Goal: Communication & Community: Participate in discussion

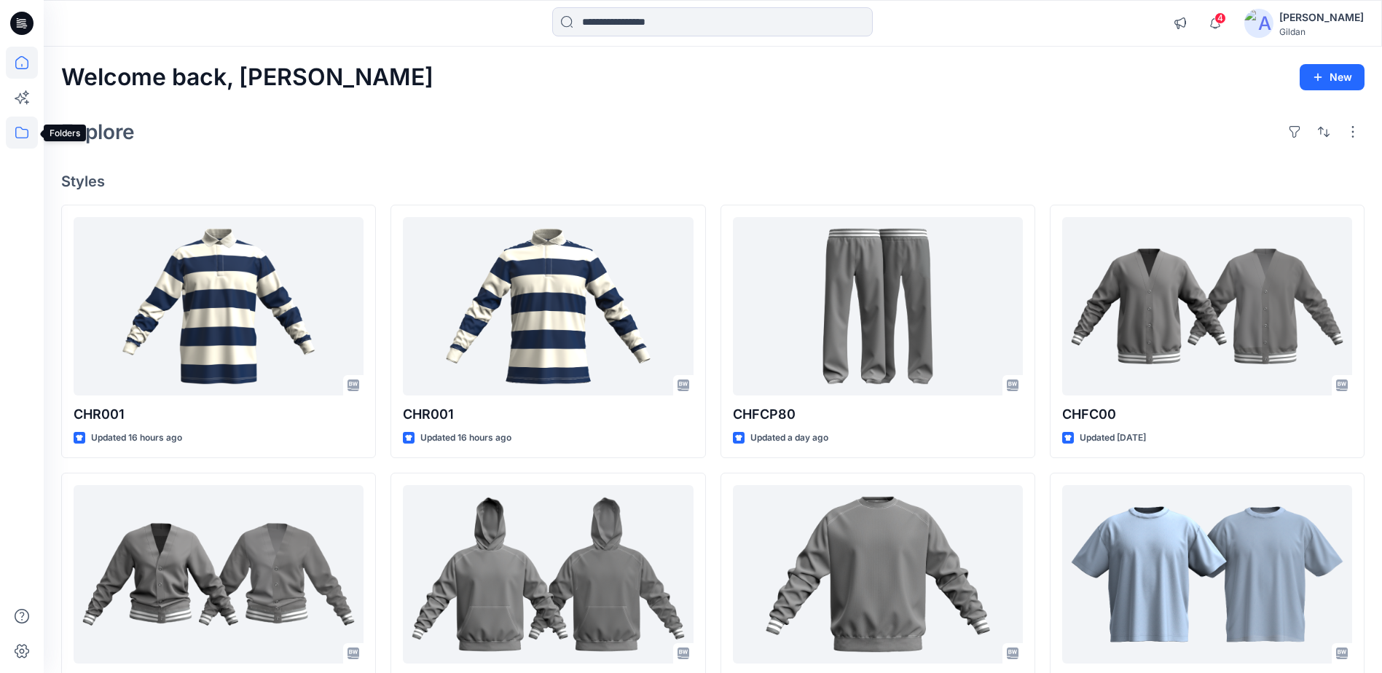
click at [26, 135] on icon at bounding box center [22, 133] width 32 height 32
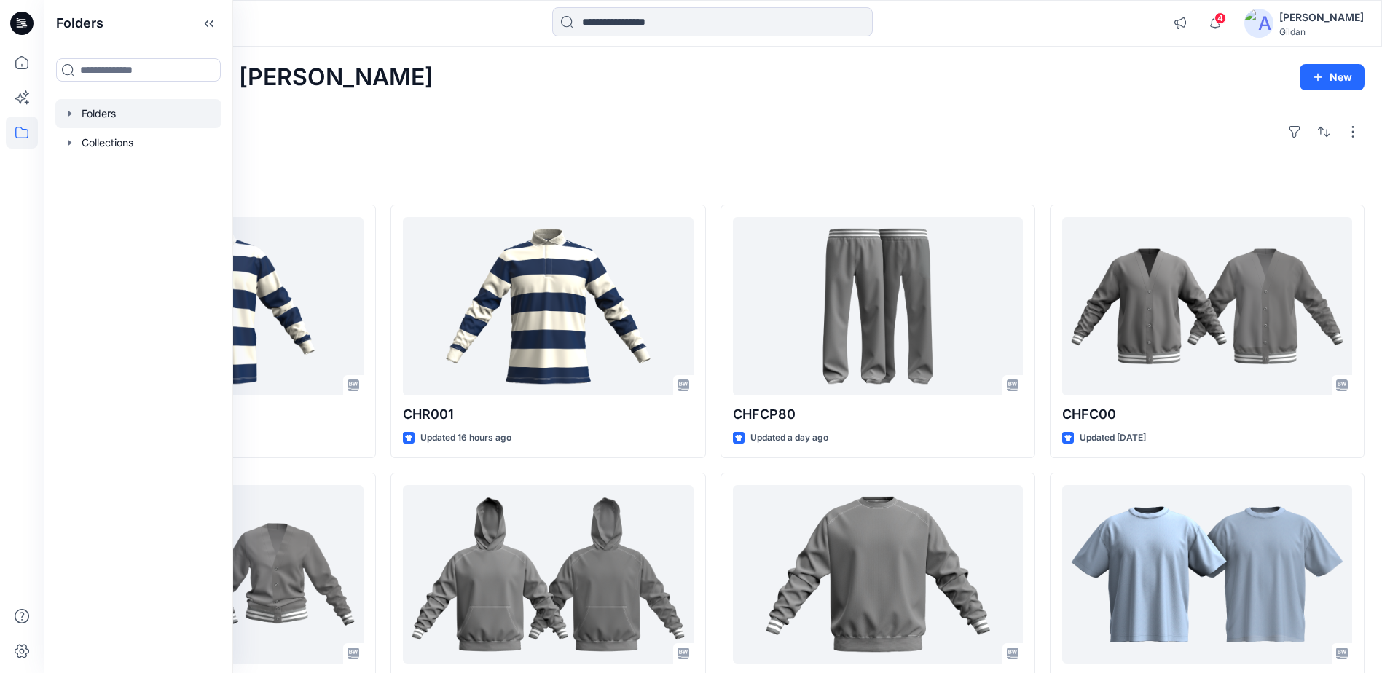
click at [122, 111] on div at bounding box center [138, 113] width 166 height 29
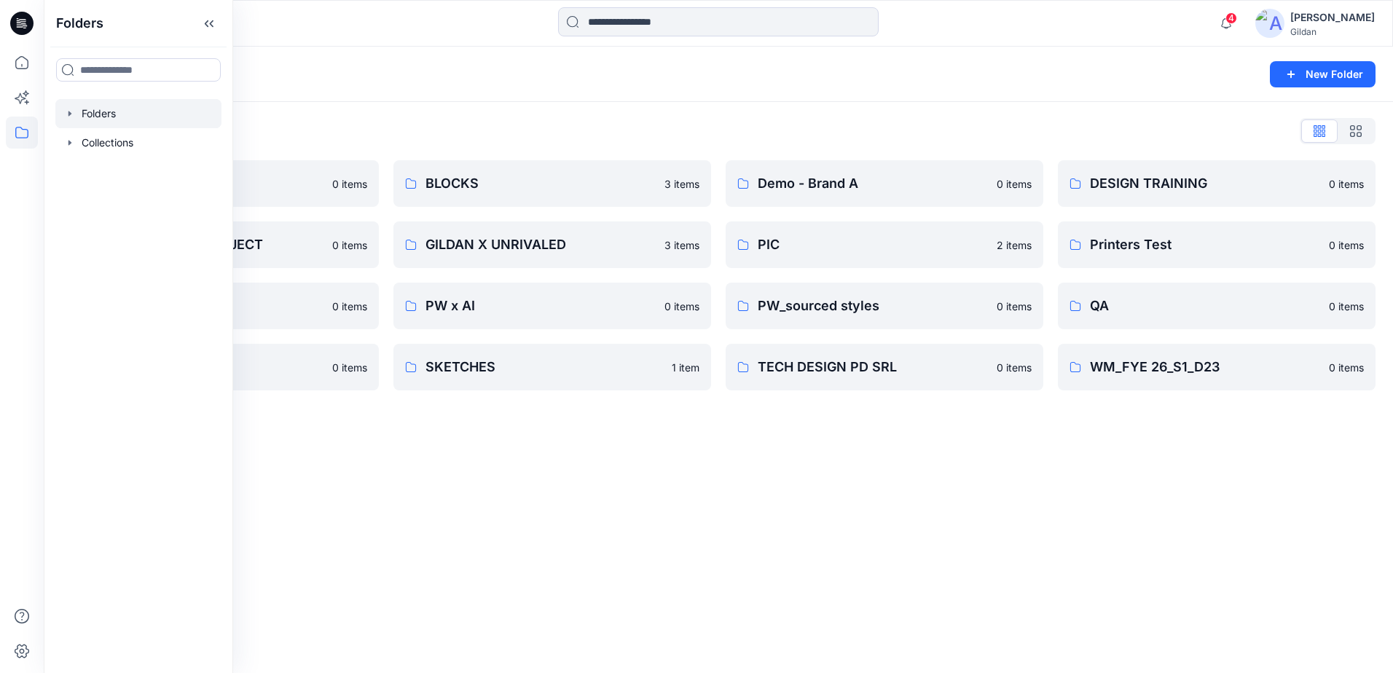
click at [998, 453] on div "Folders New Folder Folders List 3D ASSETS 0 items FIT STANDARDS PROJECT 0 items…" at bounding box center [719, 360] width 1350 height 627
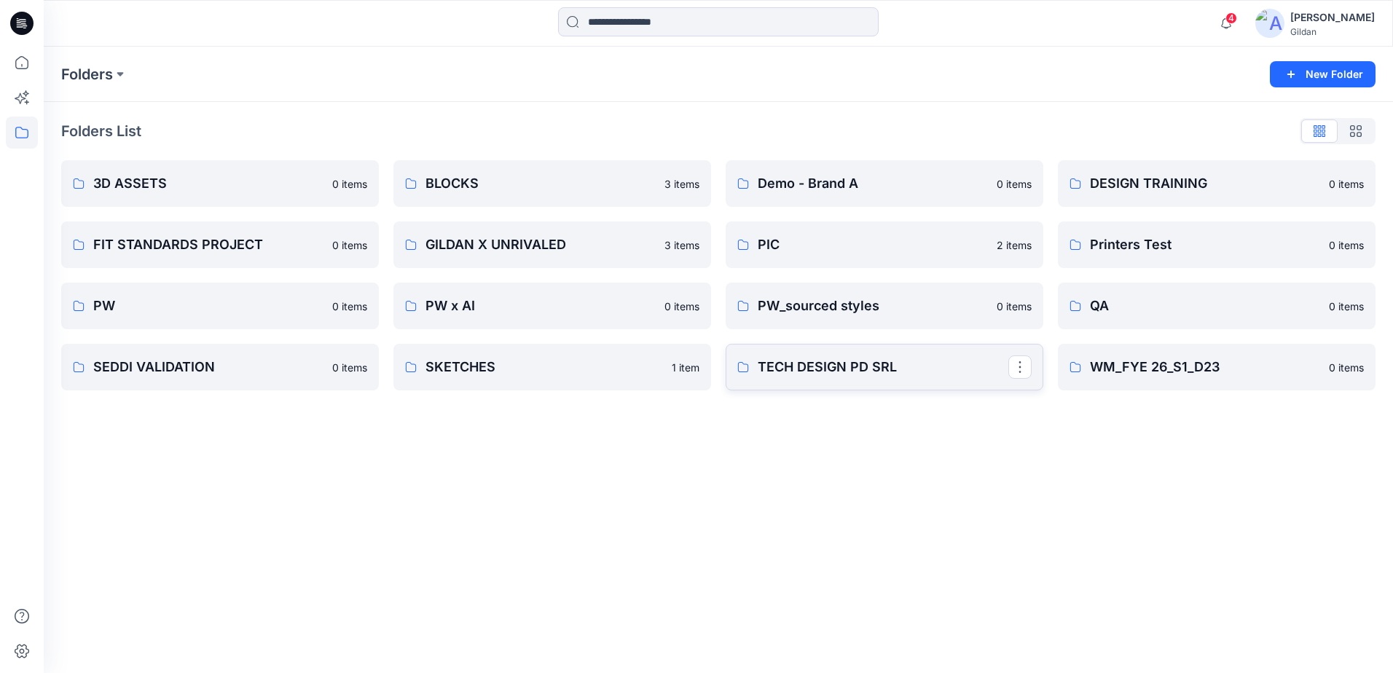
click at [880, 378] on link "TECH DESIGN PD SRL" at bounding box center [885, 367] width 318 height 47
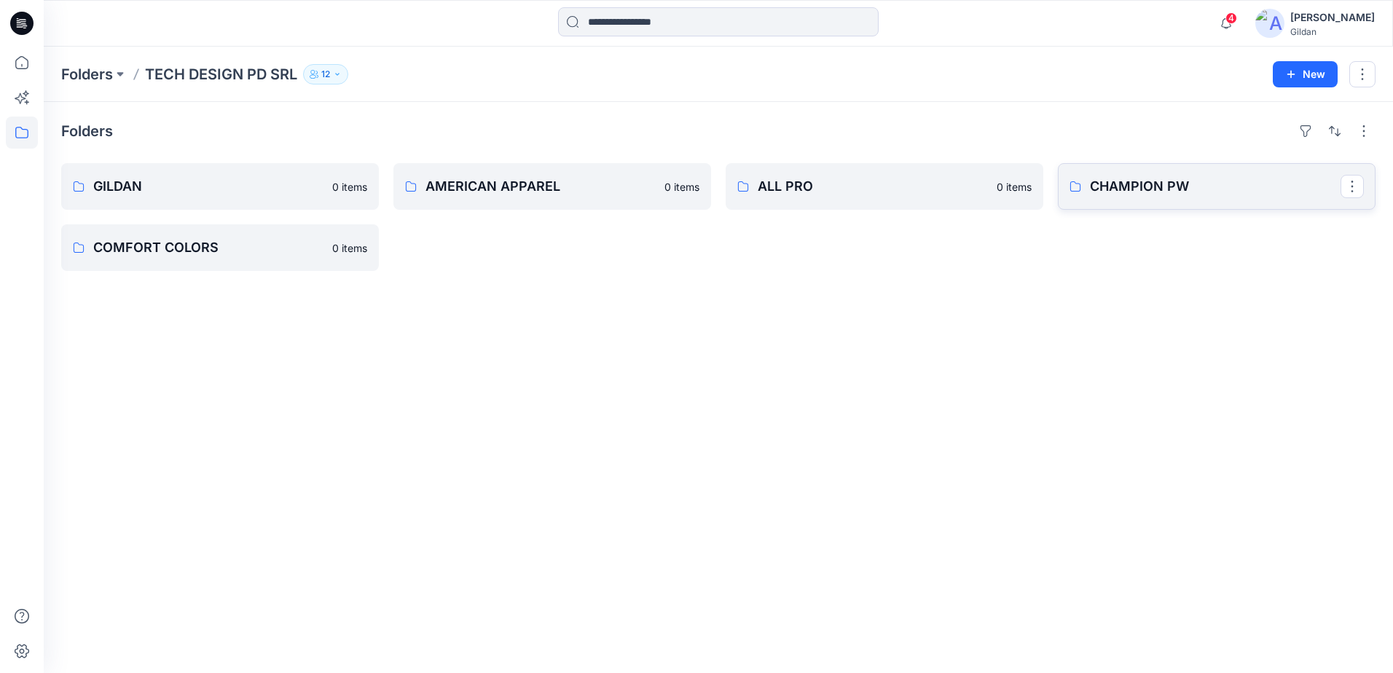
click at [1156, 185] on p "CHAMPION PW" at bounding box center [1215, 186] width 251 height 20
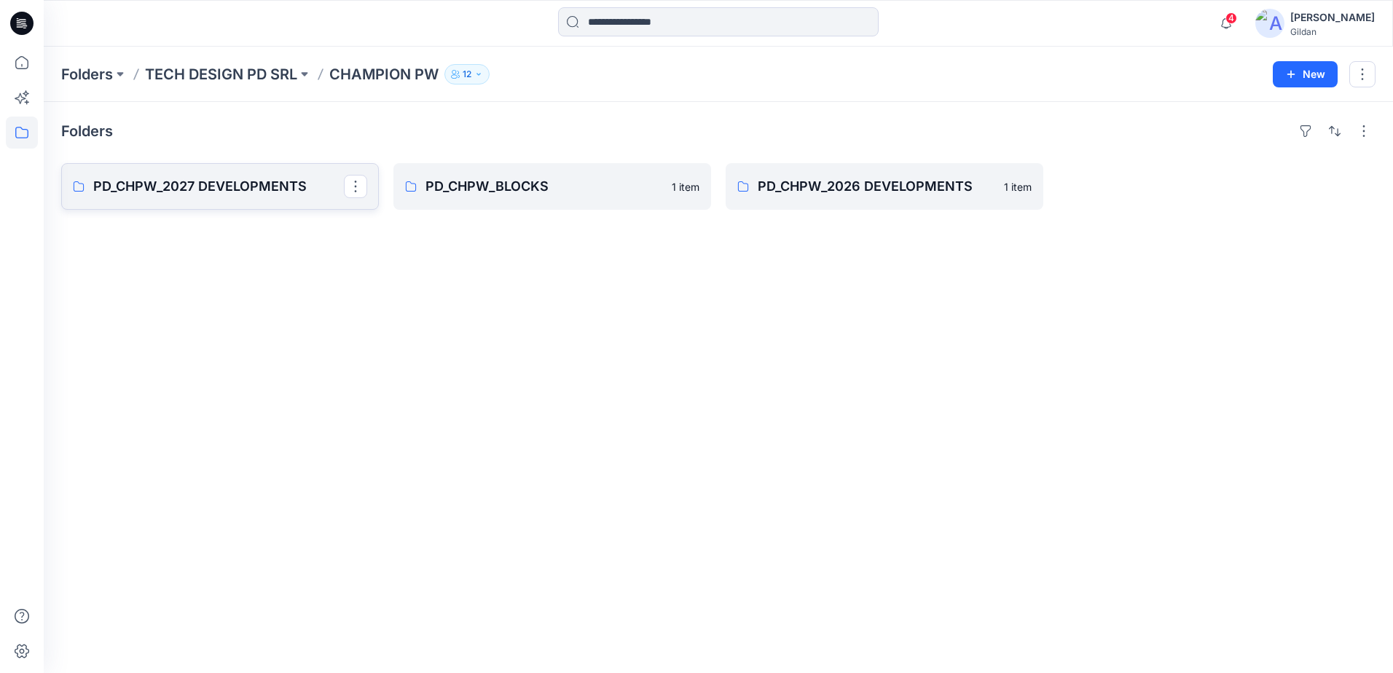
click at [235, 190] on p "PD_CHPW_2027 DEVELOPMENTS" at bounding box center [218, 186] width 251 height 20
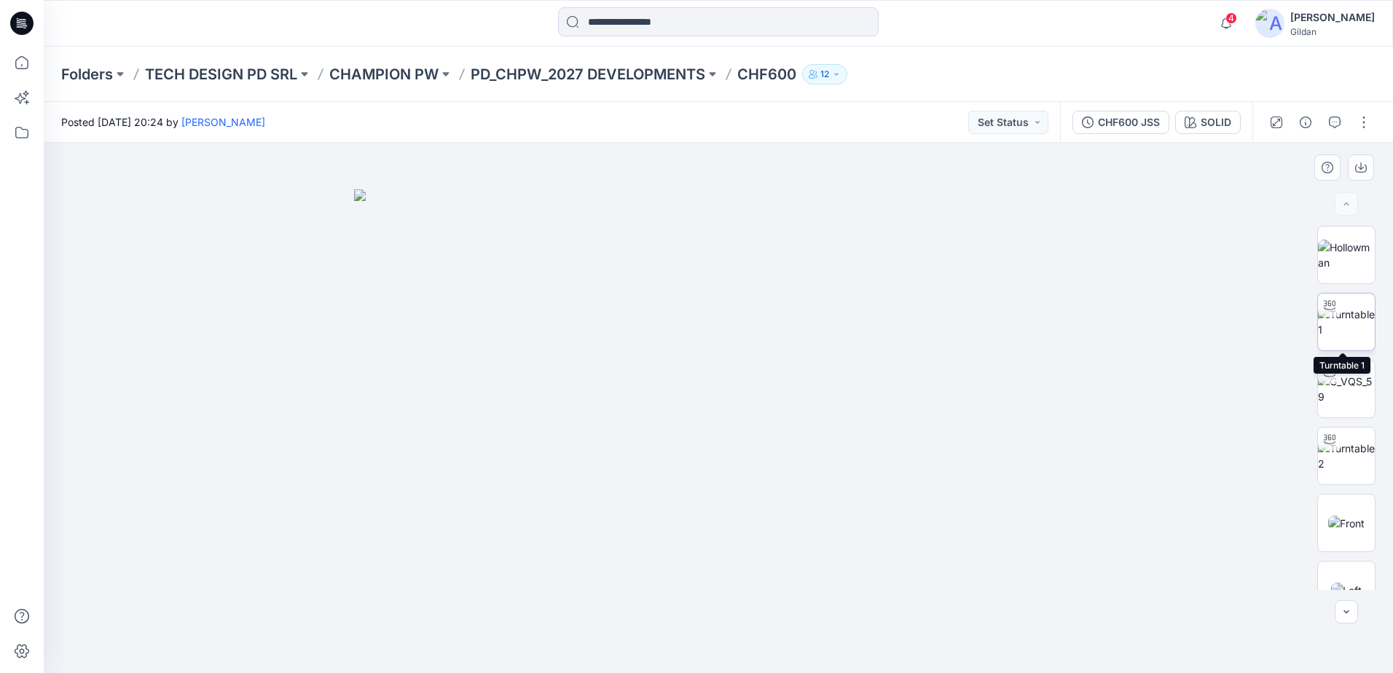
click at [1343, 322] on img at bounding box center [1346, 322] width 57 height 31
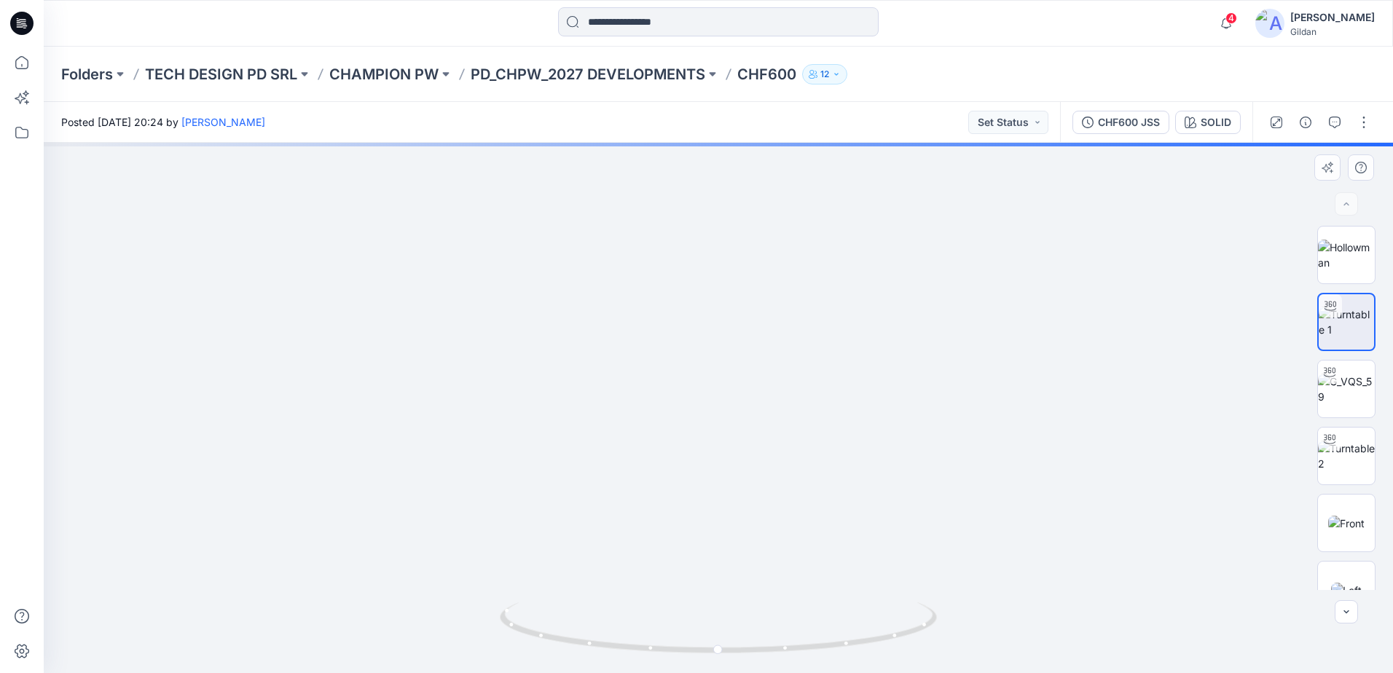
drag, startPoint x: 744, startPoint y: 278, endPoint x: 742, endPoint y: 404, distance: 125.4
click at [742, 404] on img at bounding box center [718, 400] width 821 height 548
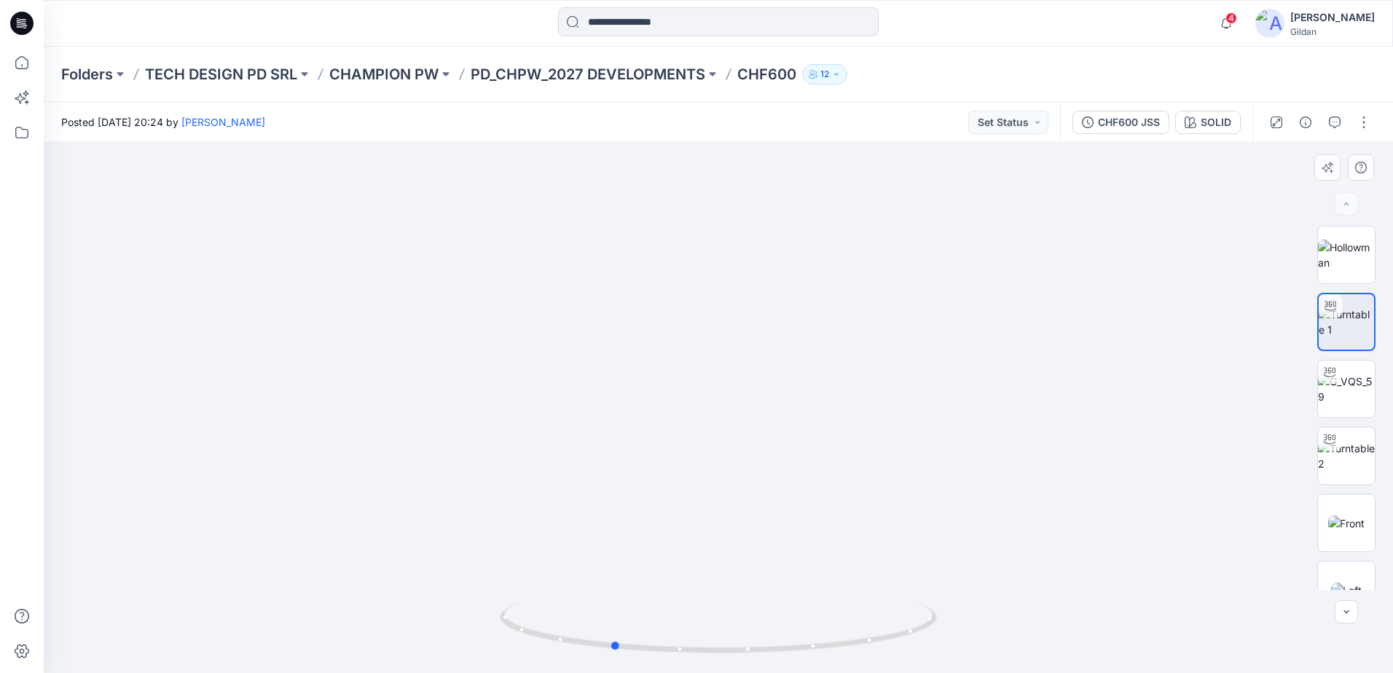
drag, startPoint x: 856, startPoint y: 645, endPoint x: 750, endPoint y: 658, distance: 107.2
click at [750, 658] on div at bounding box center [718, 636] width 437 height 73
drag, startPoint x: 900, startPoint y: 637, endPoint x: 791, endPoint y: 646, distance: 109.0
click at [791, 646] on icon at bounding box center [720, 630] width 441 height 55
drag, startPoint x: 557, startPoint y: 640, endPoint x: 786, endPoint y: 635, distance: 228.1
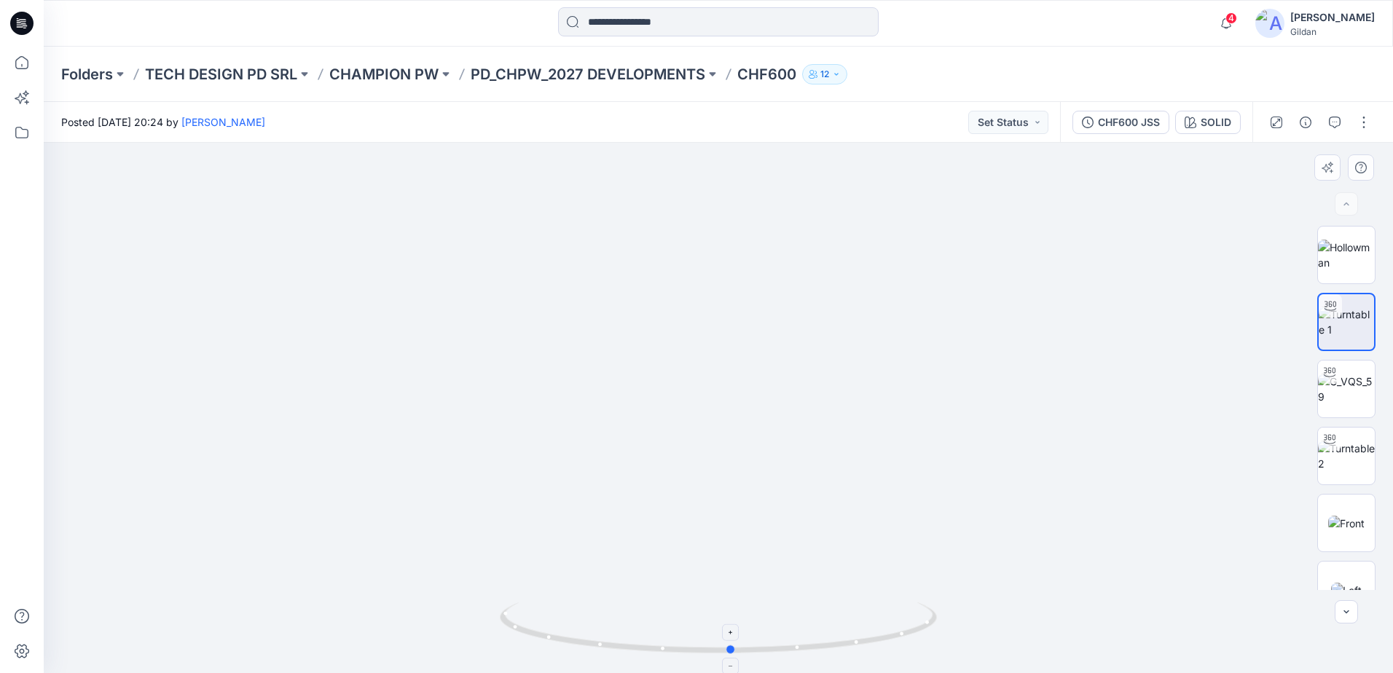
click at [786, 635] on icon at bounding box center [720, 630] width 441 height 55
click at [752, 346] on img at bounding box center [719, 398] width 894 height 552
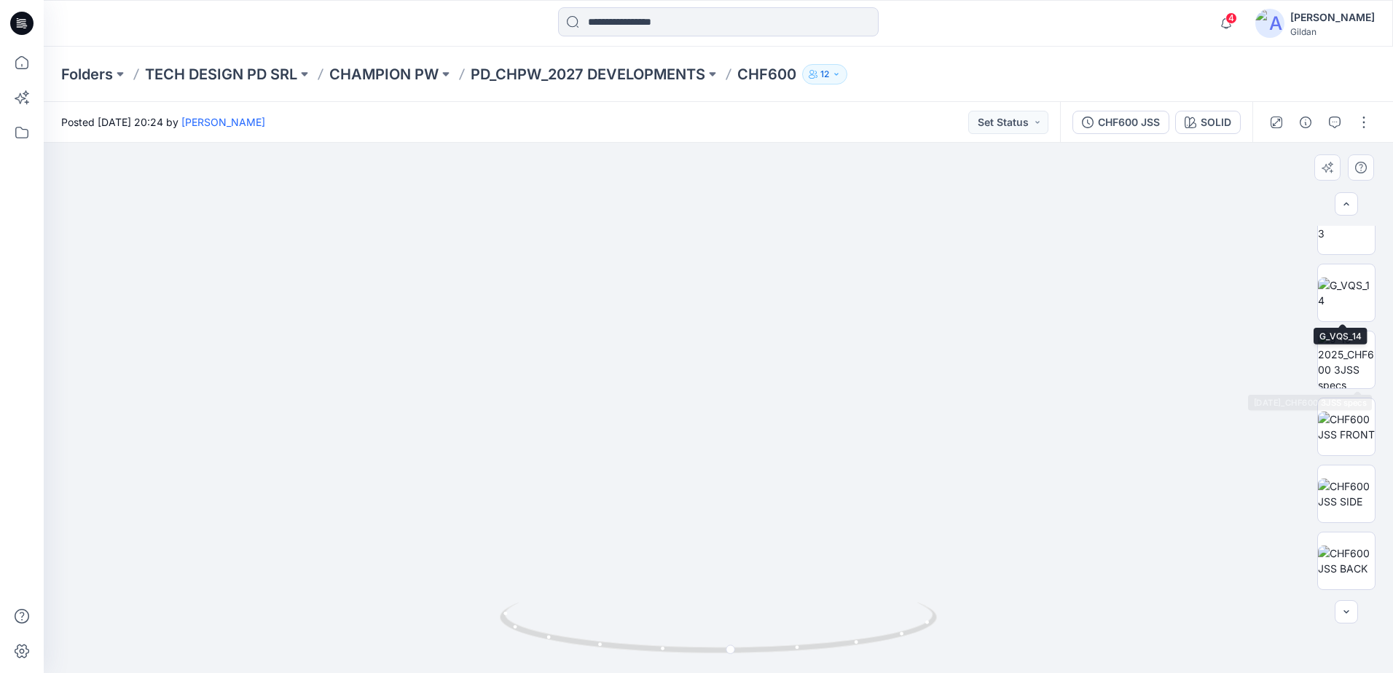
scroll to position [656, 0]
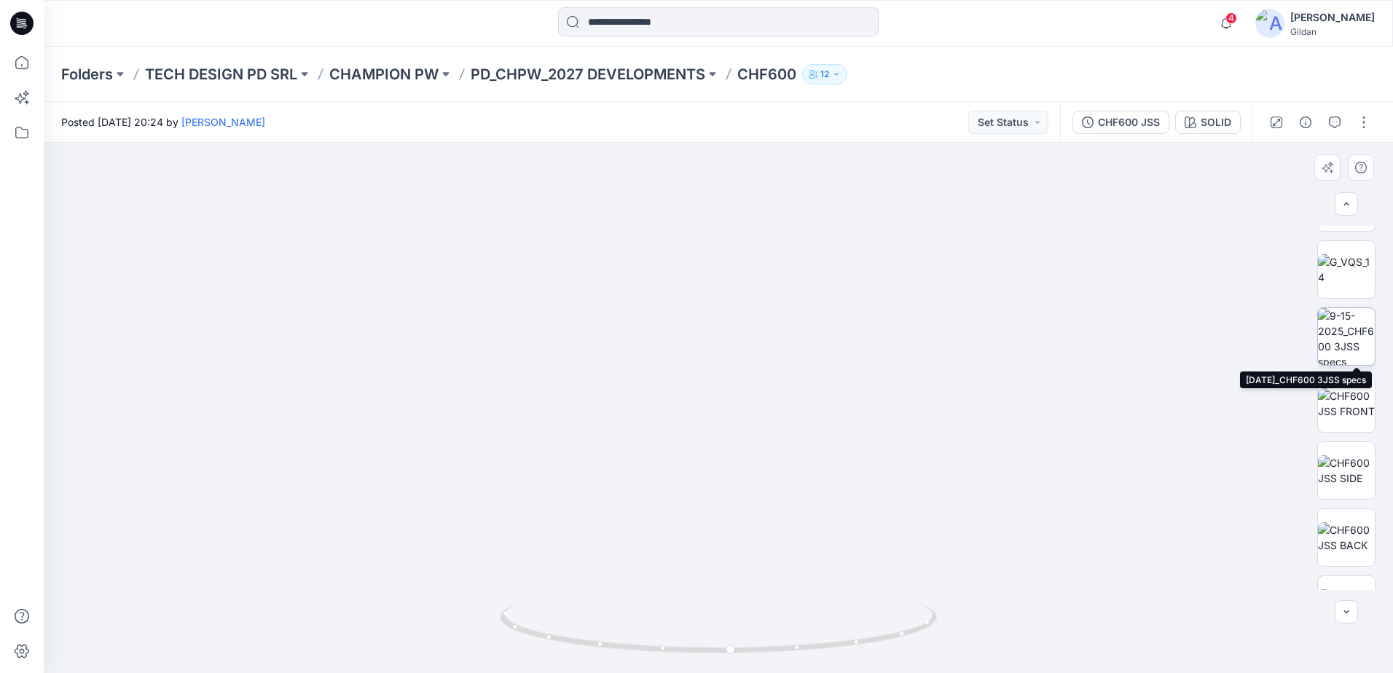
click at [1350, 335] on img at bounding box center [1346, 336] width 57 height 57
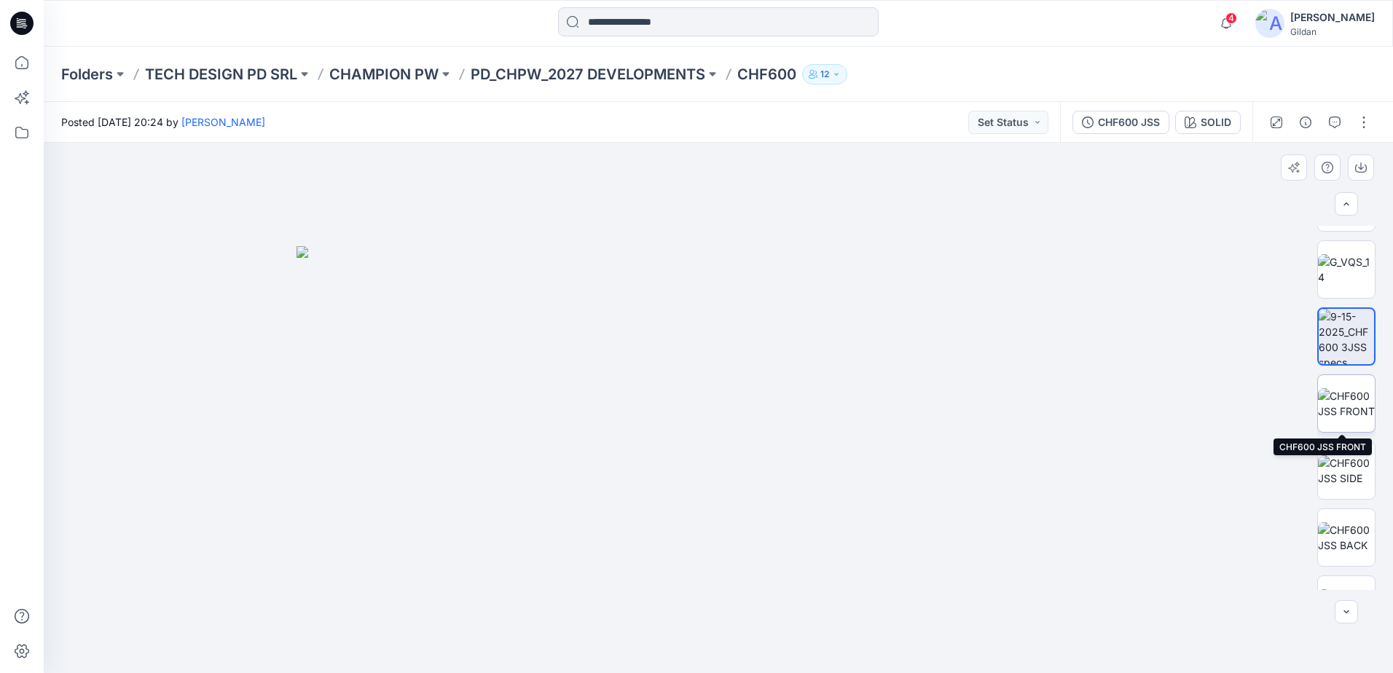
click at [1347, 403] on img at bounding box center [1346, 403] width 57 height 31
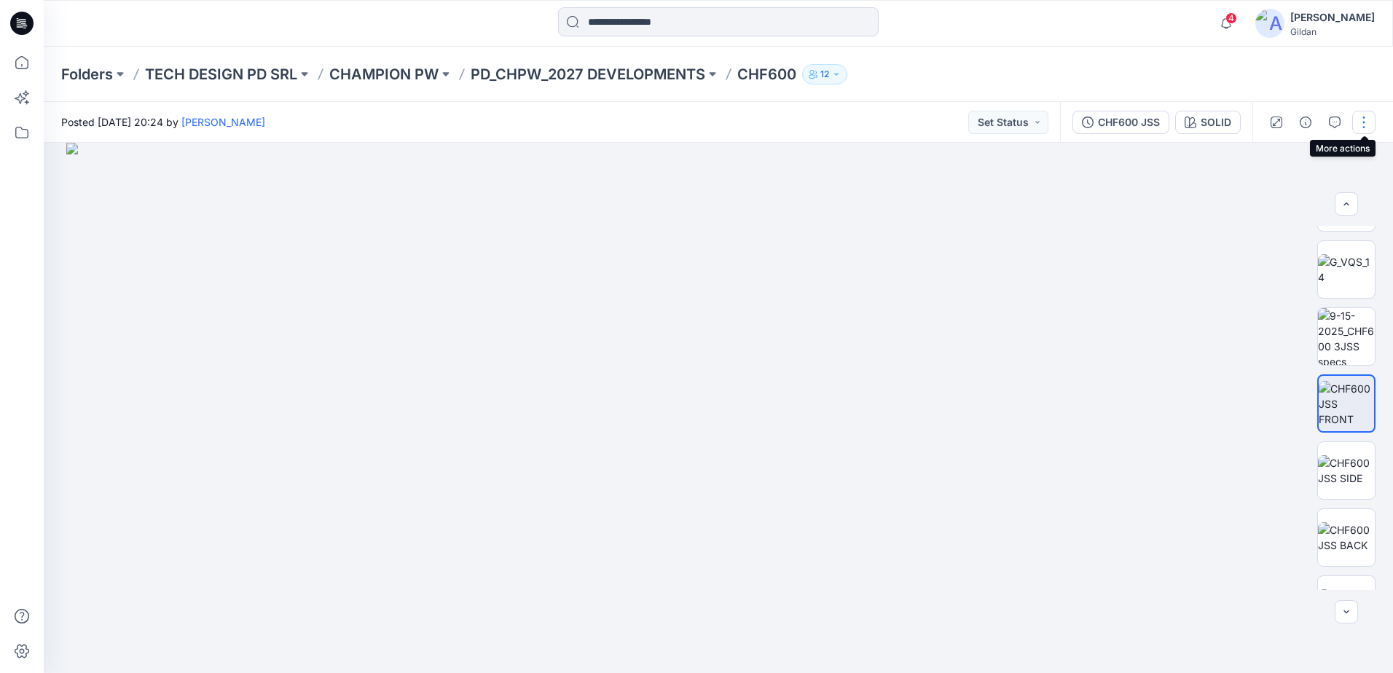
click at [1374, 124] on button "button" at bounding box center [1363, 122] width 23 height 23
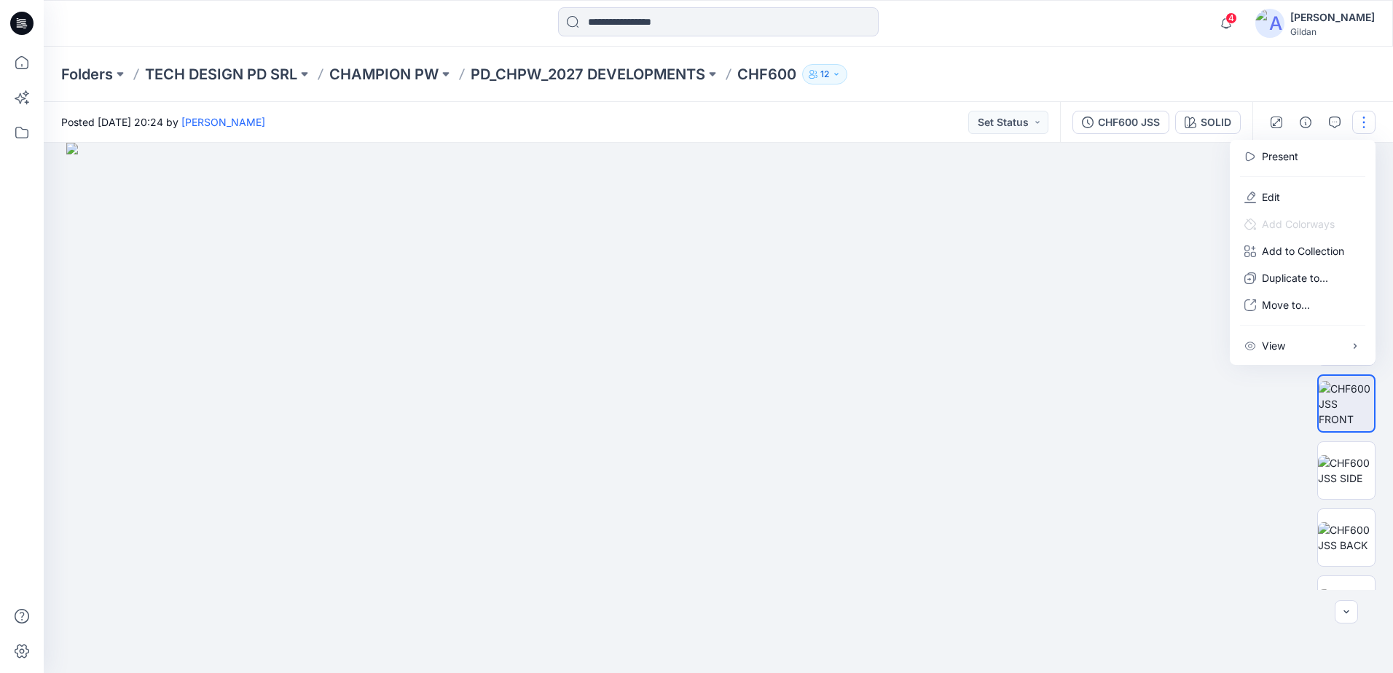
click at [1305, 154] on button "Present" at bounding box center [1303, 156] width 134 height 27
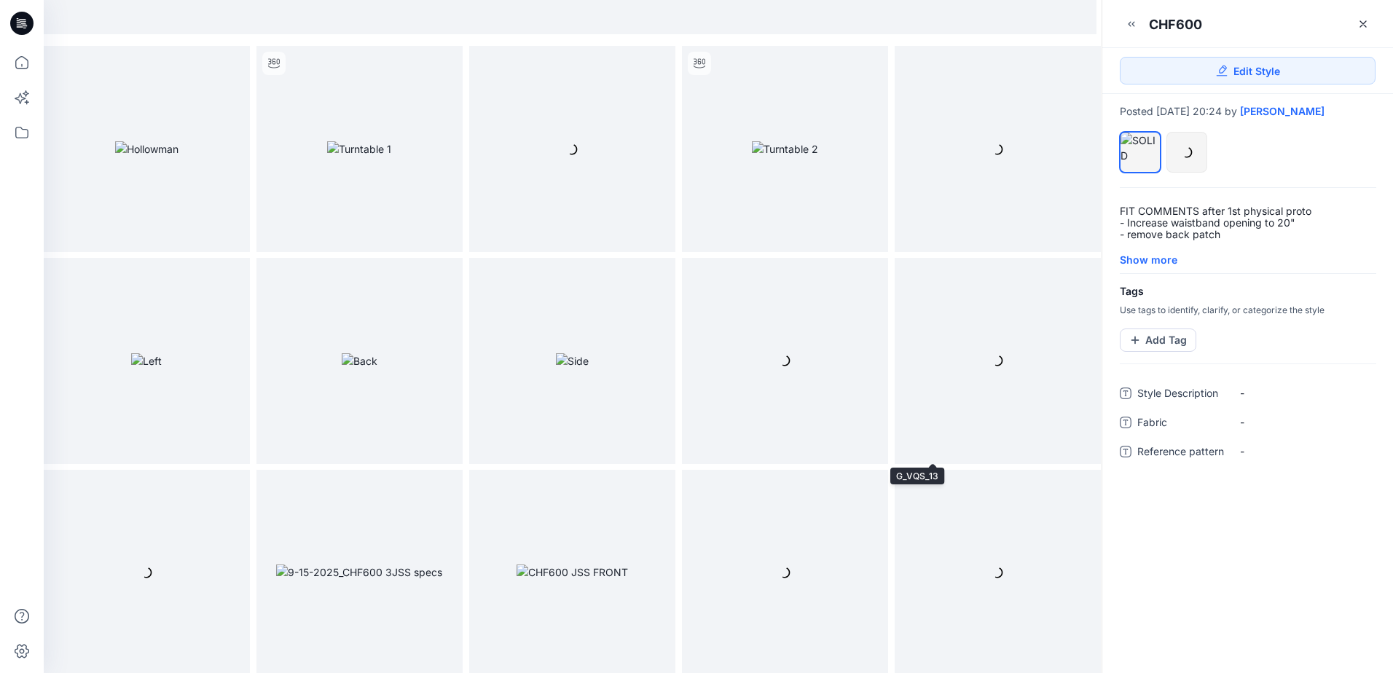
scroll to position [429, 0]
click at [572, 563] on img at bounding box center [572, 570] width 111 height 15
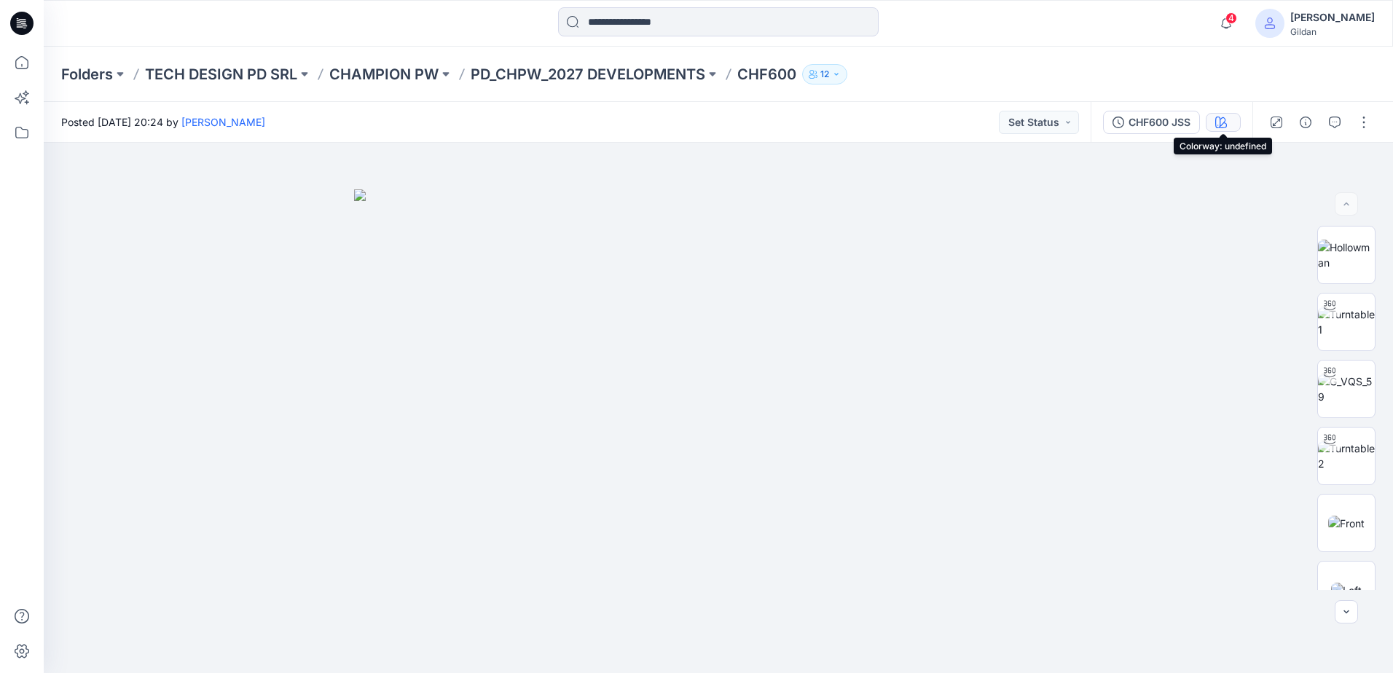
click at [1228, 127] on button "button" at bounding box center [1223, 122] width 35 height 19
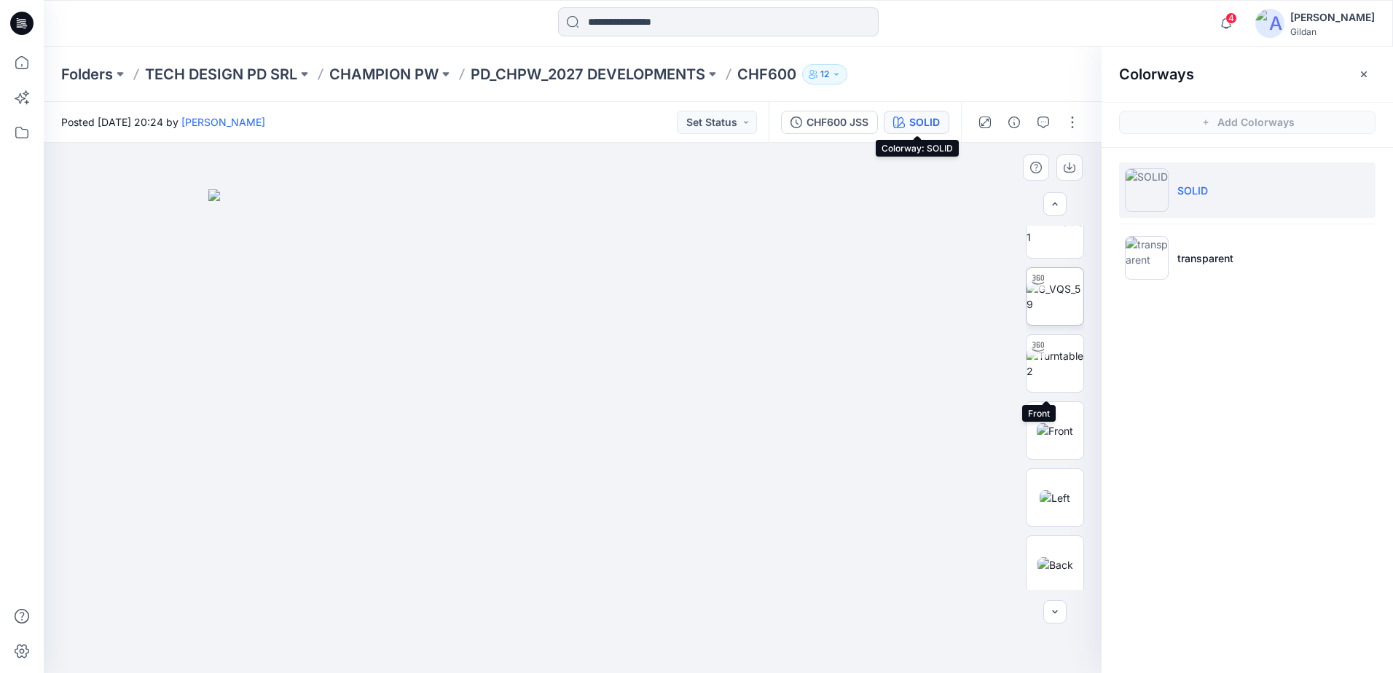
scroll to position [44, 0]
click at [1049, 275] on img at bounding box center [1055, 278] width 57 height 31
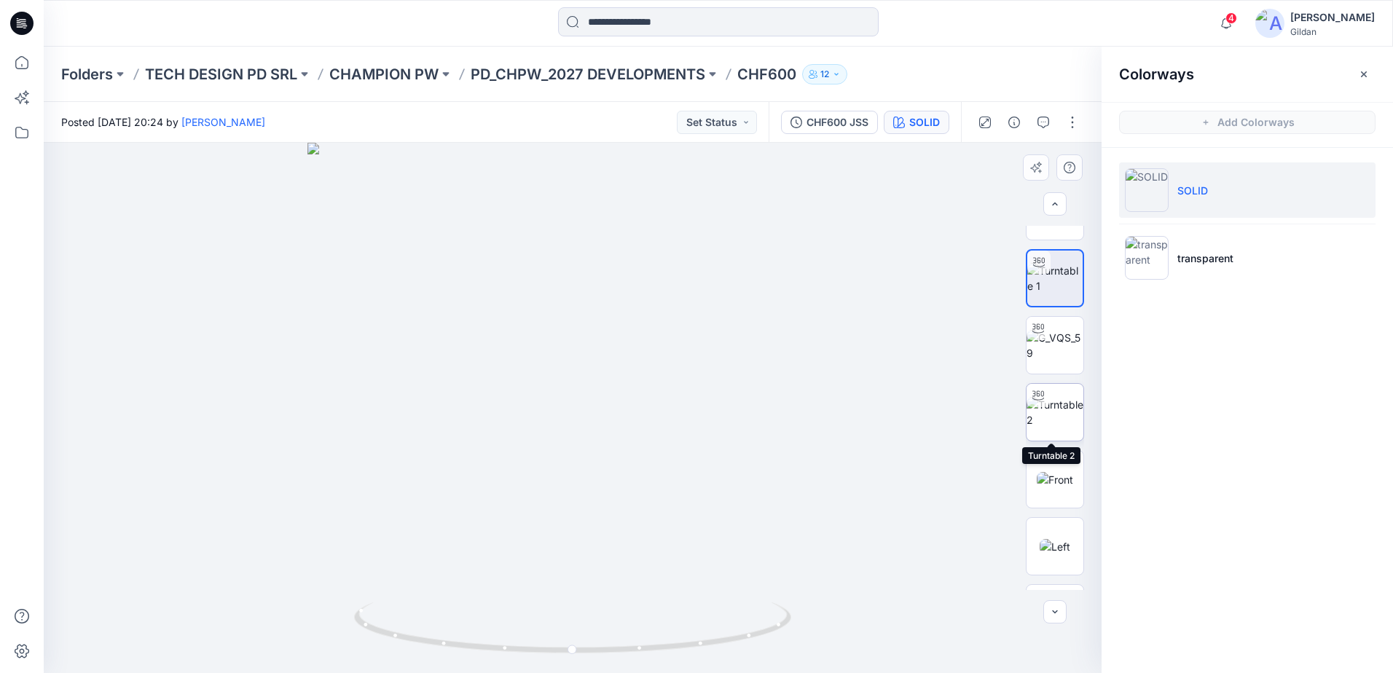
click at [1052, 406] on img at bounding box center [1055, 412] width 57 height 31
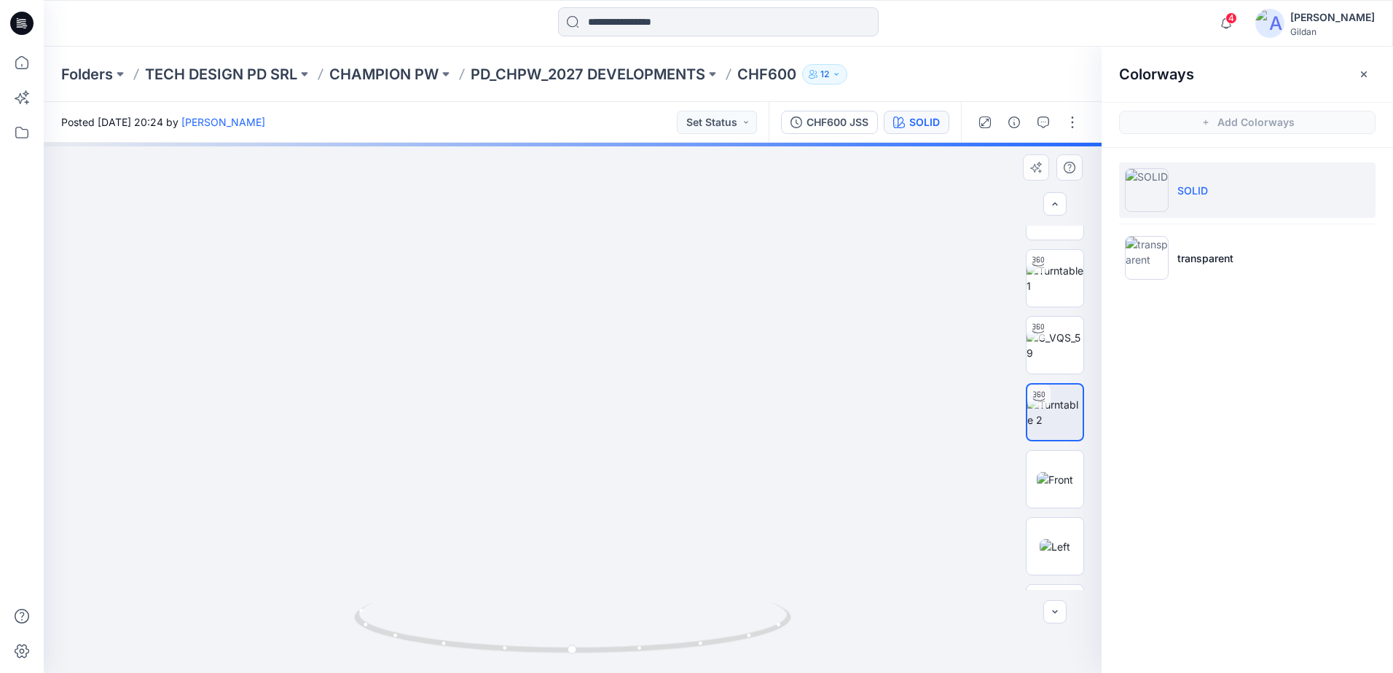
drag, startPoint x: 598, startPoint y: 230, endPoint x: 591, endPoint y: 496, distance: 265.3
click at [590, 496] on img at bounding box center [572, 282] width 1039 height 781
drag, startPoint x: 613, startPoint y: 379, endPoint x: 612, endPoint y: 395, distance: 16.0
click at [612, 395] on img at bounding box center [572, 408] width 1039 height 530
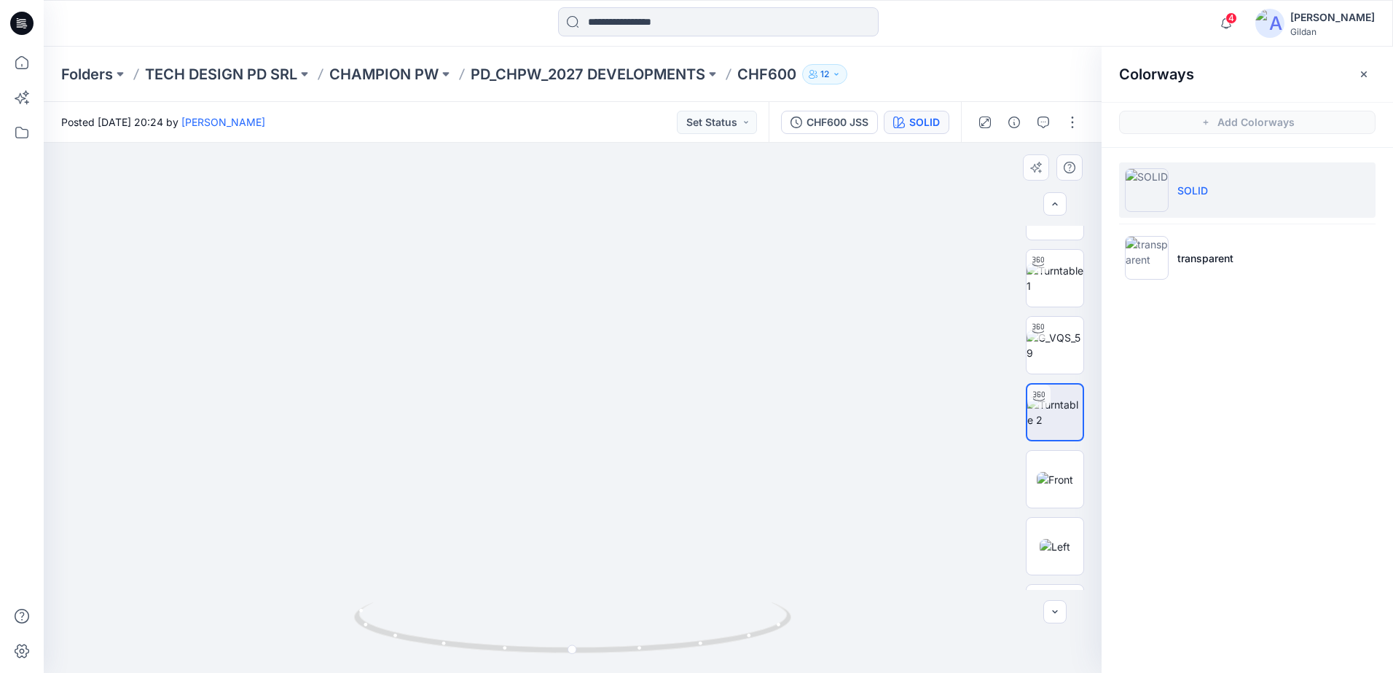
drag, startPoint x: 635, startPoint y: 434, endPoint x: 638, endPoint y: 445, distance: 11.1
click at [638, 445] on img at bounding box center [575, 408] width 1258 height 530
click at [1154, 262] on img at bounding box center [1147, 258] width 44 height 44
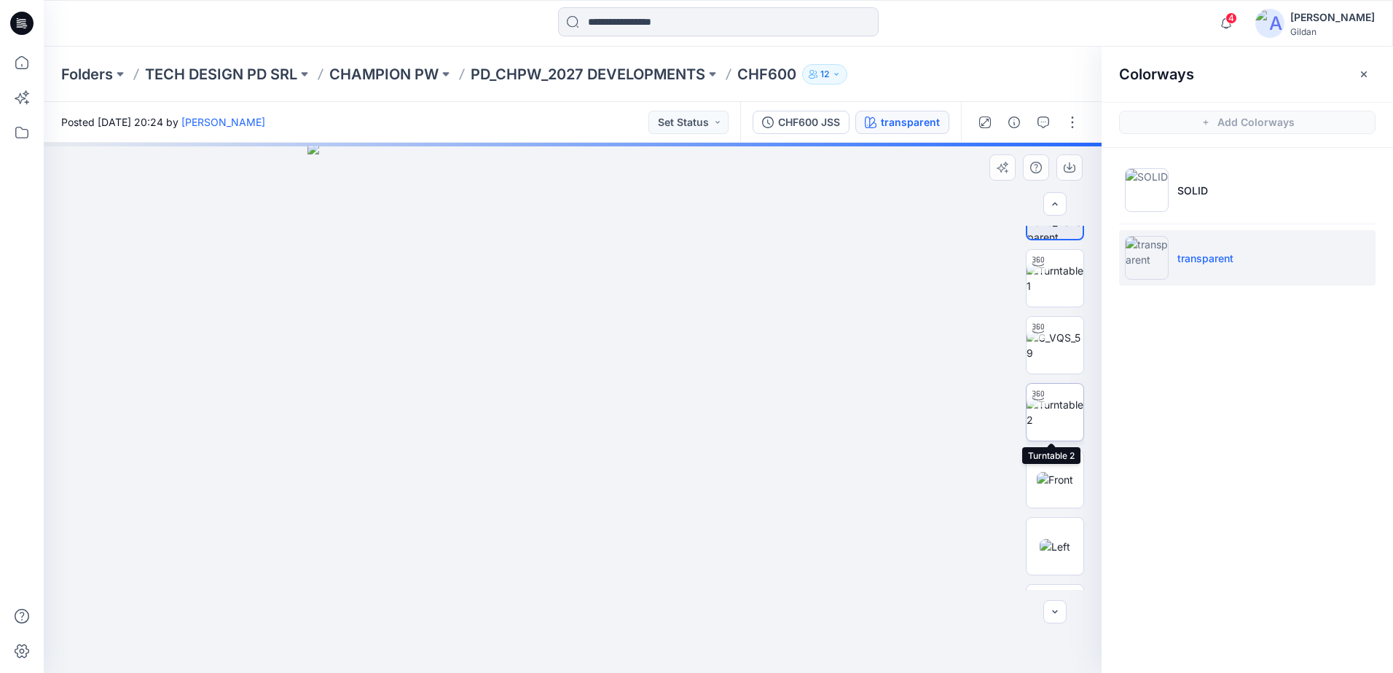
click at [1058, 410] on img at bounding box center [1055, 412] width 57 height 31
drag, startPoint x: 767, startPoint y: 631, endPoint x: 748, endPoint y: 629, distance: 18.3
click at [748, 629] on icon at bounding box center [574, 630] width 441 height 55
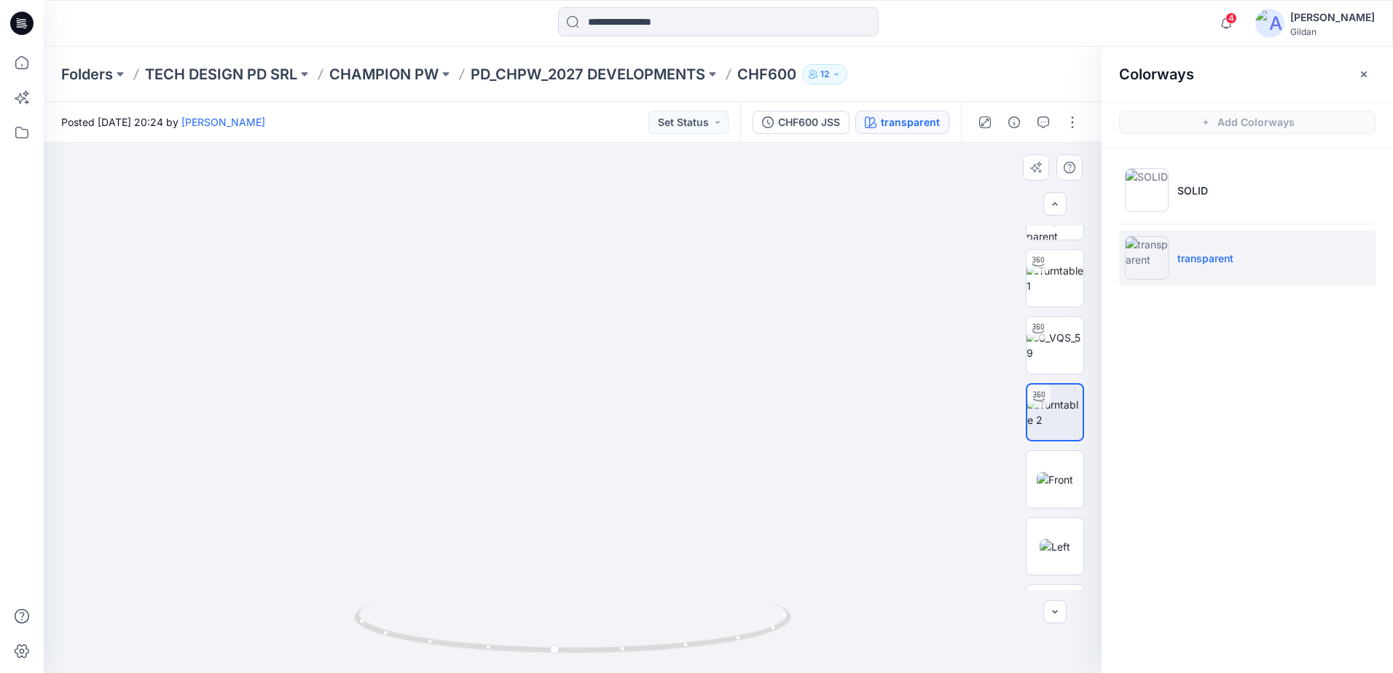
drag, startPoint x: 595, startPoint y: 253, endPoint x: 600, endPoint y: 284, distance: 31.6
click at [600, 284] on img at bounding box center [573, 387] width 676 height 572
click at [1043, 125] on icon "button" at bounding box center [1044, 123] width 12 height 12
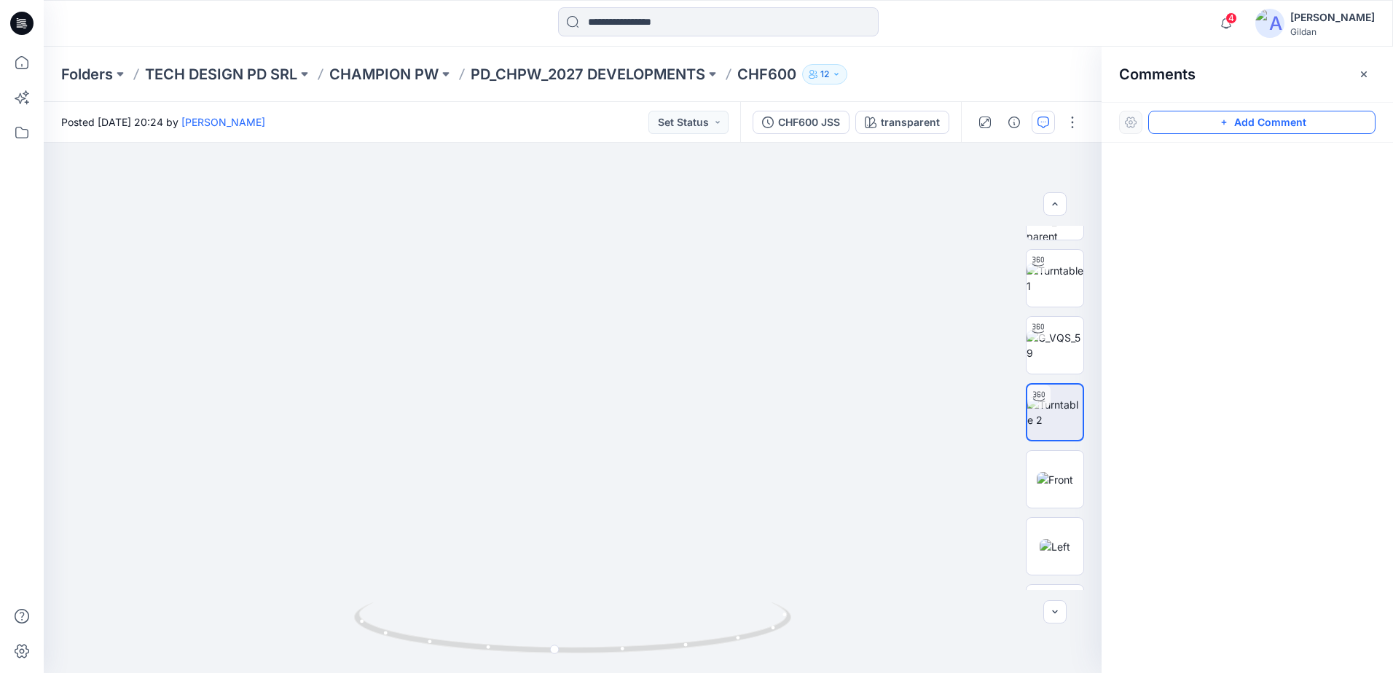
click at [1246, 122] on button "Add Comment" at bounding box center [1261, 122] width 227 height 23
click at [577, 226] on div "1" at bounding box center [573, 408] width 1058 height 530
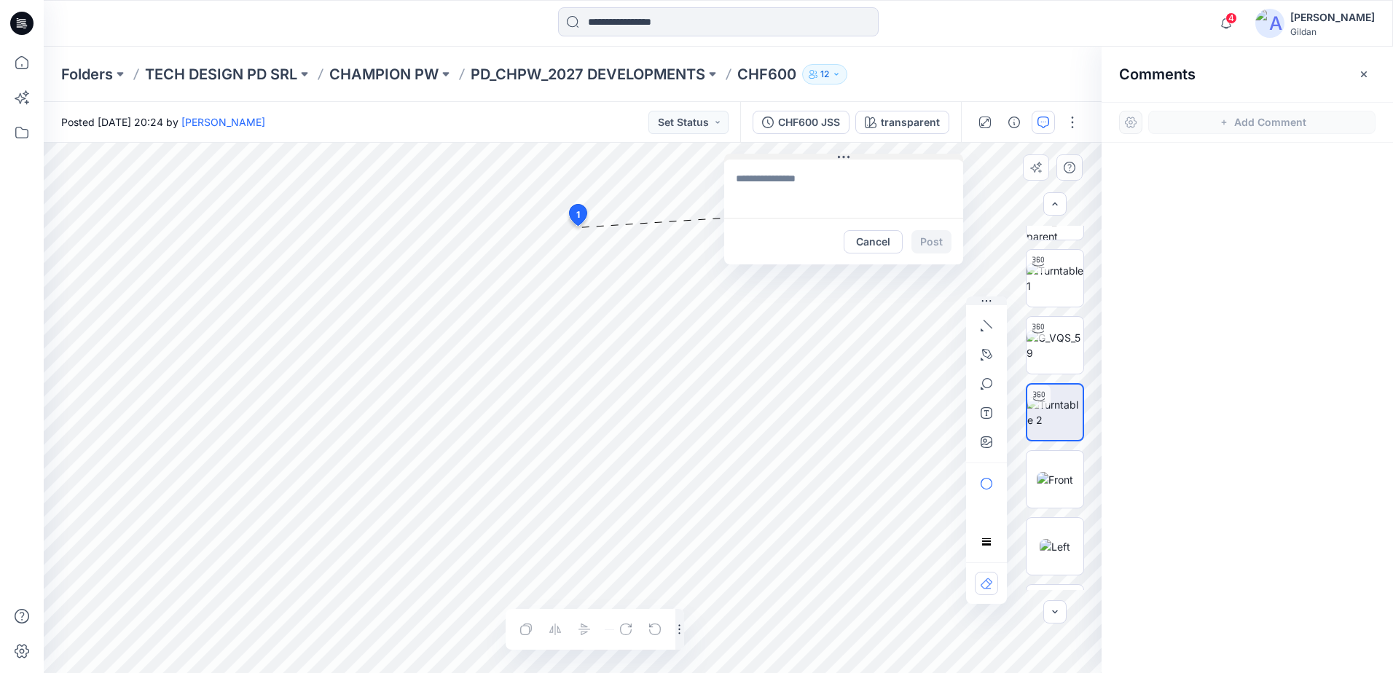
drag, startPoint x: 615, startPoint y: 238, endPoint x: 784, endPoint y: 158, distance: 186.8
click at [784, 158] on button at bounding box center [843, 158] width 239 height 9
click at [771, 181] on textarea at bounding box center [843, 189] width 239 height 58
type textarea "*"
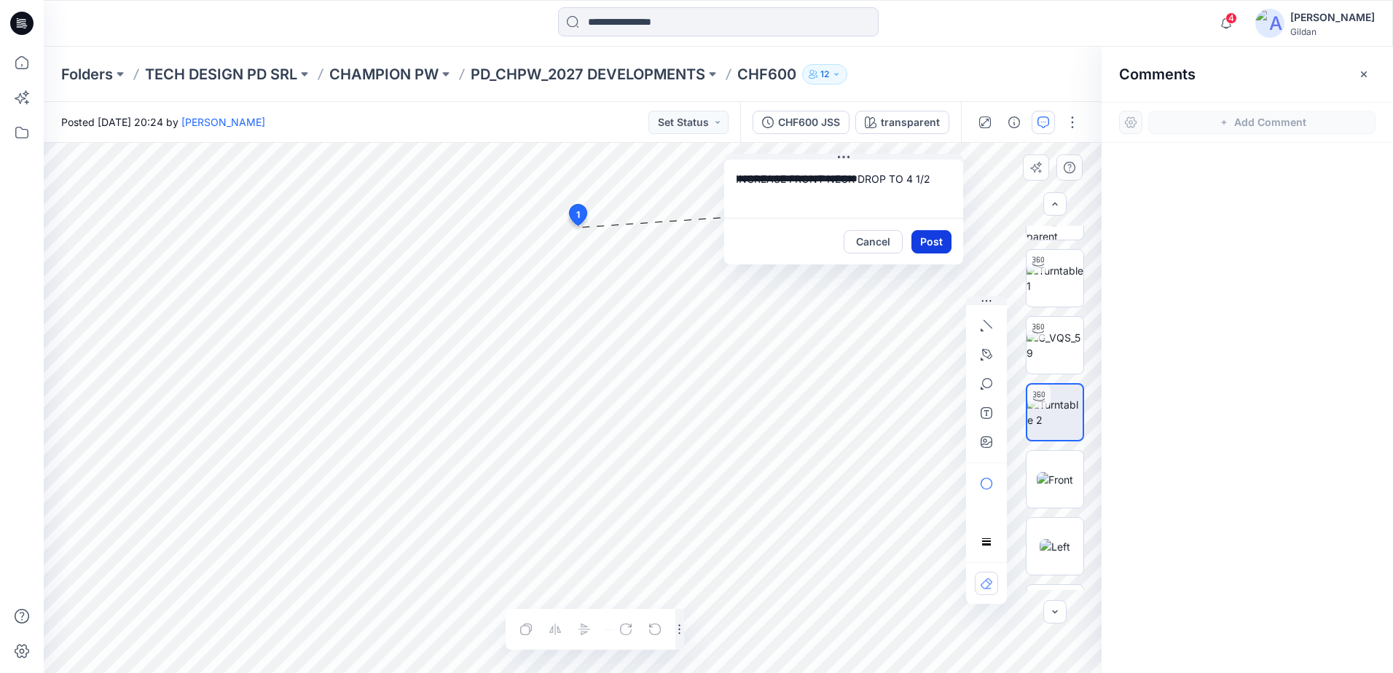
type textarea "**********"
click at [923, 238] on button "Post" at bounding box center [932, 241] width 40 height 23
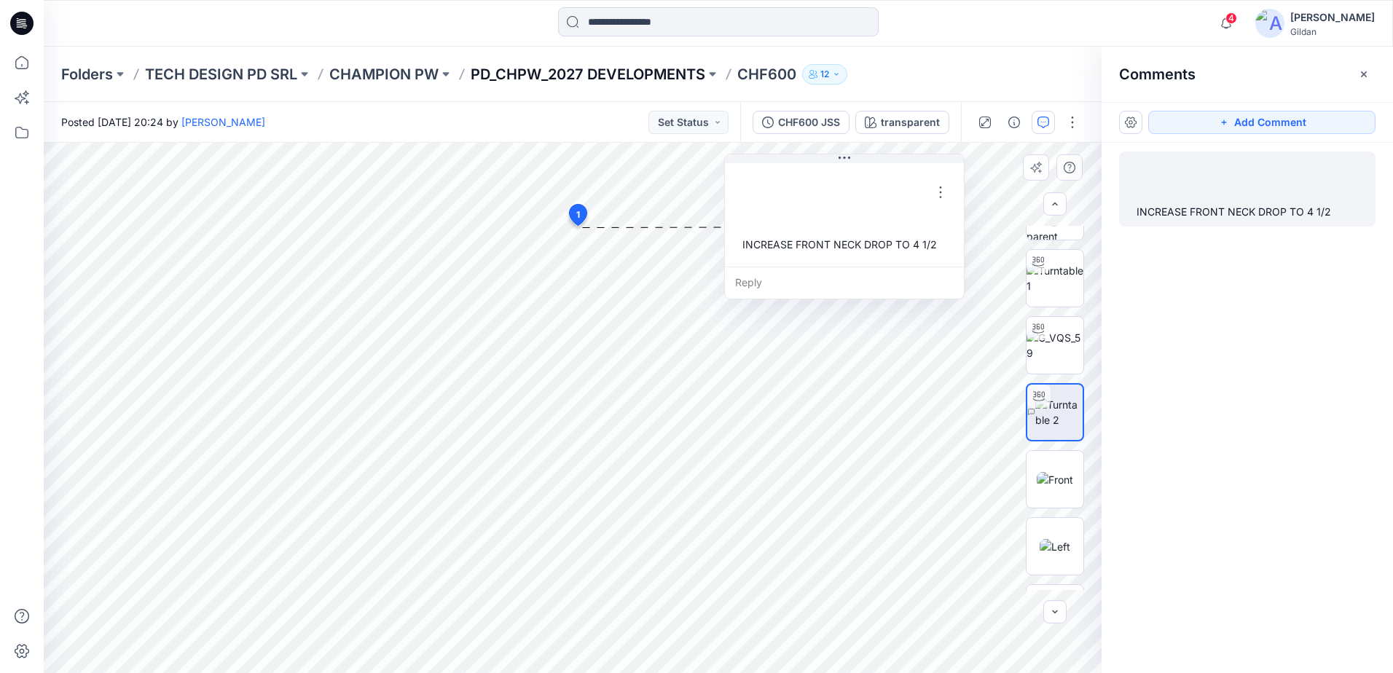
click at [611, 73] on p "PD_CHPW_2027 DEVELOPMENTS" at bounding box center [588, 74] width 235 height 20
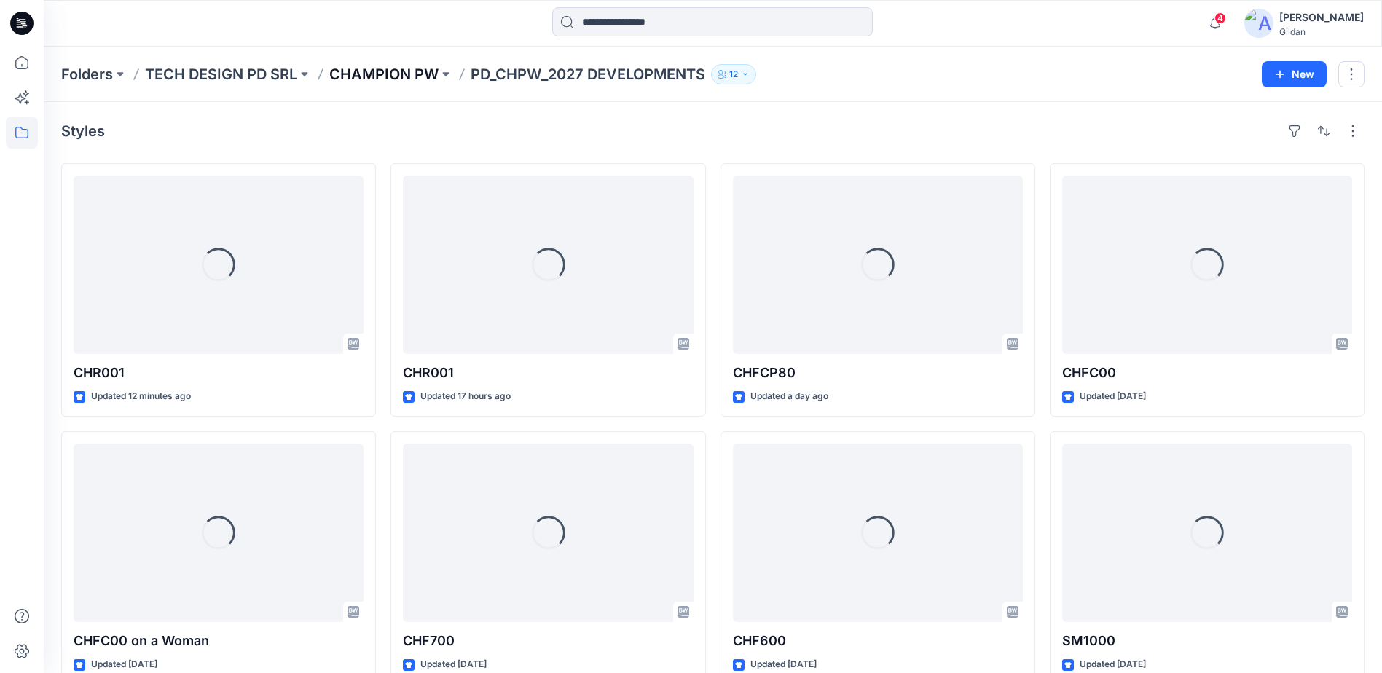
click at [391, 66] on p "CHAMPION PW" at bounding box center [383, 74] width 109 height 20
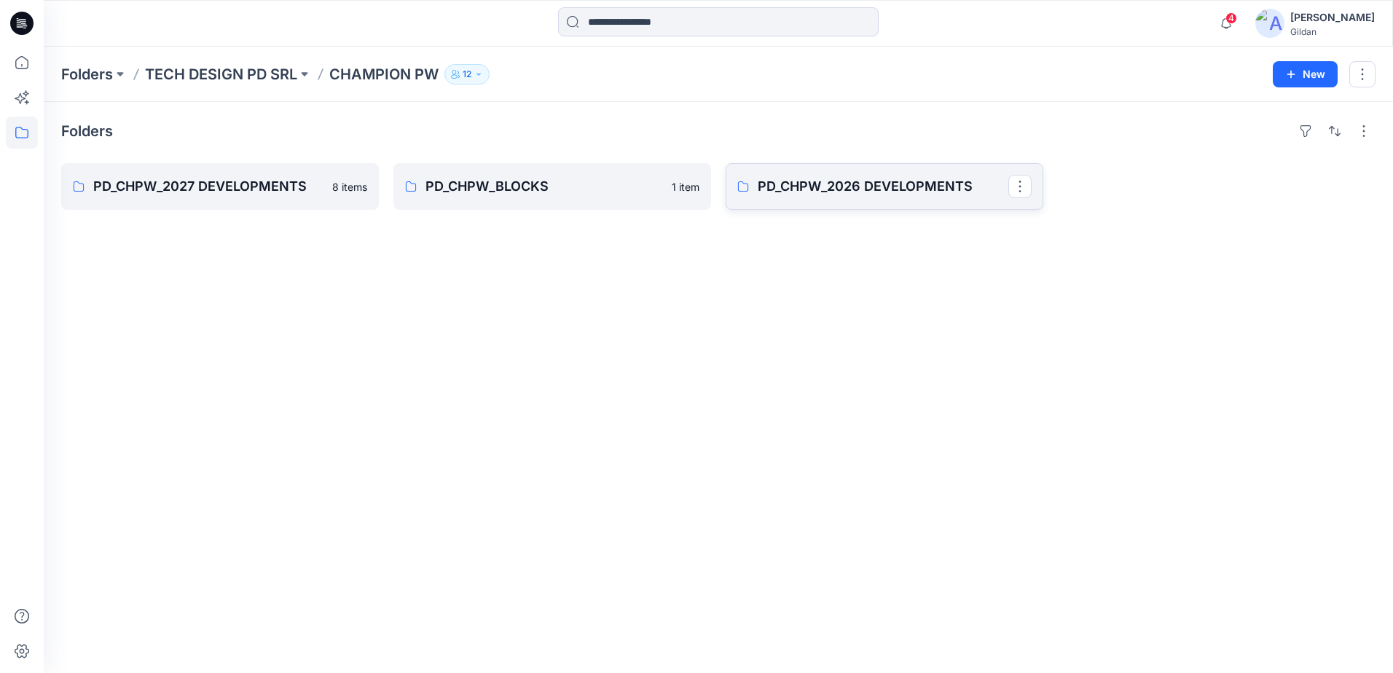
click at [882, 193] on p "PD_CHPW_2026 DEVELOPMENTS" at bounding box center [883, 186] width 251 height 20
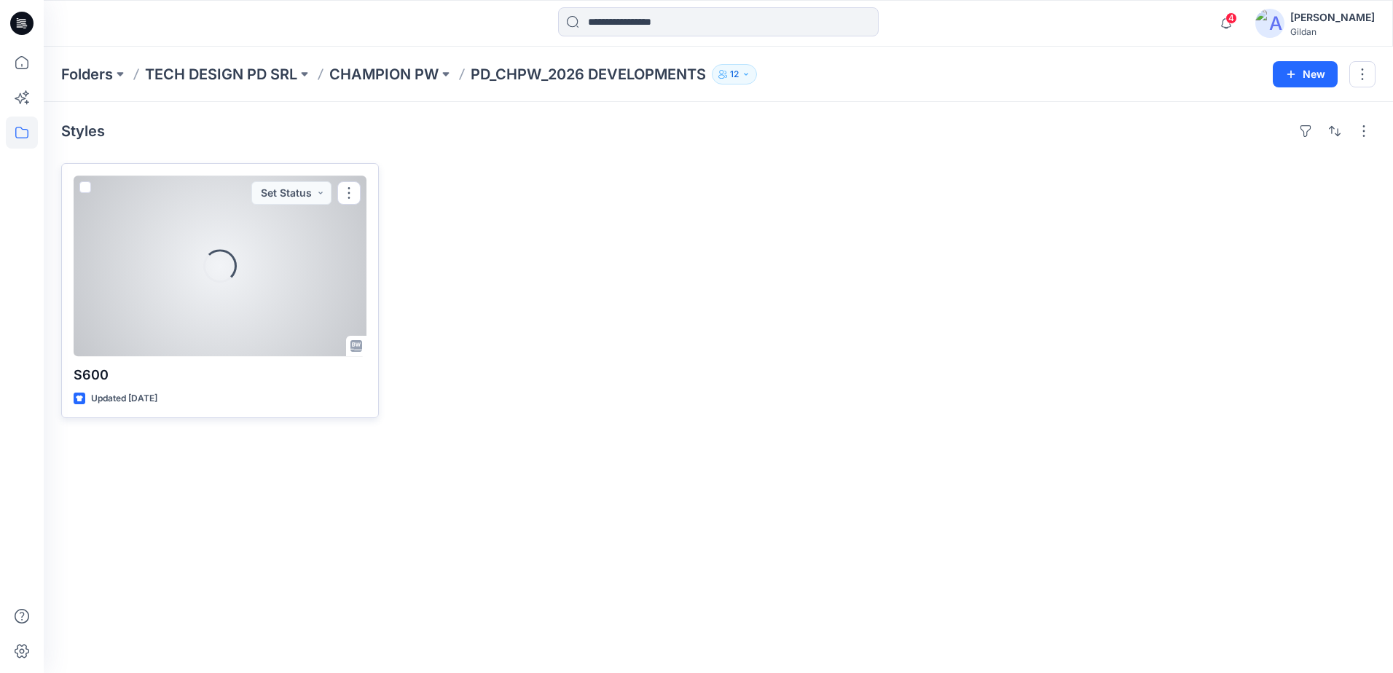
click at [228, 276] on div "Loading..." at bounding box center [219, 265] width 45 height 45
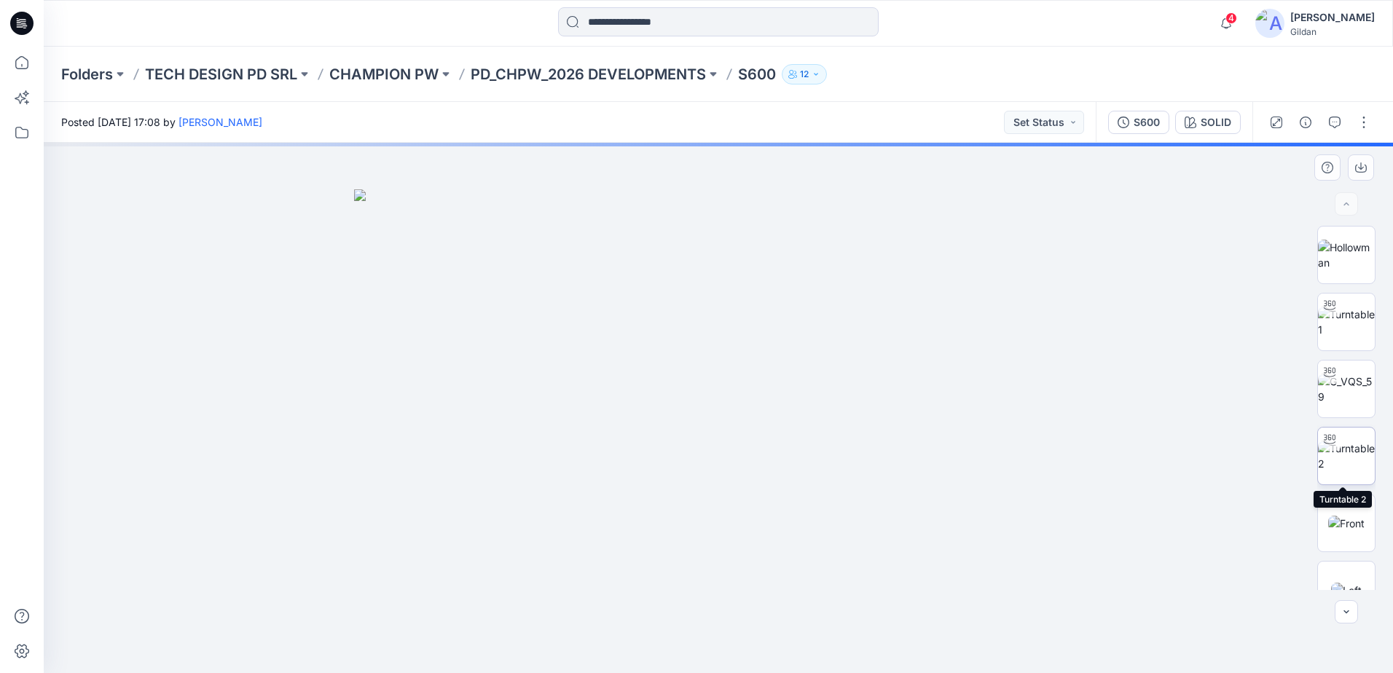
click at [1345, 447] on img at bounding box center [1346, 456] width 57 height 31
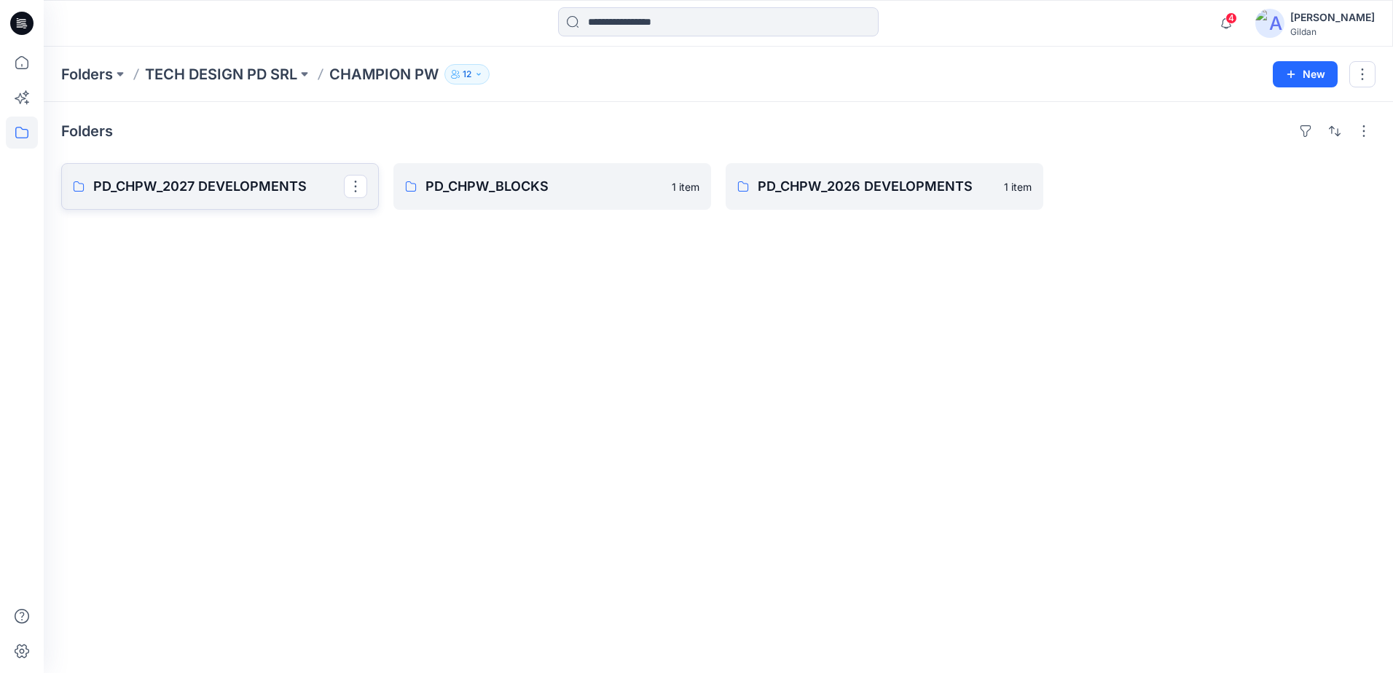
click at [313, 201] on link "PD_CHPW_2027 DEVELOPMENTS" at bounding box center [220, 186] width 318 height 47
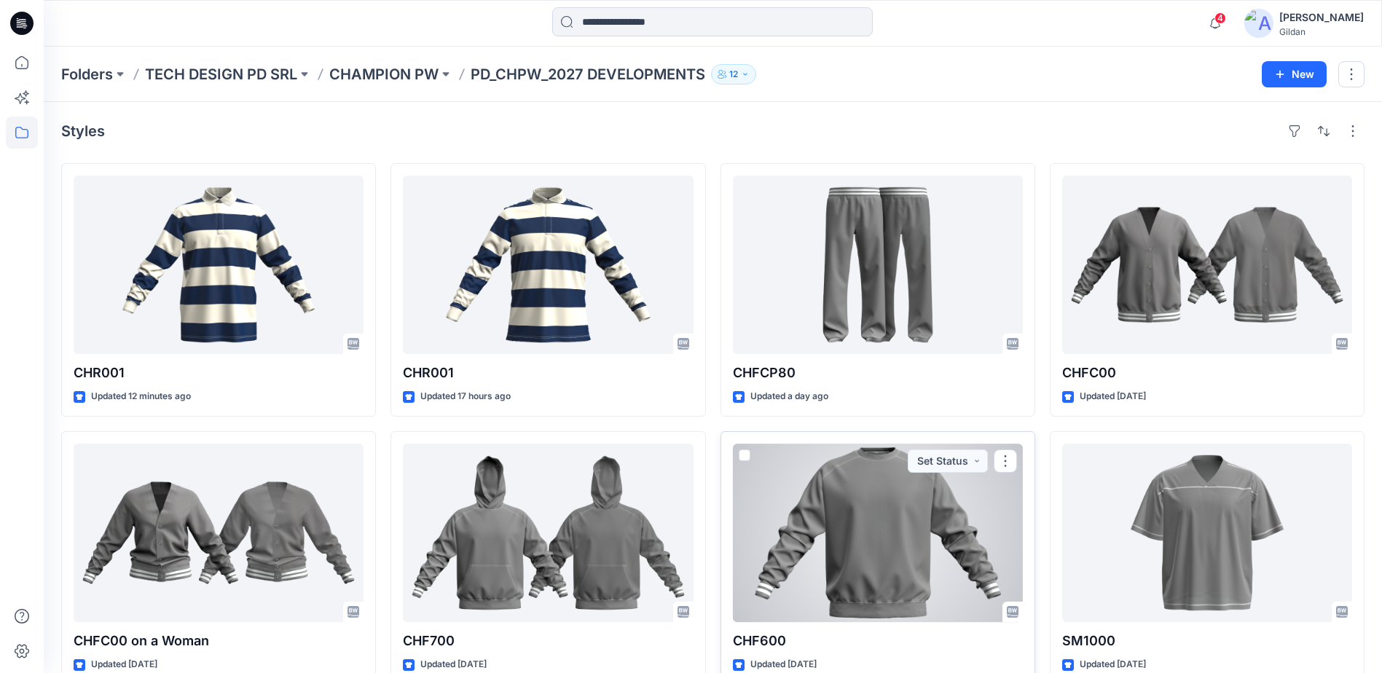
click at [852, 514] on div at bounding box center [878, 533] width 290 height 179
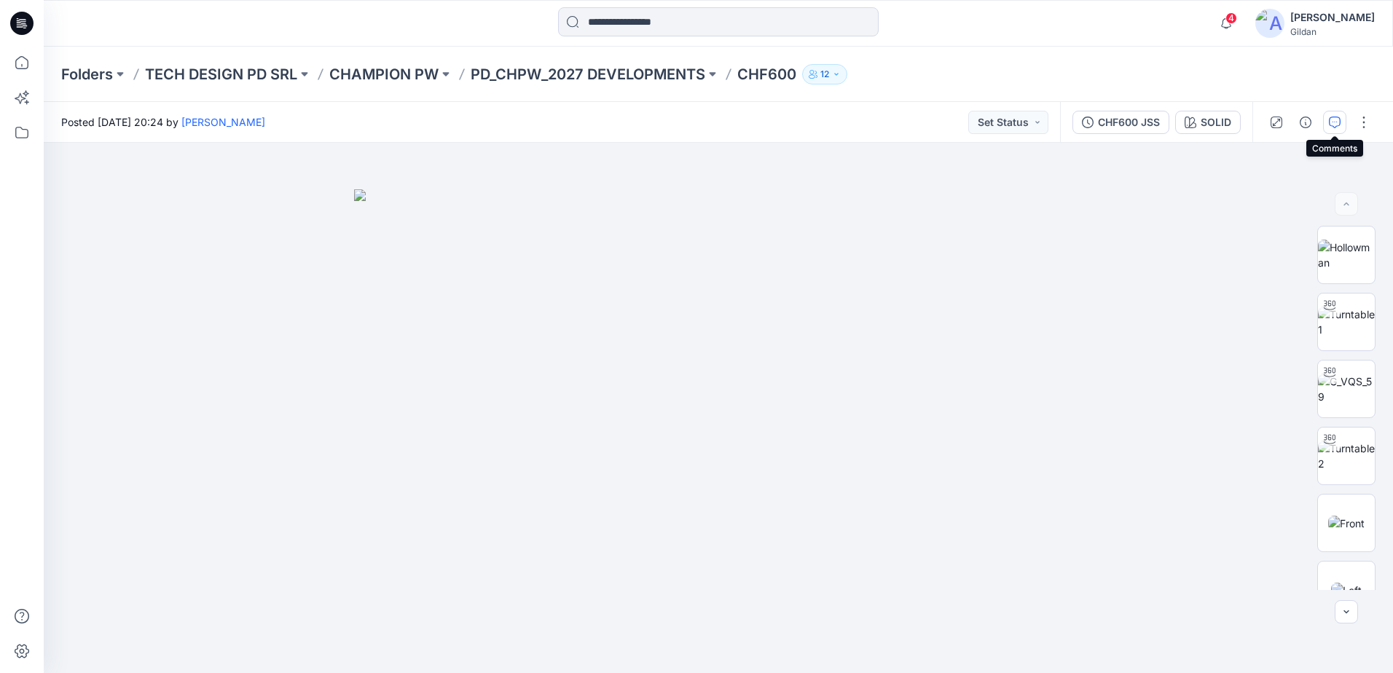
click at [1339, 121] on icon "button" at bounding box center [1335, 123] width 12 height 12
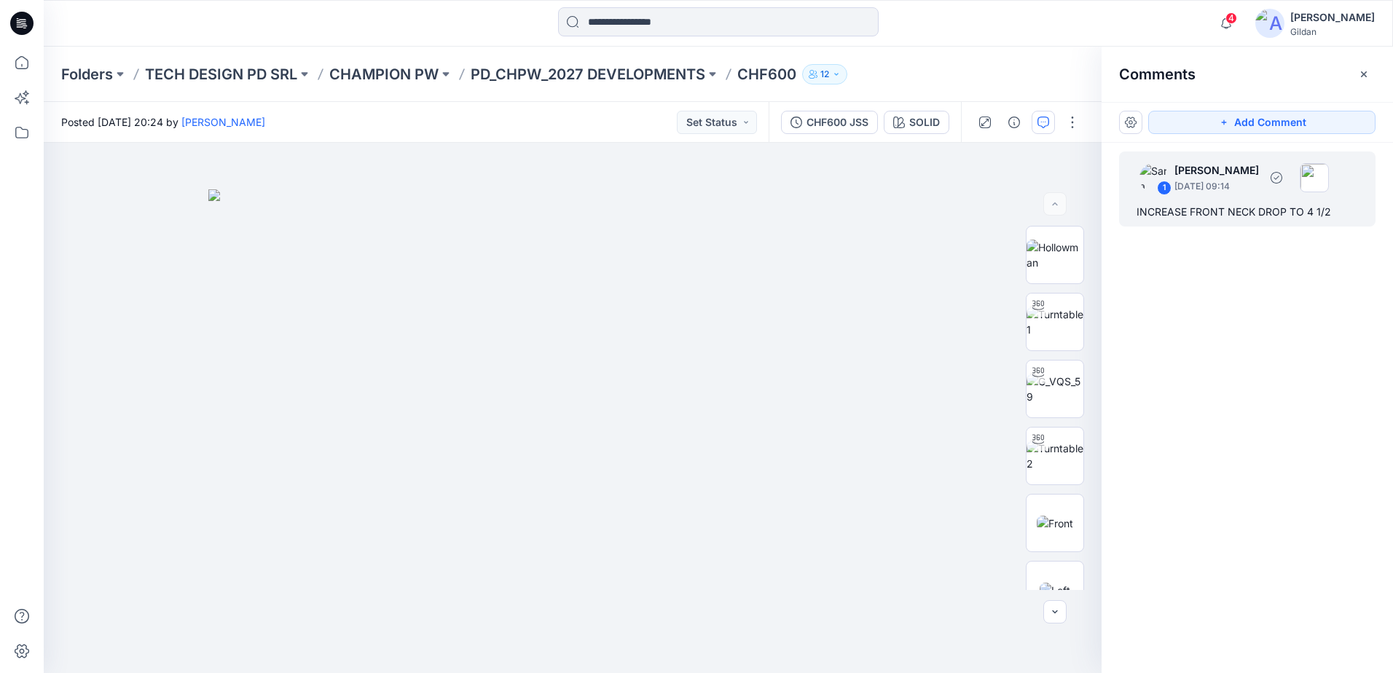
click at [1293, 215] on div "INCREASE FRONT NECK DROP TO 4 1/2" at bounding box center [1248, 211] width 222 height 17
click at [1299, 211] on div "INCREASE FRONT NECK DROP TO 4 1/2" at bounding box center [1248, 211] width 222 height 17
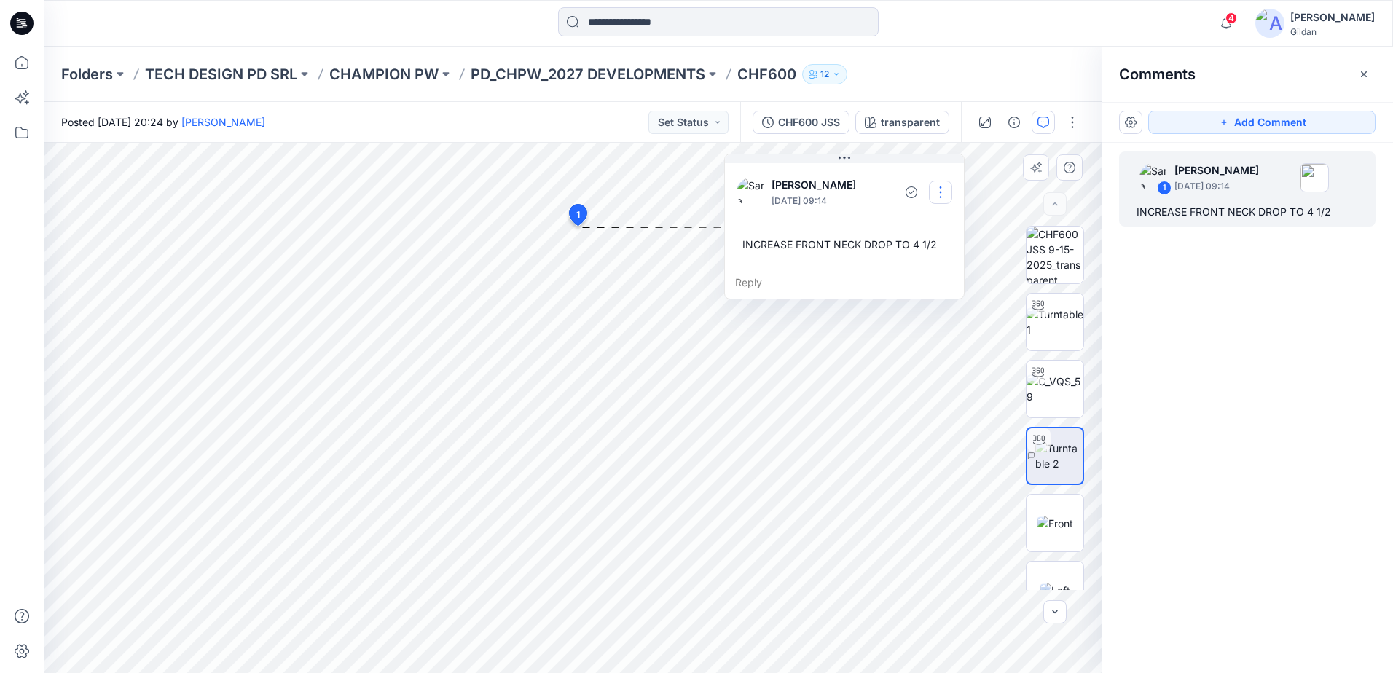
click at [939, 189] on button "button" at bounding box center [940, 192] width 23 height 23
click at [944, 221] on p "Edit comment" at bounding box center [945, 226] width 66 height 15
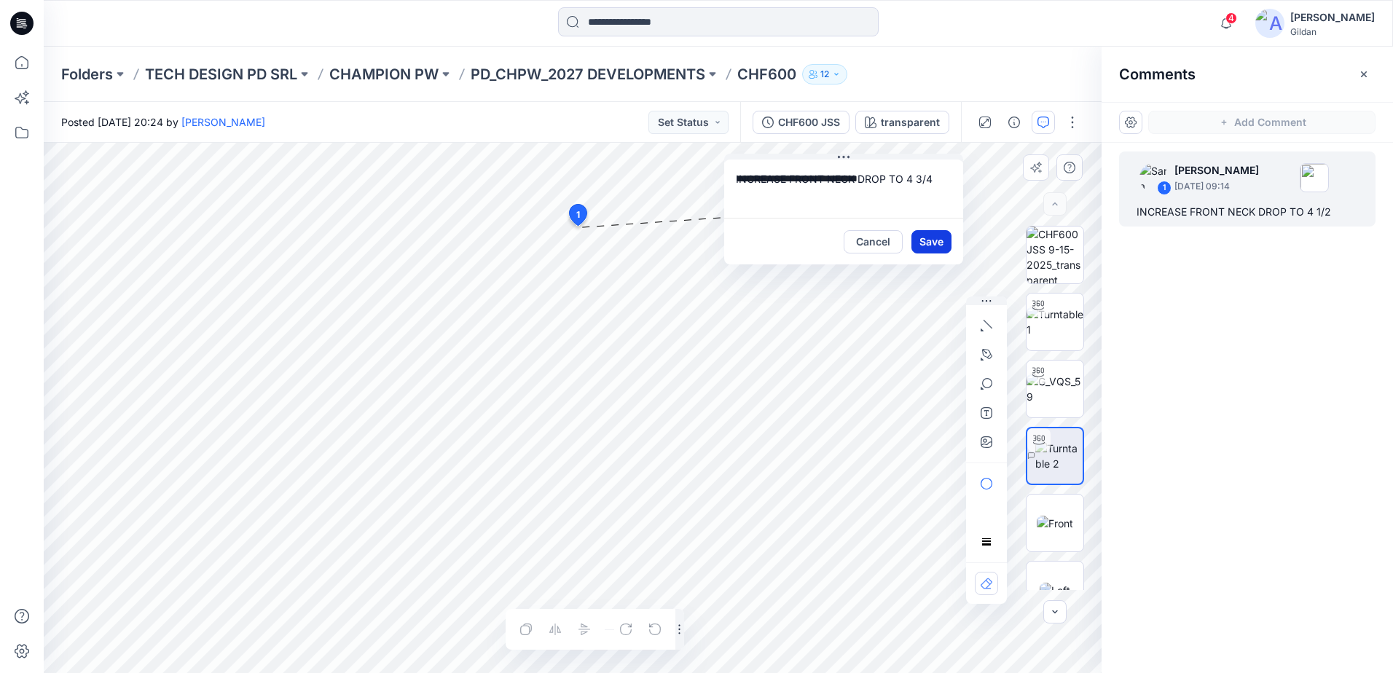
type textarea "**********"
click at [923, 233] on button "Save" at bounding box center [932, 241] width 40 height 23
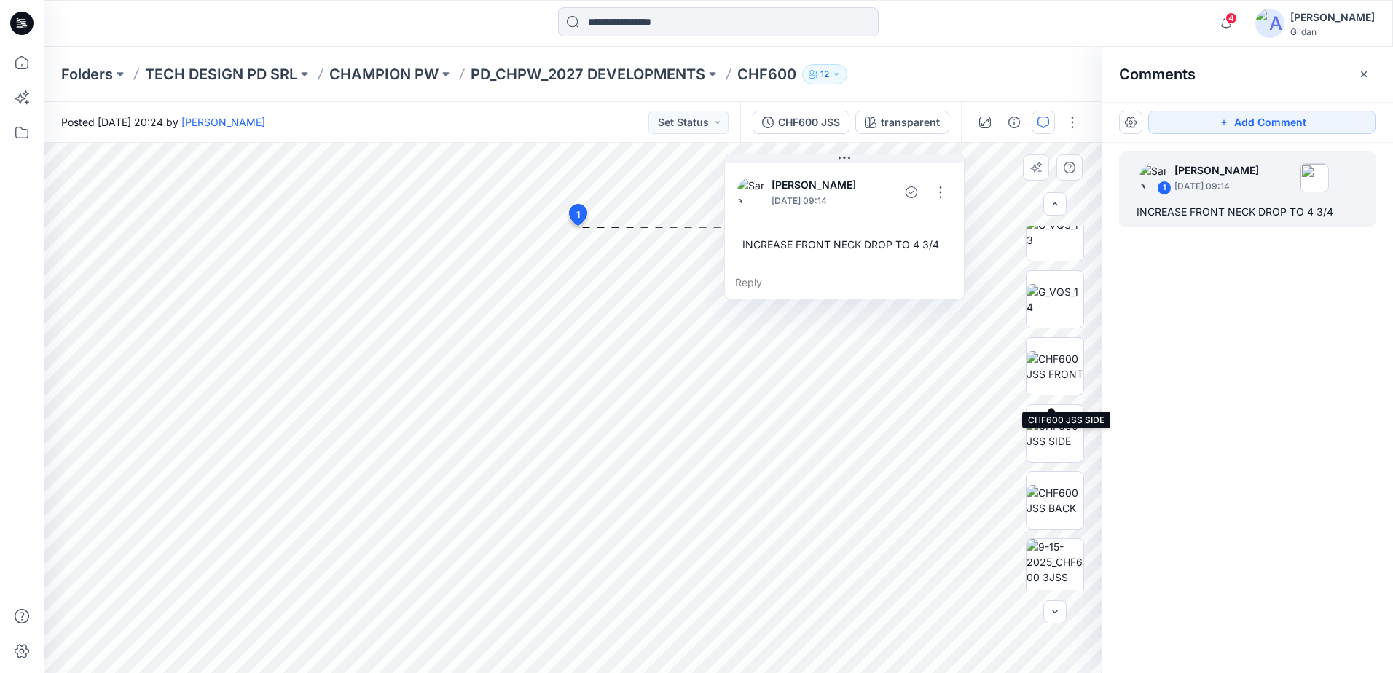
scroll to position [700, 0]
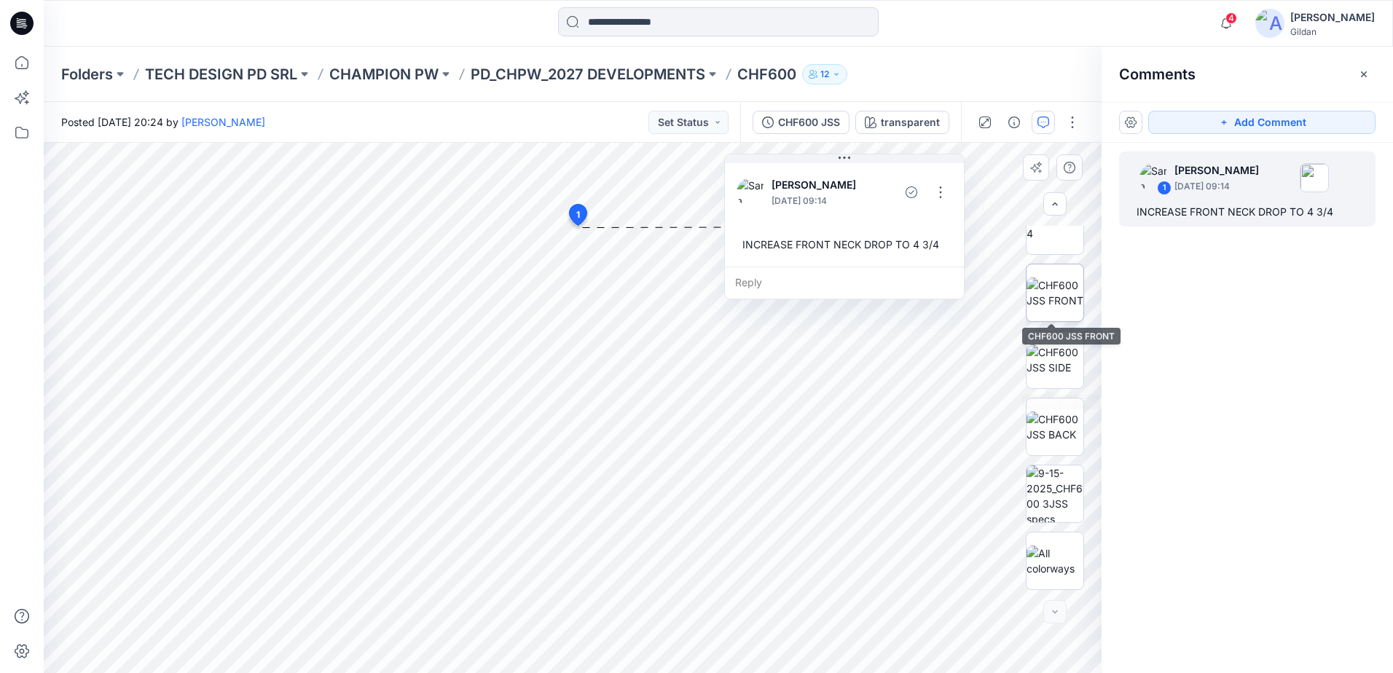
click at [1054, 300] on img at bounding box center [1055, 293] width 57 height 31
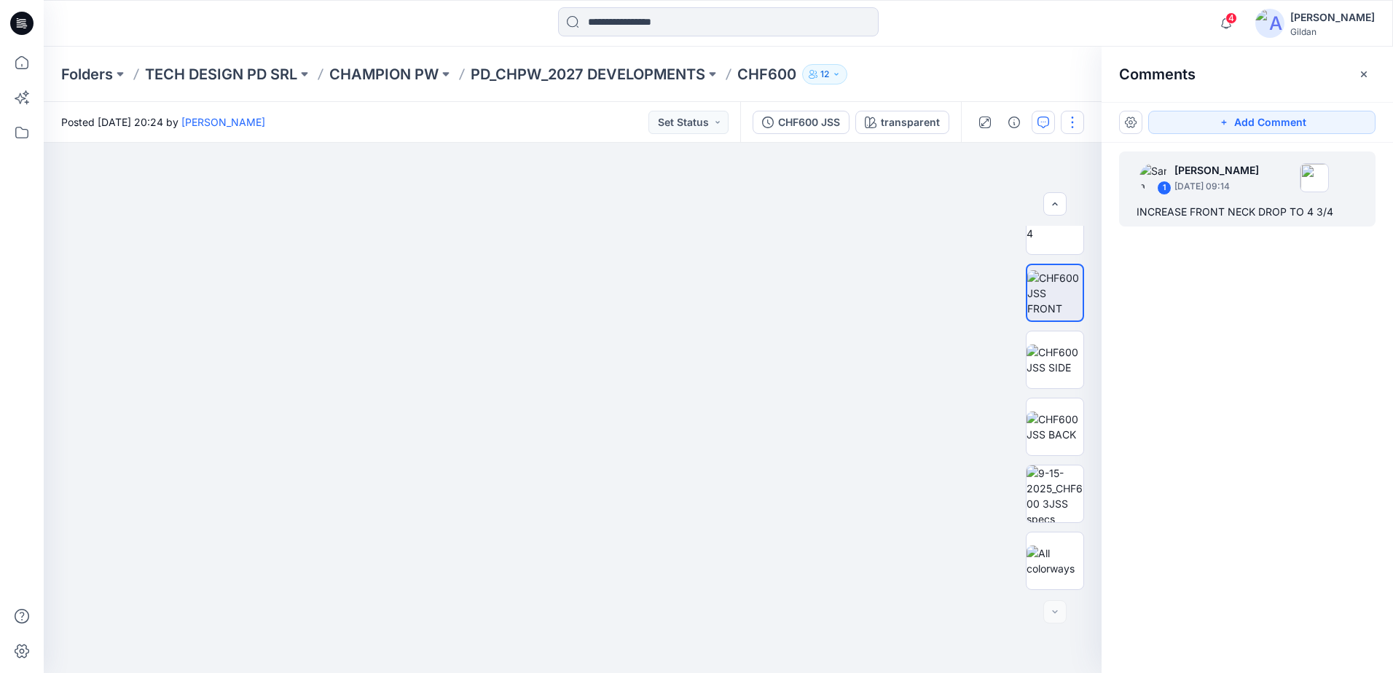
click at [1066, 119] on button "button" at bounding box center [1072, 122] width 23 height 23
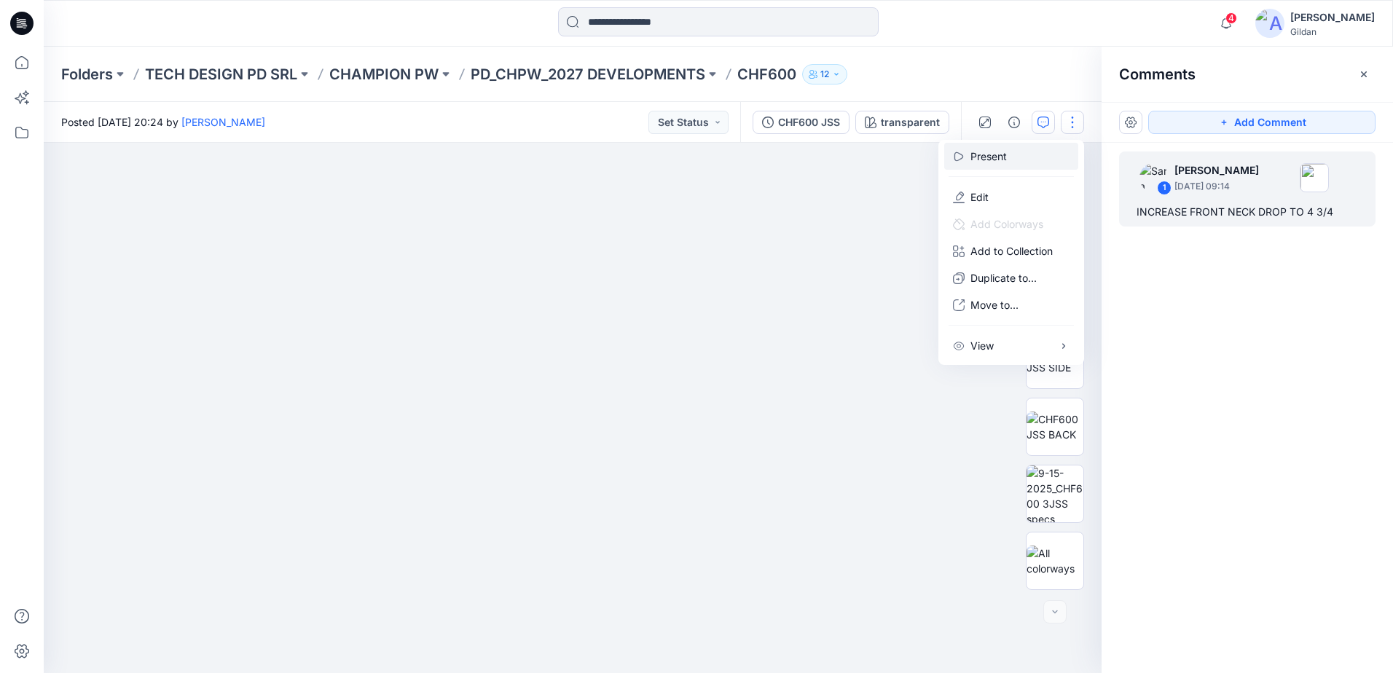
click at [996, 157] on p "Present" at bounding box center [989, 156] width 36 height 15
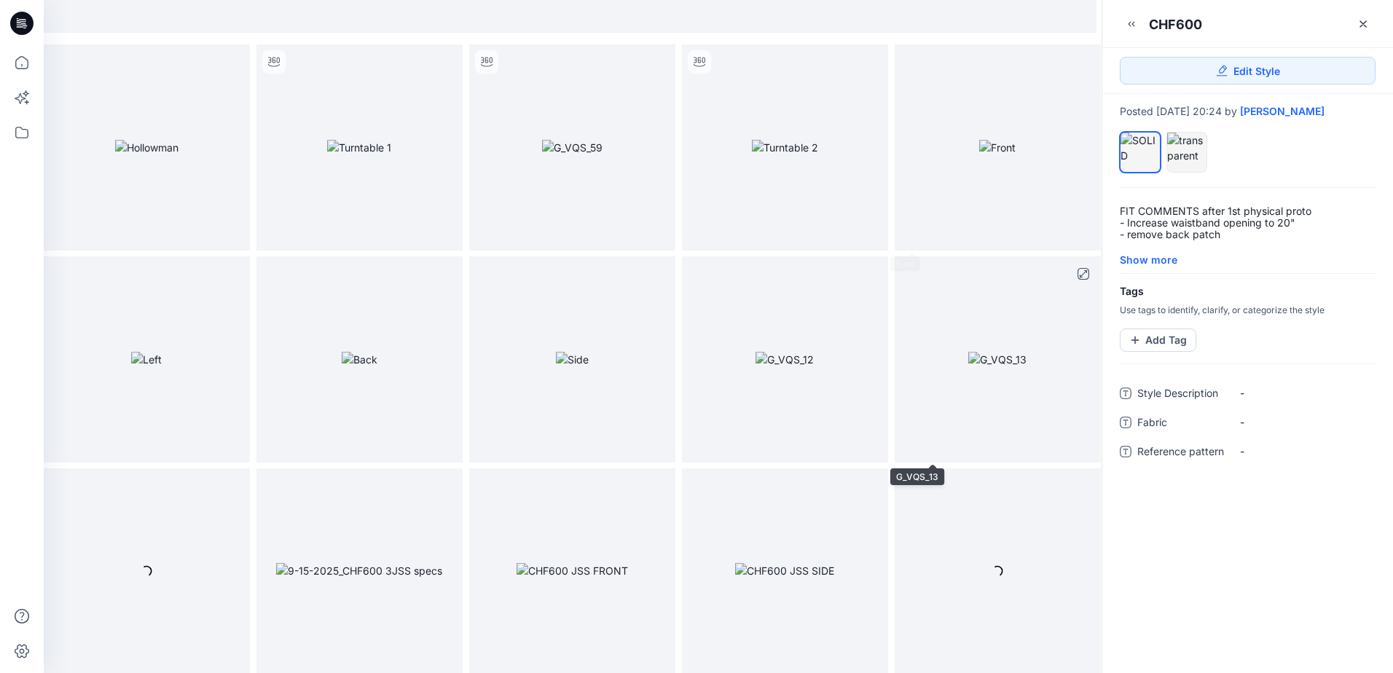
scroll to position [429, 0]
click at [590, 563] on img at bounding box center [572, 570] width 111 height 15
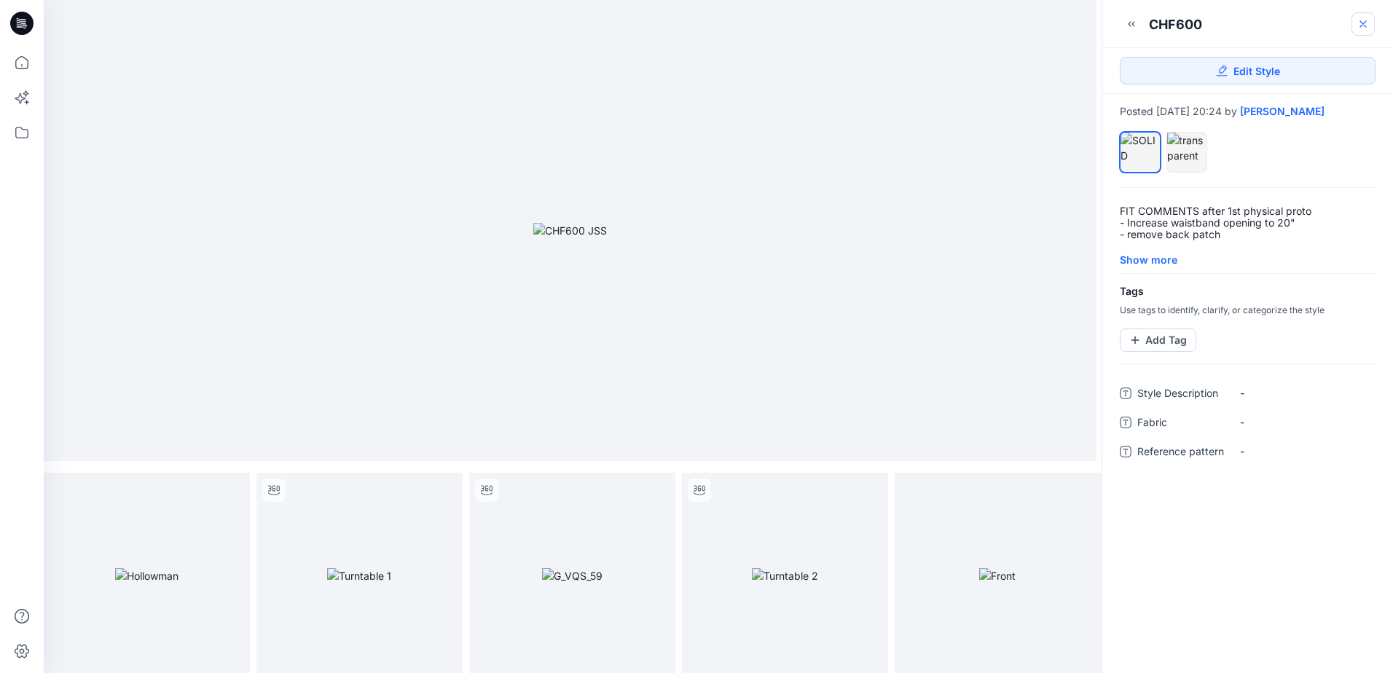
click at [1366, 23] on icon at bounding box center [1364, 24] width 12 height 12
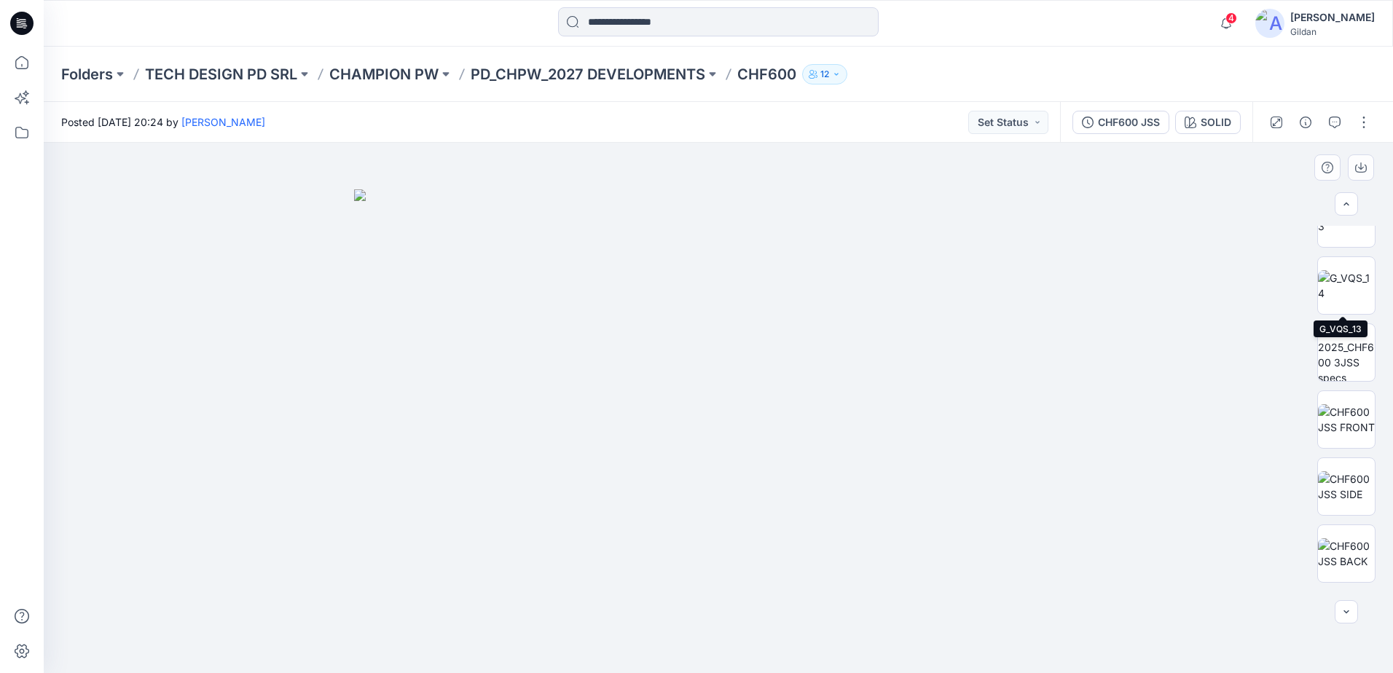
scroll to position [700, 0]
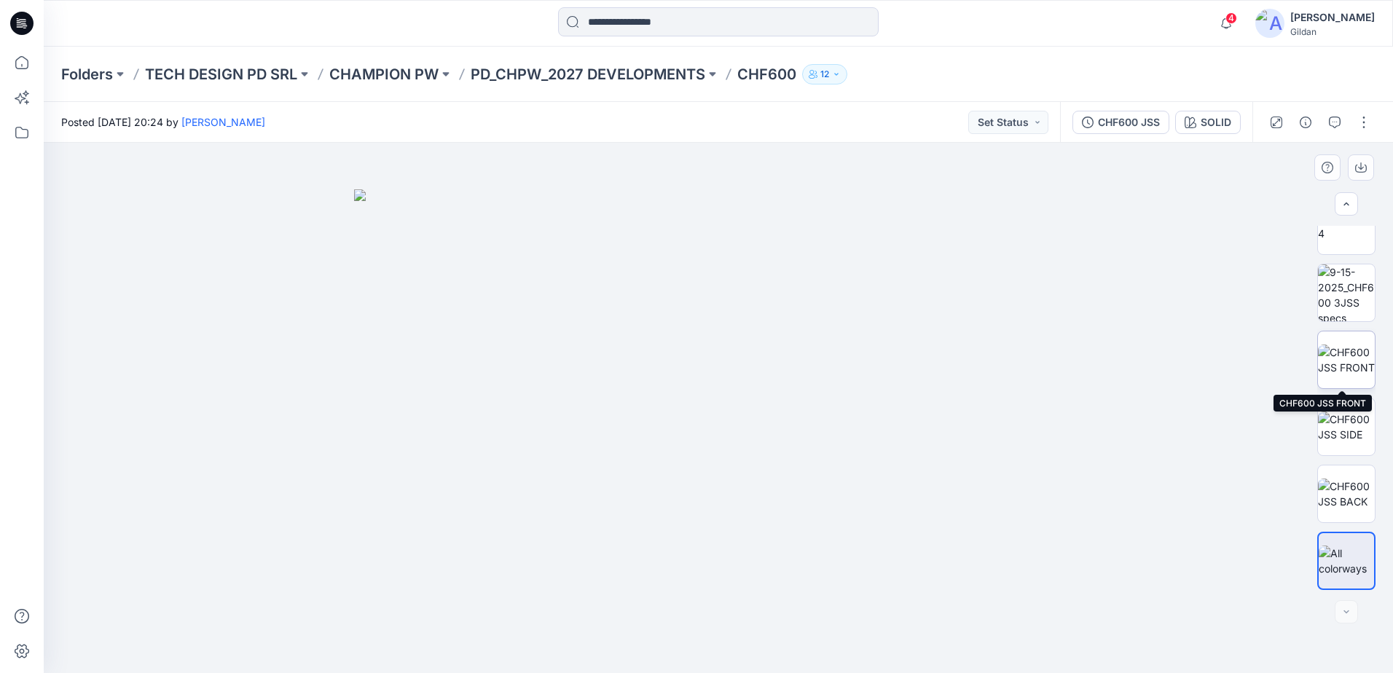
click at [1339, 363] on img at bounding box center [1346, 360] width 57 height 31
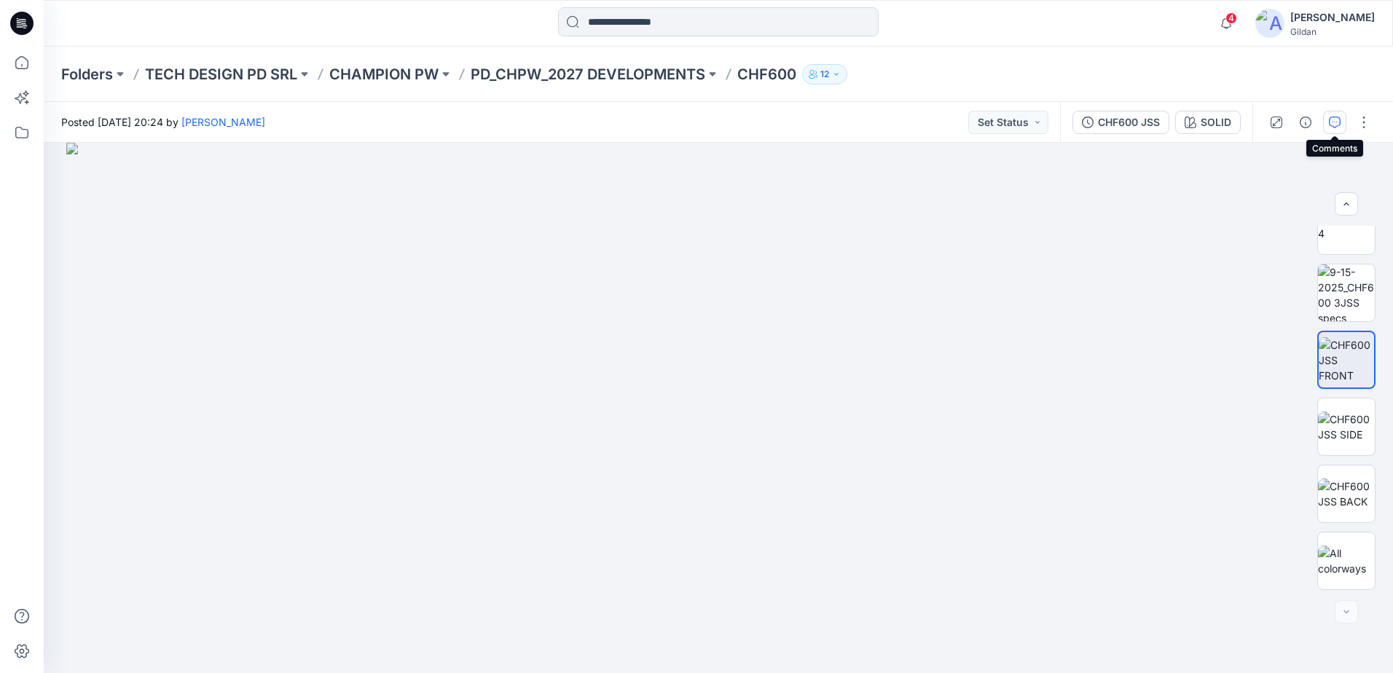
click at [1334, 117] on icon "button" at bounding box center [1335, 123] width 12 height 12
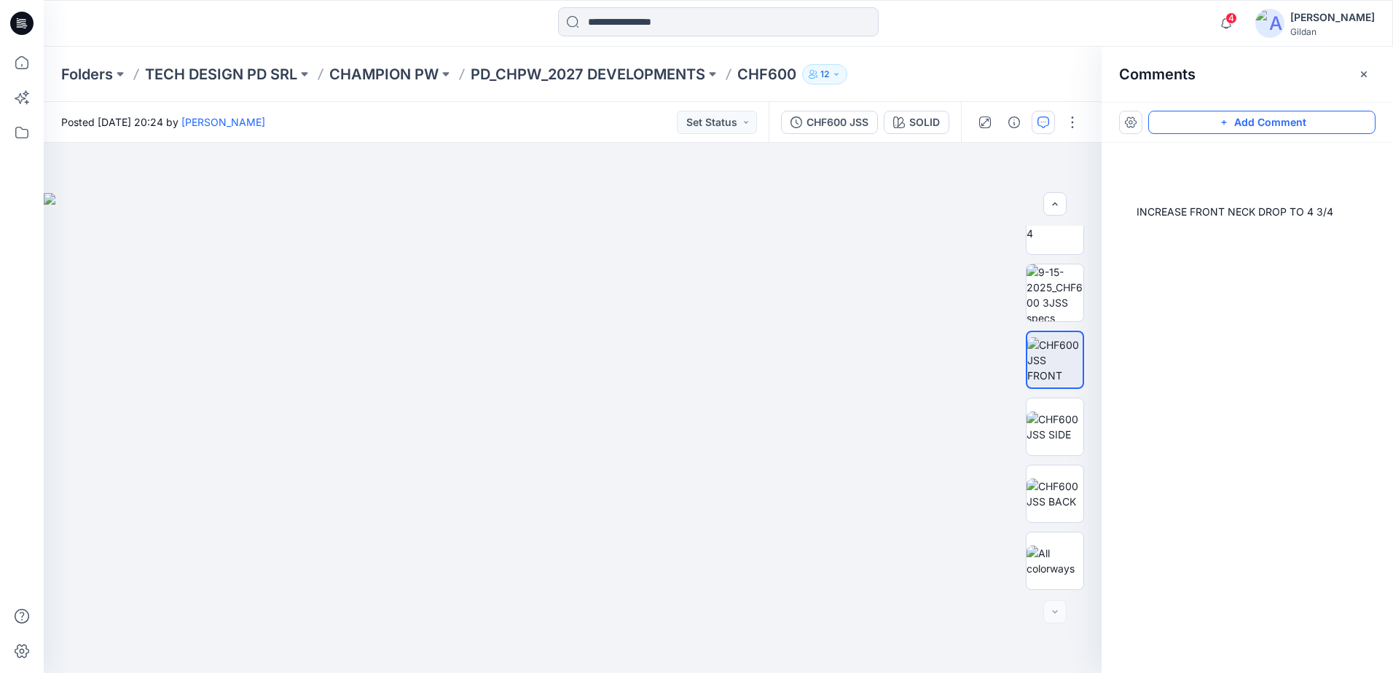
click at [1266, 123] on button "Add Comment" at bounding box center [1261, 122] width 227 height 23
click at [157, 284] on div "2" at bounding box center [573, 408] width 1058 height 530
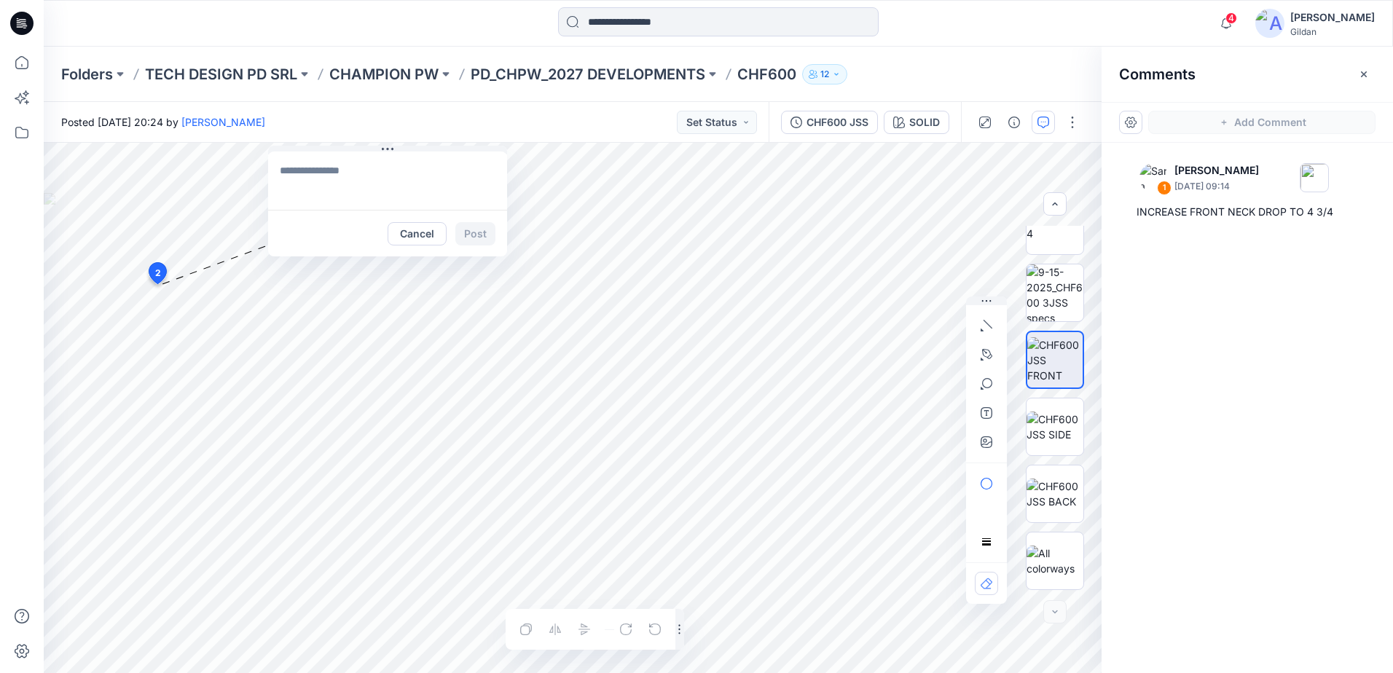
drag, startPoint x: 281, startPoint y: 294, endPoint x: 434, endPoint y: 136, distance: 220.0
click at [434, 136] on div "Posted Monday, September 15, 2025 20:24 by Sara Hernandez Set Status CHF600 JSS…" at bounding box center [719, 387] width 1350 height 571
click at [337, 165] on textarea at bounding box center [392, 181] width 239 height 58
type textarea "**********"
click at [486, 229] on button "Post" at bounding box center [480, 233] width 40 height 23
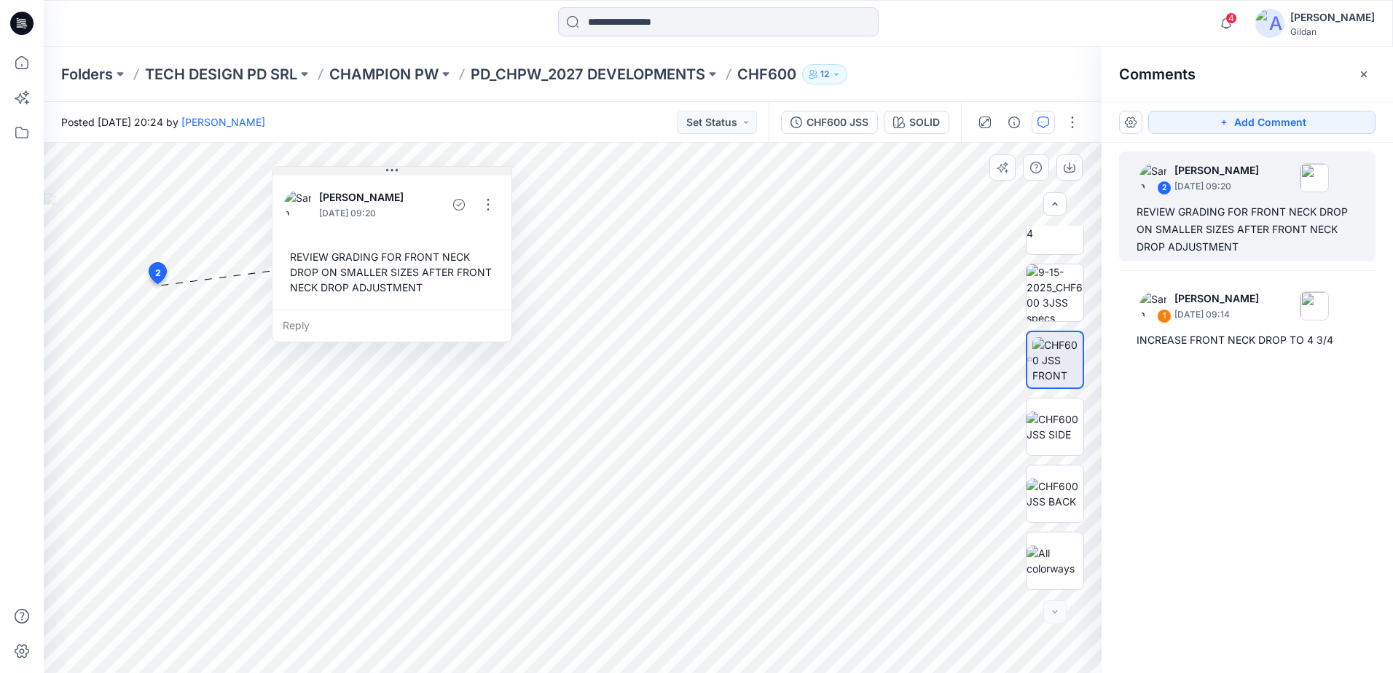
drag, startPoint x: 334, startPoint y: 150, endPoint x: 334, endPoint y: 171, distance: 21.1
click at [334, 171] on button at bounding box center [392, 171] width 239 height 9
click at [470, 134] on div "Posted Monday, September 15, 2025 20:24 by Sara Hernandez Set Status" at bounding box center [406, 122] width 725 height 40
click at [489, 118] on div "Posted Monday, September 15, 2025 20:24 by Sara Hernandez Set Status" at bounding box center [406, 122] width 725 height 40
click at [1362, 73] on icon "button" at bounding box center [1364, 74] width 12 height 12
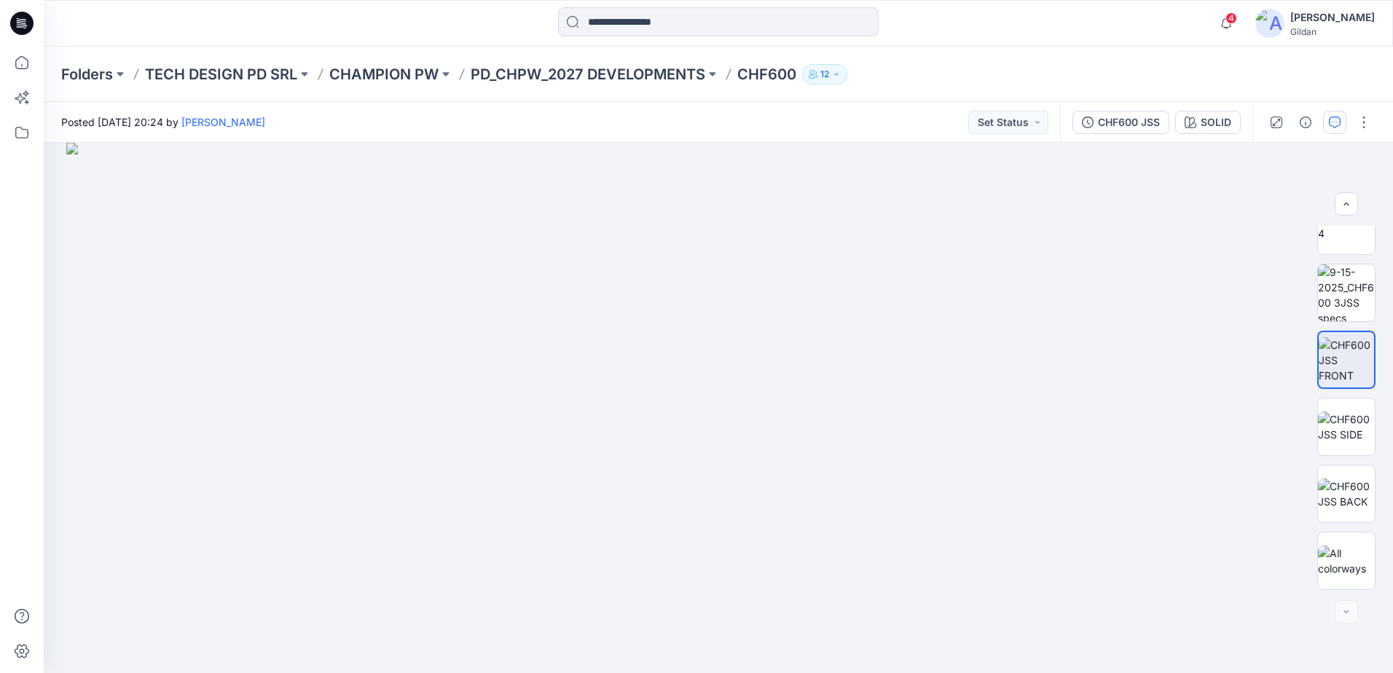
click at [1331, 123] on icon "button" at bounding box center [1335, 123] width 12 height 12
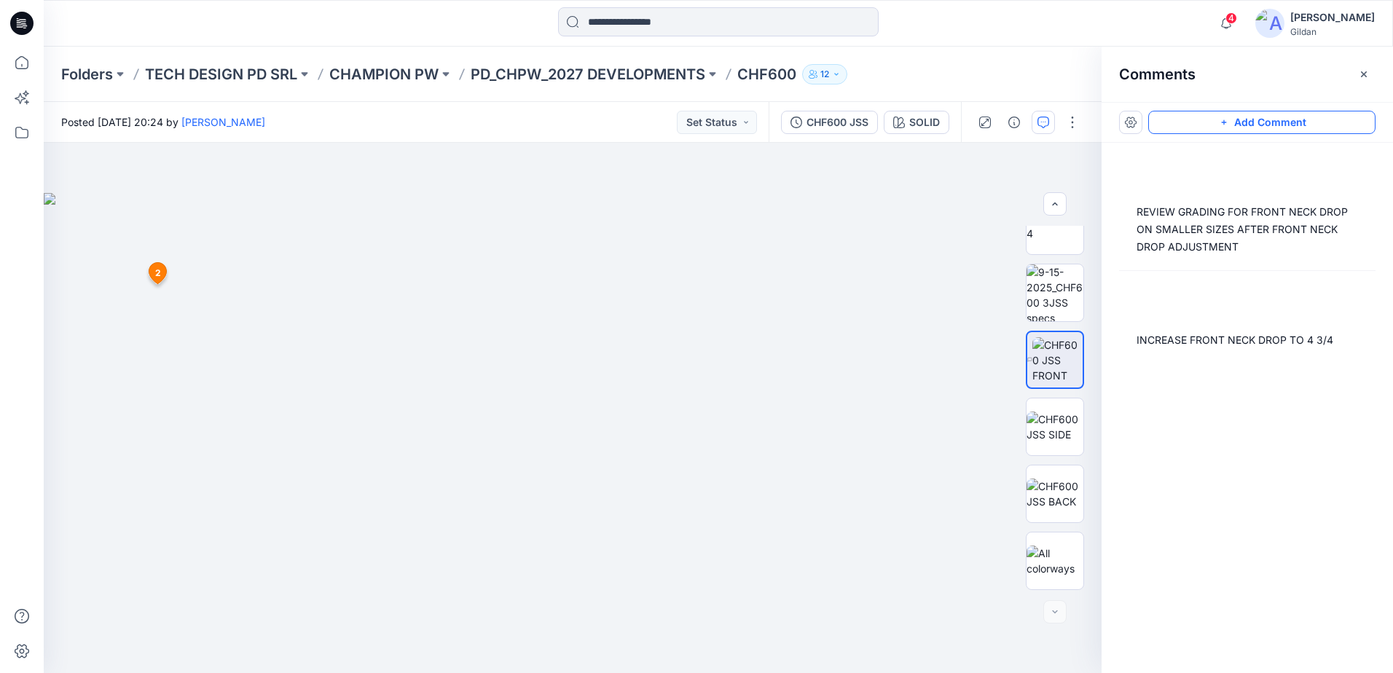
click at [1293, 125] on button "Add Comment" at bounding box center [1261, 122] width 227 height 23
click at [280, 482] on div "3 2 Sara Hernandez September 18, 2025 09:20 REVIEW GRADING FOR FRONT NECK DROP …" at bounding box center [573, 408] width 1058 height 530
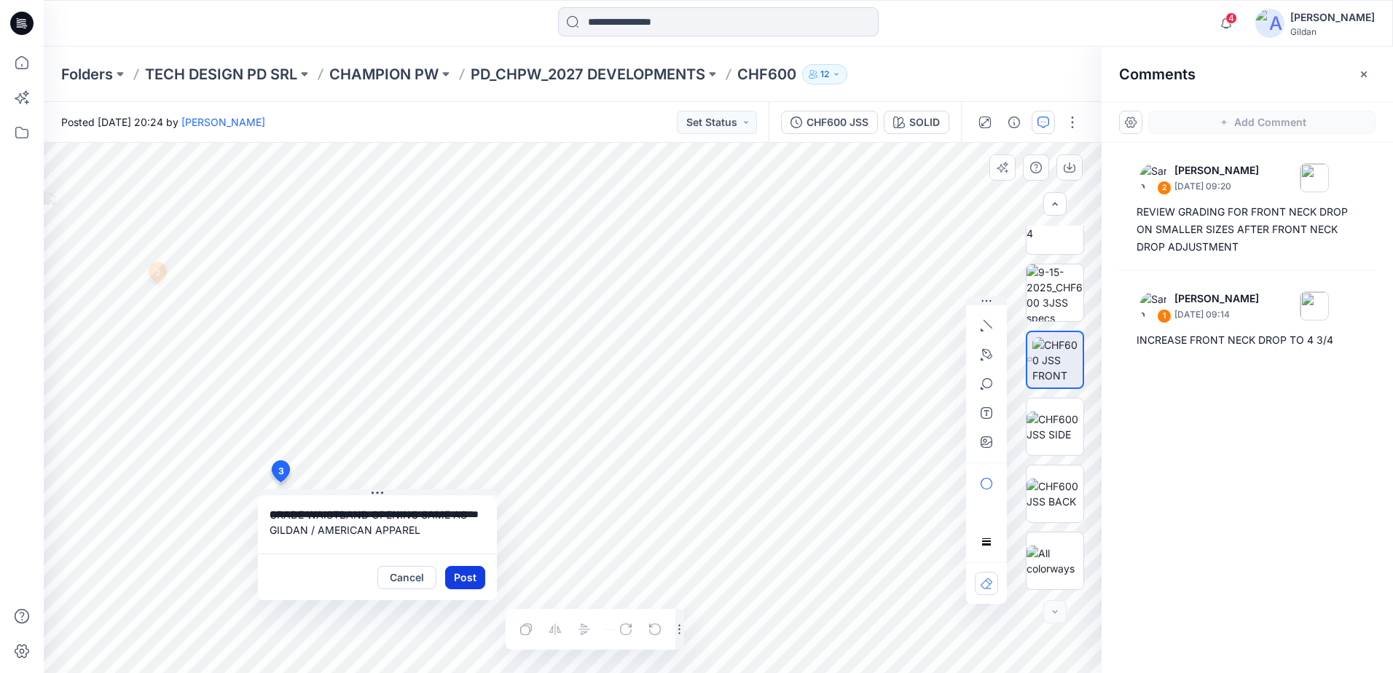
type textarea "**********"
click at [462, 572] on button "Post" at bounding box center [465, 577] width 40 height 23
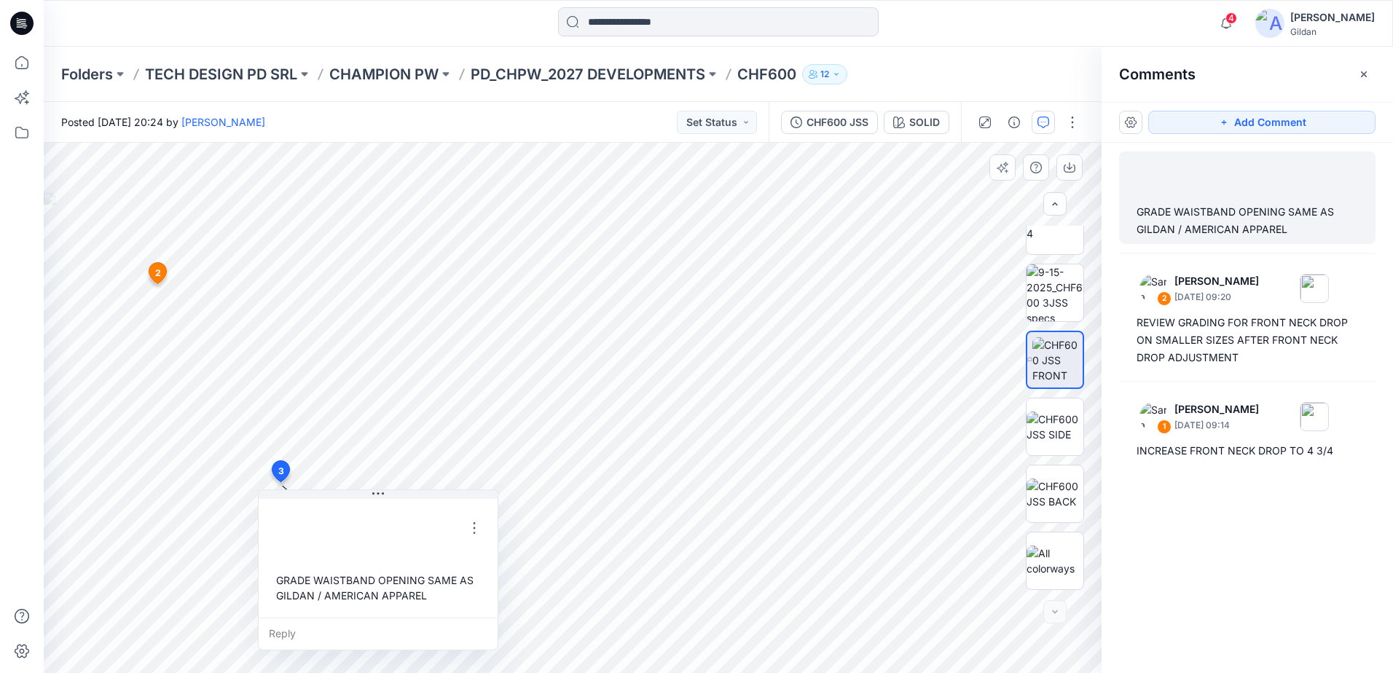
click at [586, 138] on div "Posted Monday, September 15, 2025 20:24 by Sara Hernandez Set Status" at bounding box center [406, 122] width 725 height 40
click at [1366, 70] on icon "button" at bounding box center [1364, 74] width 12 height 12
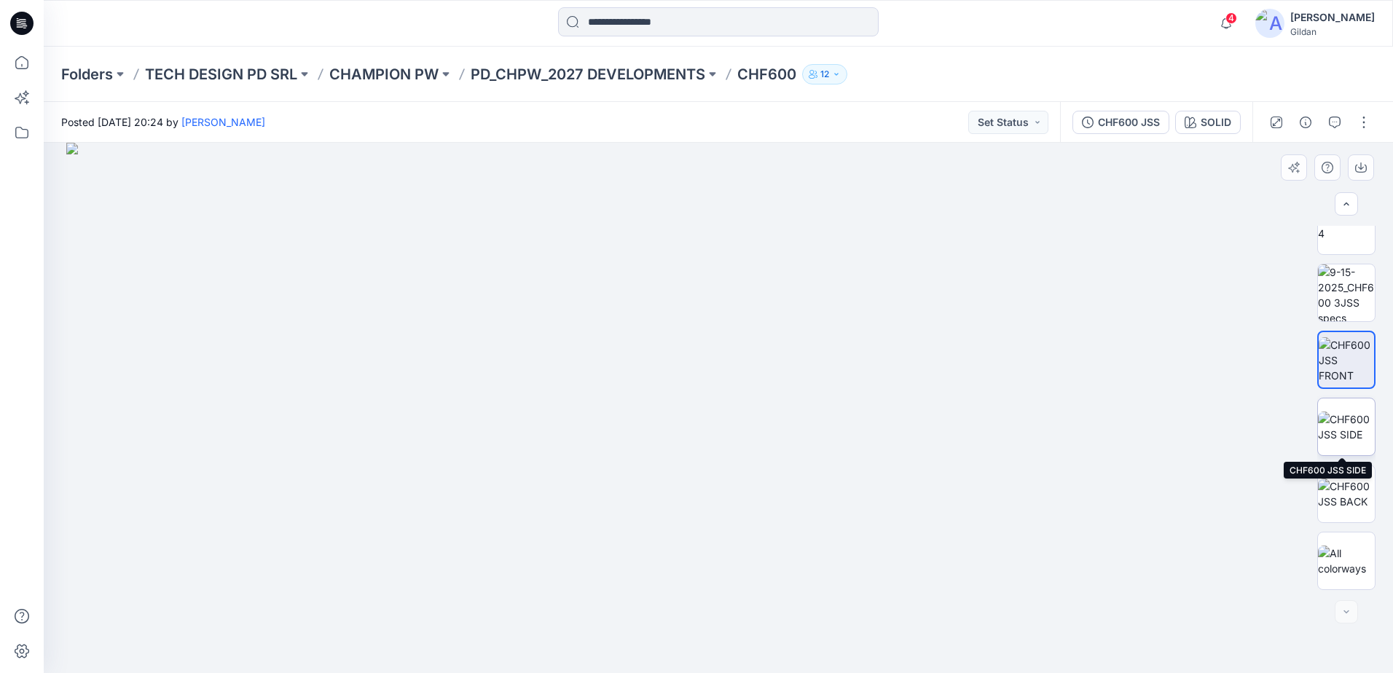
click at [1353, 432] on img at bounding box center [1346, 427] width 57 height 31
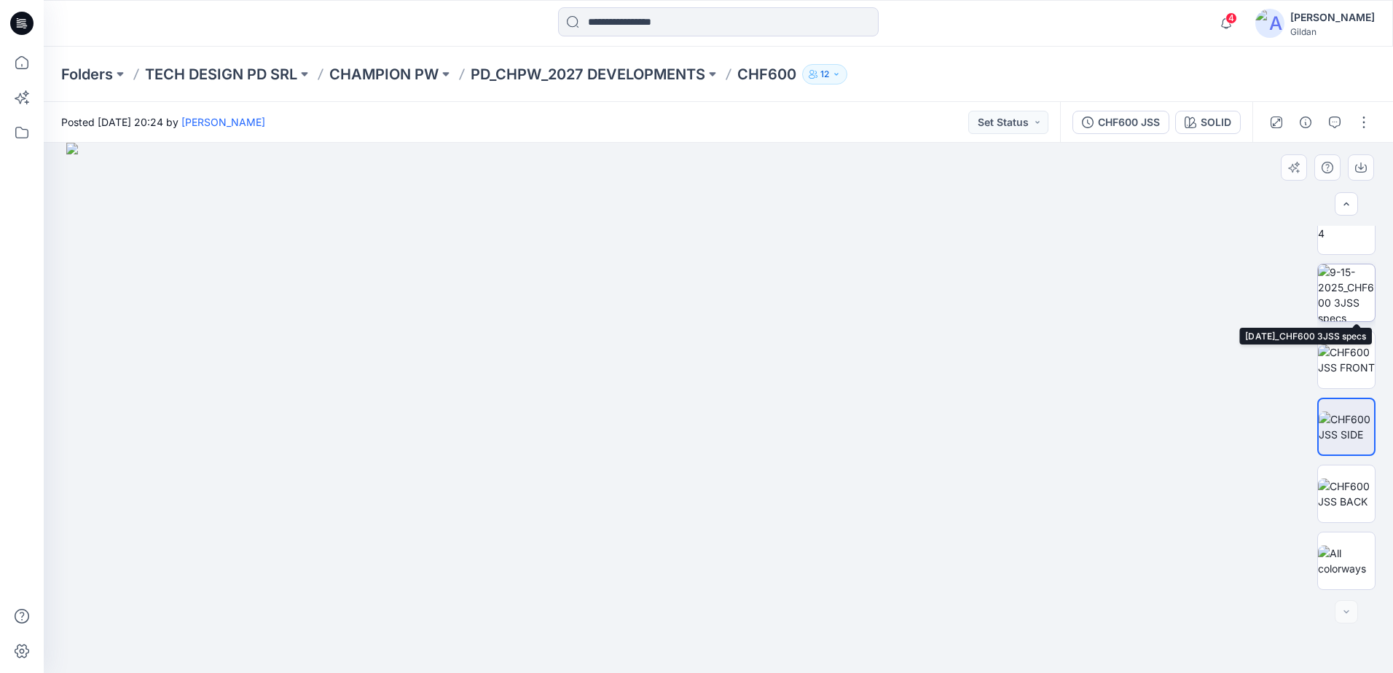
click at [1337, 291] on img at bounding box center [1346, 293] width 57 height 57
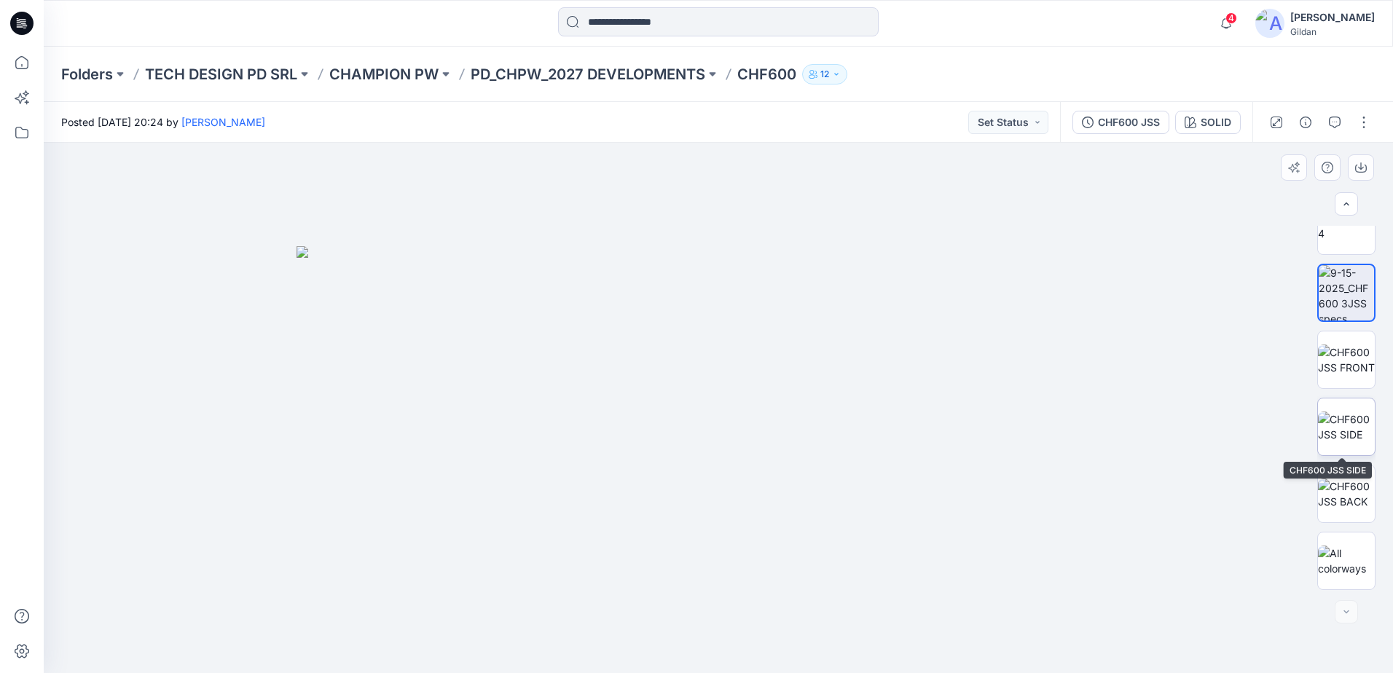
click at [1350, 420] on img at bounding box center [1346, 427] width 57 height 31
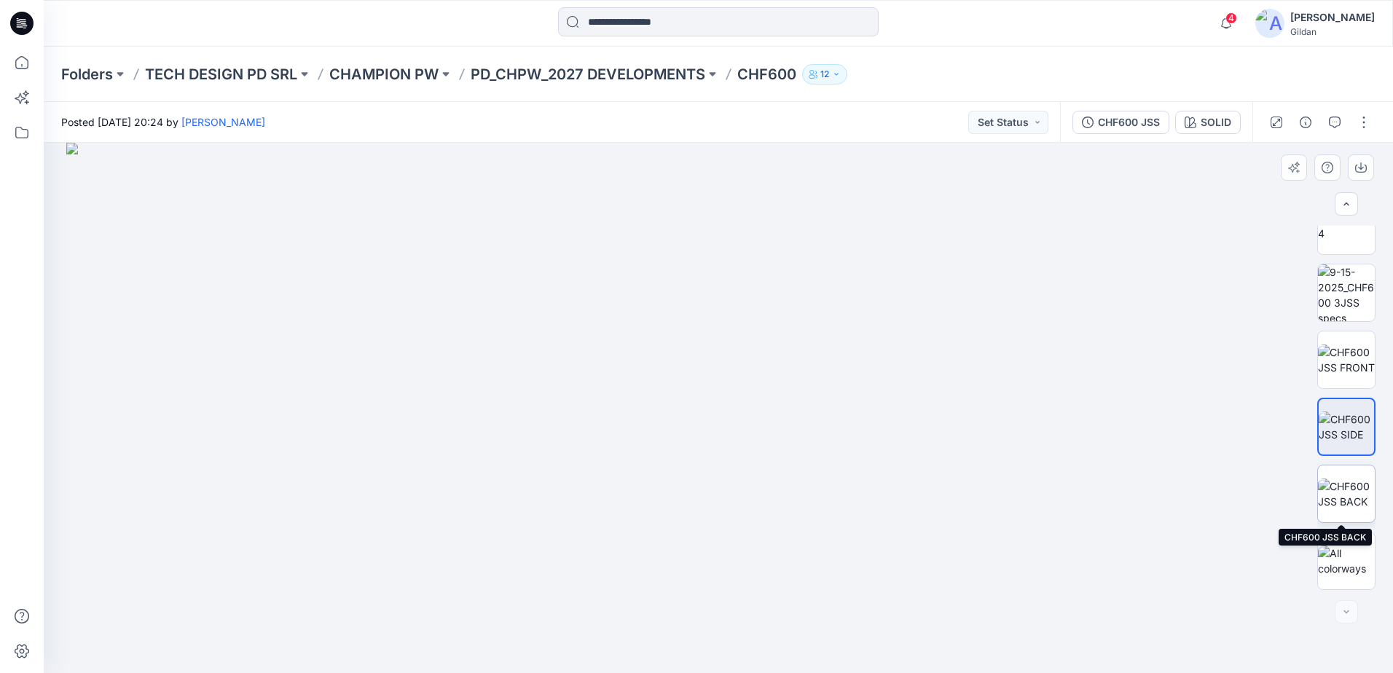
click at [1357, 490] on img at bounding box center [1346, 494] width 57 height 31
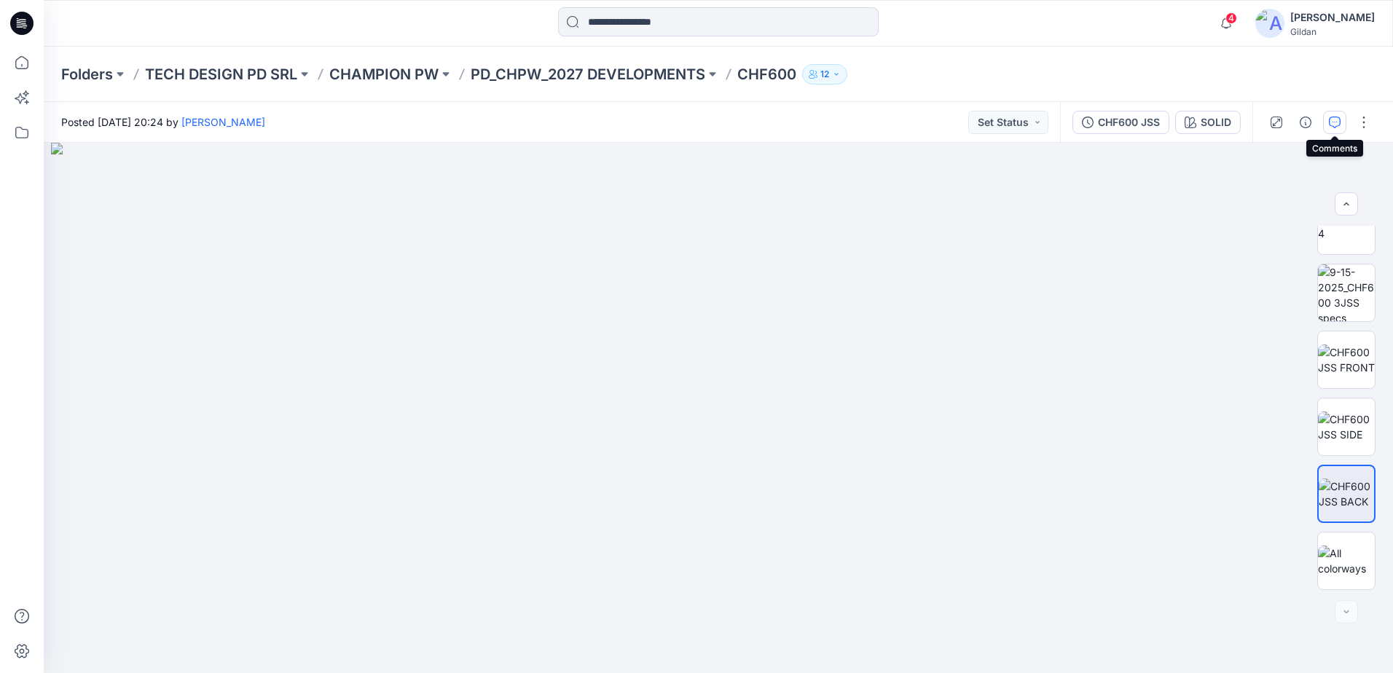
click at [1339, 125] on icon "button" at bounding box center [1335, 123] width 12 height 12
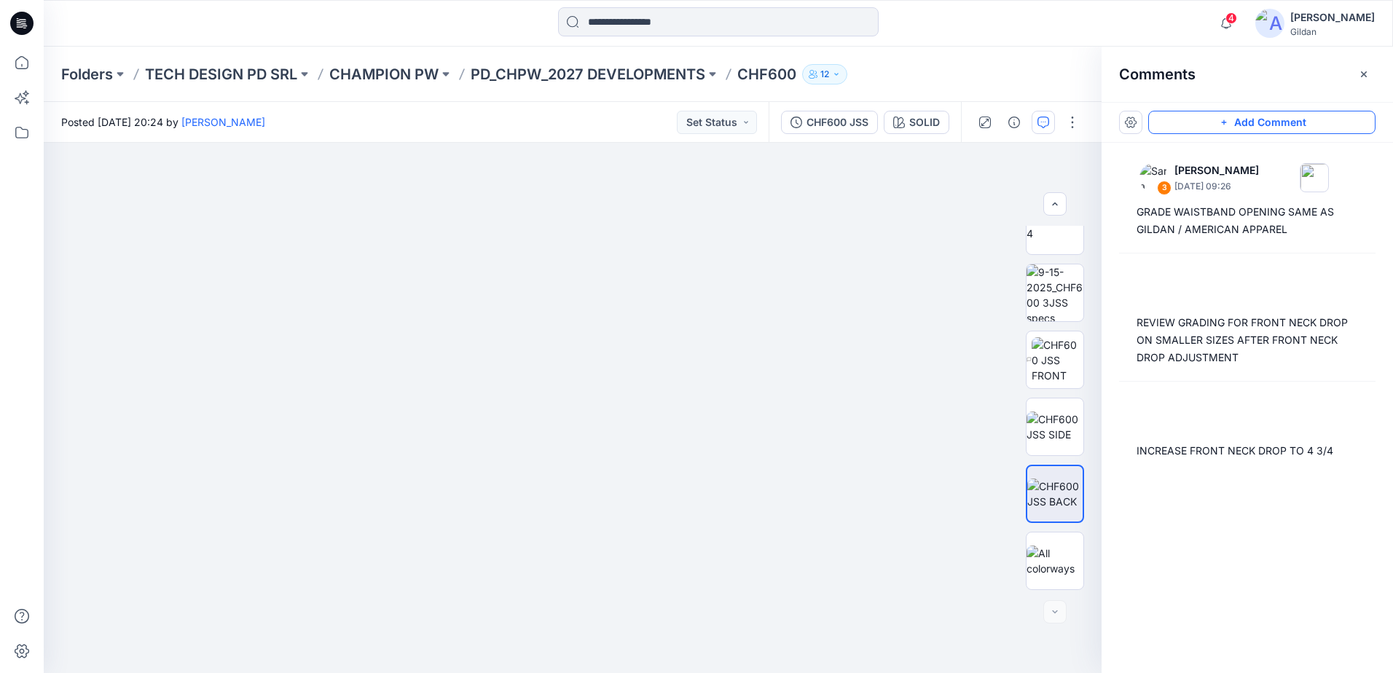
click at [1256, 121] on button "Add Comment" at bounding box center [1261, 122] width 227 height 23
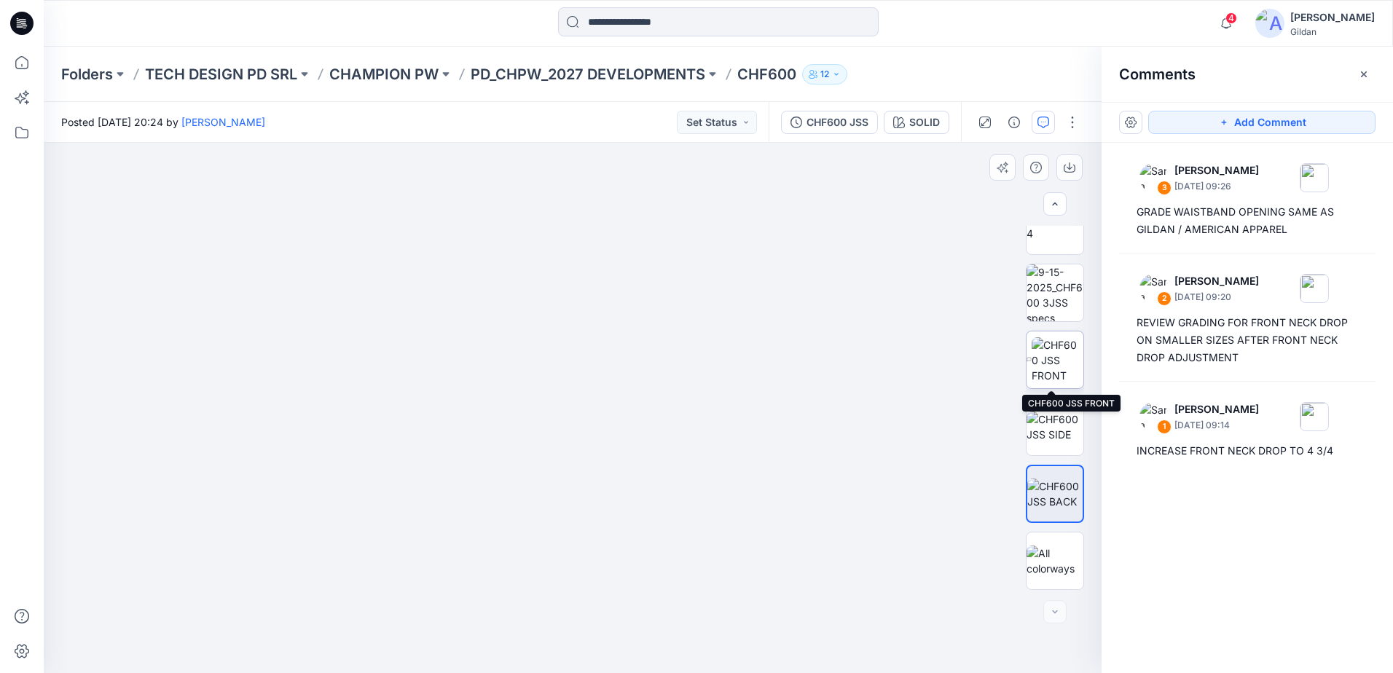
click at [1040, 375] on img at bounding box center [1058, 360] width 52 height 46
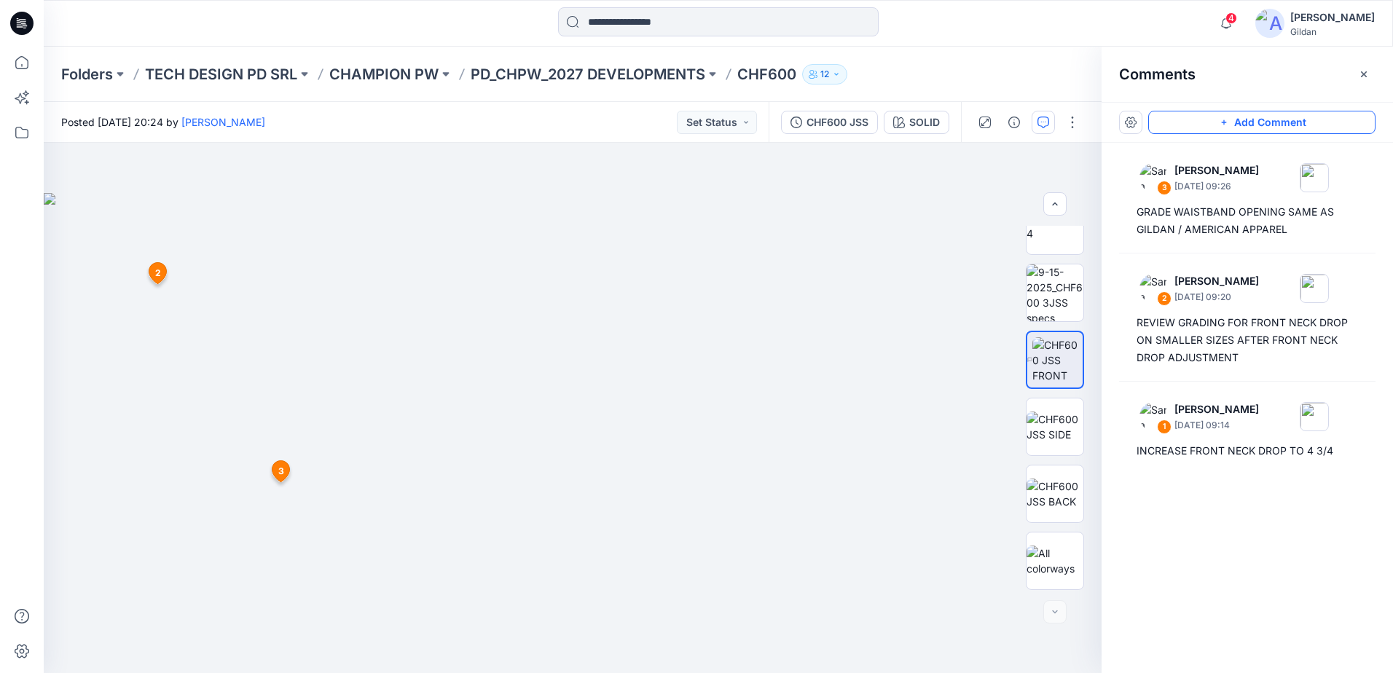
click at [1255, 125] on button "Add Comment" at bounding box center [1261, 122] width 227 height 23
click at [66, 226] on div "4 2 Sara Hernandez September 18, 2025 09:20 REVIEW GRADING FOR FRONT NECK DROP …" at bounding box center [573, 408] width 1058 height 530
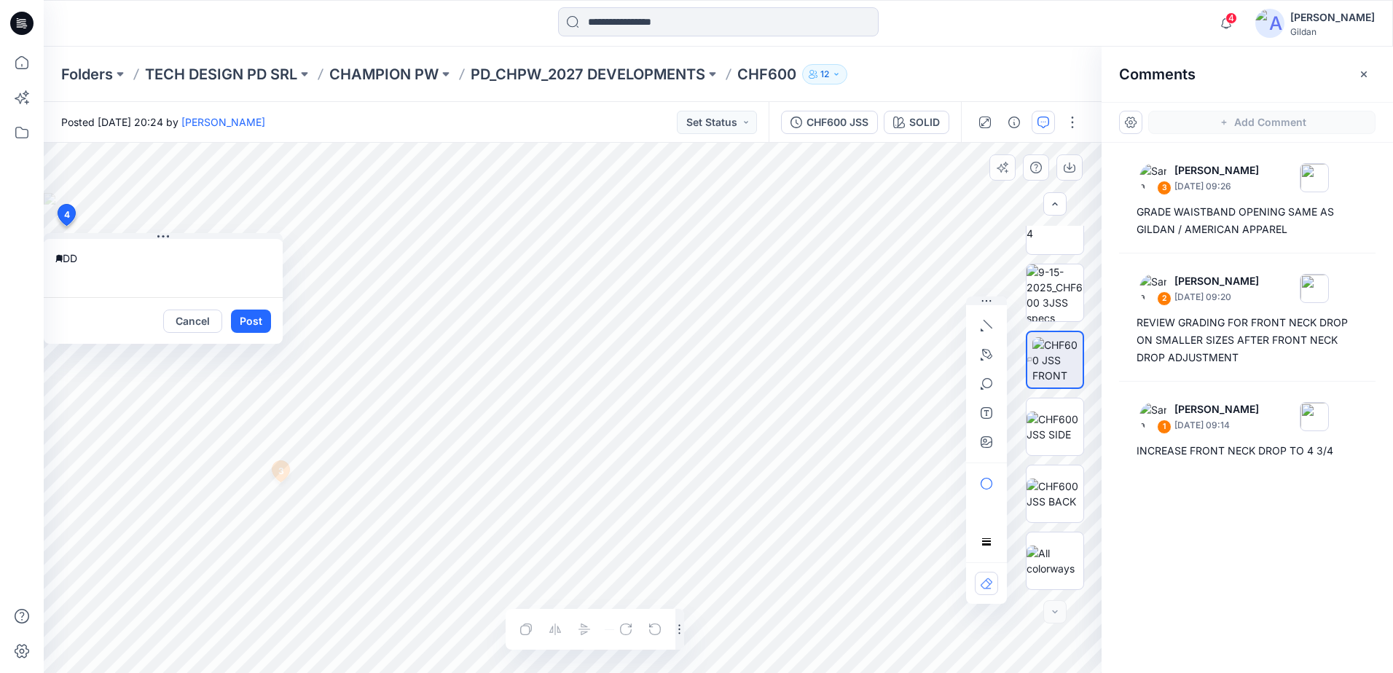
type textarea "*"
click at [106, 289] on textarea "**********" at bounding box center [163, 268] width 239 height 58
type textarea "**********"
click at [255, 319] on button "Post" at bounding box center [251, 321] width 40 height 23
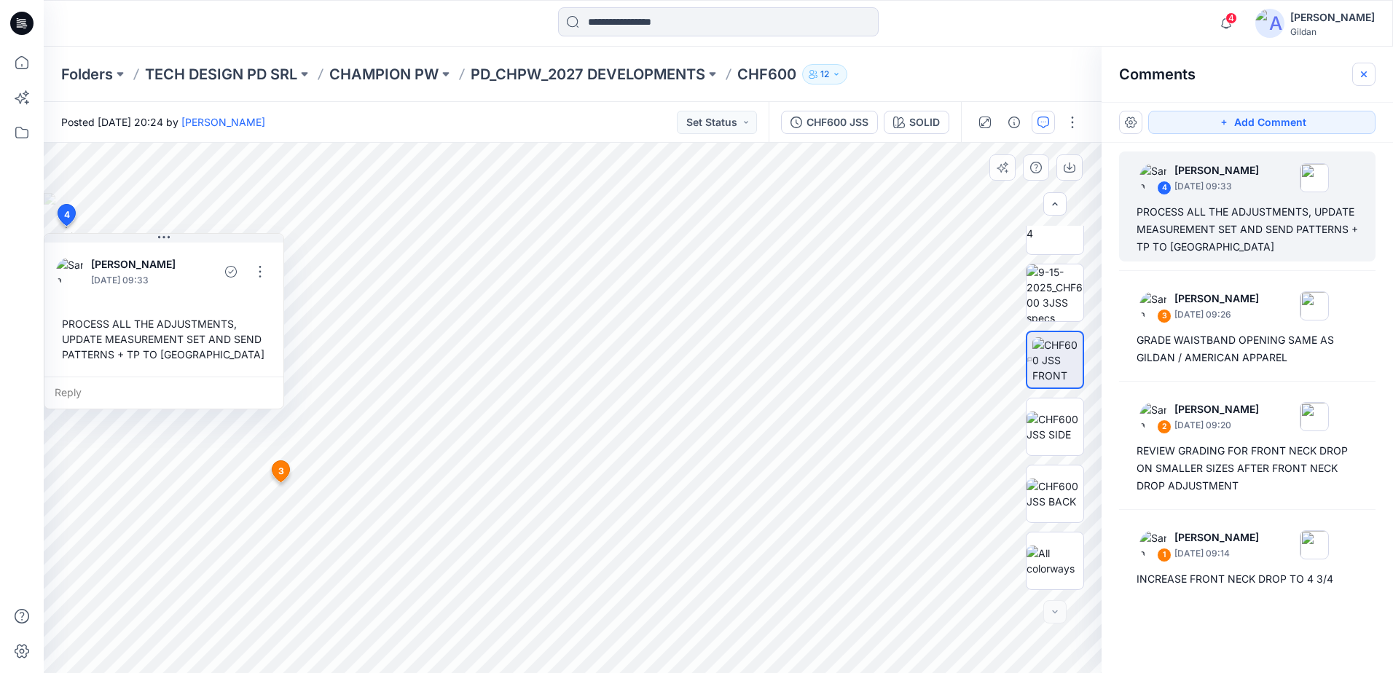
click at [1368, 75] on icon "button" at bounding box center [1364, 74] width 12 height 12
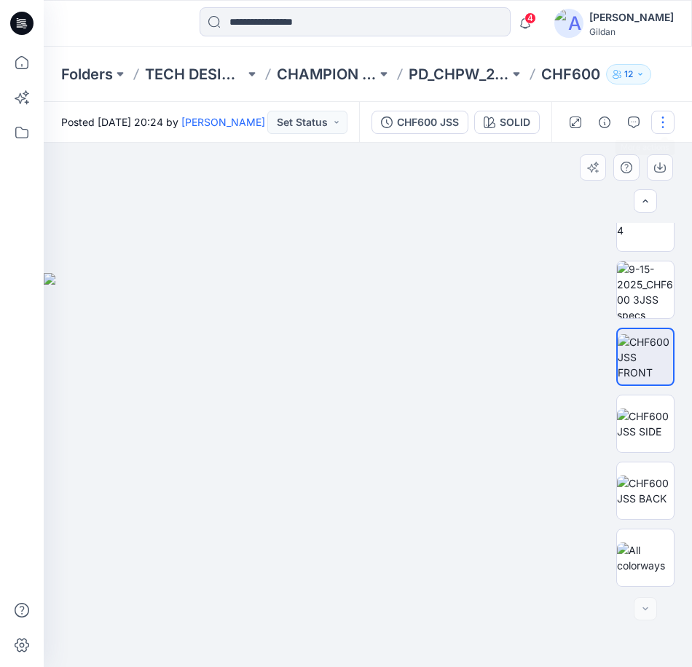
click at [665, 121] on button "button" at bounding box center [662, 122] width 23 height 23
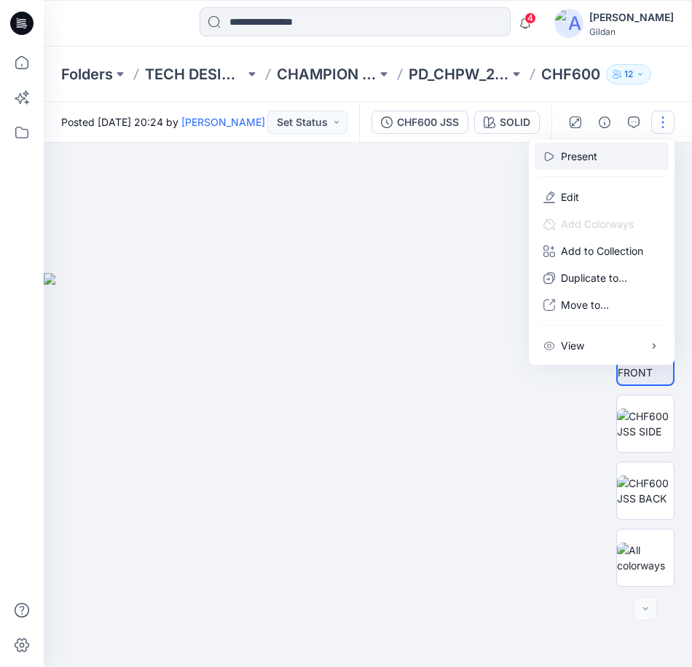
click at [603, 162] on button "Present" at bounding box center [602, 156] width 134 height 27
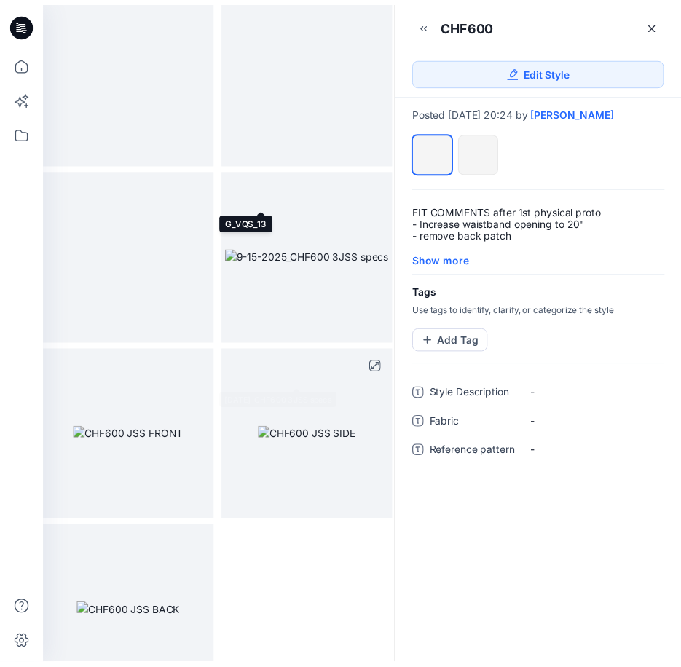
scroll to position [1239, 0]
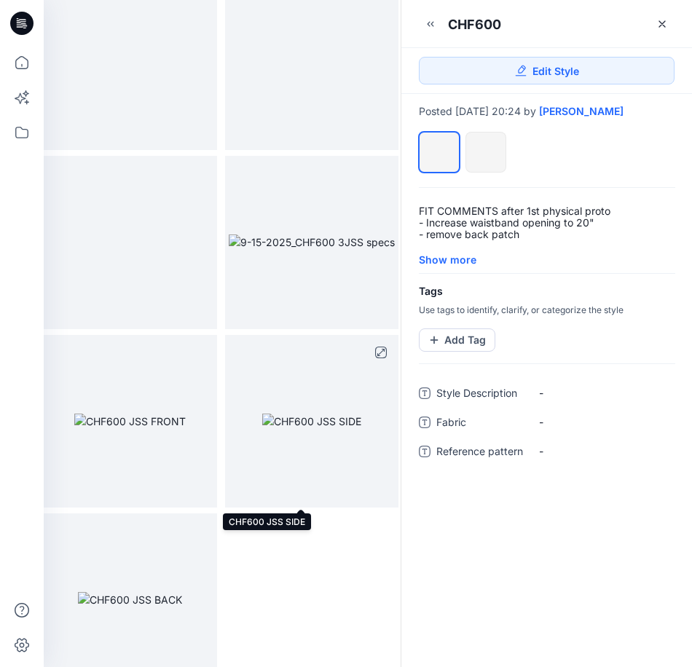
click at [288, 415] on img at bounding box center [311, 421] width 99 height 15
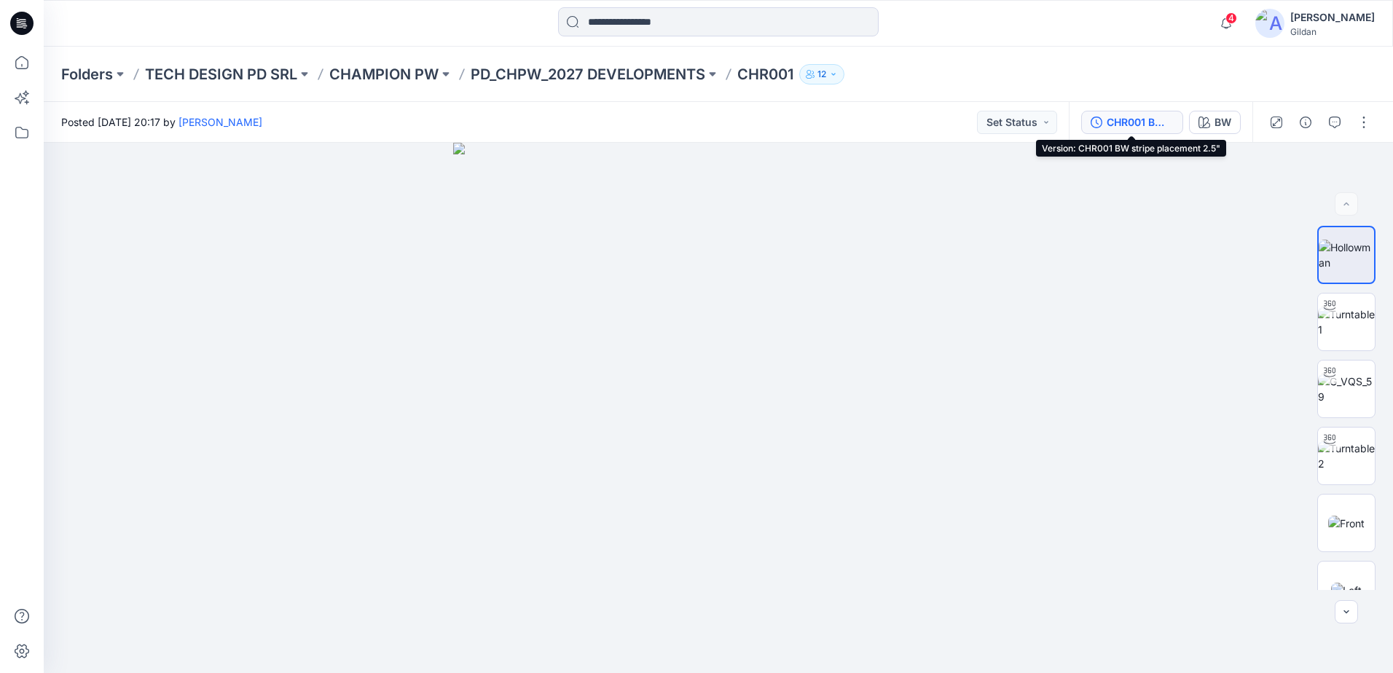
click at [1141, 121] on div "CHR001 BW stripe placement 2.5"" at bounding box center [1140, 122] width 67 height 16
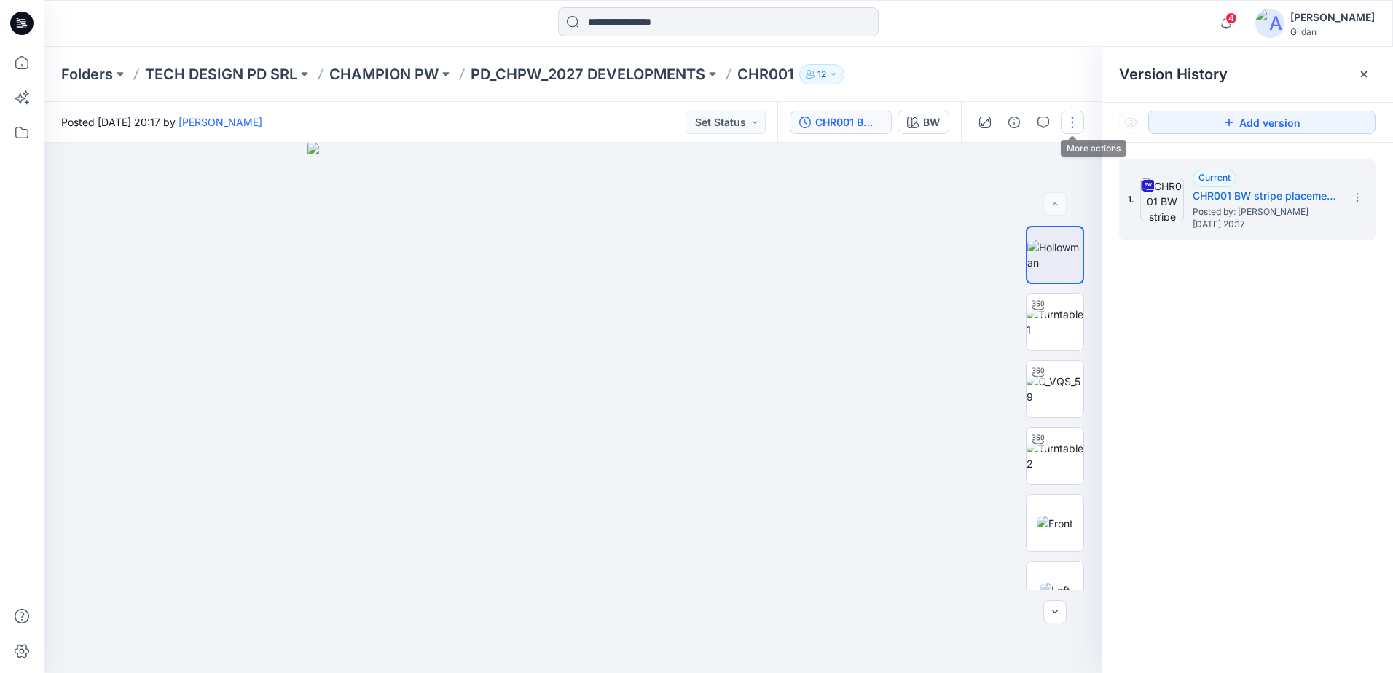
click at [1071, 119] on button "button" at bounding box center [1072, 122] width 23 height 23
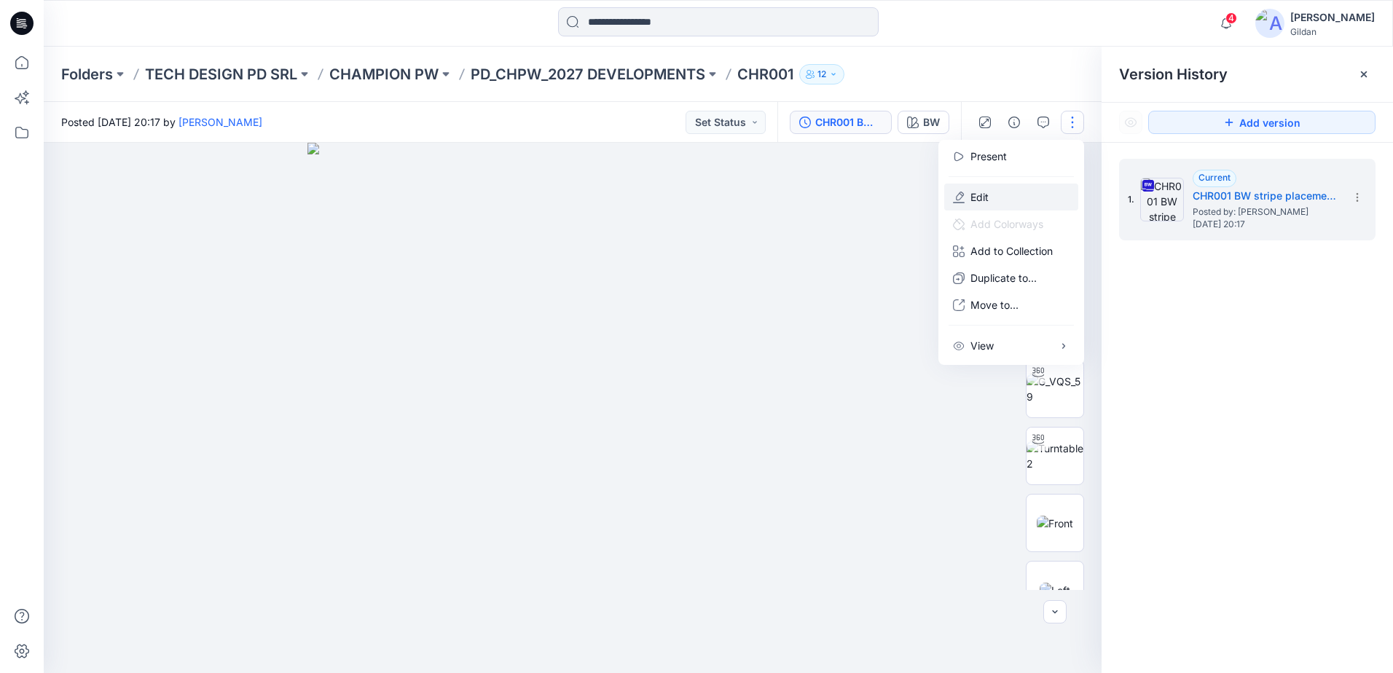
click at [984, 195] on p "Edit" at bounding box center [980, 196] width 18 height 15
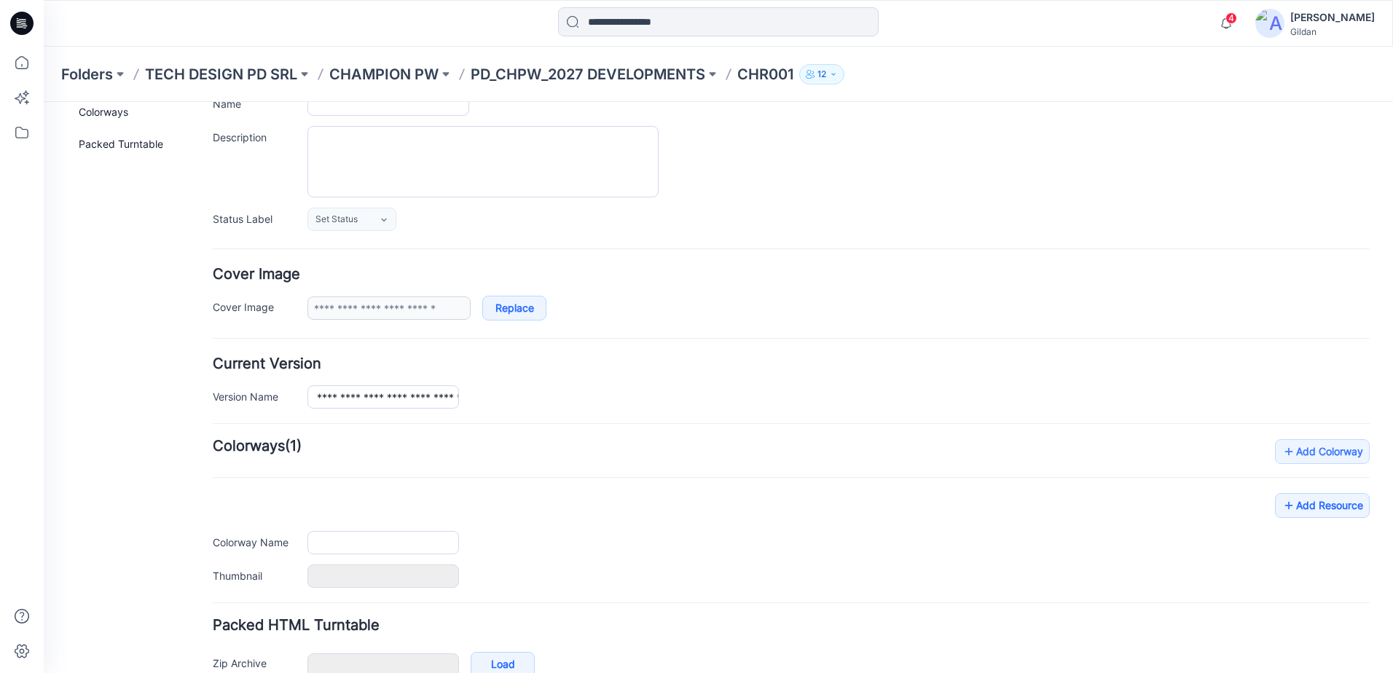
scroll to position [200, 0]
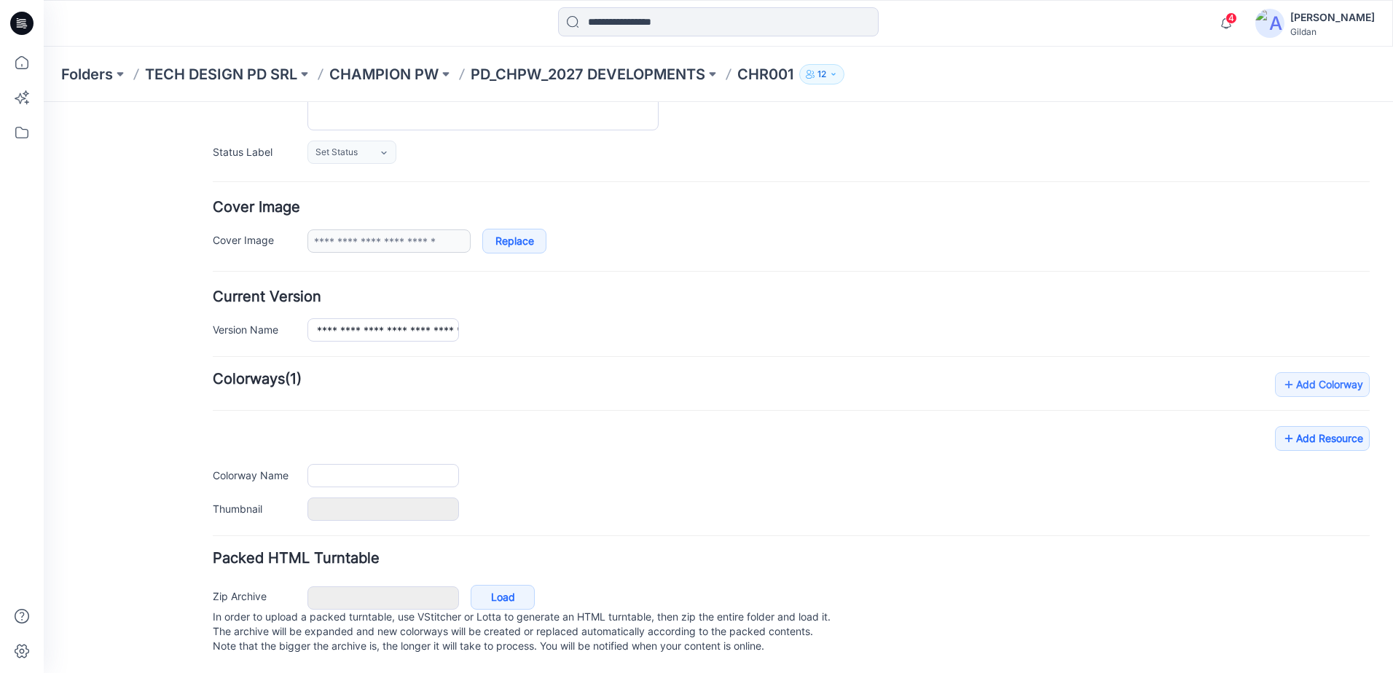
type input "******"
type input "**"
type input "**********"
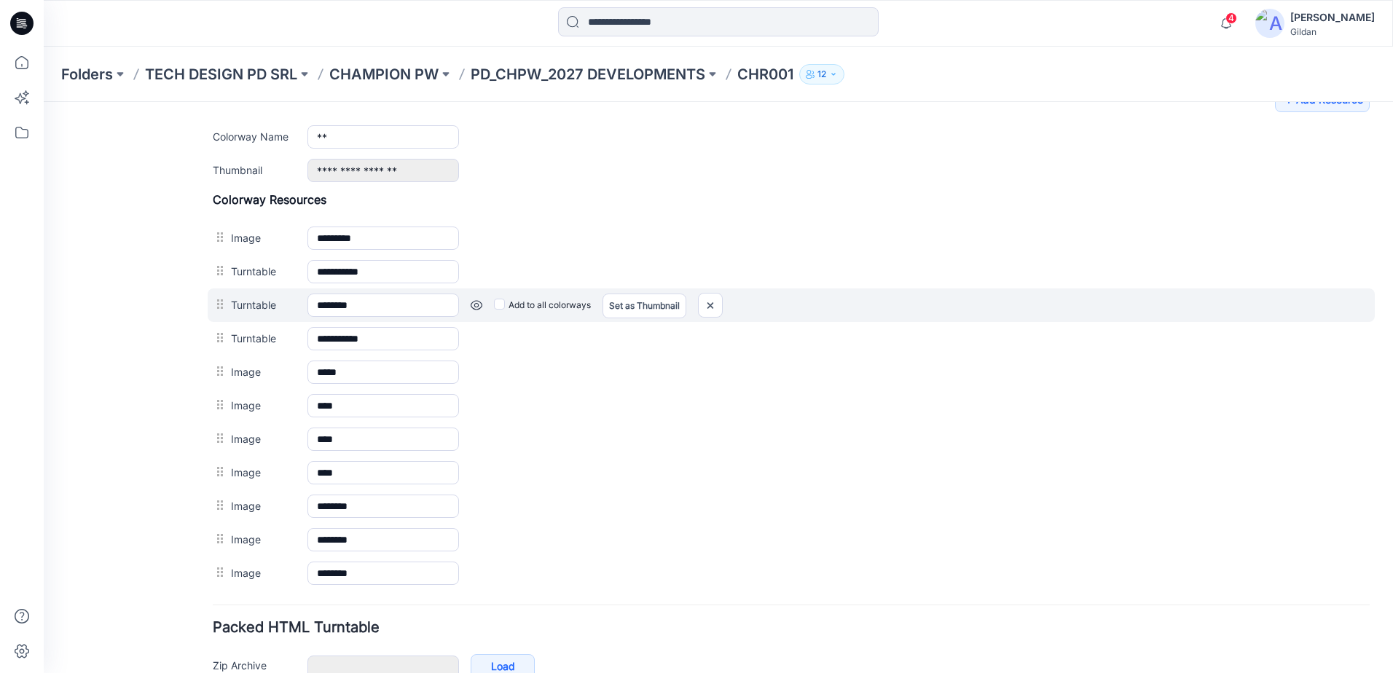
scroll to position [564, 0]
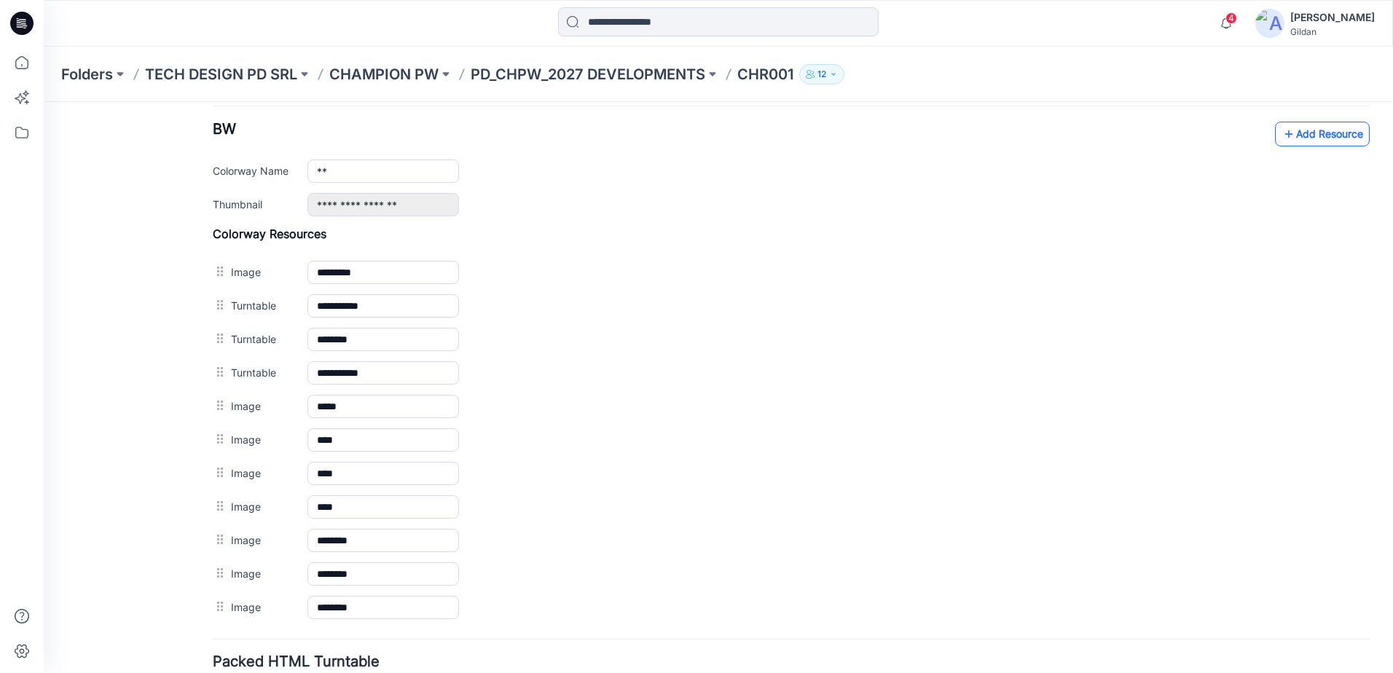
click at [1322, 139] on link "Add Resource" at bounding box center [1322, 134] width 95 height 25
click at [1322, 133] on link "Add Resource" at bounding box center [1322, 134] width 95 height 25
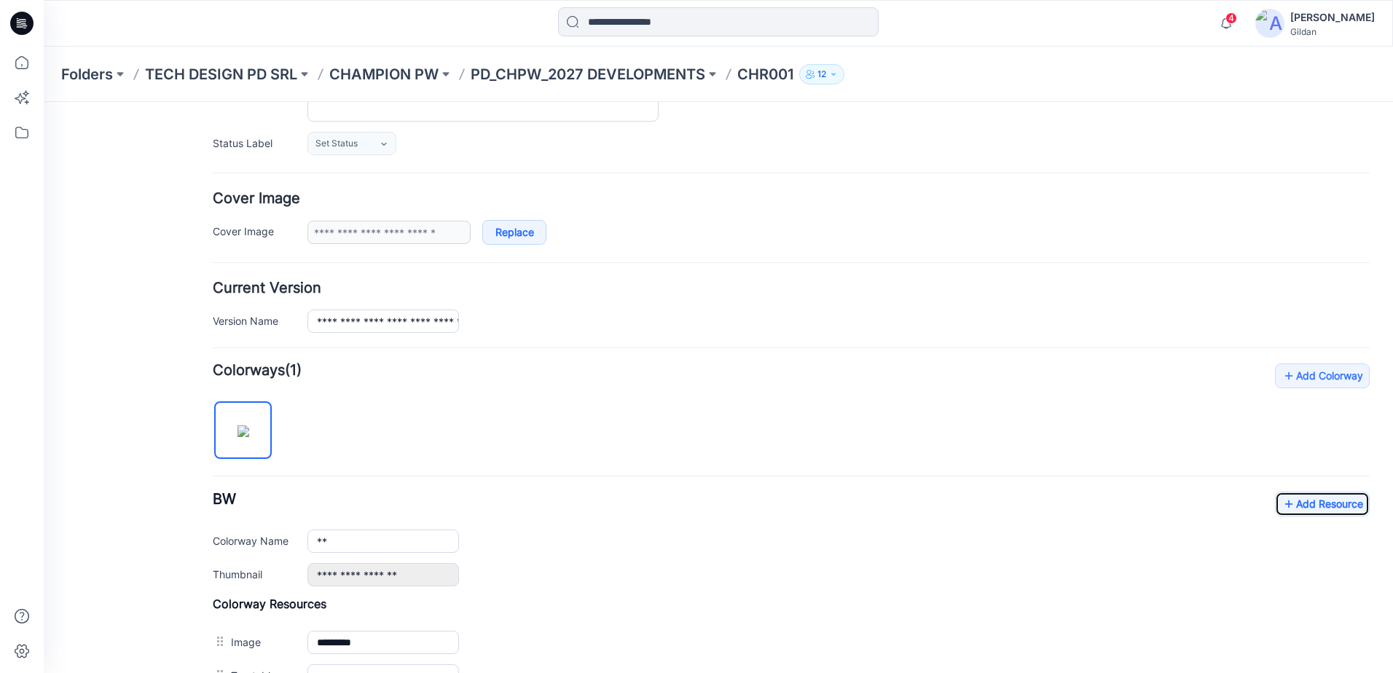
scroll to position [262, 0]
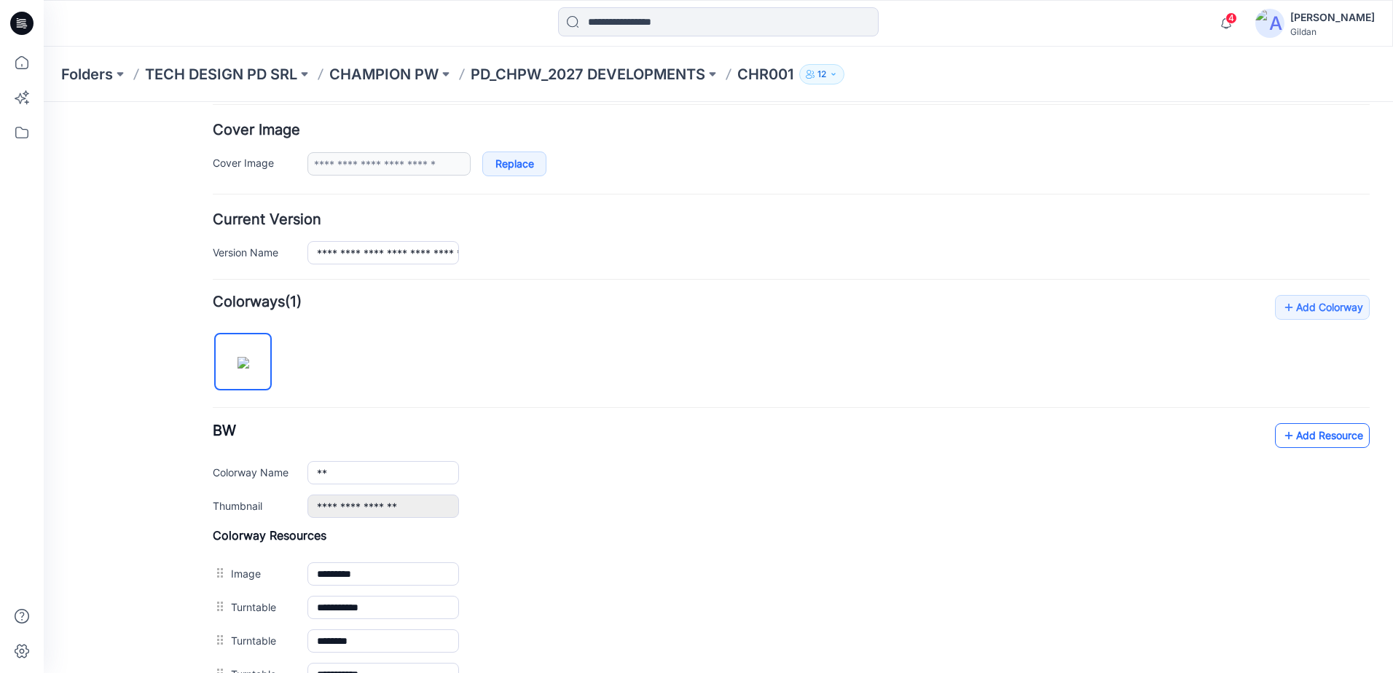
click at [1320, 436] on link "Add Resource" at bounding box center [1322, 435] width 95 height 25
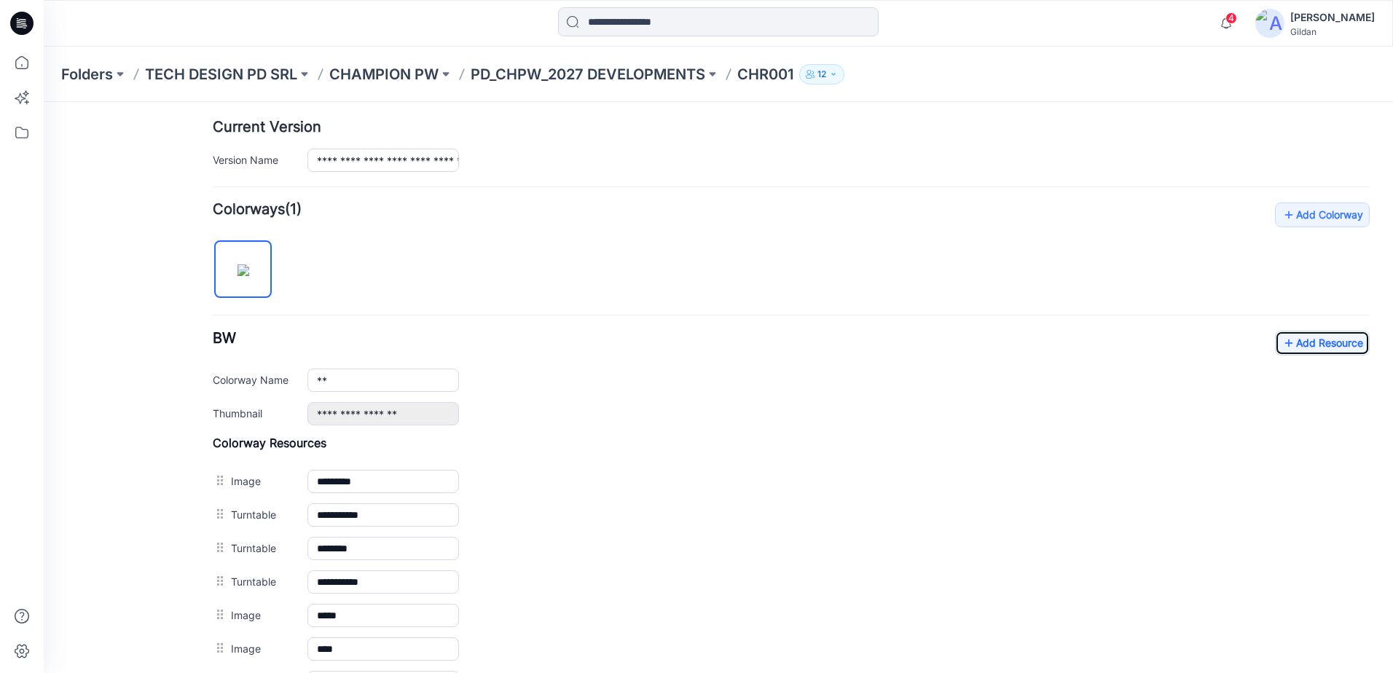
scroll to position [335, 0]
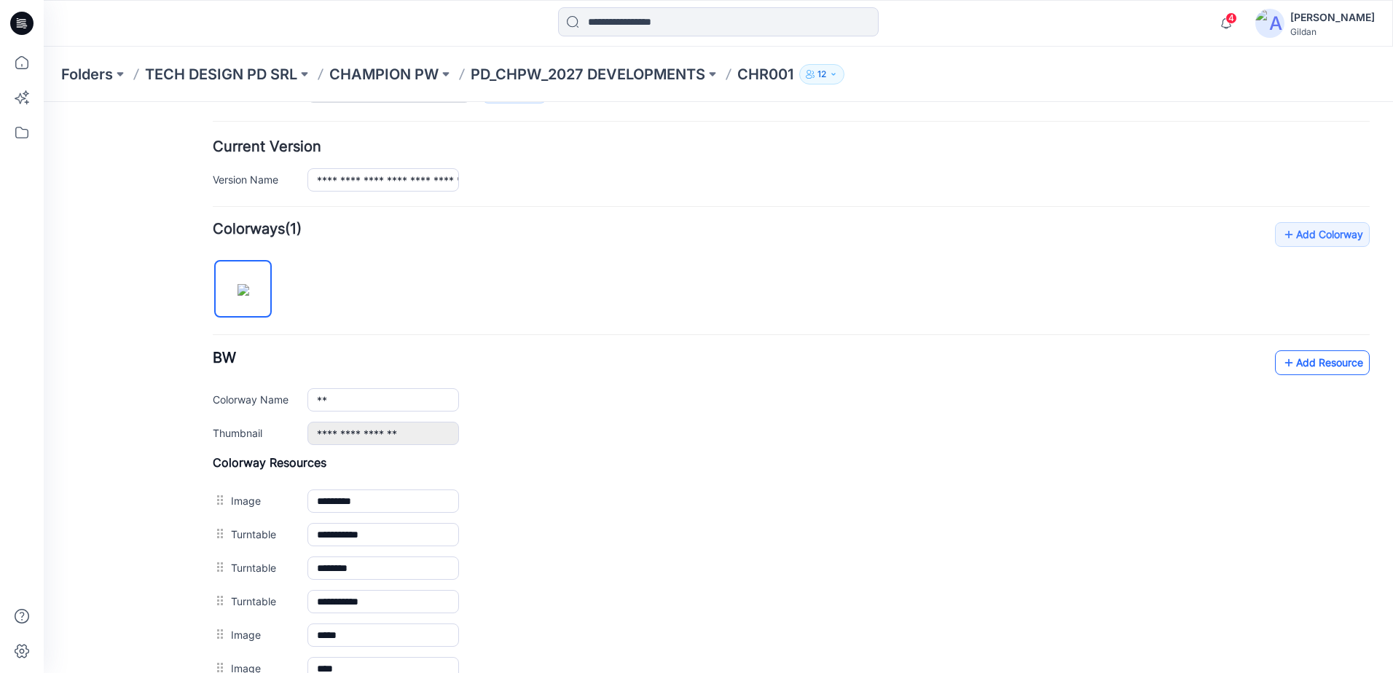
click at [1306, 367] on link "Add Resource" at bounding box center [1322, 363] width 95 height 25
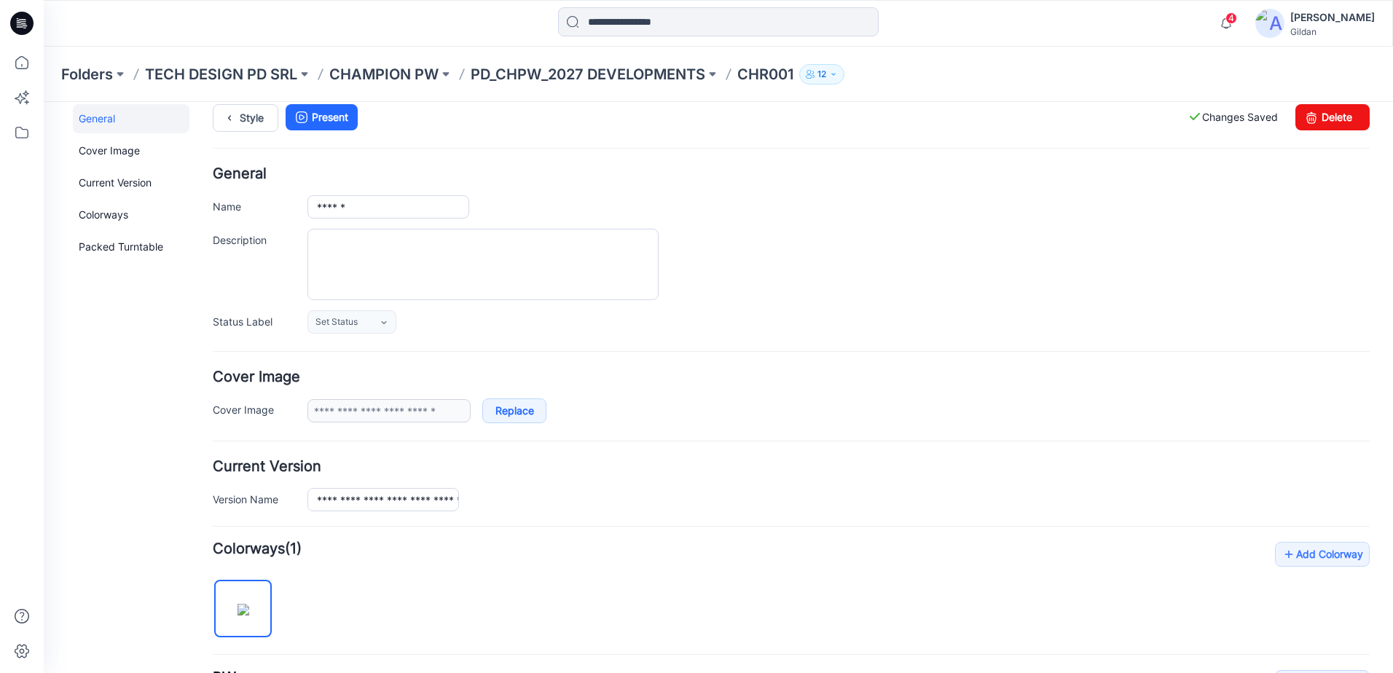
scroll to position [0, 0]
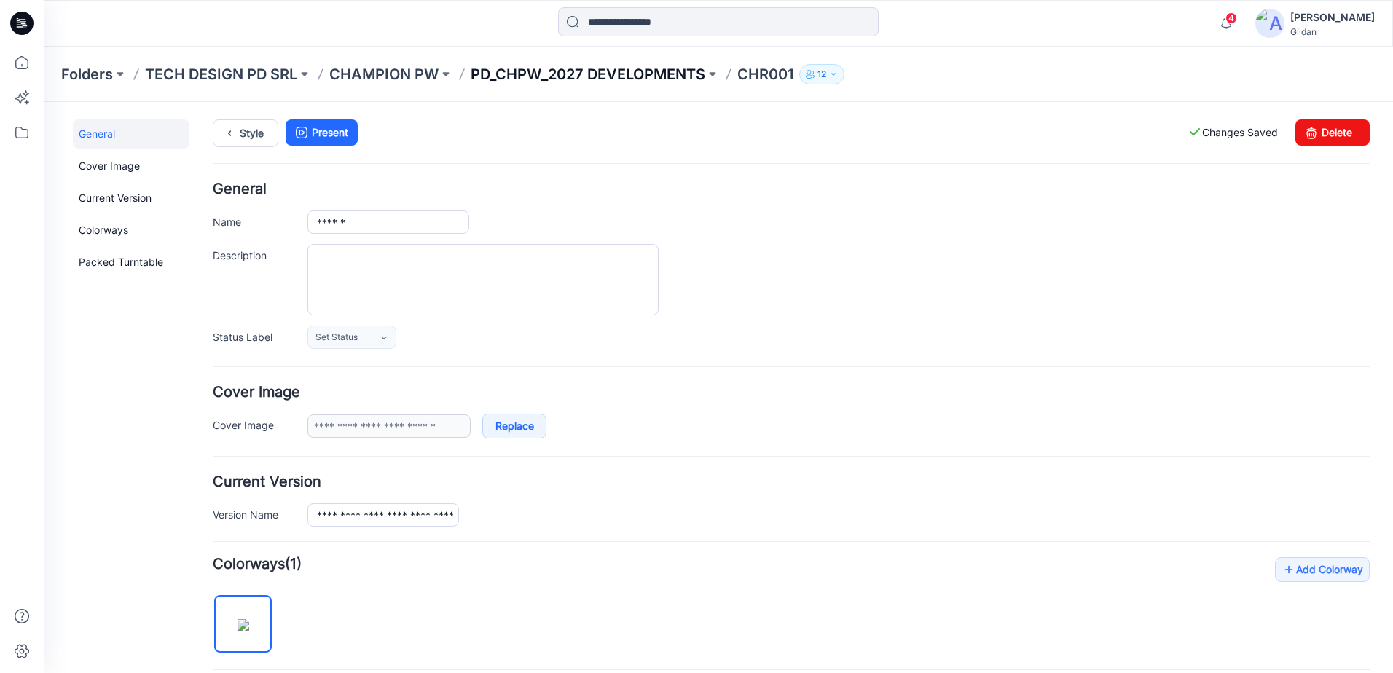
click at [687, 78] on p "PD_CHPW_2027 DEVELOPMENTS" at bounding box center [588, 74] width 235 height 20
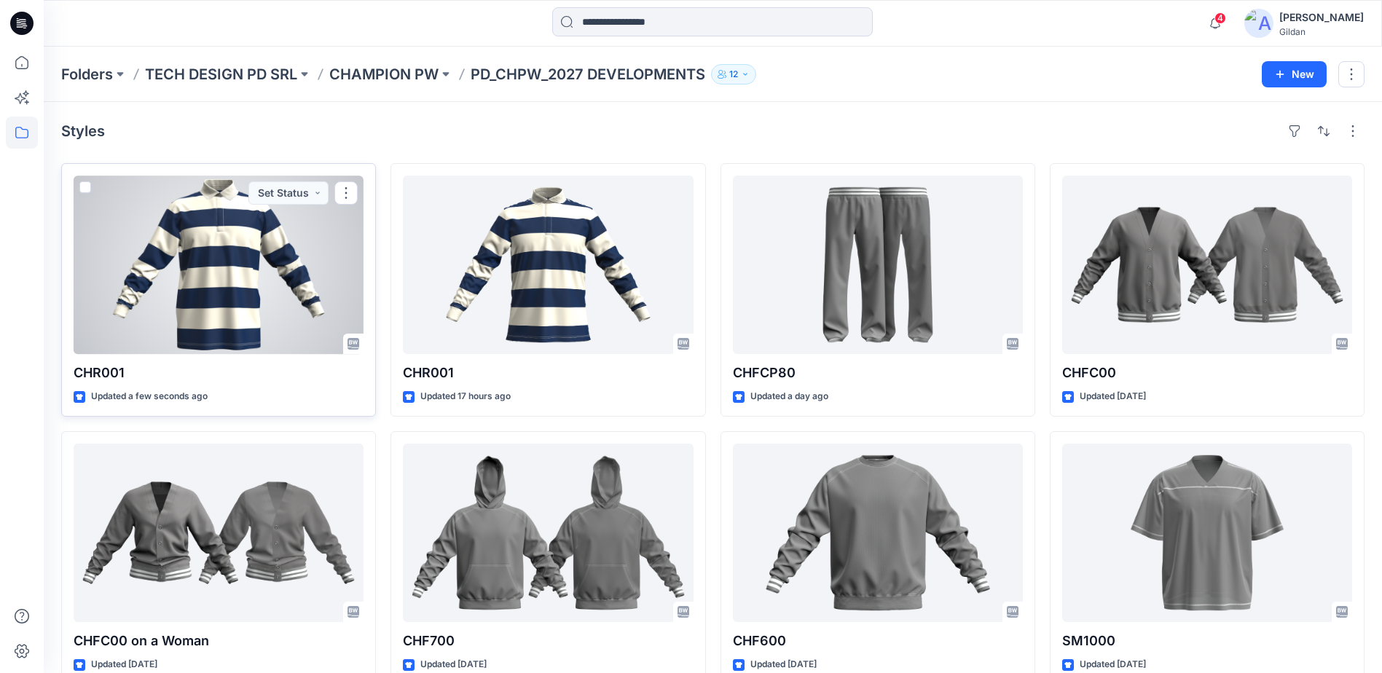
click at [180, 300] on div at bounding box center [219, 265] width 290 height 179
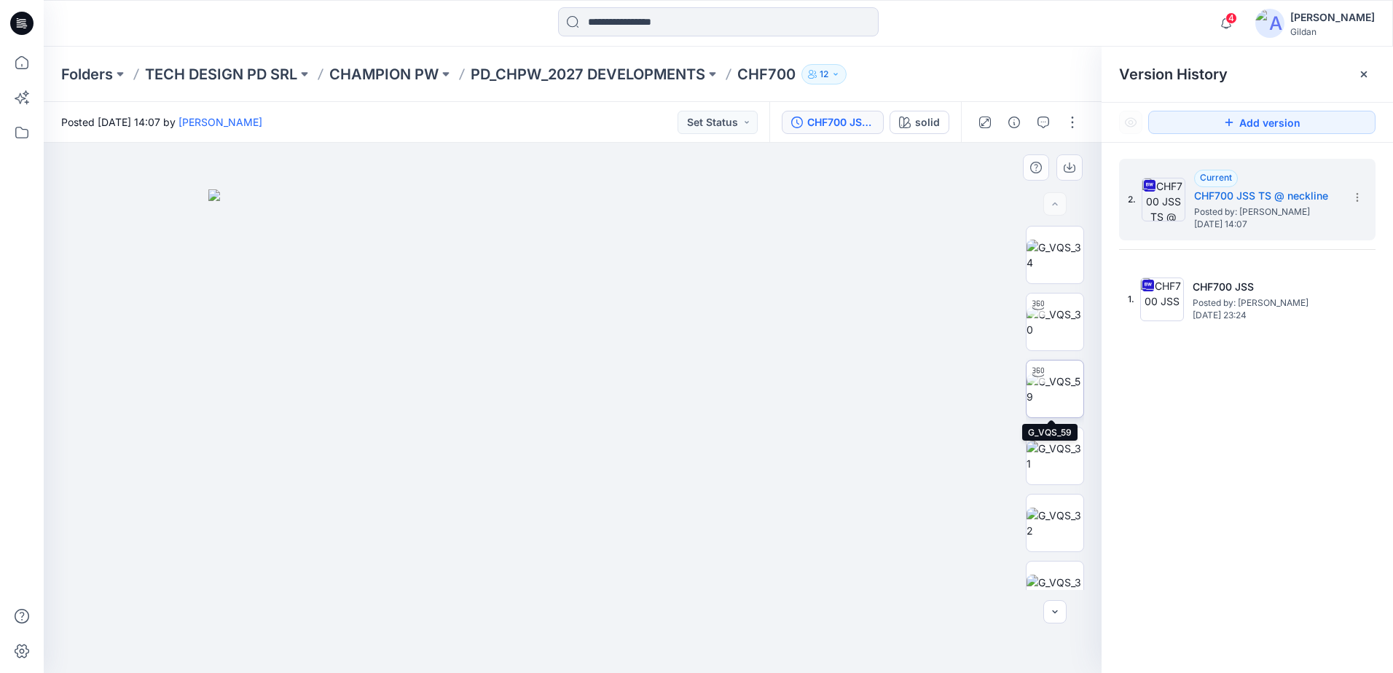
click at [1062, 392] on img at bounding box center [1055, 389] width 57 height 31
click at [1041, 125] on icon "button" at bounding box center [1044, 123] width 12 height 12
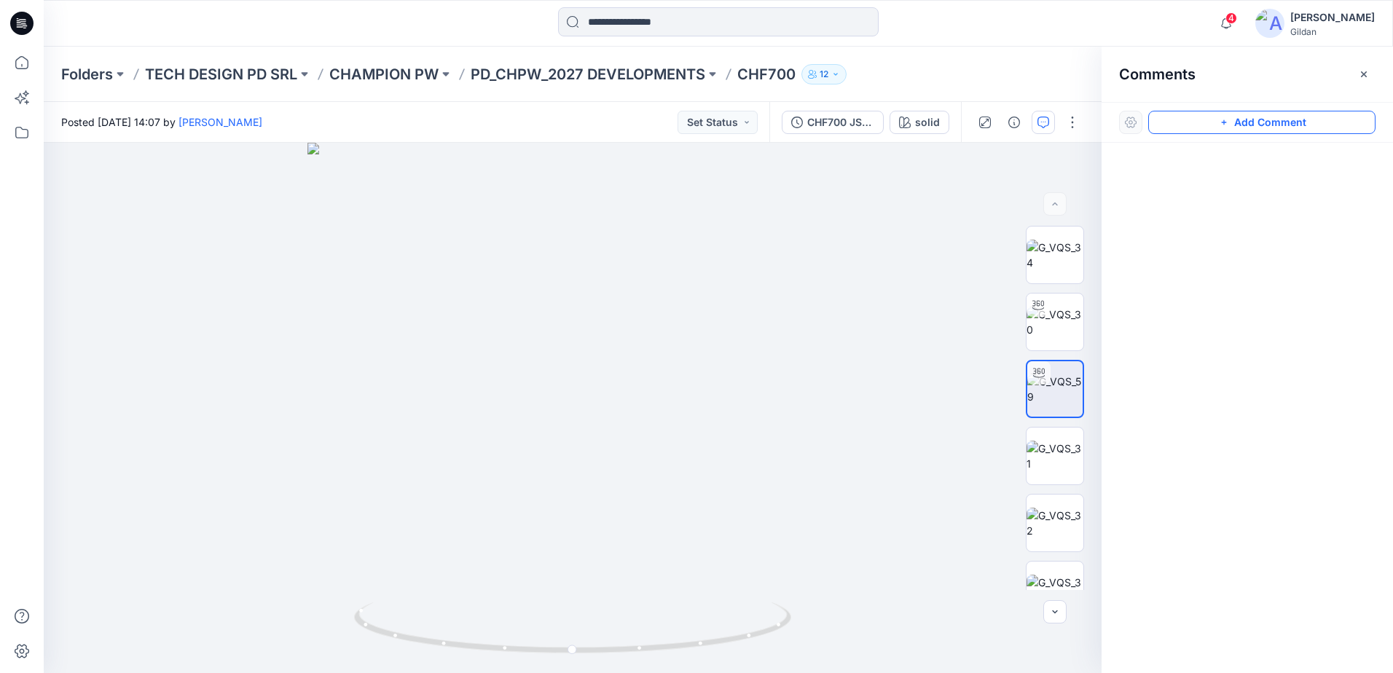
click at [1205, 117] on button "Add Comment" at bounding box center [1261, 122] width 227 height 23
click at [224, 312] on div "1" at bounding box center [573, 408] width 1058 height 530
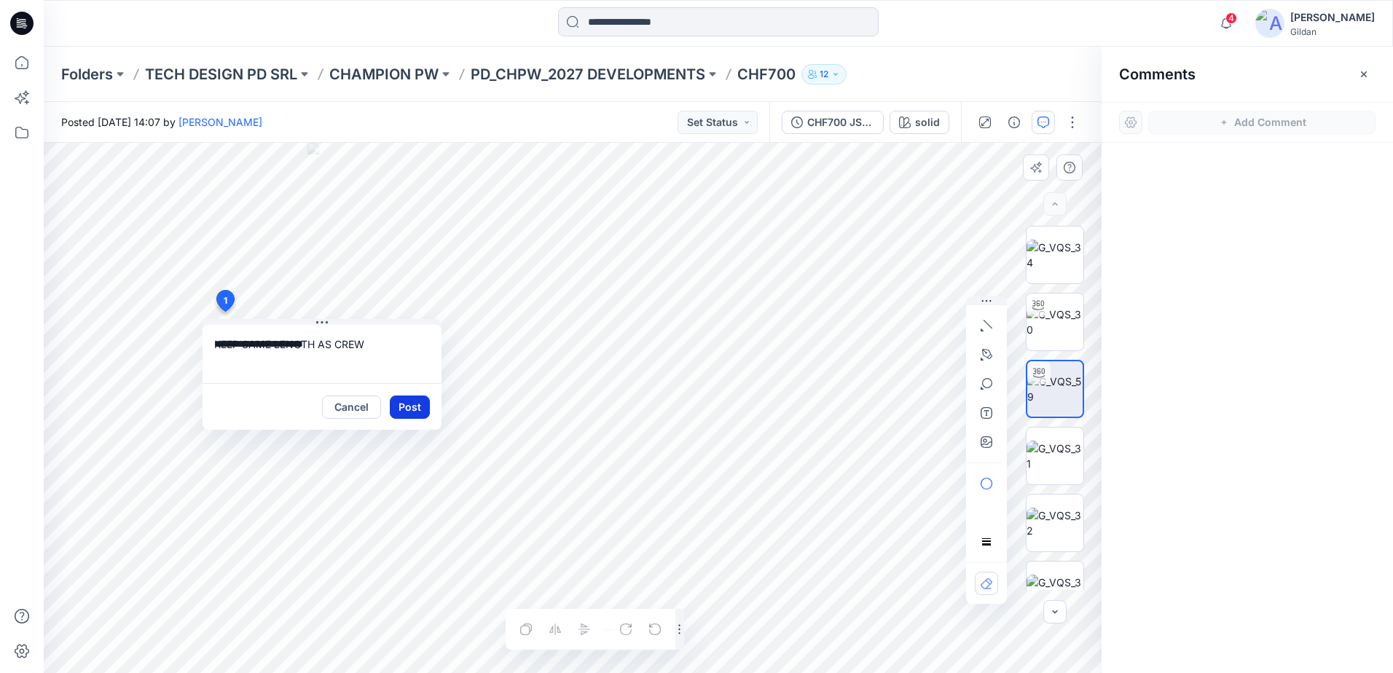
type textarea "**********"
click at [394, 398] on button "Post" at bounding box center [410, 407] width 40 height 23
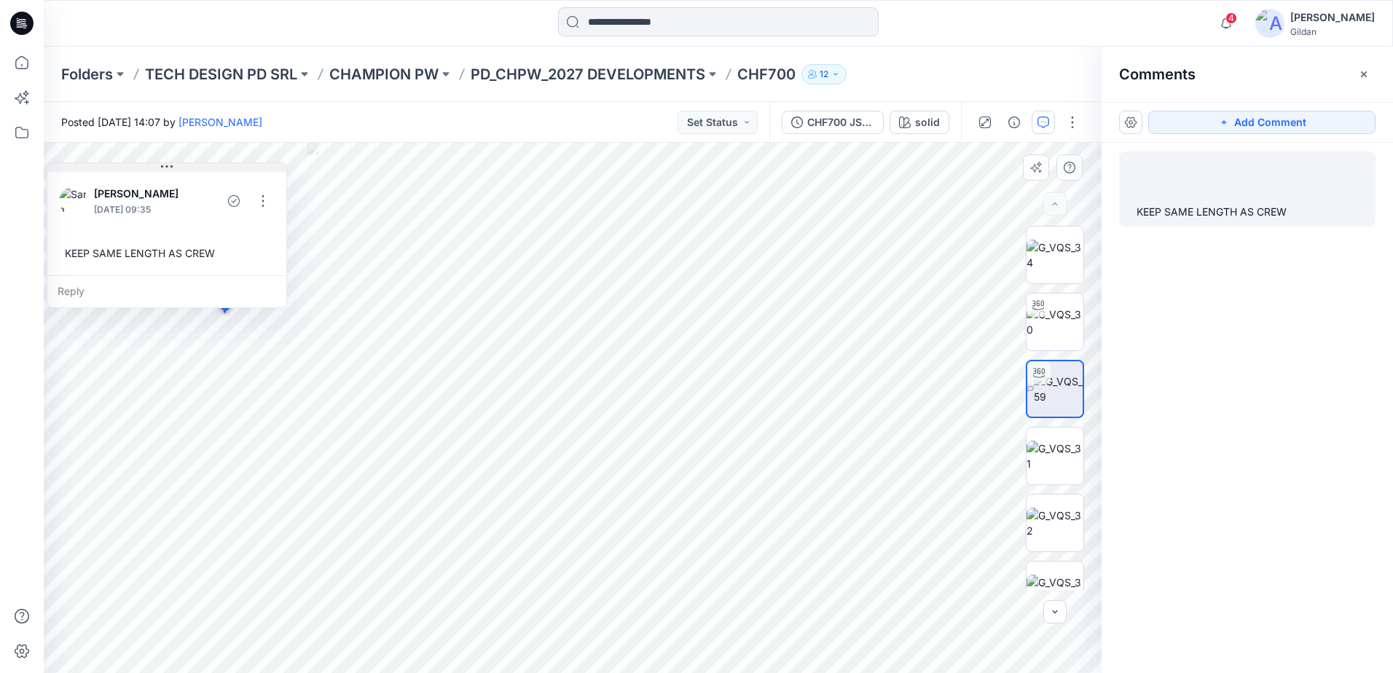
drag, startPoint x: 339, startPoint y: 326, endPoint x: 165, endPoint y: 169, distance: 233.7
click at [165, 169] on button at bounding box center [166, 167] width 239 height 9
click at [1058, 384] on img at bounding box center [1058, 389] width 49 height 31
click at [1363, 77] on icon "button" at bounding box center [1364, 74] width 12 height 12
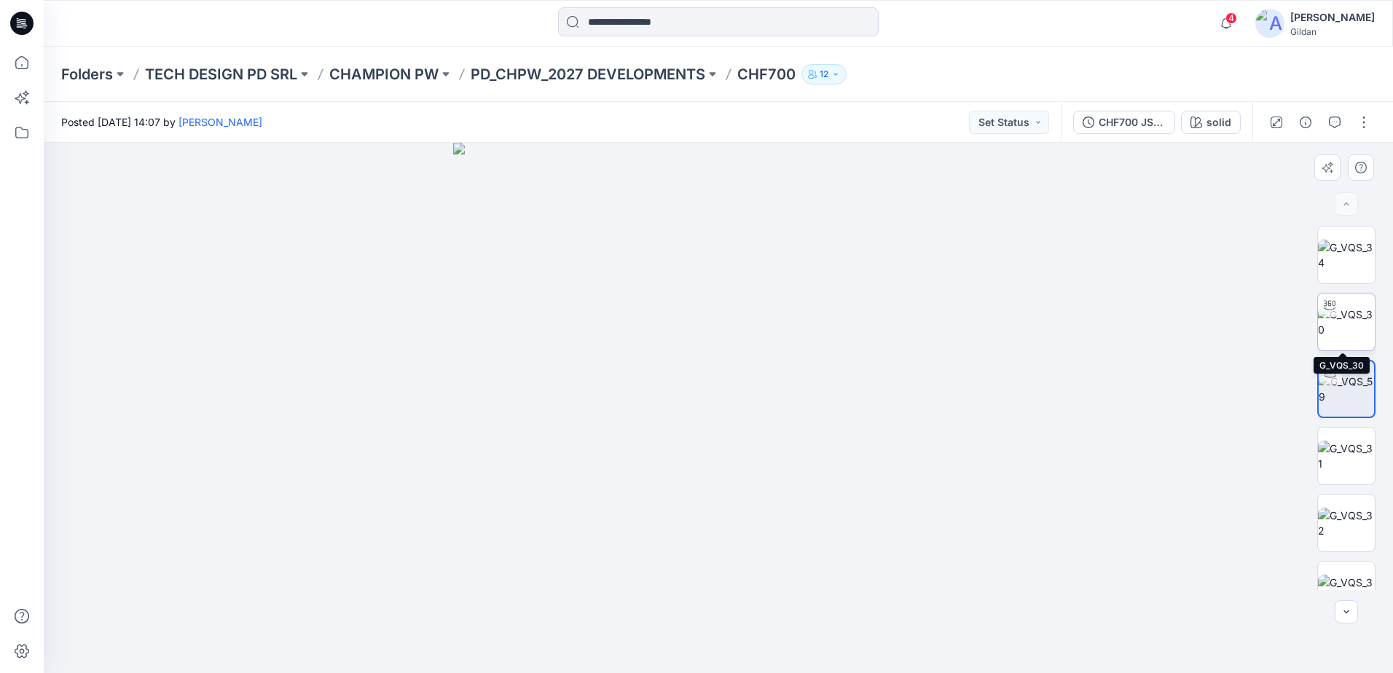
click at [1342, 314] on img at bounding box center [1346, 322] width 57 height 31
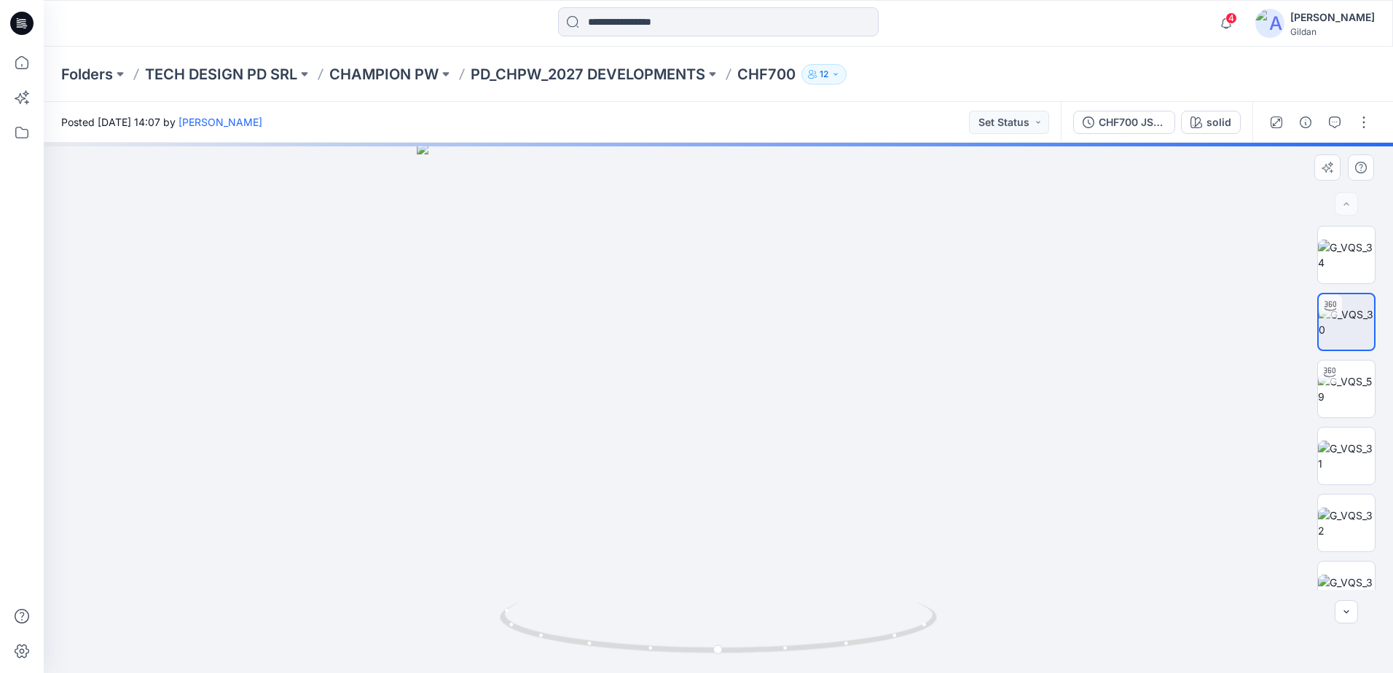
drag, startPoint x: 773, startPoint y: 335, endPoint x: 776, endPoint y: 385, distance: 49.6
click at [776, 385] on img at bounding box center [718, 408] width 603 height 530
drag, startPoint x: 791, startPoint y: 461, endPoint x: 789, endPoint y: 428, distance: 32.1
click at [789, 428] on img at bounding box center [718, 392] width 676 height 562
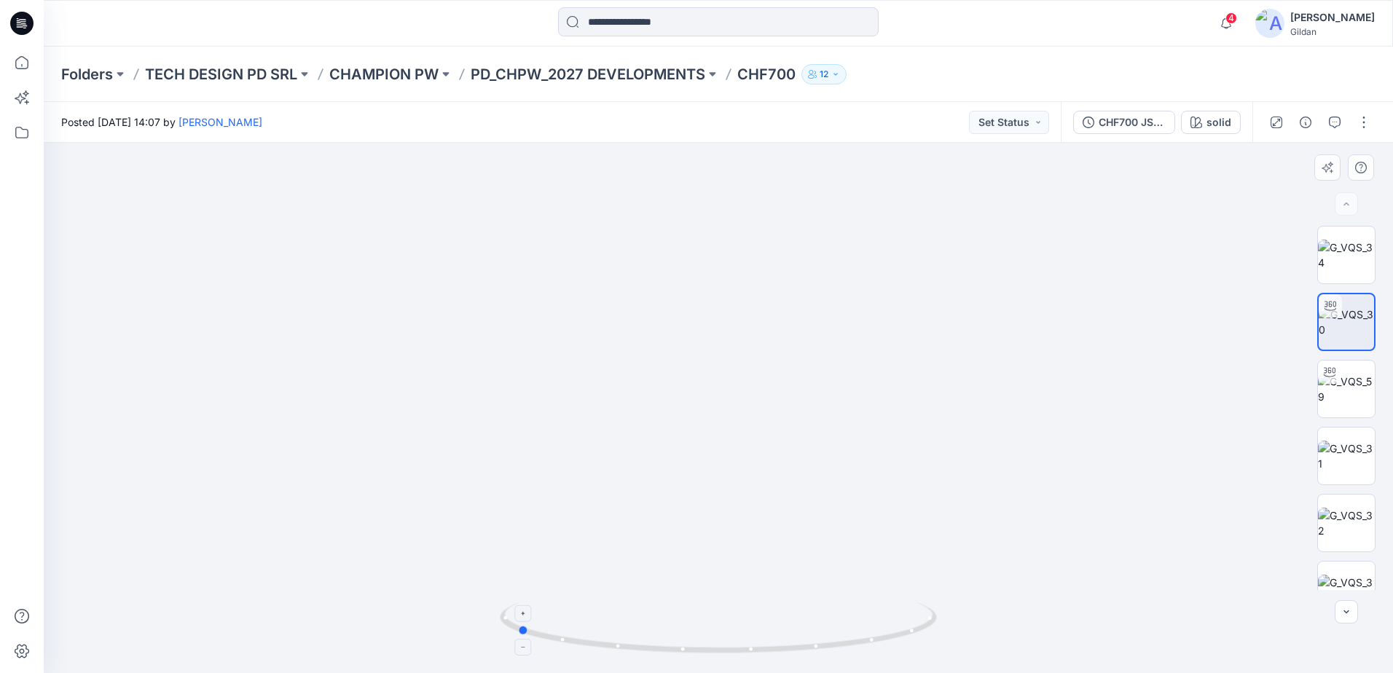
drag, startPoint x: 862, startPoint y: 640, endPoint x: 660, endPoint y: 654, distance: 202.3
click at [660, 654] on icon at bounding box center [720, 630] width 441 height 55
drag, startPoint x: 600, startPoint y: 645, endPoint x: 795, endPoint y: 626, distance: 196.2
click at [795, 626] on icon at bounding box center [720, 630] width 441 height 55
drag, startPoint x: 740, startPoint y: 359, endPoint x: 743, endPoint y: 391, distance: 32.2
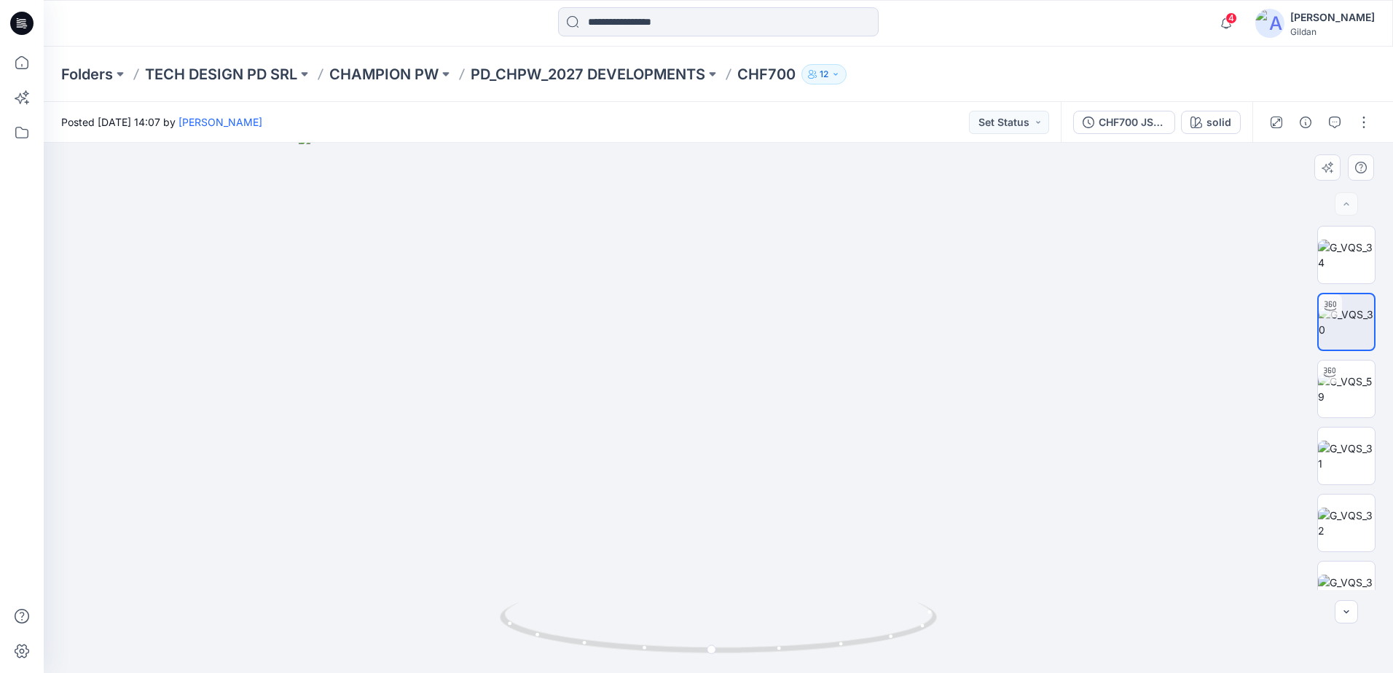
click at [743, 391] on img at bounding box center [718, 403] width 839 height 541
drag, startPoint x: 855, startPoint y: 640, endPoint x: 727, endPoint y: 646, distance: 129.1
click at [727, 646] on icon at bounding box center [720, 630] width 441 height 55
drag, startPoint x: 753, startPoint y: 647, endPoint x: 687, endPoint y: 654, distance: 66.0
click at [687, 654] on icon at bounding box center [720, 630] width 441 height 55
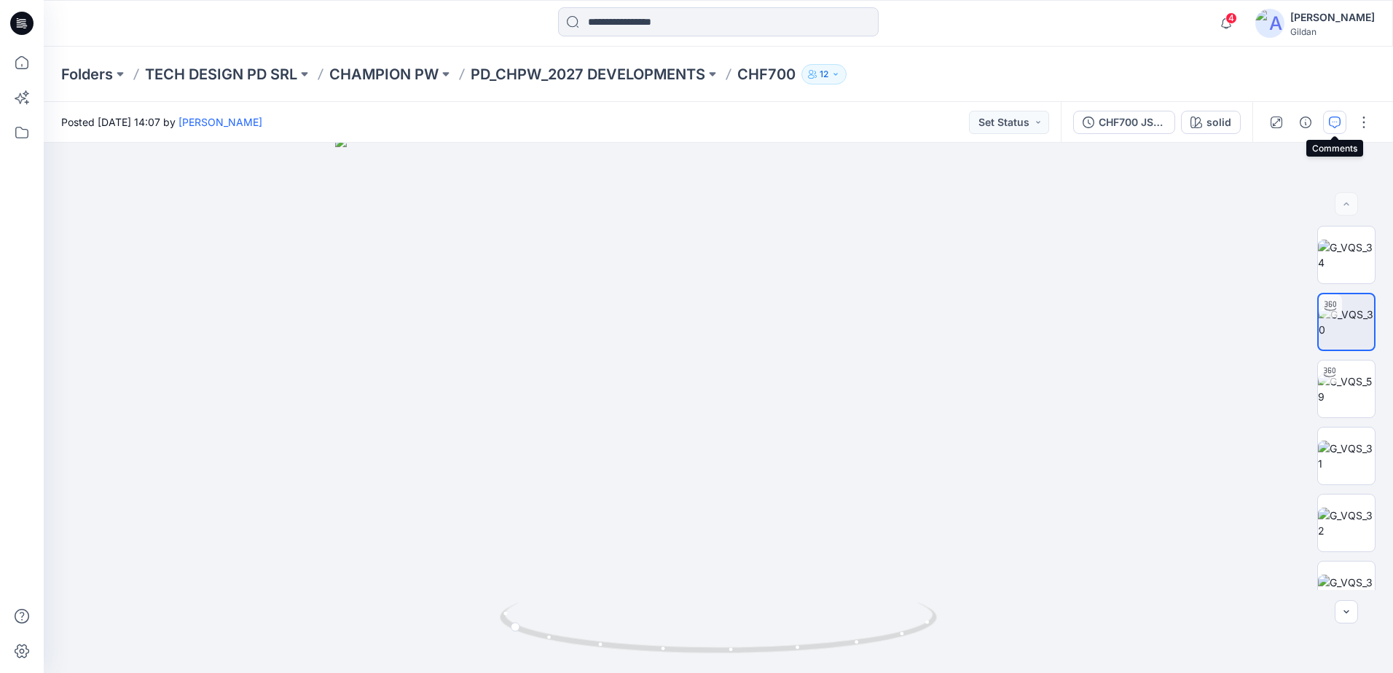
click at [1333, 127] on icon "button" at bounding box center [1335, 123] width 12 height 12
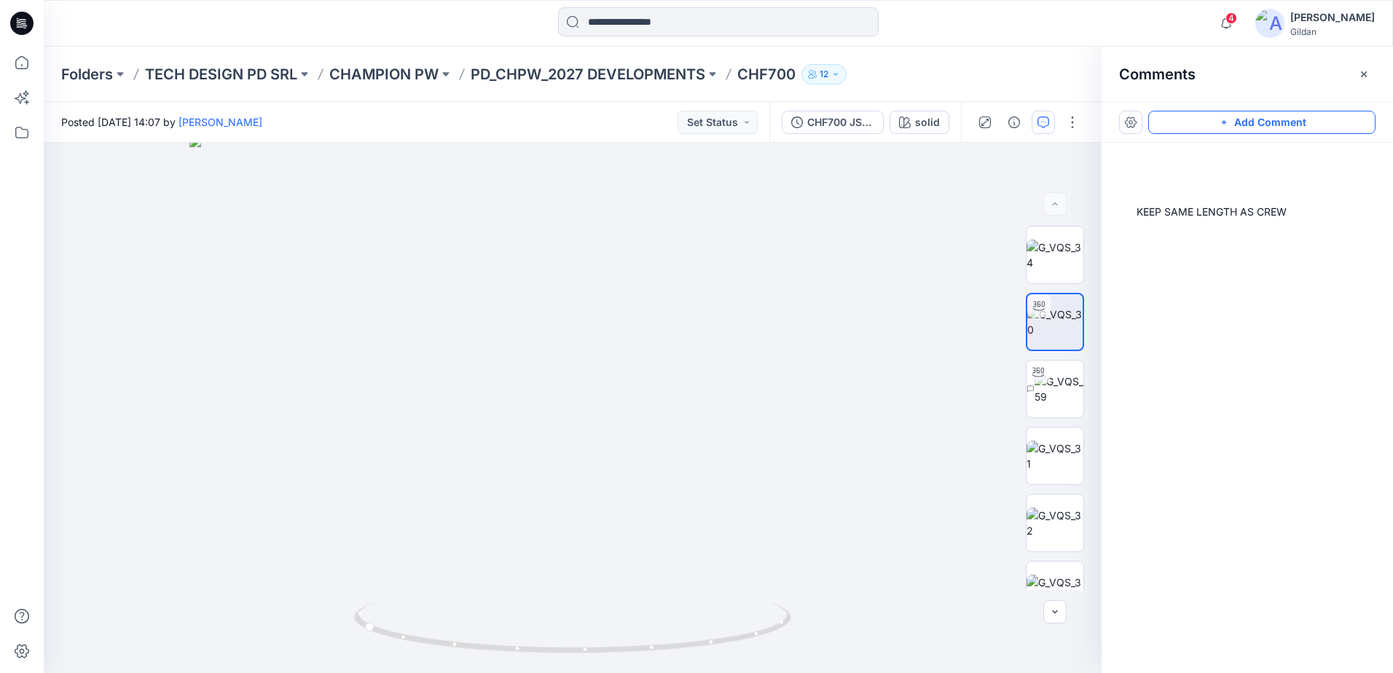
click at [1254, 124] on button "Add Comment" at bounding box center [1261, 122] width 227 height 23
click at [571, 222] on div "2" at bounding box center [573, 408] width 1058 height 530
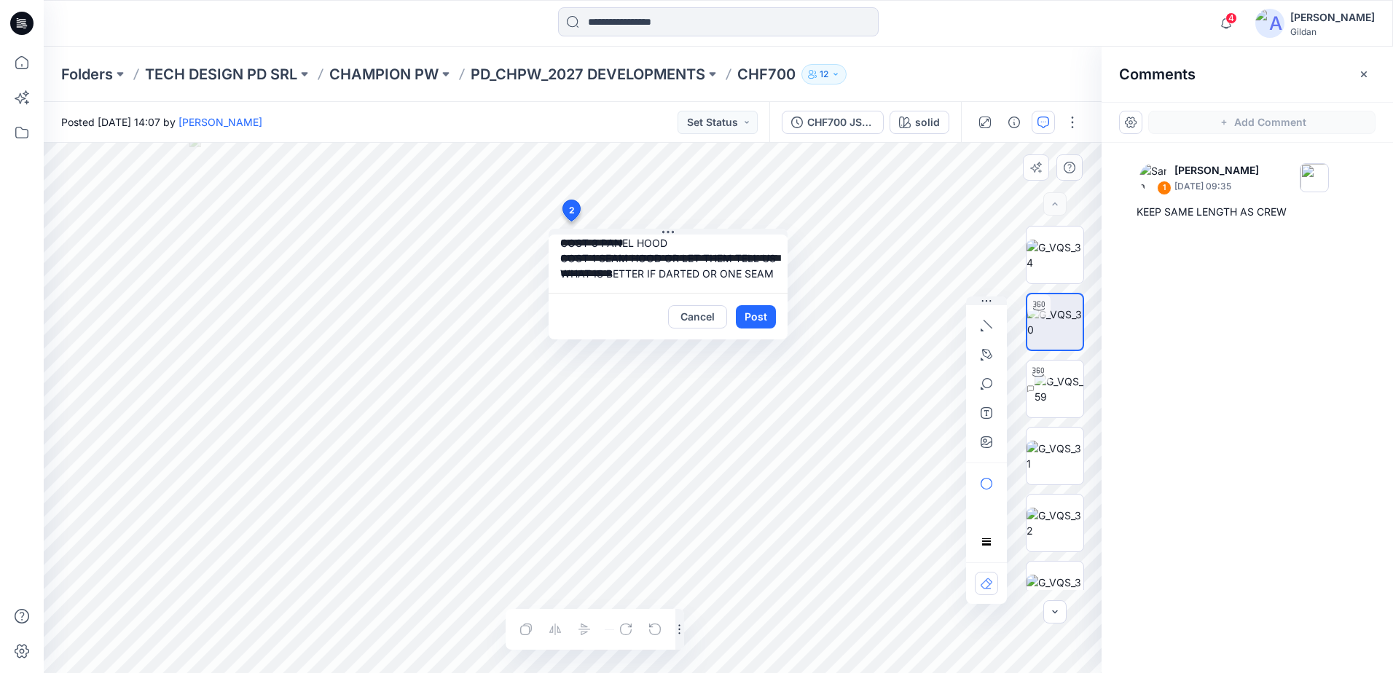
scroll to position [59, 0]
type textarea "**********"
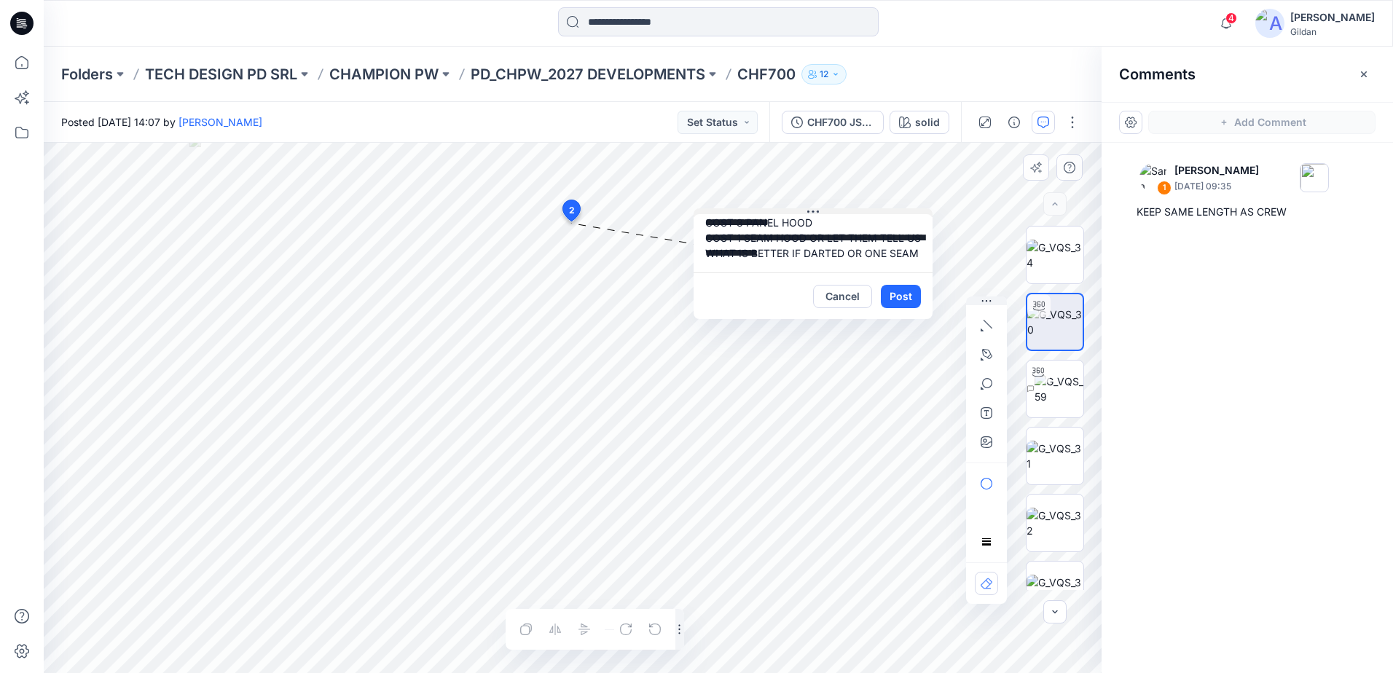
drag, startPoint x: 719, startPoint y: 233, endPoint x: 864, endPoint y: 213, distance: 146.4
click at [864, 213] on button at bounding box center [813, 212] width 239 height 9
click at [893, 294] on button "Post" at bounding box center [901, 296] width 40 height 23
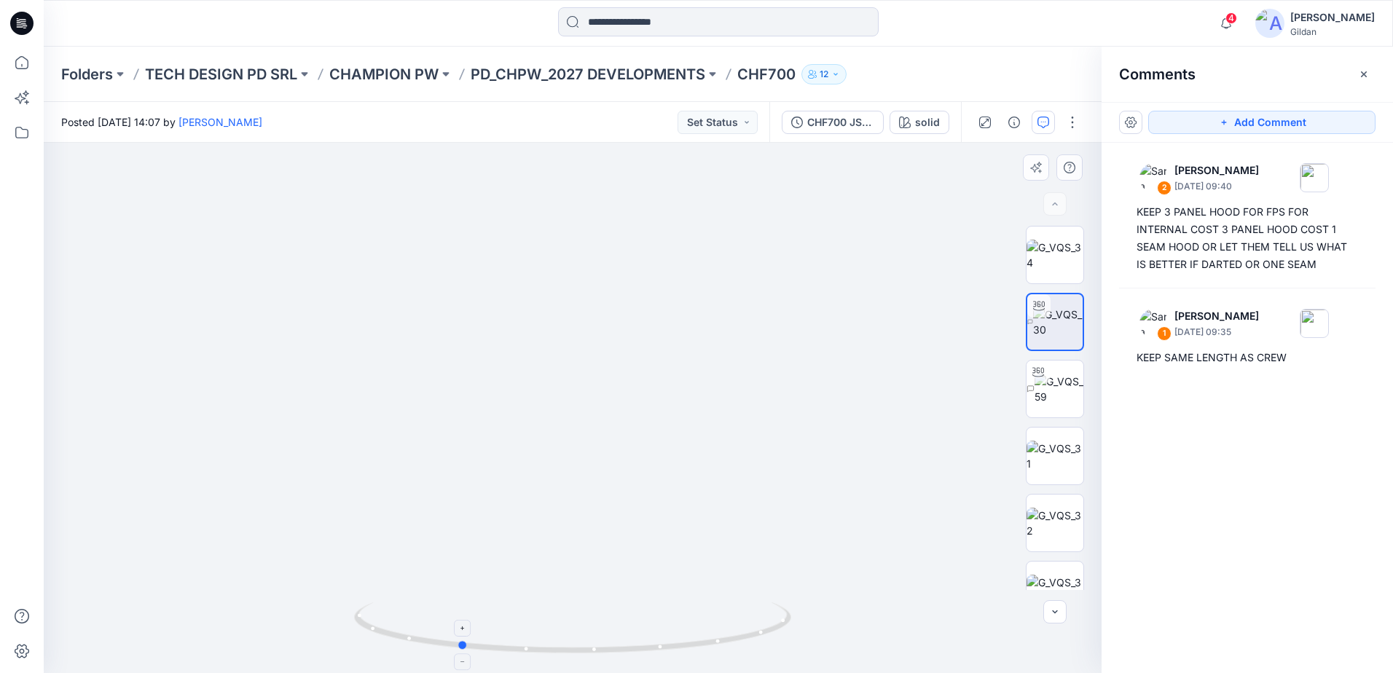
drag, startPoint x: 739, startPoint y: 638, endPoint x: 627, endPoint y: 639, distance: 112.2
click at [627, 641] on icon at bounding box center [574, 630] width 441 height 55
drag, startPoint x: 619, startPoint y: 283, endPoint x: 600, endPoint y: 469, distance: 186.8
click at [599, 469] on img at bounding box center [572, 408] width 821 height 530
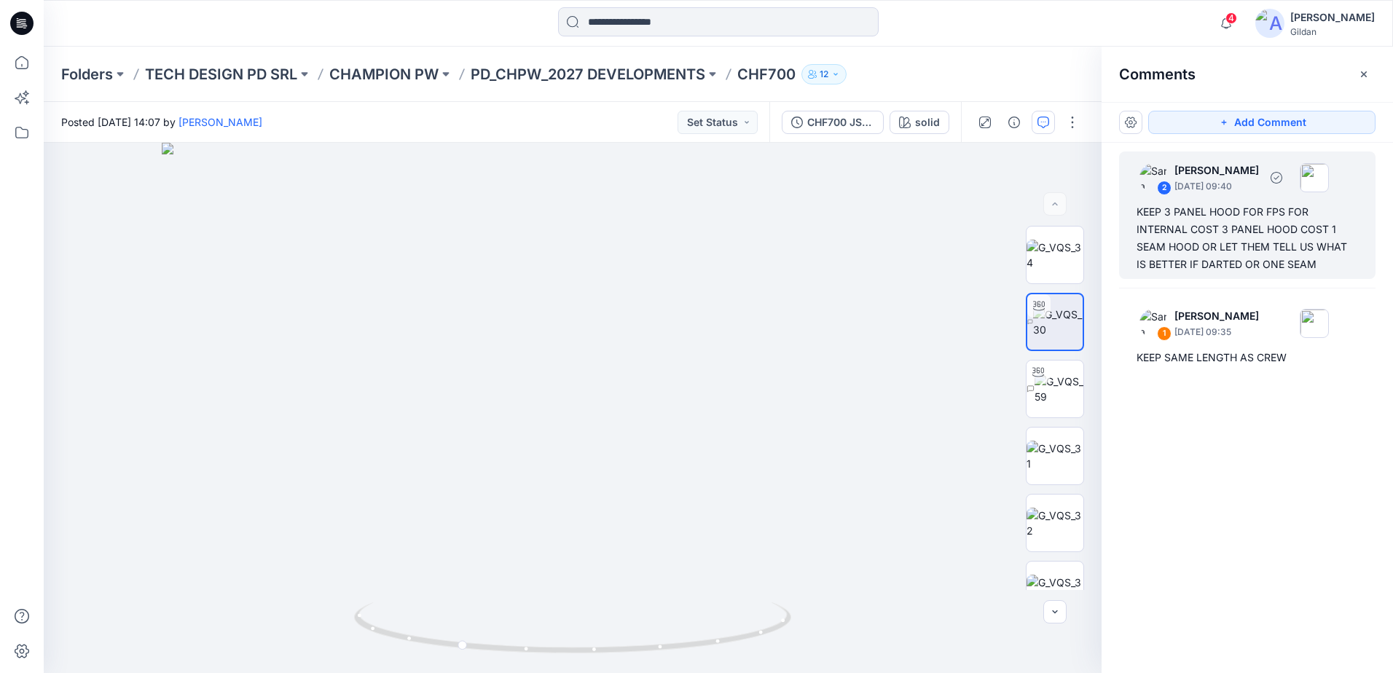
click at [1243, 243] on div "KEEP 3 PANEL HOOD FOR FPS FOR INTERNAL COST 3 PANEL HOOD COST 1 SEAM HOOD OR LE…" at bounding box center [1248, 238] width 222 height 70
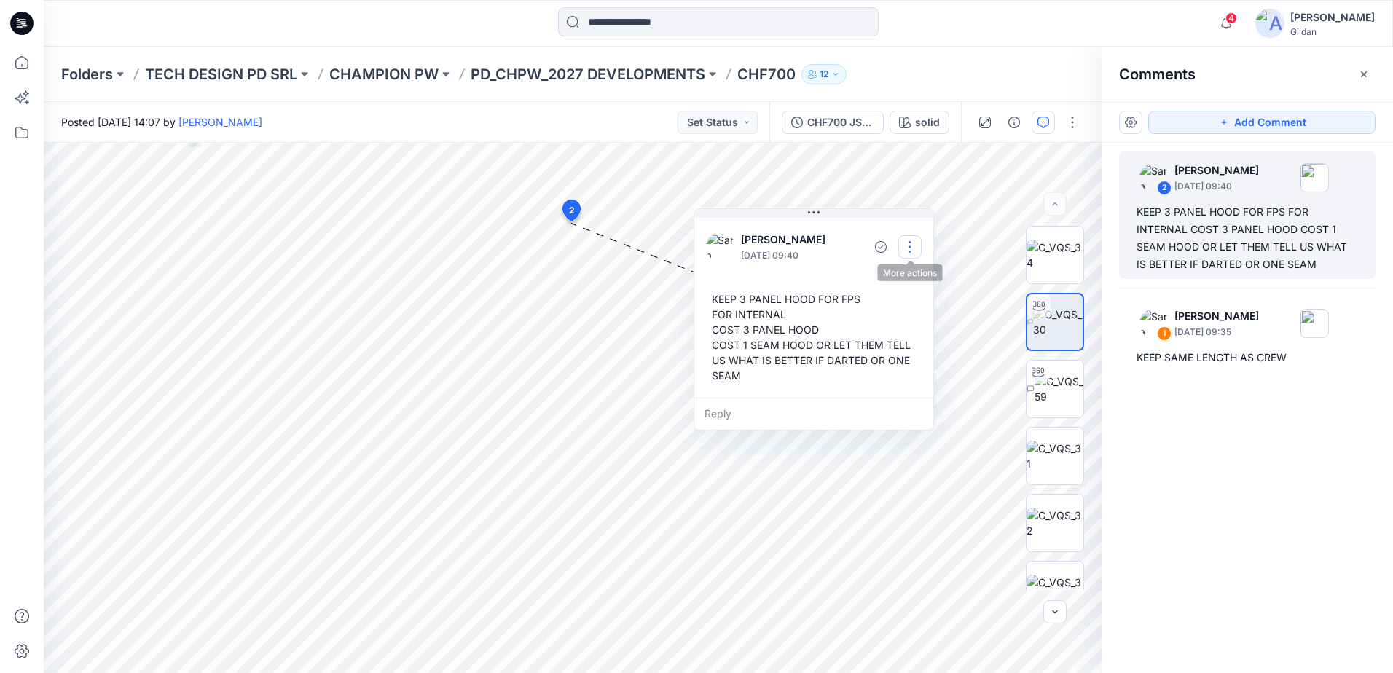
click at [916, 239] on button "button" at bounding box center [909, 246] width 23 height 23
click at [913, 281] on p "Edit comment" at bounding box center [914, 280] width 66 height 15
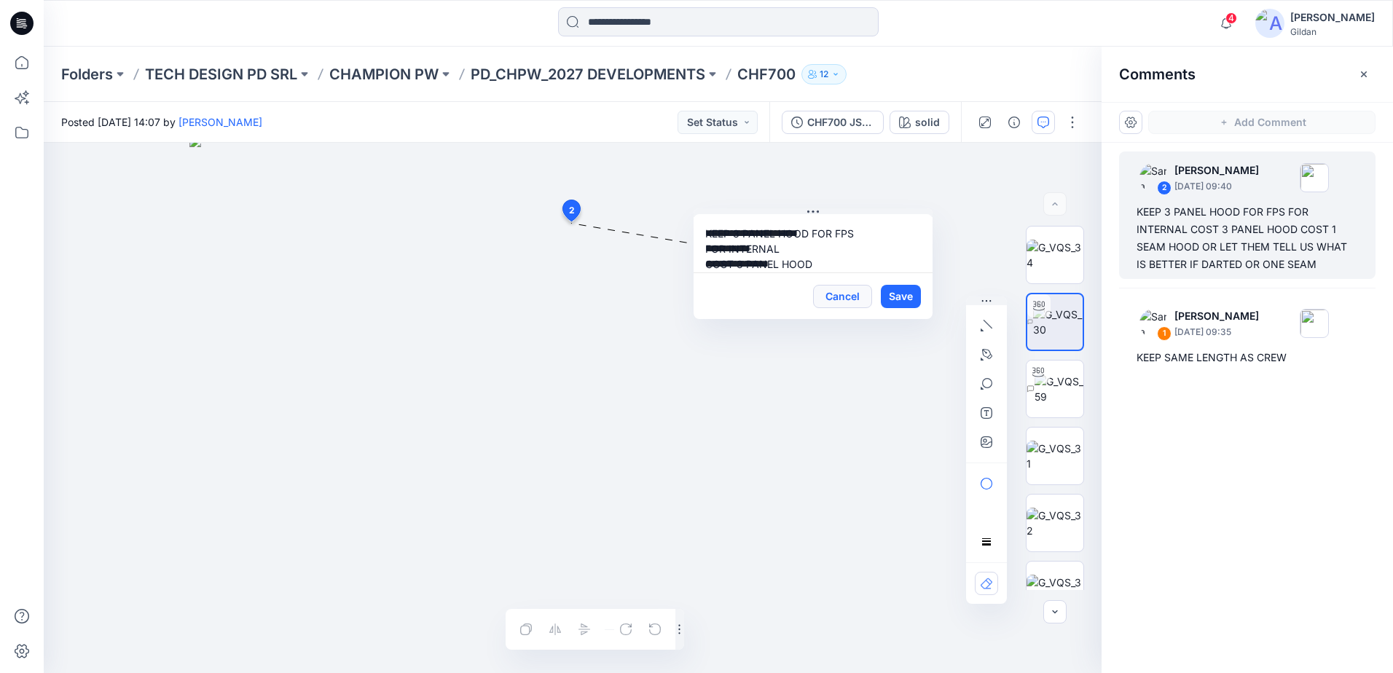
scroll to position [57, 0]
drag, startPoint x: 930, startPoint y: 313, endPoint x: 930, endPoint y: 322, distance: 9.5
click at [930, 322] on div "Cancel Save" at bounding box center [813, 305] width 239 height 47
click at [796, 265] on textarea "**********" at bounding box center [813, 253] width 239 height 58
click at [786, 261] on textarea "**********" at bounding box center [813, 253] width 239 height 58
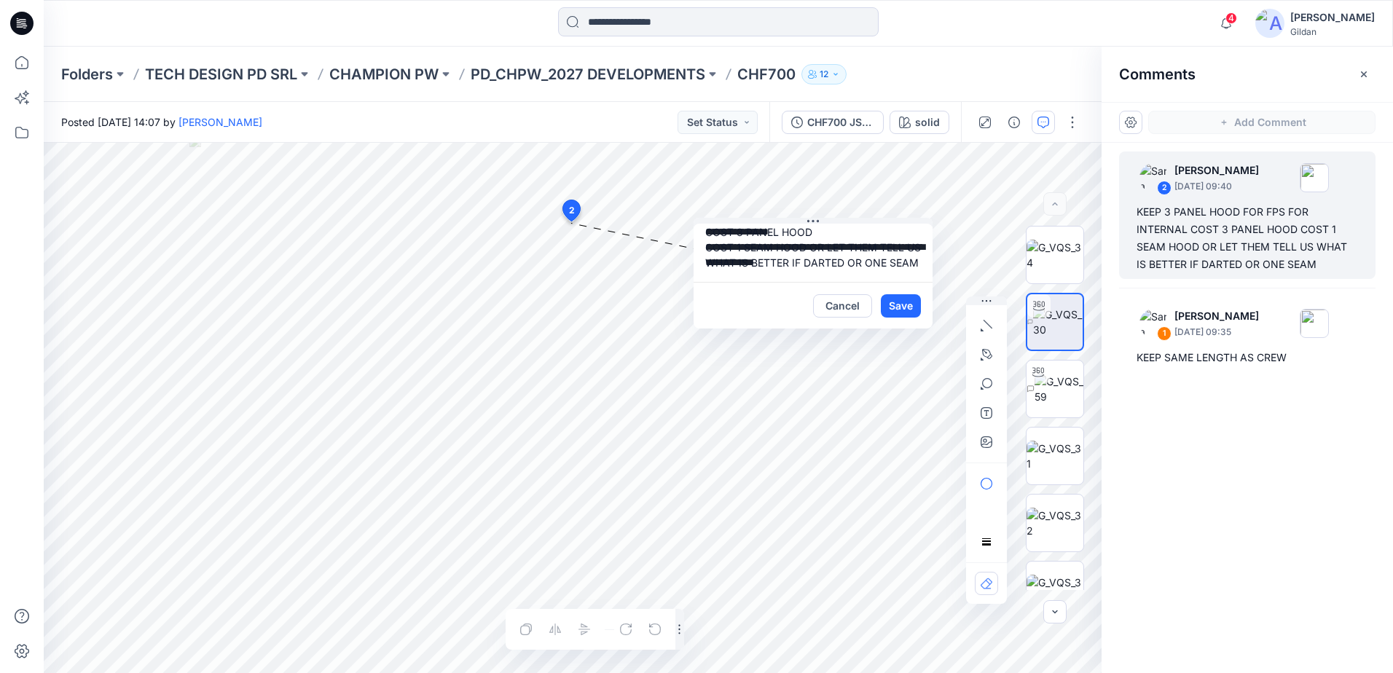
click at [762, 262] on textarea "**********" at bounding box center [813, 253] width 239 height 58
drag, startPoint x: 809, startPoint y: 234, endPoint x: 829, endPoint y: 280, distance: 50.2
click at [829, 280] on textarea "**********" at bounding box center [813, 253] width 239 height 58
click at [762, 266] on textarea "**********" at bounding box center [813, 253] width 239 height 58
click at [812, 231] on textarea "**********" at bounding box center [813, 253] width 239 height 58
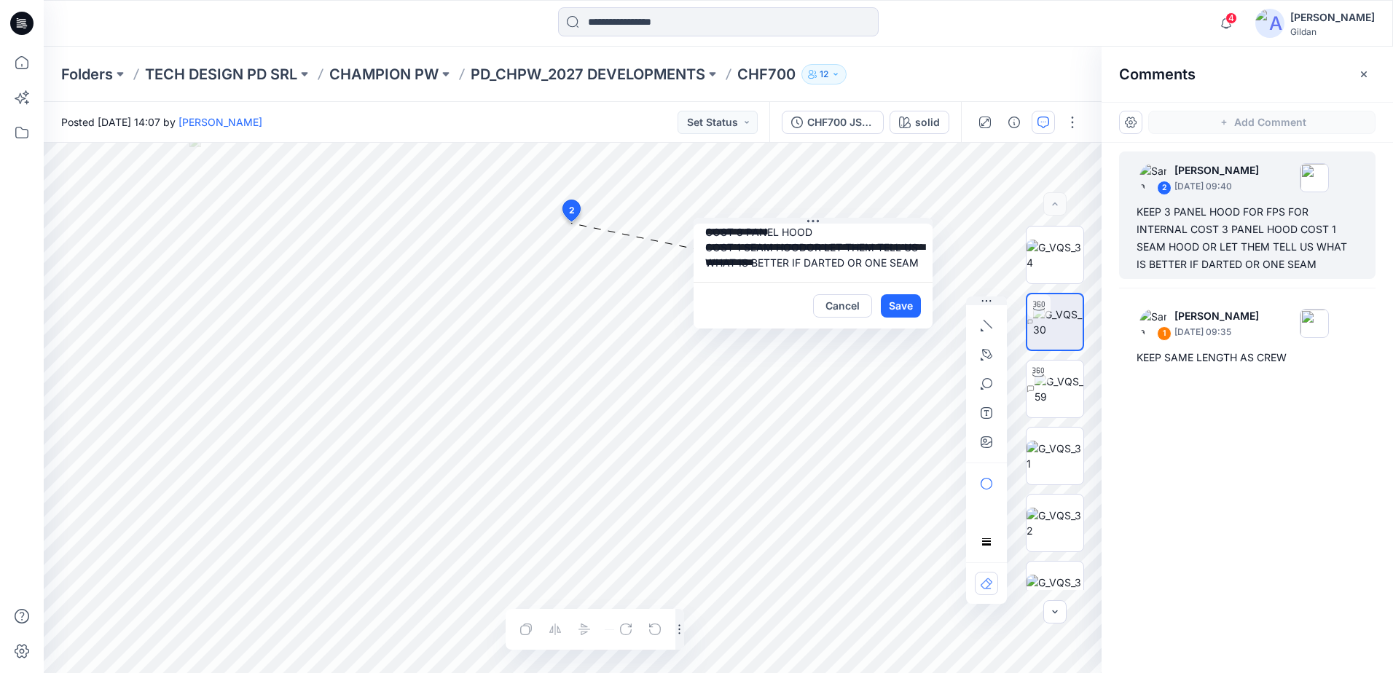
drag, startPoint x: 808, startPoint y: 230, endPoint x: 835, endPoint y: 270, distance: 48.9
click at [835, 270] on textarea "**********" at bounding box center [813, 253] width 239 height 58
click at [743, 267] on textarea "**********" at bounding box center [813, 253] width 239 height 58
type textarea "**********"
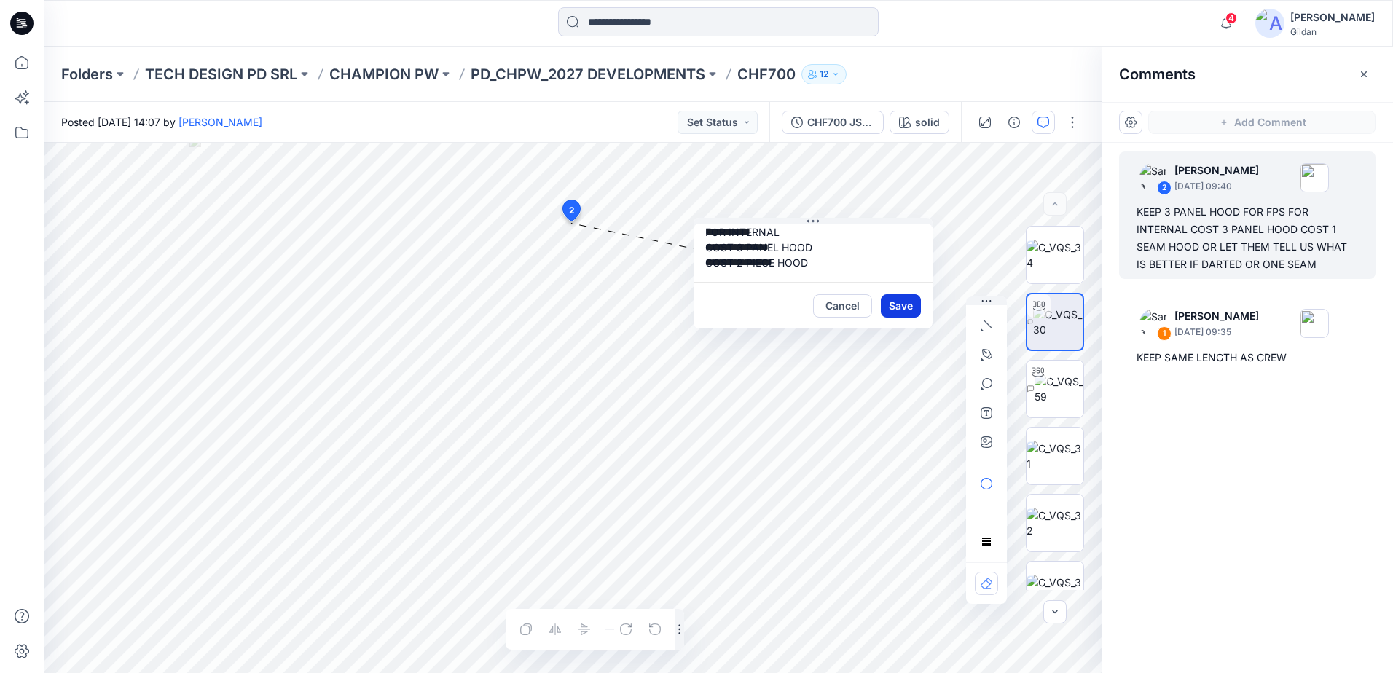
click at [904, 303] on button "Save" at bounding box center [901, 305] width 40 height 23
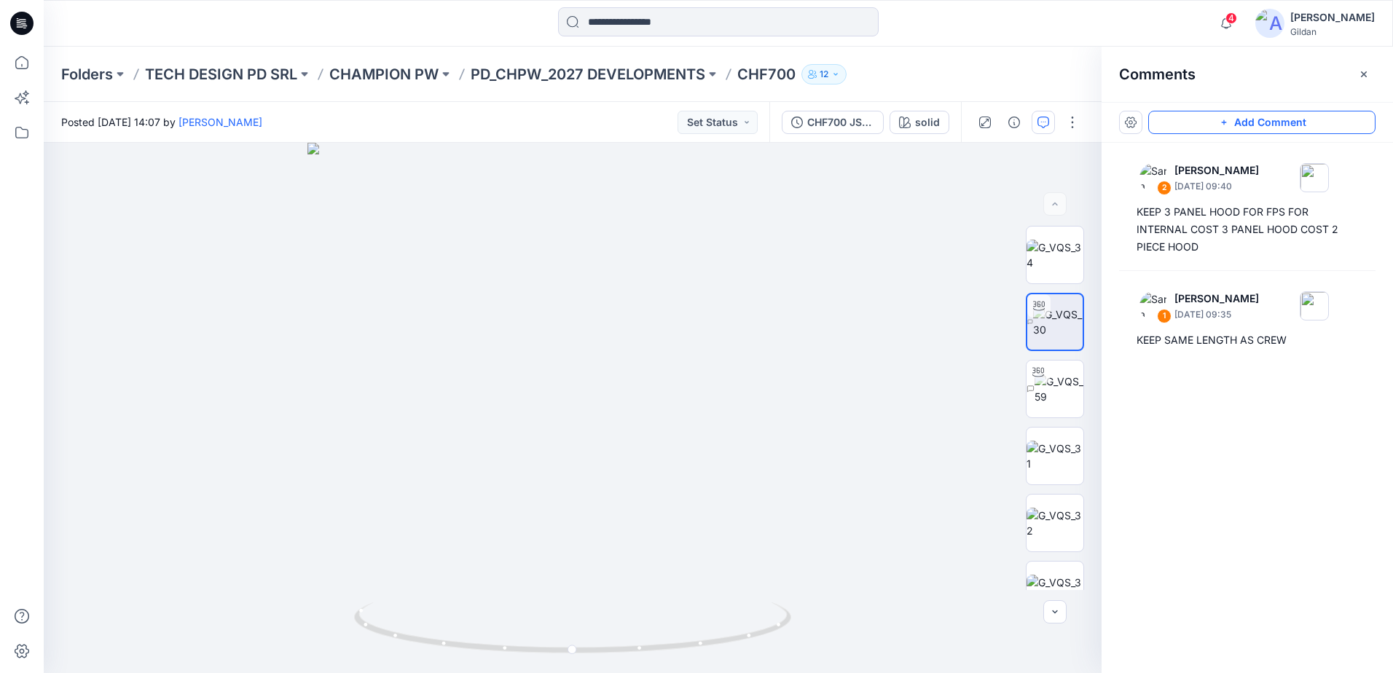
click at [1217, 127] on button "Add Comment" at bounding box center [1261, 122] width 227 height 23
click at [766, 212] on div "3" at bounding box center [573, 408] width 1058 height 530
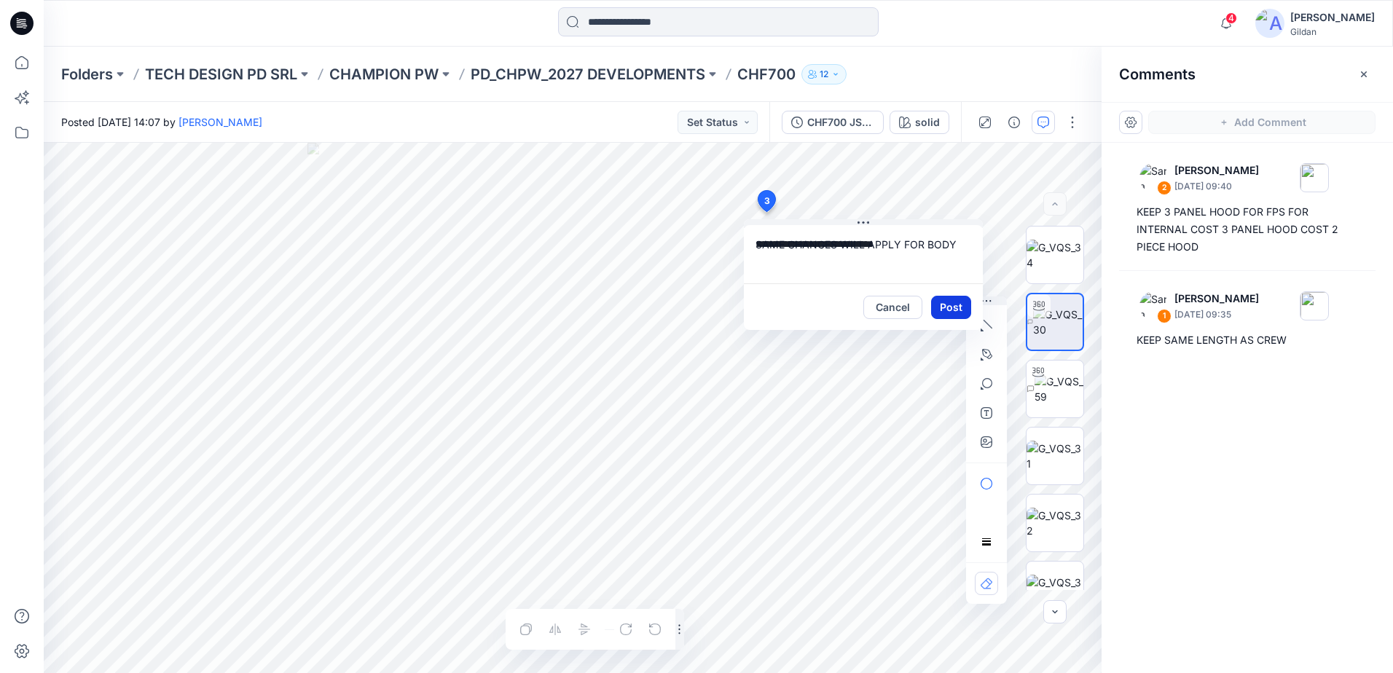
type textarea "**********"
click at [943, 303] on button "Post" at bounding box center [951, 307] width 40 height 23
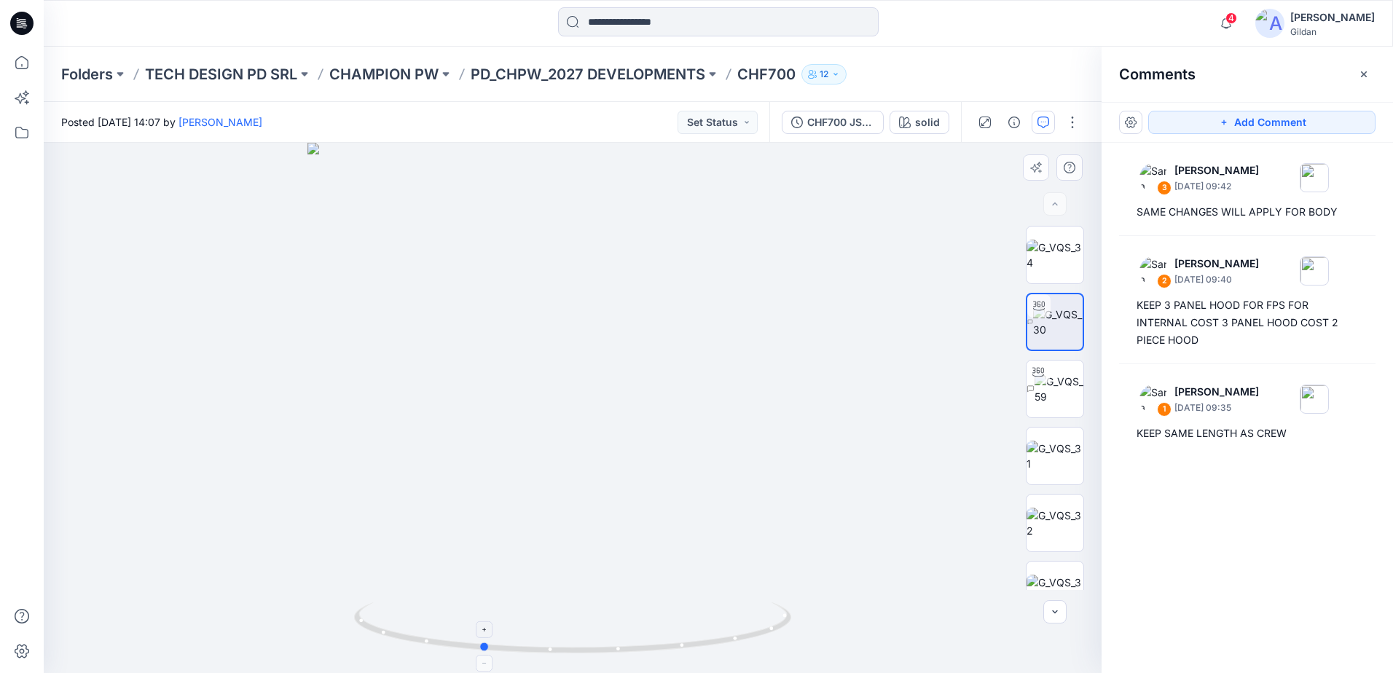
drag, startPoint x: 661, startPoint y: 646, endPoint x: 619, endPoint y: 649, distance: 42.4
click at [619, 649] on icon at bounding box center [574, 630] width 441 height 55
drag, startPoint x: 593, startPoint y: 334, endPoint x: 598, endPoint y: 484, distance: 149.5
click at [598, 519] on img at bounding box center [572, 388] width 1039 height 570
drag, startPoint x: 600, startPoint y: 466, endPoint x: 600, endPoint y: 479, distance: 13.8
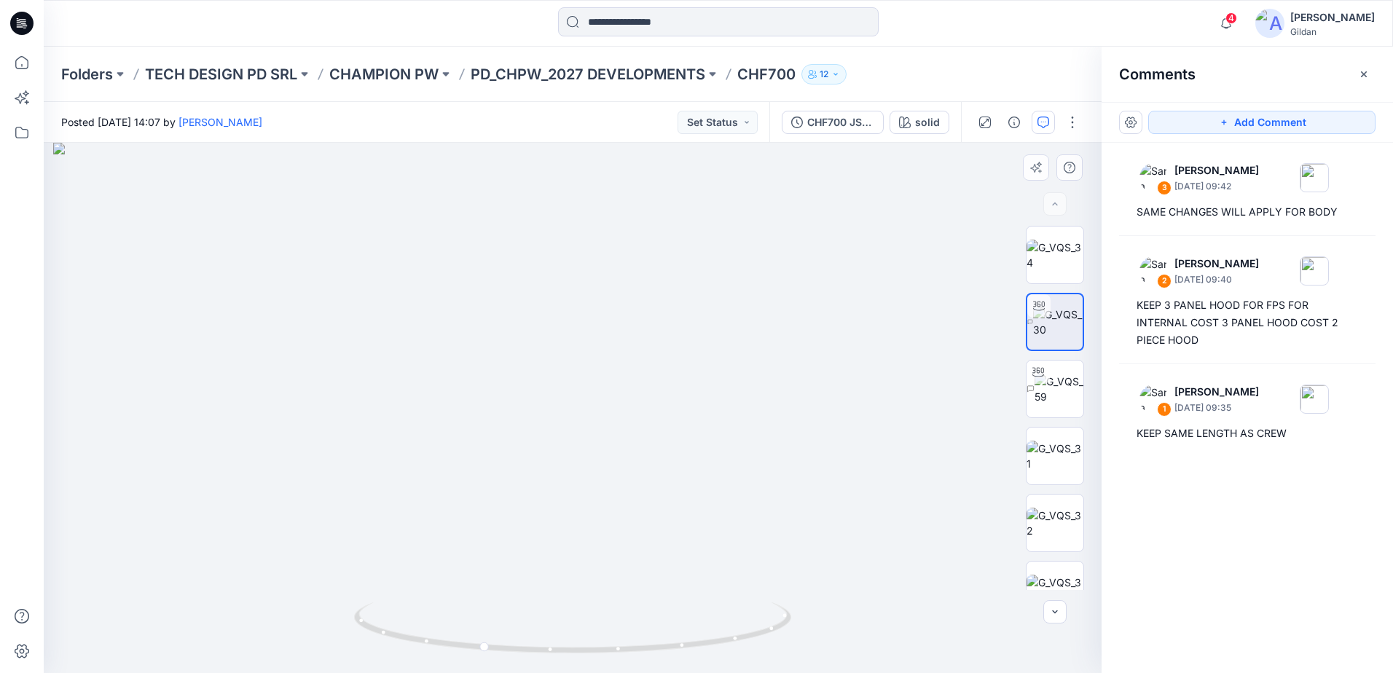
click at [600, 479] on img at bounding box center [572, 408] width 1039 height 530
click at [673, 72] on p "PD_CHPW_2027 DEVELOPMENTS" at bounding box center [588, 74] width 235 height 20
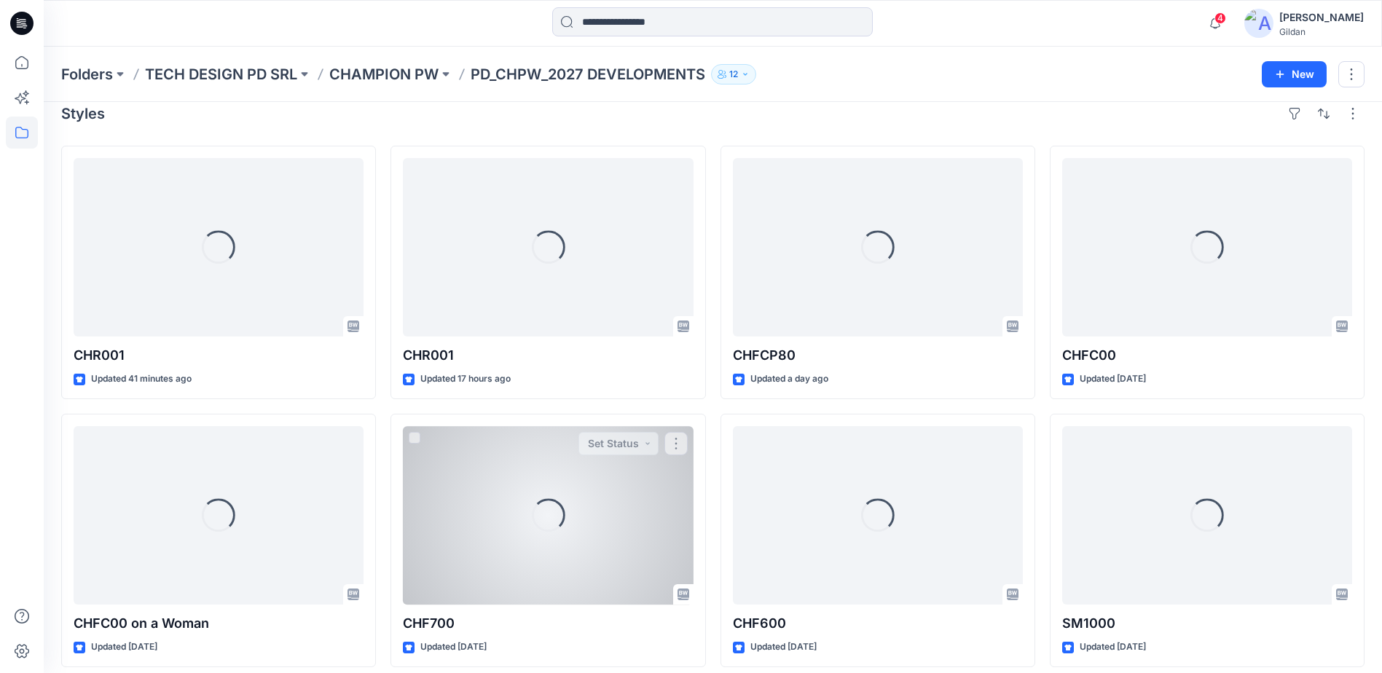
scroll to position [29, 0]
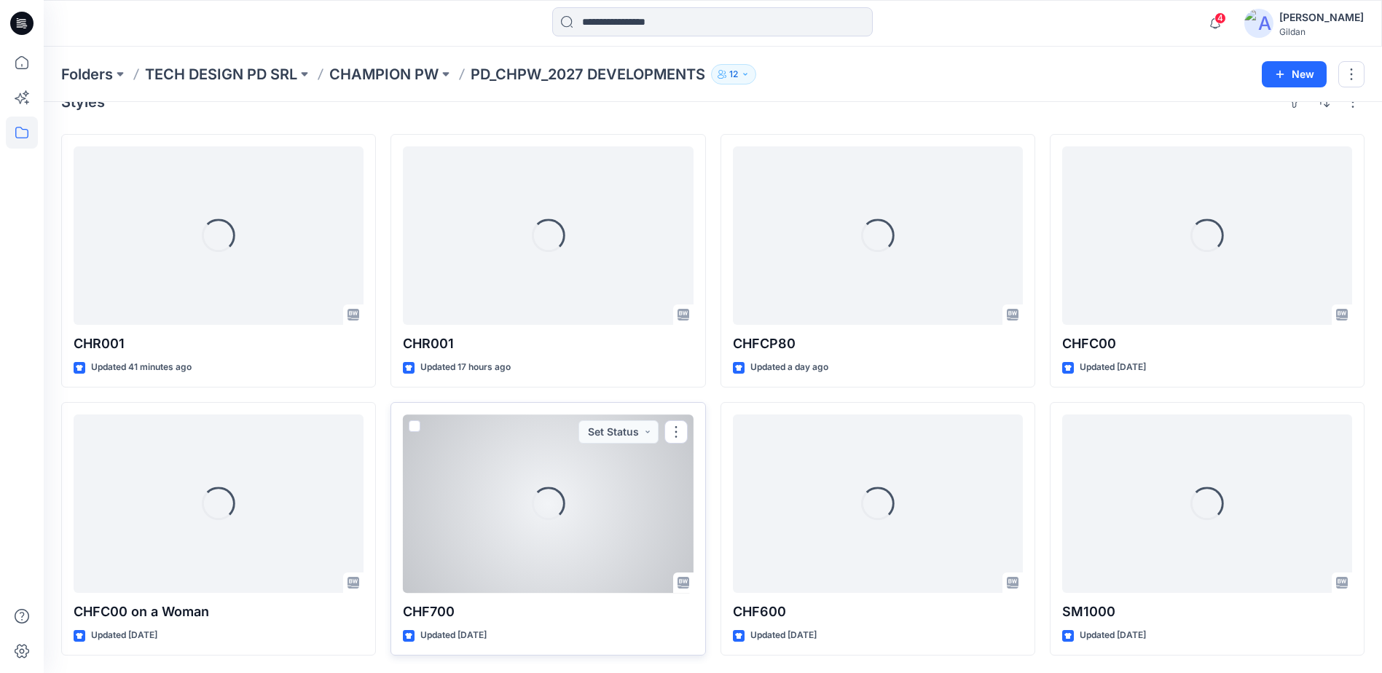
click at [520, 521] on div "Loading..." at bounding box center [548, 504] width 290 height 179
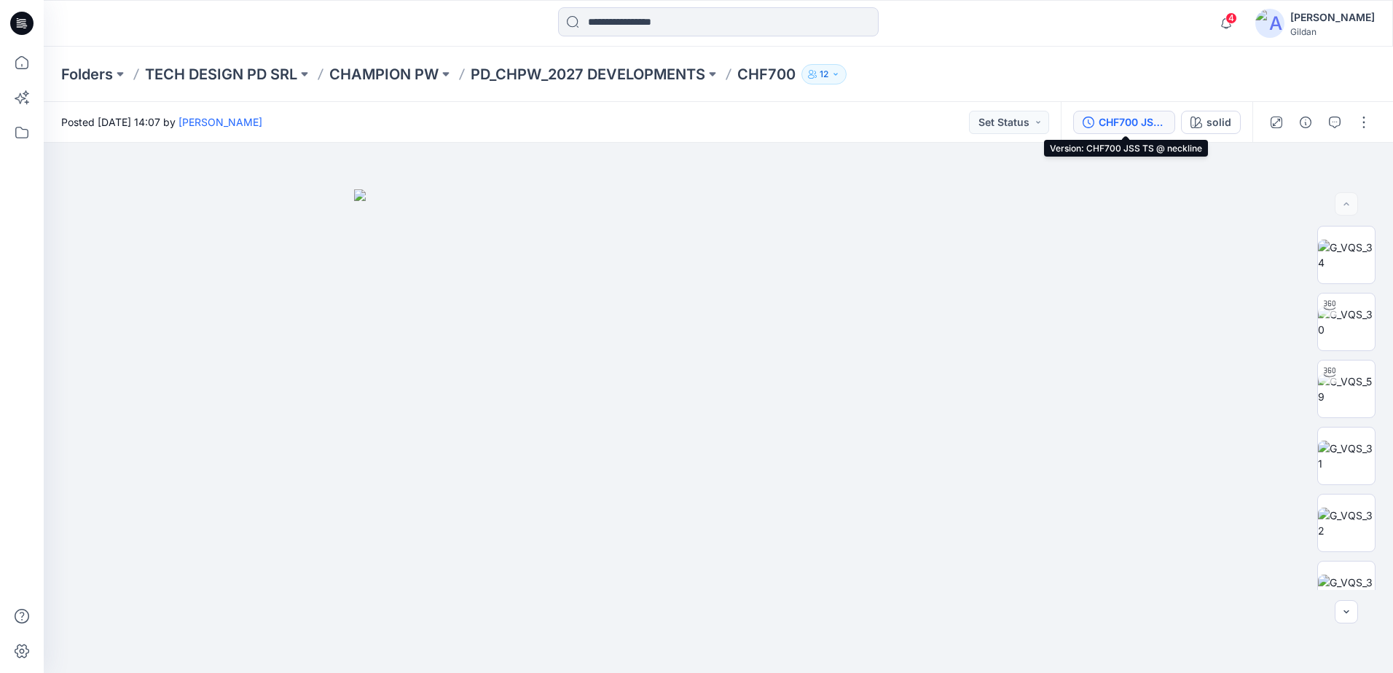
click at [1120, 122] on div "CHF700 JSS TS @ neckline" at bounding box center [1132, 122] width 67 height 16
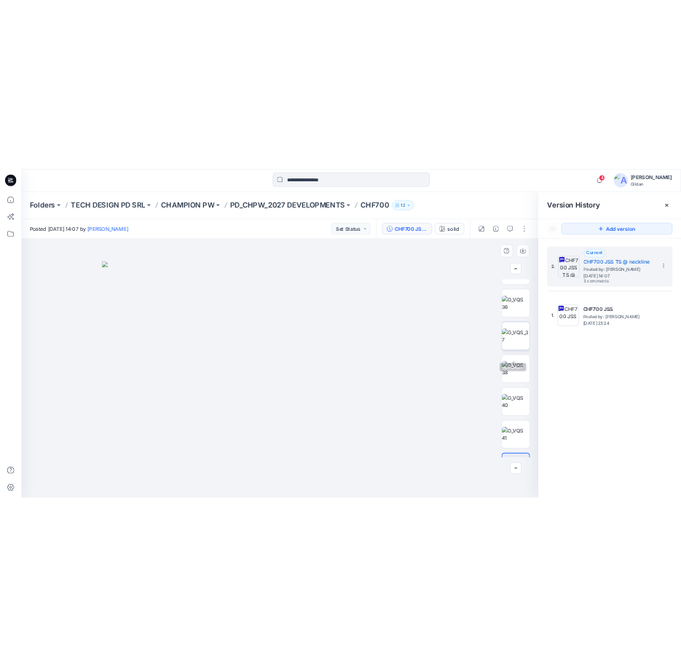
scroll to position [431, 0]
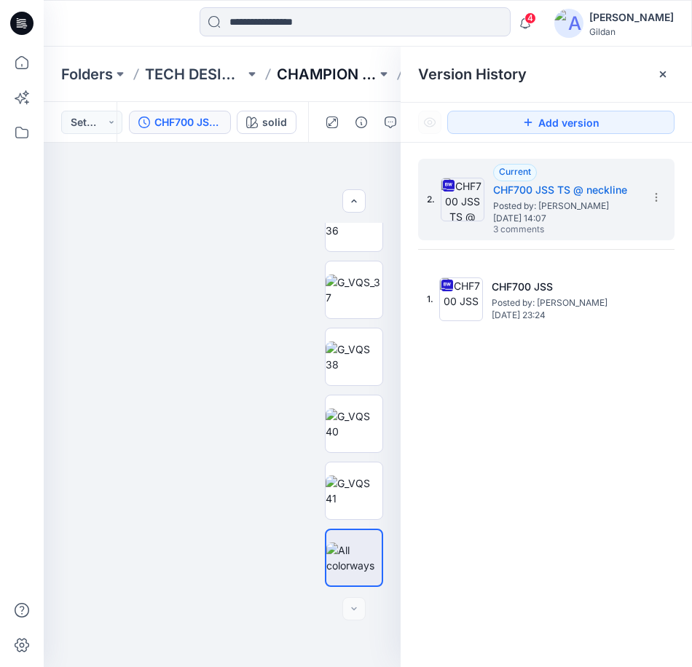
click at [321, 74] on p "CHAMPION PW" at bounding box center [327, 74] width 100 height 20
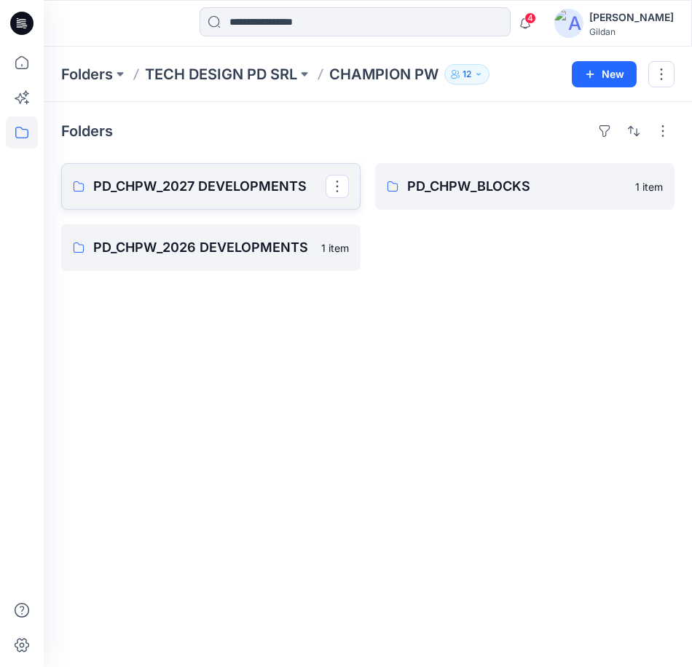
click at [205, 181] on p "PD_CHPW_2027 DEVELOPMENTS" at bounding box center [209, 186] width 232 height 20
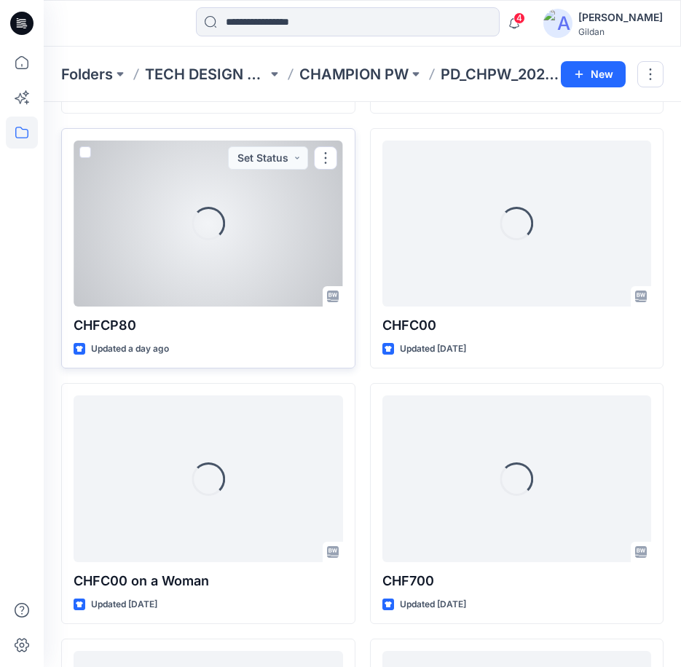
scroll to position [291, 0]
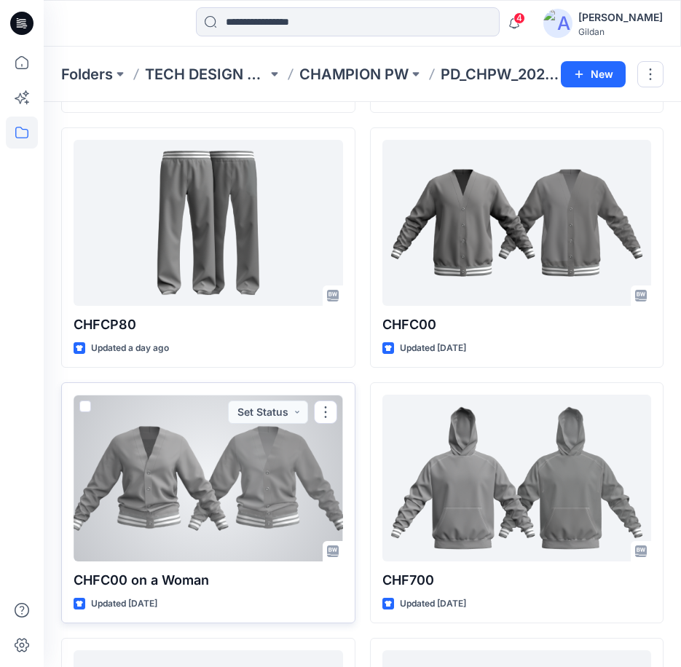
click at [253, 509] on div at bounding box center [209, 478] width 270 height 166
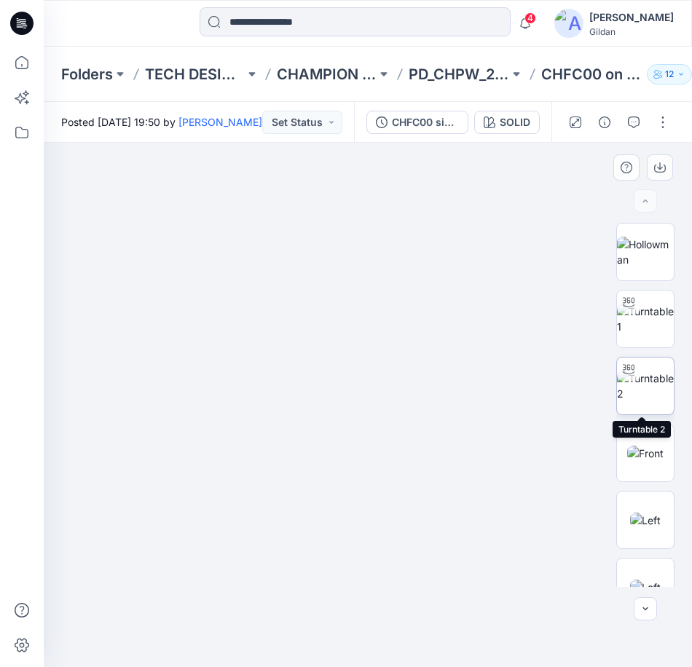
click at [648, 395] on img at bounding box center [645, 386] width 57 height 31
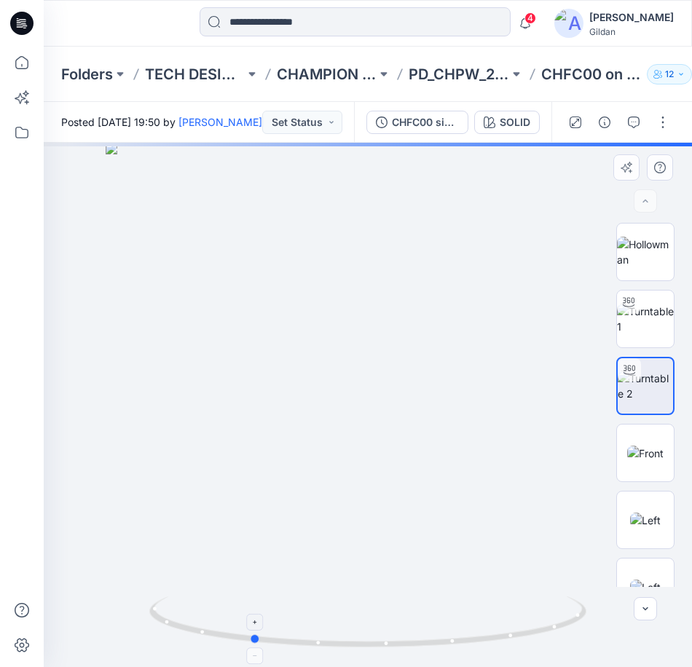
drag, startPoint x: 504, startPoint y: 641, endPoint x: 398, endPoint y: 649, distance: 106.0
click at [398, 649] on icon at bounding box center [369, 624] width 441 height 55
drag, startPoint x: 388, startPoint y: 643, endPoint x: 496, endPoint y: 638, distance: 108.7
drag, startPoint x: 439, startPoint y: 641, endPoint x: 368, endPoint y: 642, distance: 71.4
click at [368, 642] on icon at bounding box center [369, 624] width 441 height 55
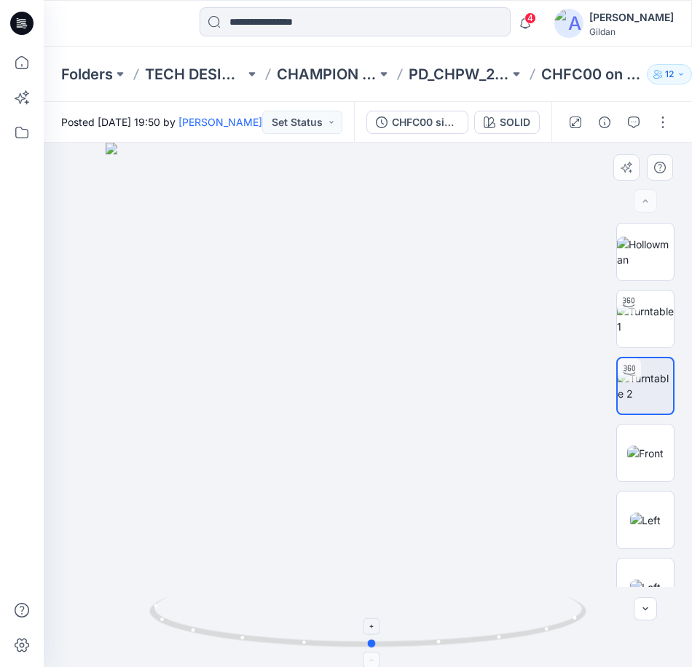
drag, startPoint x: 317, startPoint y: 643, endPoint x: 407, endPoint y: 635, distance: 90.0
click at [407, 635] on icon at bounding box center [369, 624] width 441 height 55
drag, startPoint x: 496, startPoint y: 641, endPoint x: 452, endPoint y: 651, distance: 45.6
click at [452, 651] on div at bounding box center [368, 405] width 649 height 525
drag, startPoint x: 284, startPoint y: 645, endPoint x: 659, endPoint y: 625, distance: 375.8
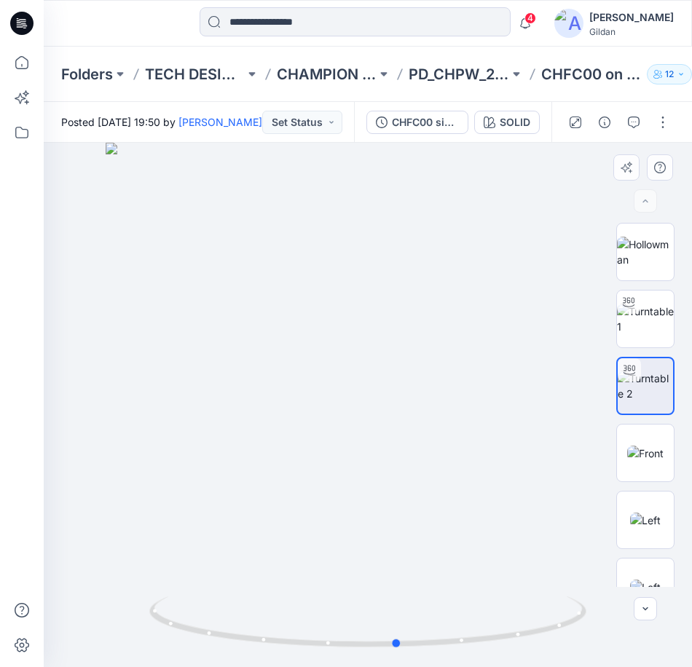
click at [353, 643] on icon at bounding box center [369, 624] width 441 height 55
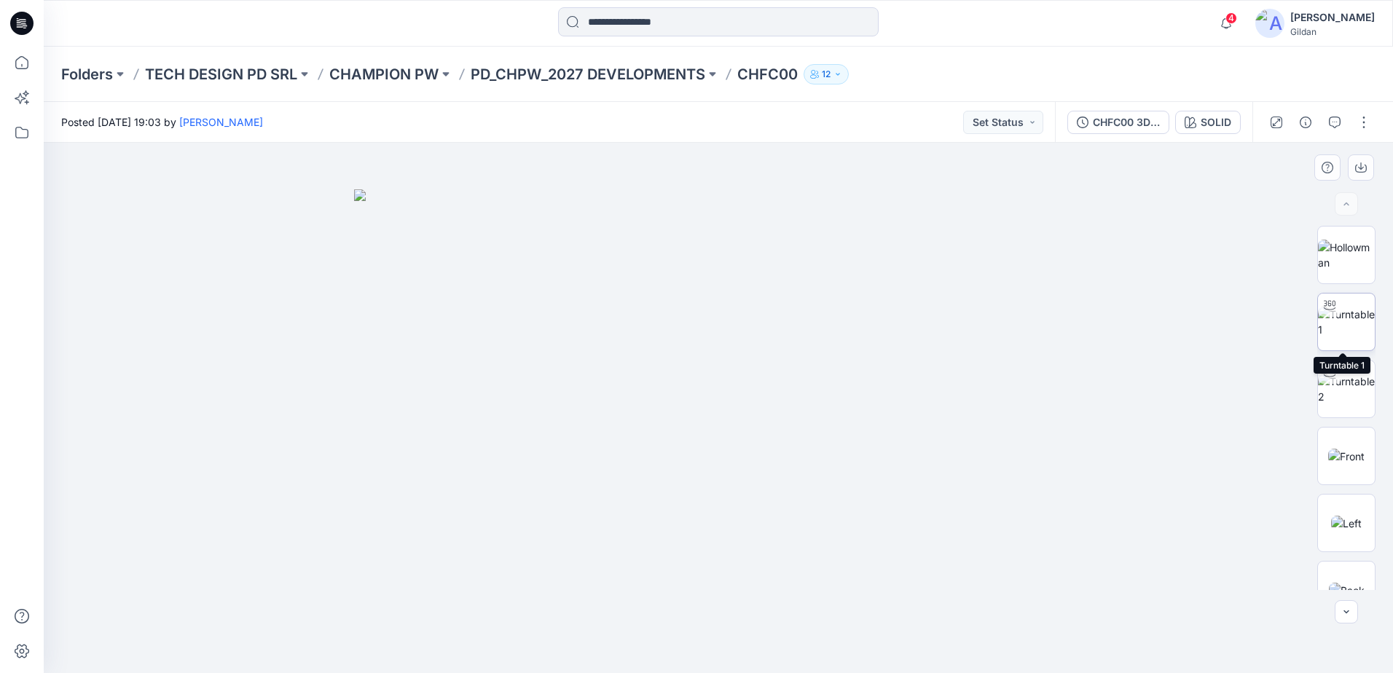
click at [1344, 336] on img at bounding box center [1346, 322] width 57 height 31
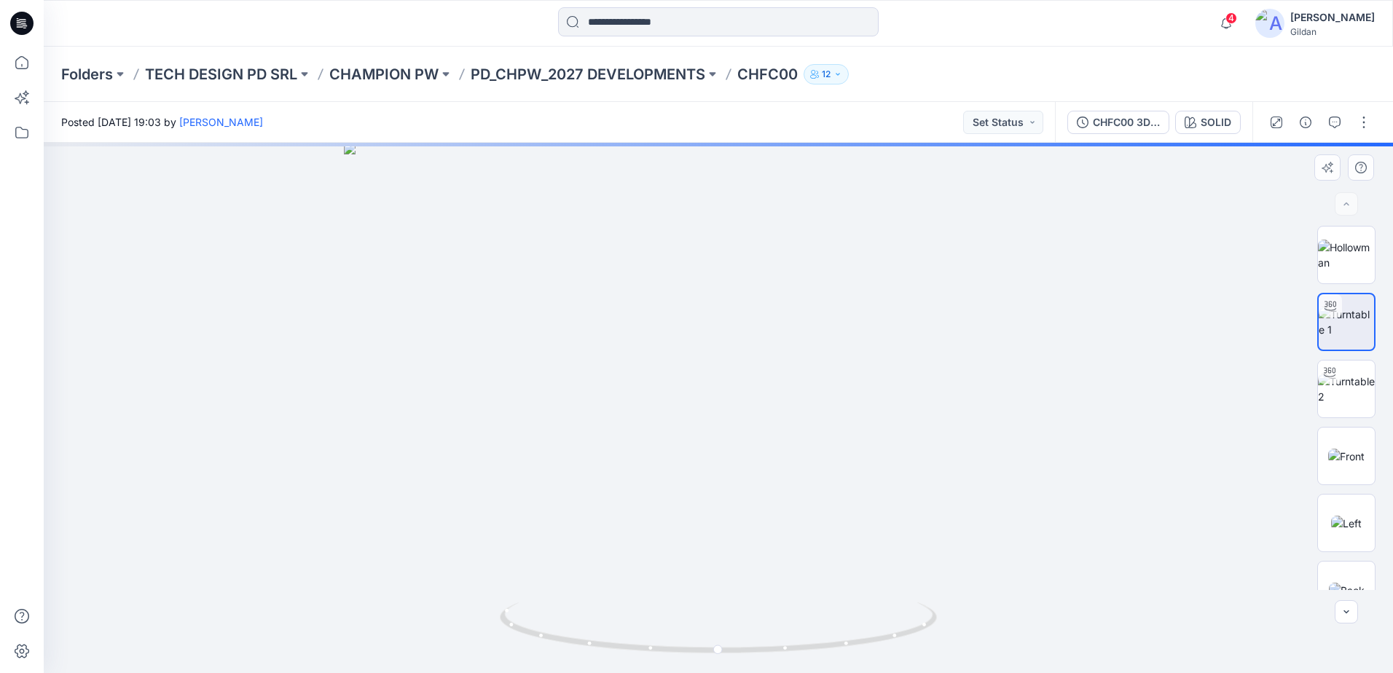
drag, startPoint x: 786, startPoint y: 286, endPoint x: 778, endPoint y: 434, distance: 148.1
click at [778, 434] on img at bounding box center [718, 408] width 748 height 530
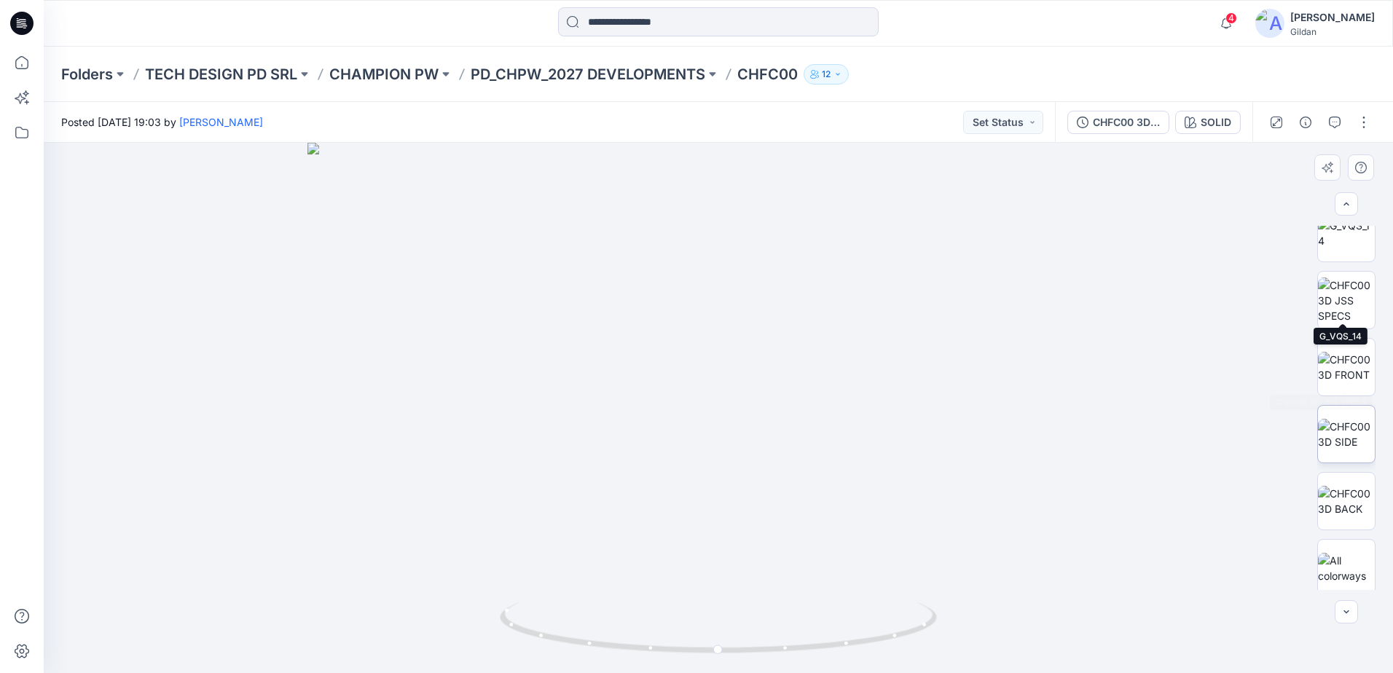
scroll to position [633, 0]
click at [1351, 294] on img at bounding box center [1346, 293] width 57 height 46
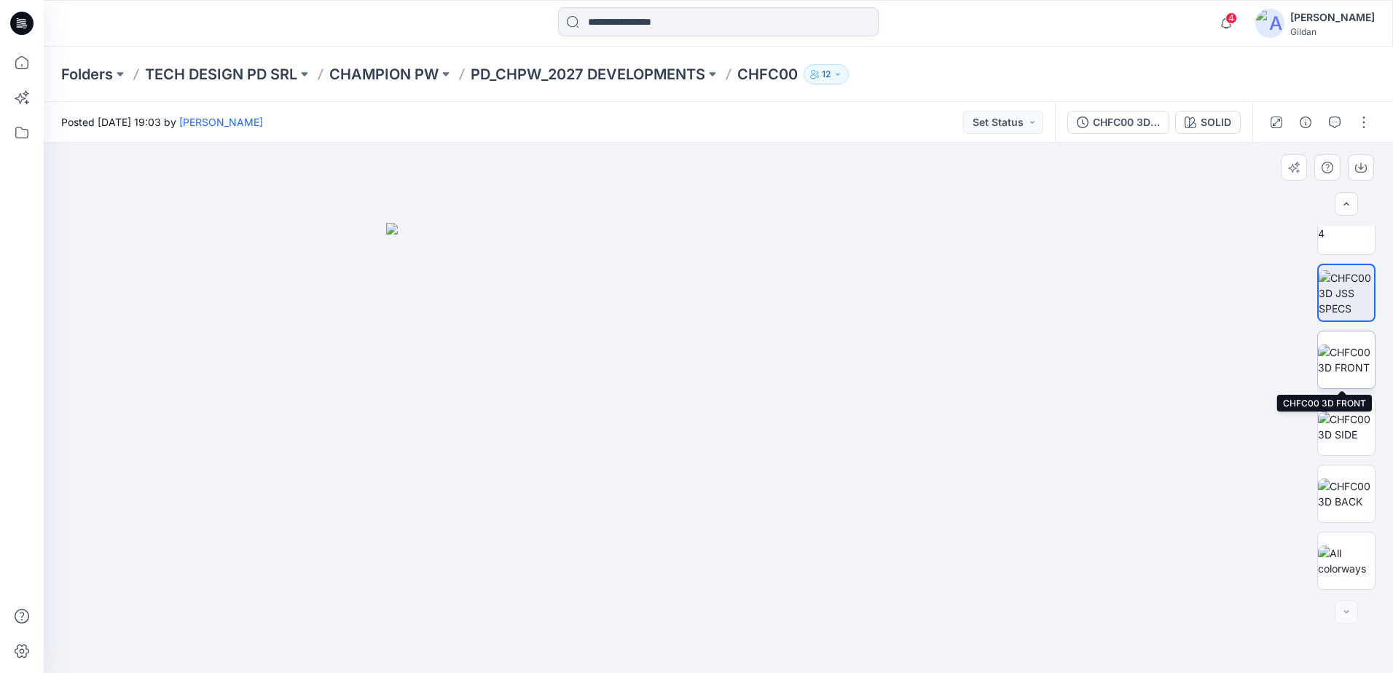
click at [1339, 361] on img at bounding box center [1346, 360] width 57 height 31
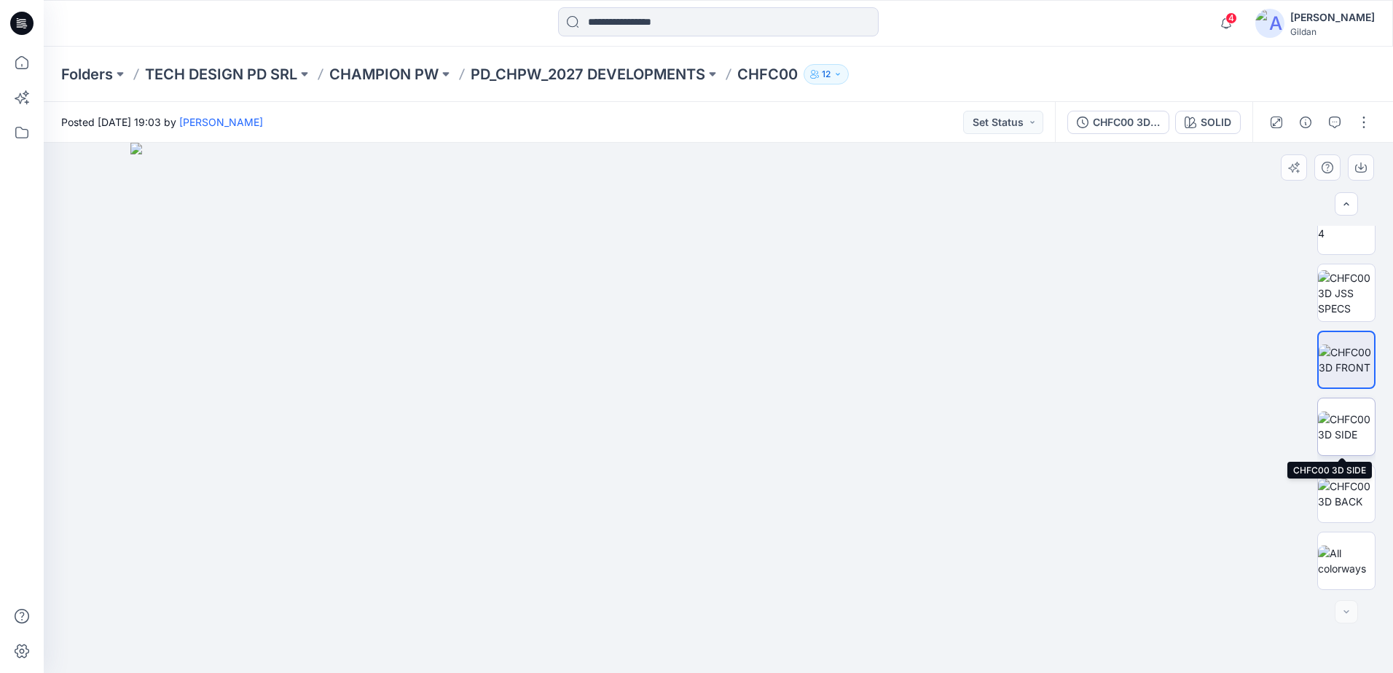
click at [1335, 420] on img at bounding box center [1346, 427] width 57 height 31
click at [1360, 128] on button "button" at bounding box center [1363, 122] width 23 height 23
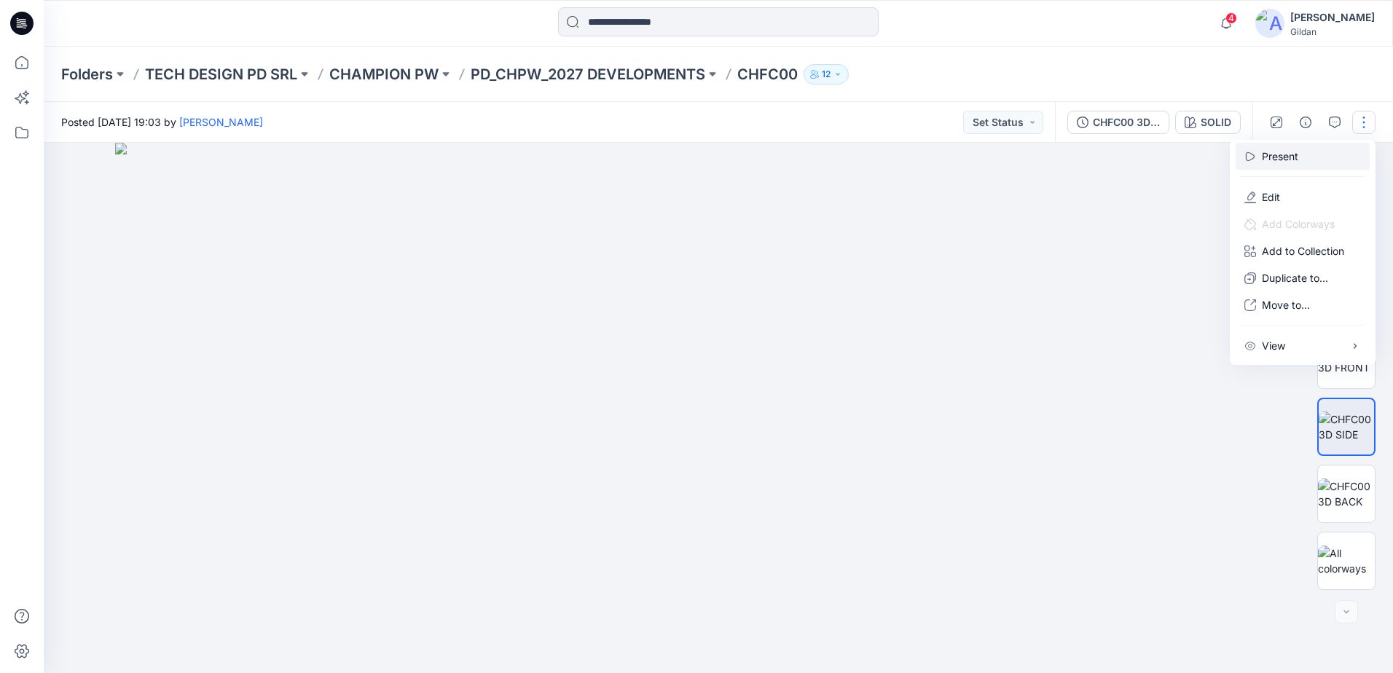
click at [1262, 160] on p "Present" at bounding box center [1280, 156] width 36 height 15
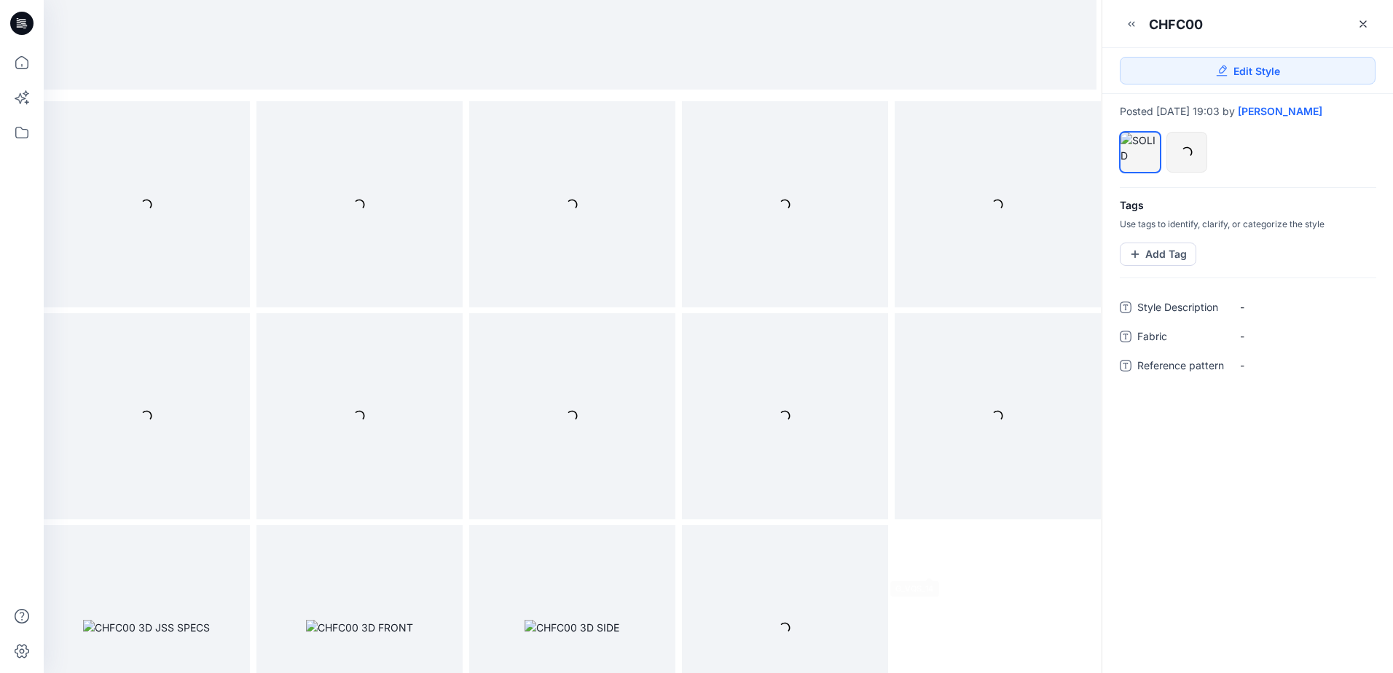
scroll to position [429, 0]
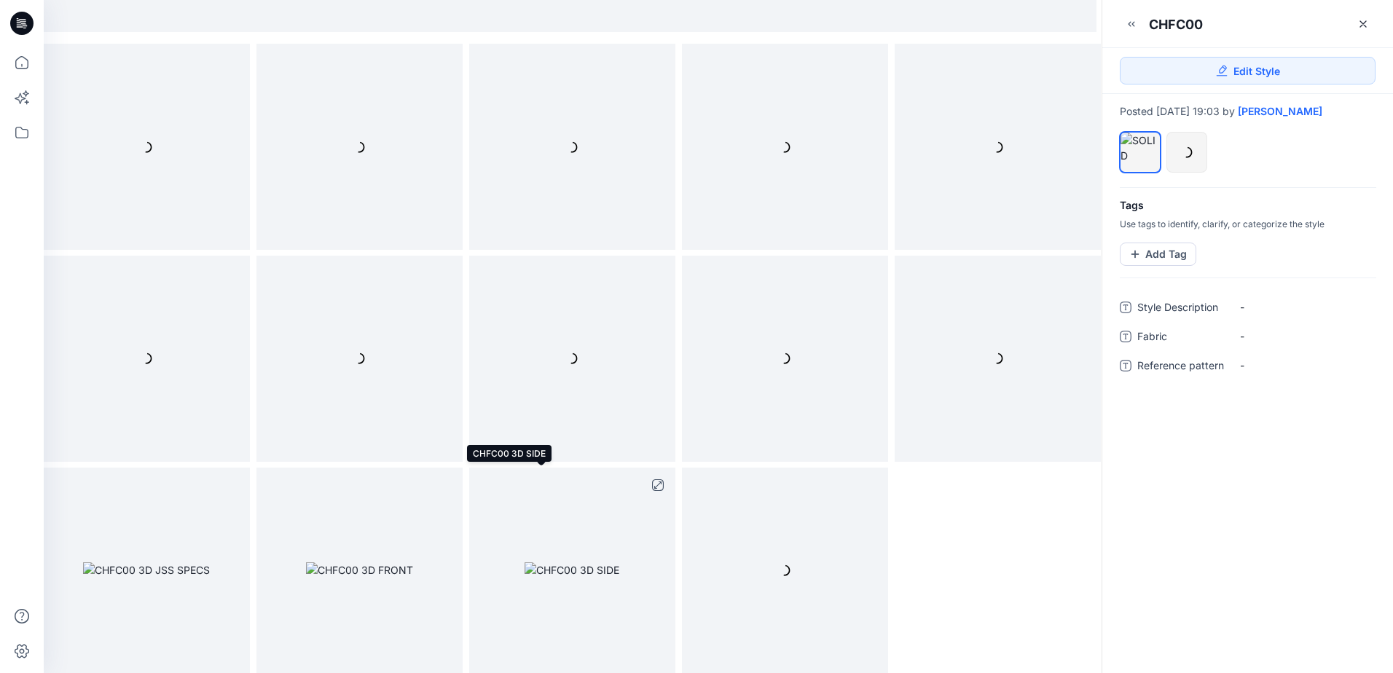
click at [581, 563] on img at bounding box center [572, 570] width 95 height 15
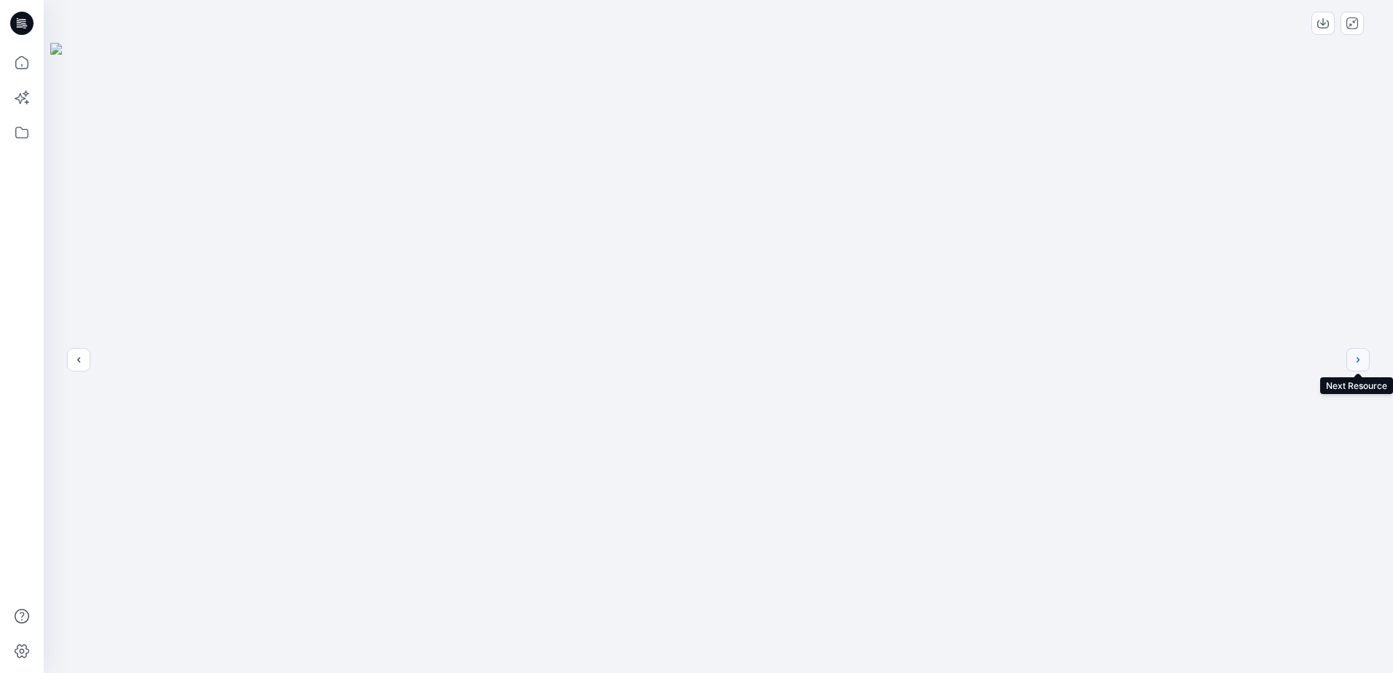
click at [1357, 361] on icon "next" at bounding box center [1358, 360] width 12 height 12
click at [80, 360] on icon "previous" at bounding box center [79, 360] width 12 height 12
click at [1360, 356] on icon "next" at bounding box center [1358, 360] width 12 height 12
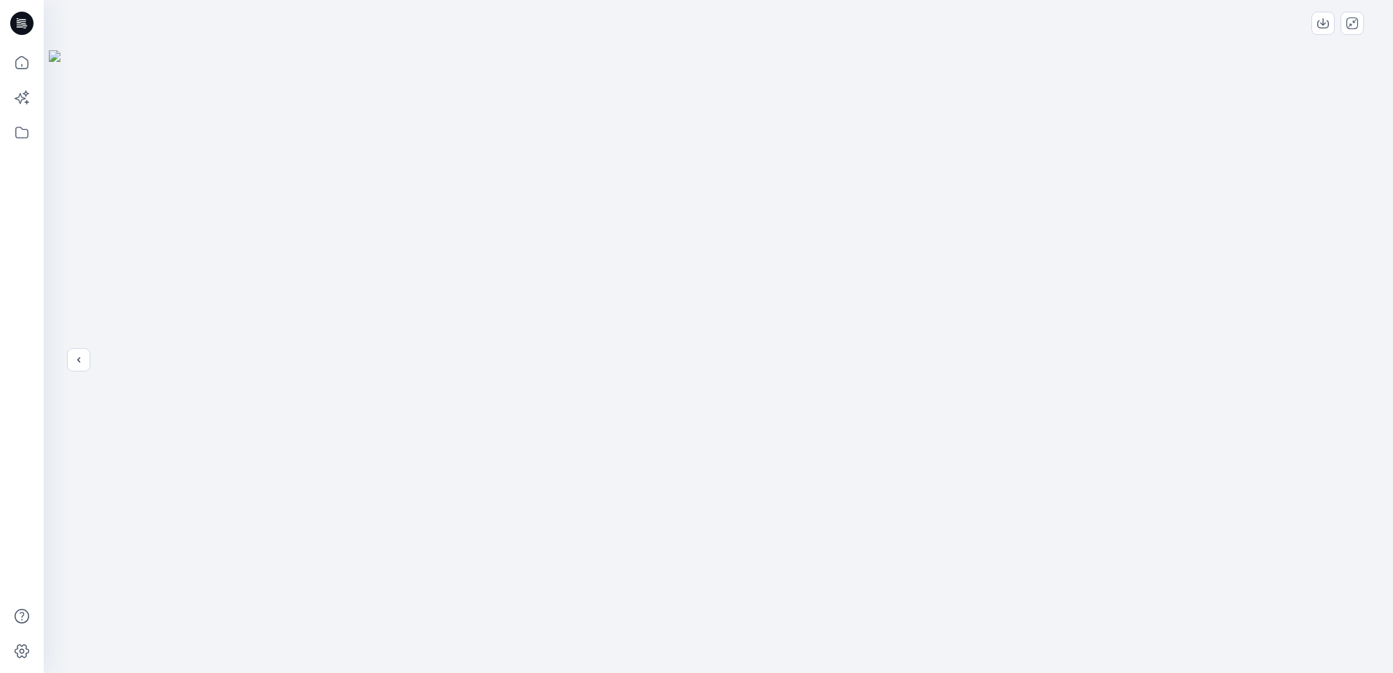
click at [1360, 356] on img at bounding box center [719, 362] width 1340 height 624
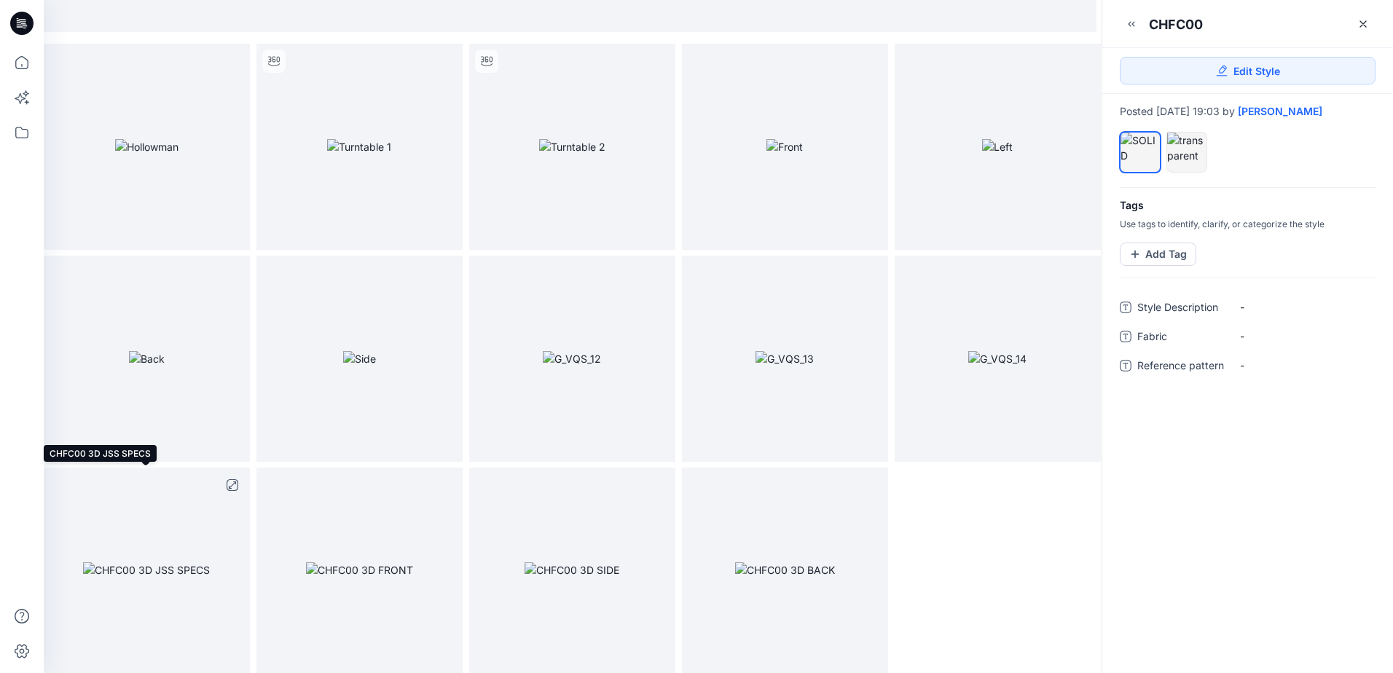
click at [162, 563] on img at bounding box center [146, 570] width 127 height 15
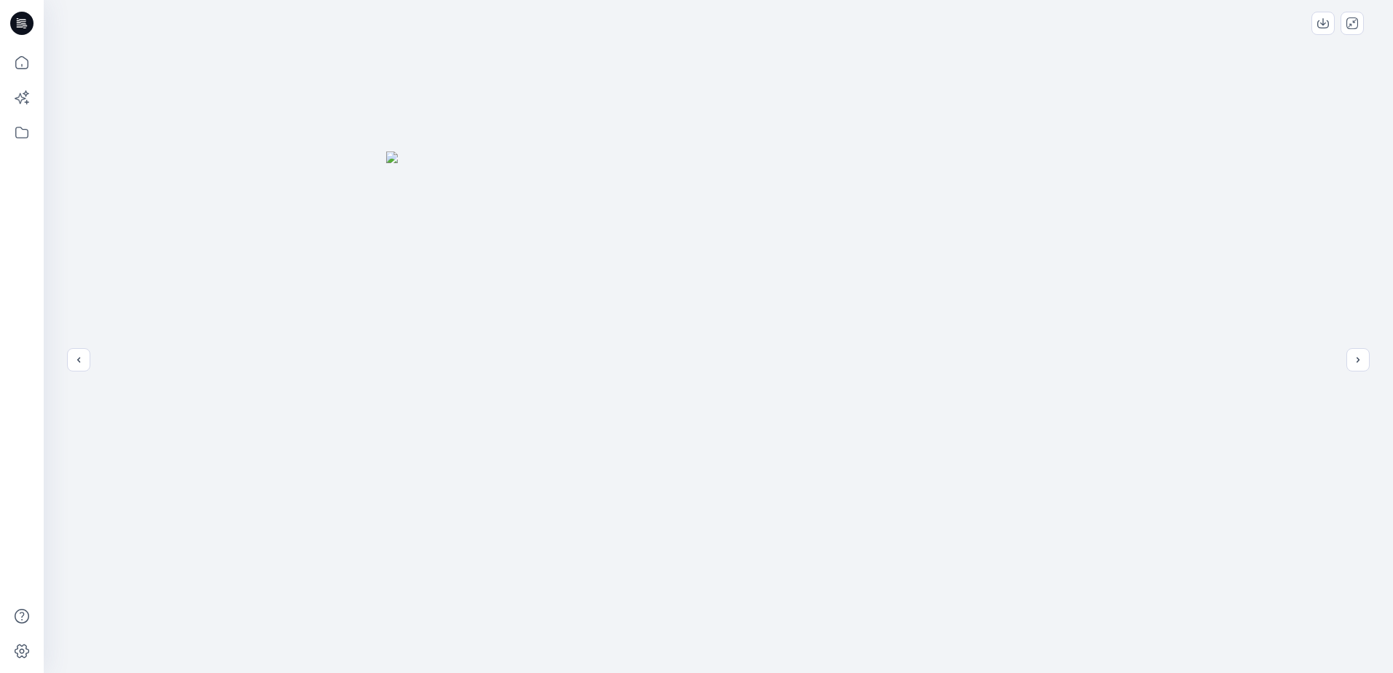
click at [1032, 223] on img at bounding box center [718, 413] width 665 height 522
click at [146, 126] on div at bounding box center [719, 336] width 1350 height 673
click at [1347, 144] on div at bounding box center [719, 336] width 1350 height 673
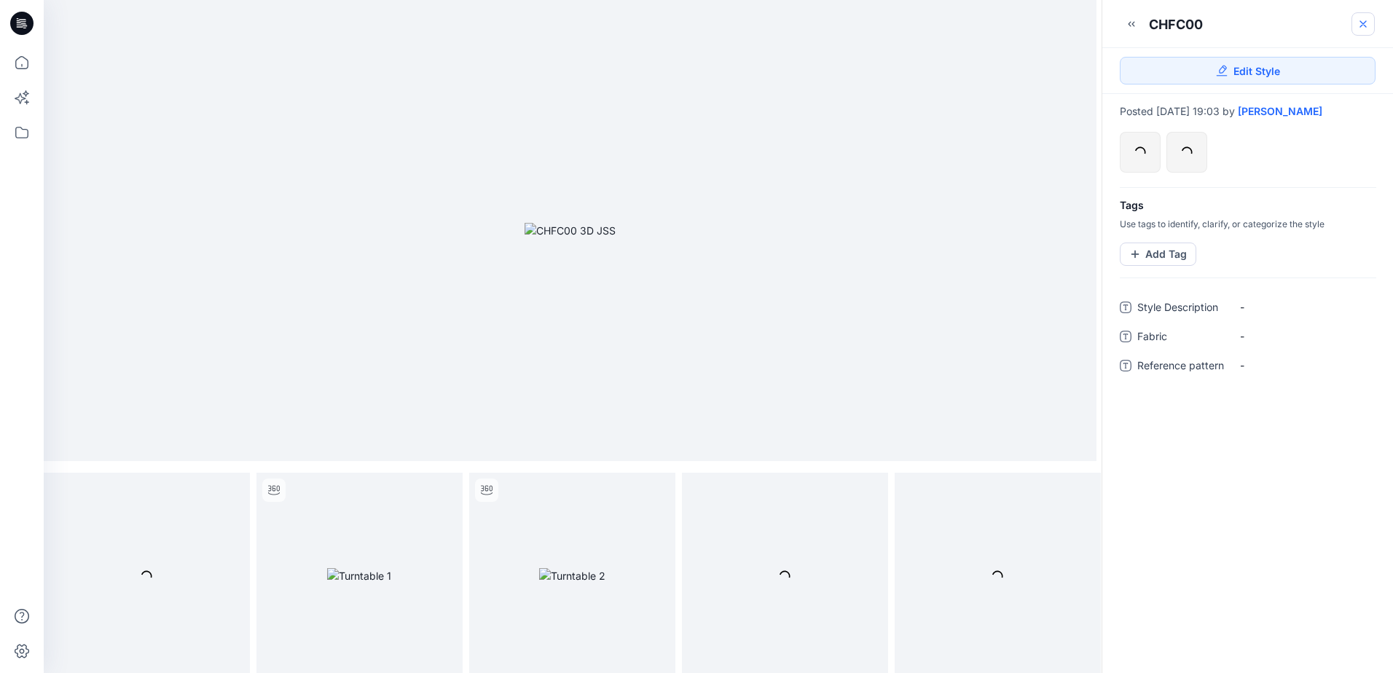
click at [1371, 22] on link at bounding box center [1363, 23] width 23 height 23
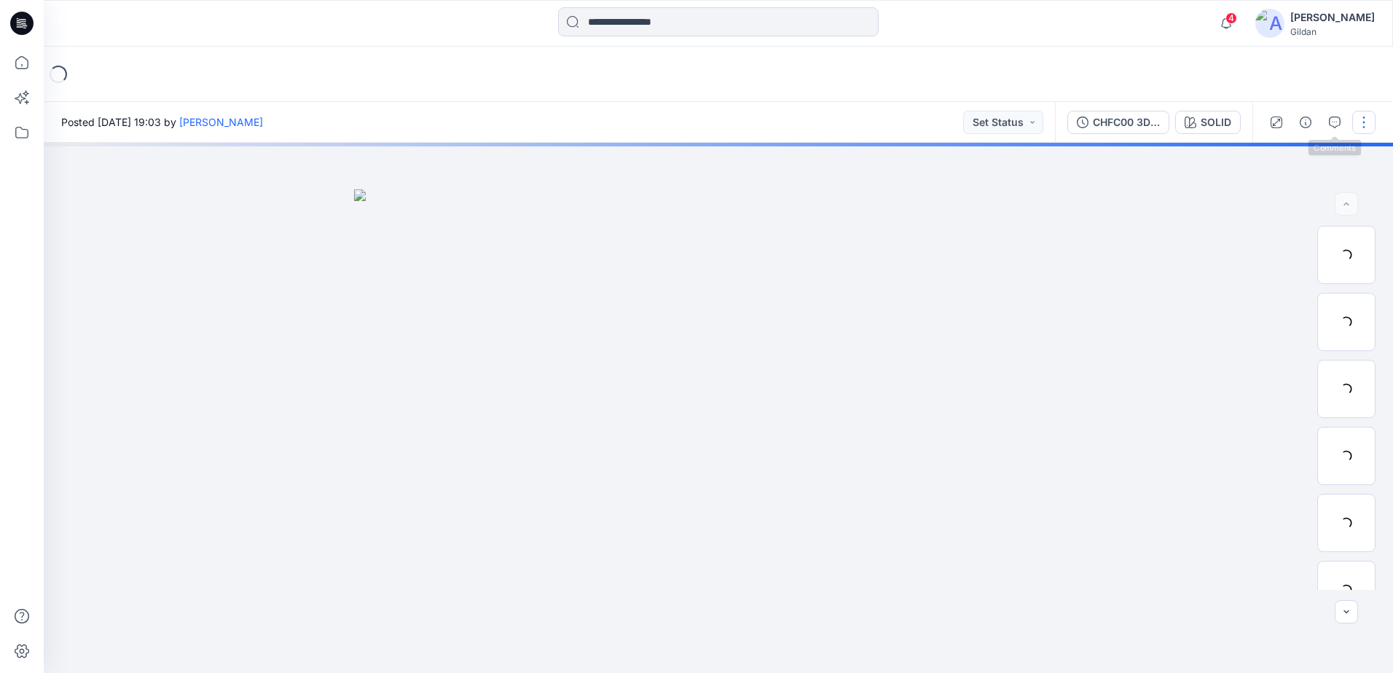
click at [1360, 120] on button "button" at bounding box center [1363, 122] width 23 height 23
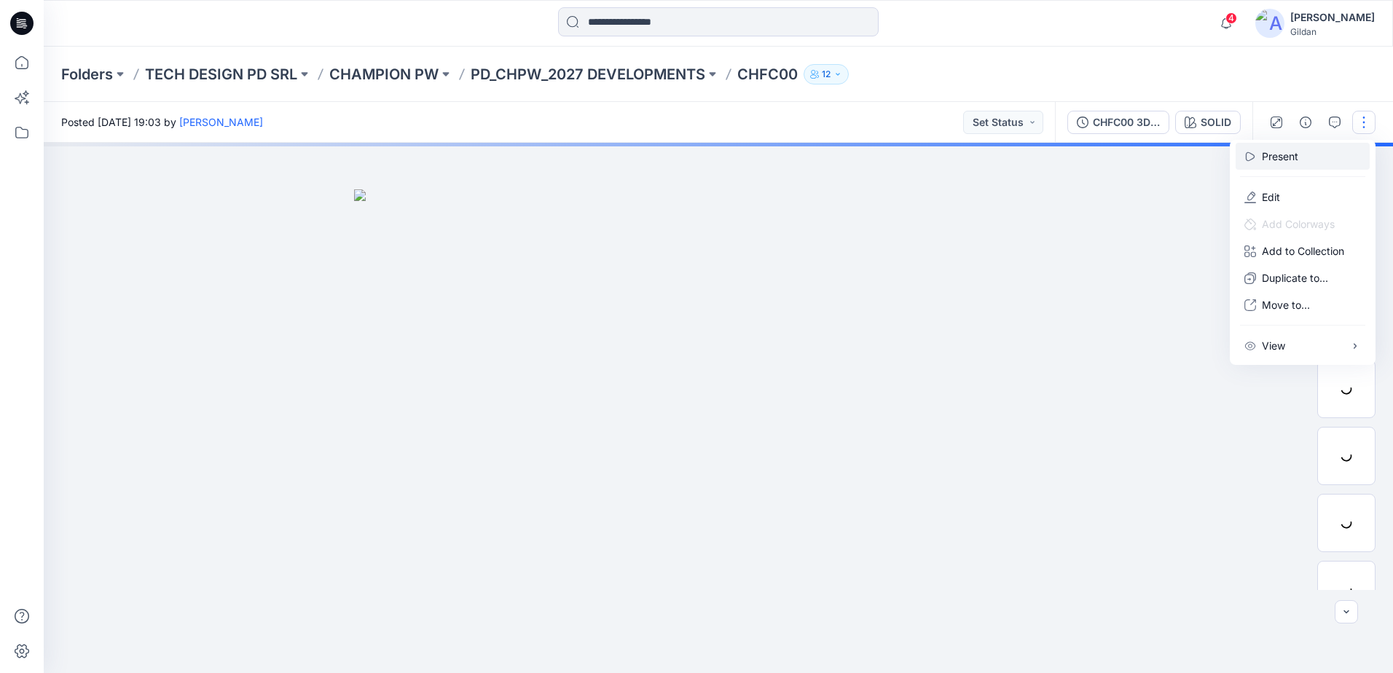
click at [1284, 154] on p "Present" at bounding box center [1280, 156] width 36 height 15
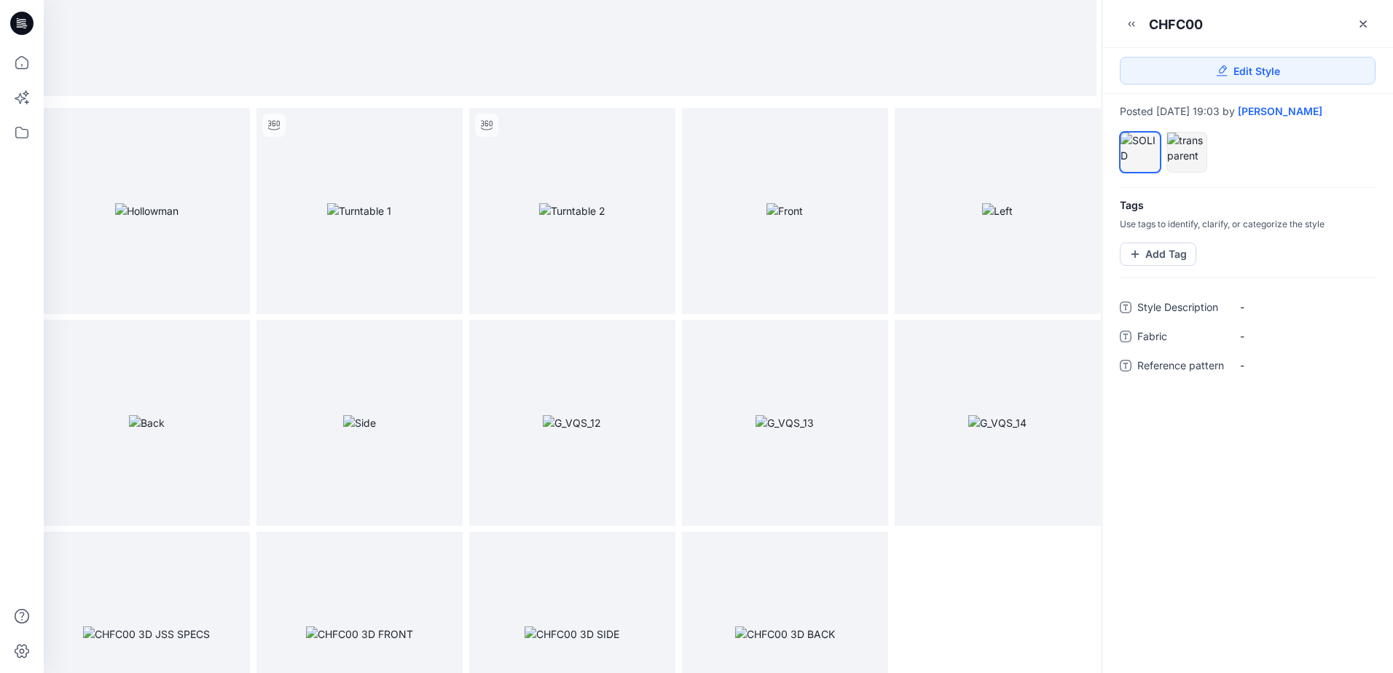
scroll to position [429, 0]
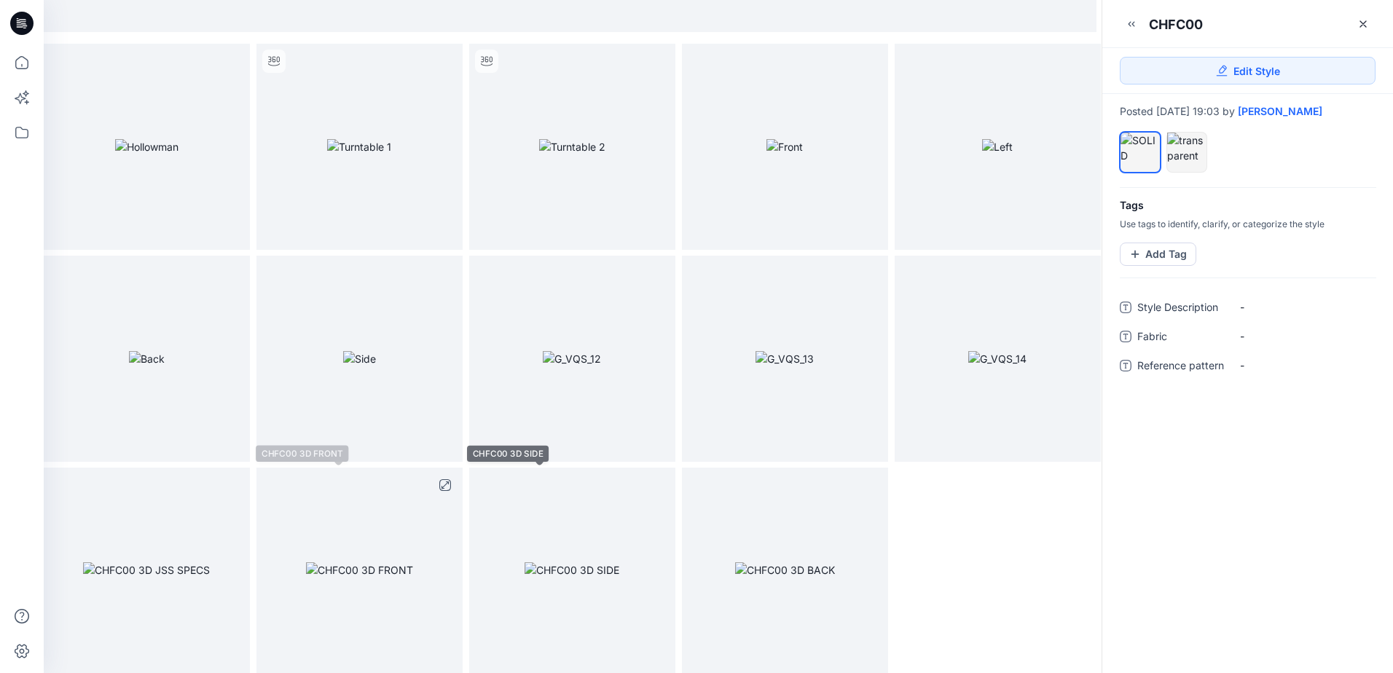
click at [413, 578] on img at bounding box center [359, 570] width 107 height 15
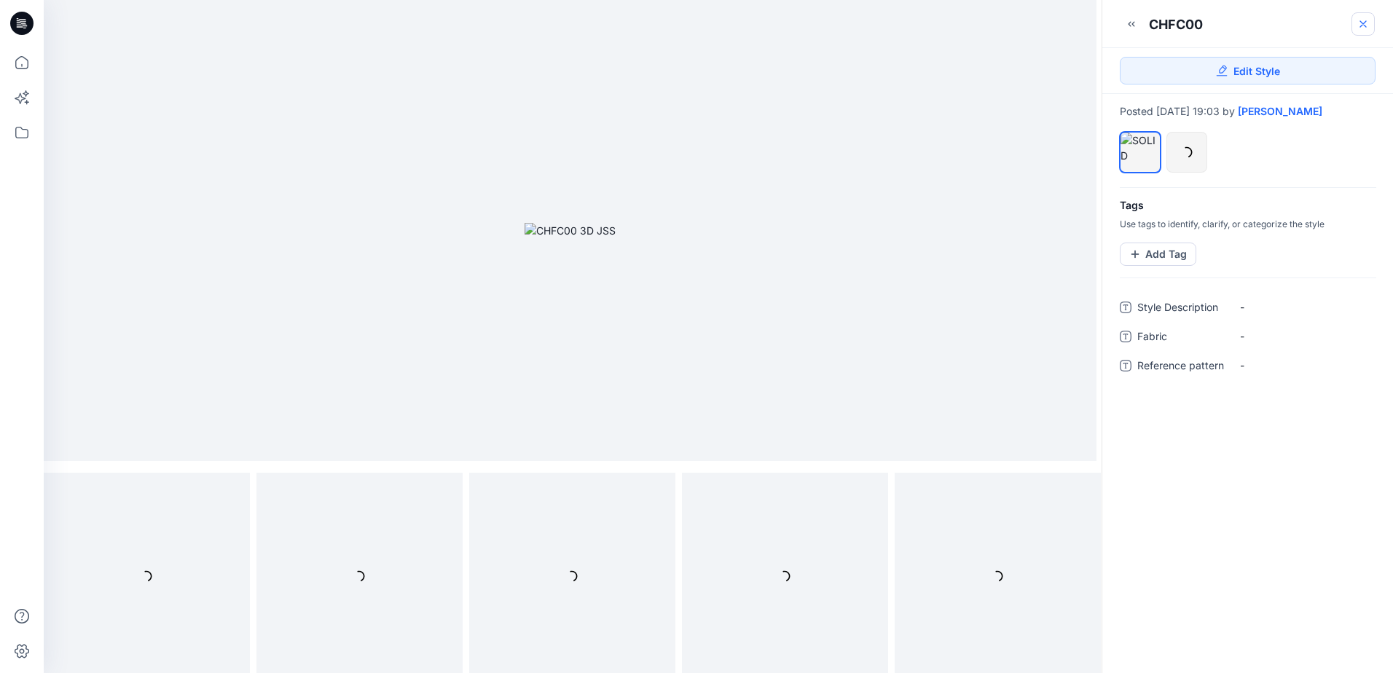
click at [1361, 20] on icon at bounding box center [1364, 24] width 12 height 12
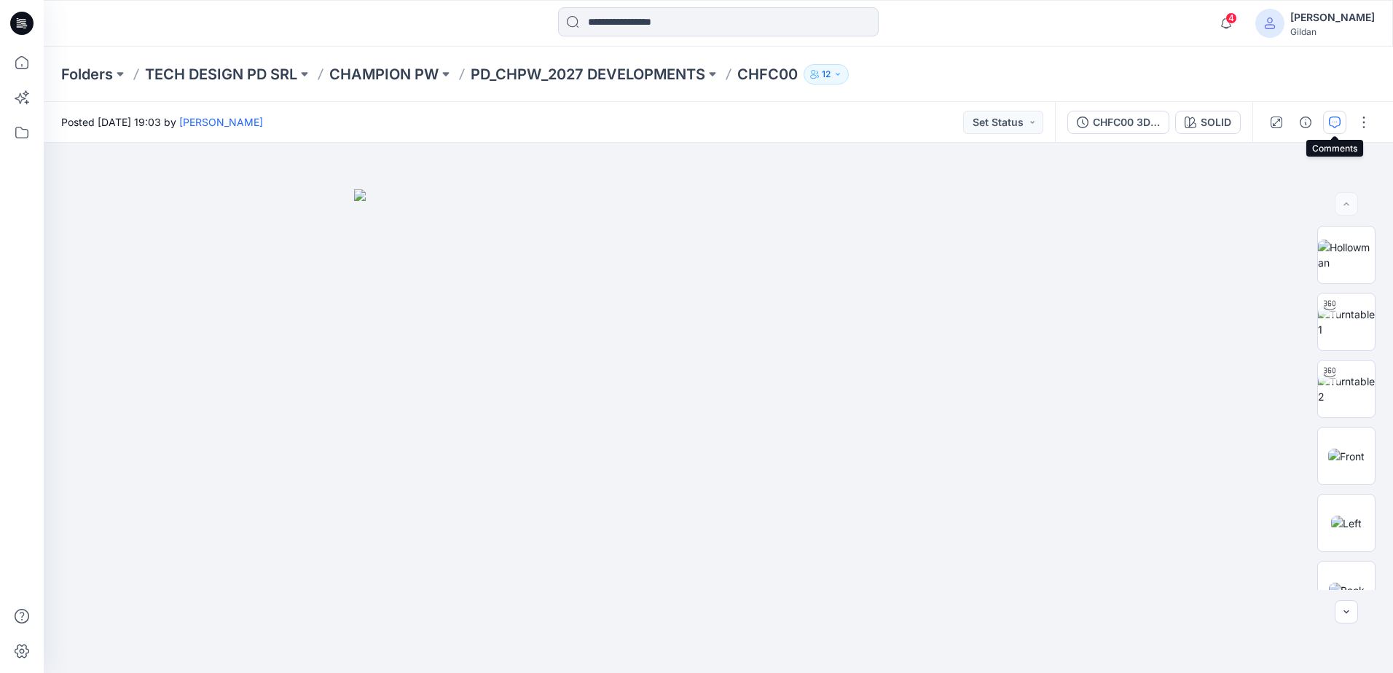
click at [1336, 120] on icon "button" at bounding box center [1335, 123] width 12 height 12
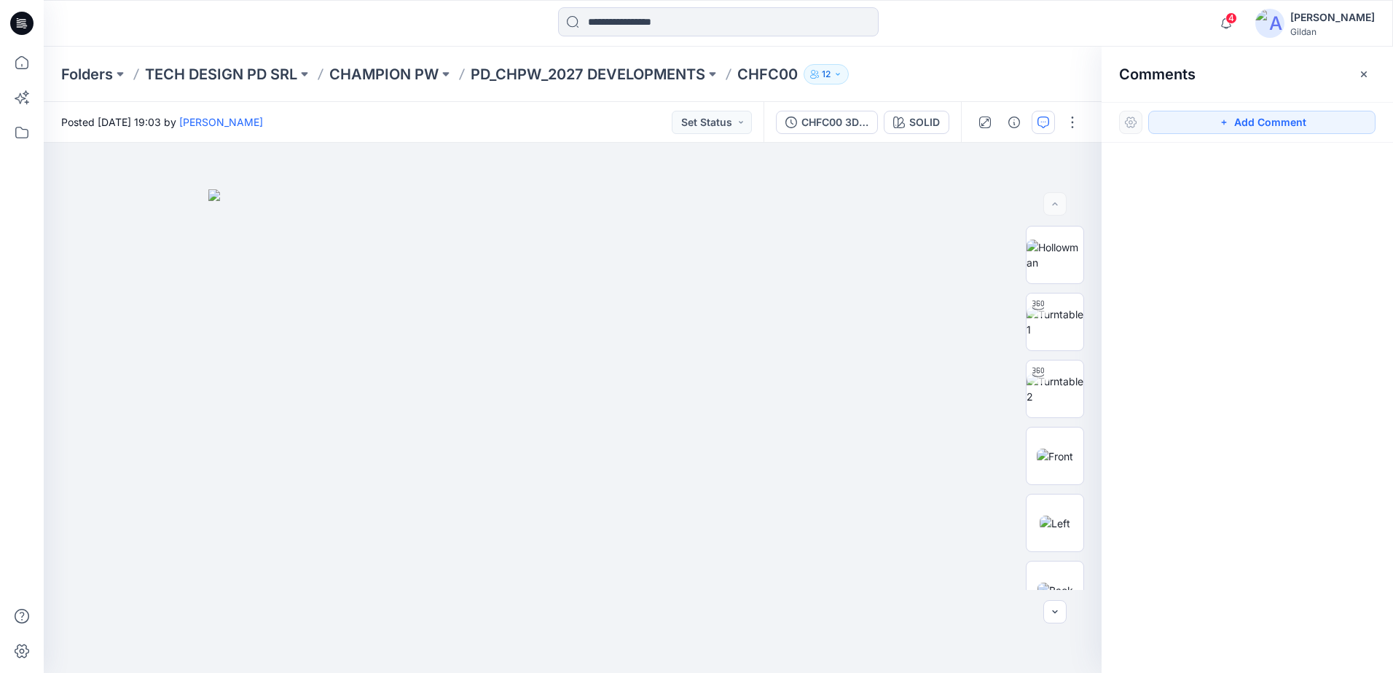
drag, startPoint x: 1256, startPoint y: 122, endPoint x: 1233, endPoint y: 138, distance: 27.7
click at [1256, 122] on button "Add Comment" at bounding box center [1261, 122] width 227 height 23
click at [397, 536] on div "1" at bounding box center [573, 408] width 1058 height 530
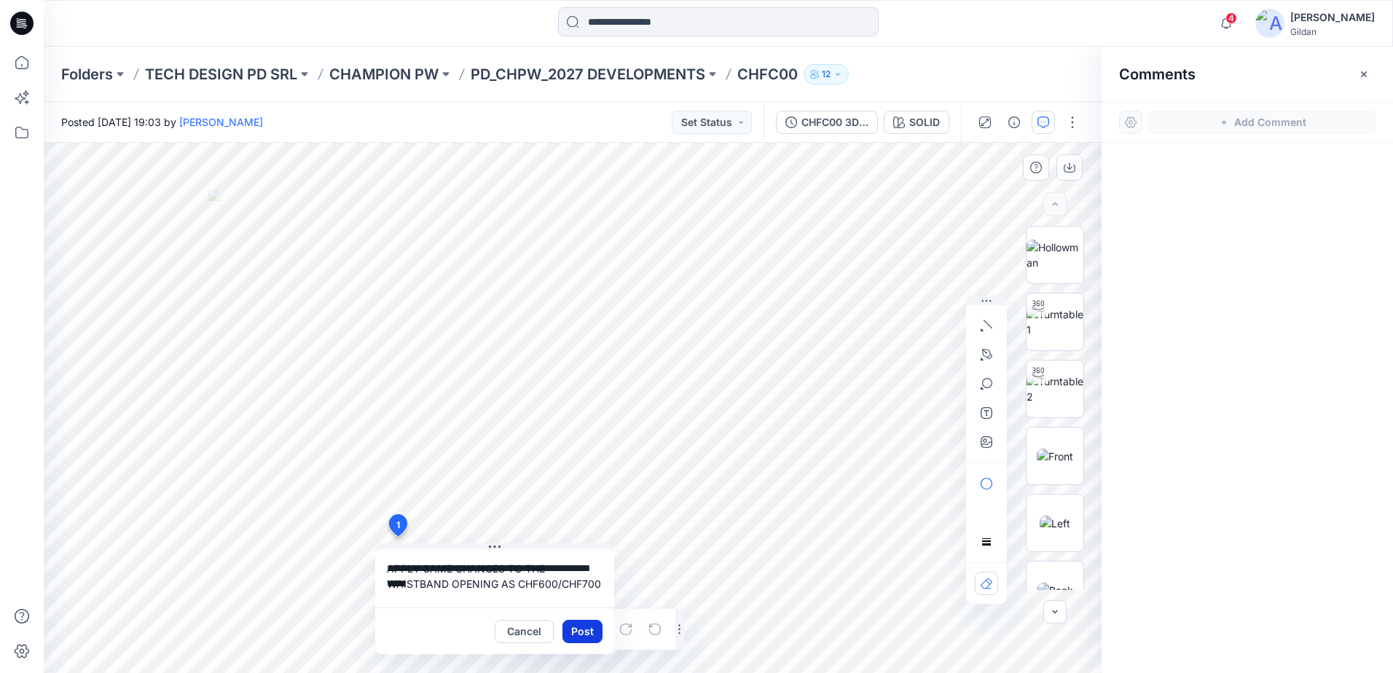
type textarea "**********"
drag, startPoint x: 586, startPoint y: 633, endPoint x: 600, endPoint y: 623, distance: 16.8
click at [586, 633] on button "Post" at bounding box center [583, 631] width 40 height 23
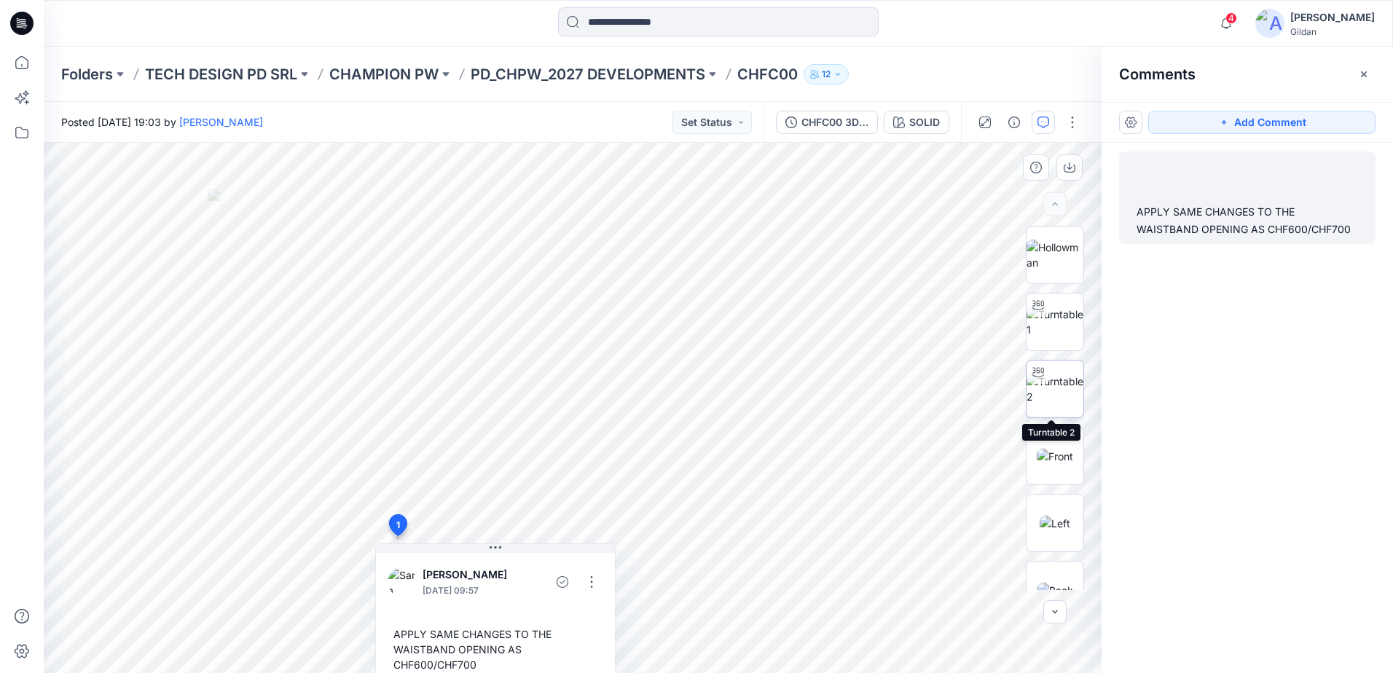
click at [1065, 378] on img at bounding box center [1055, 389] width 57 height 31
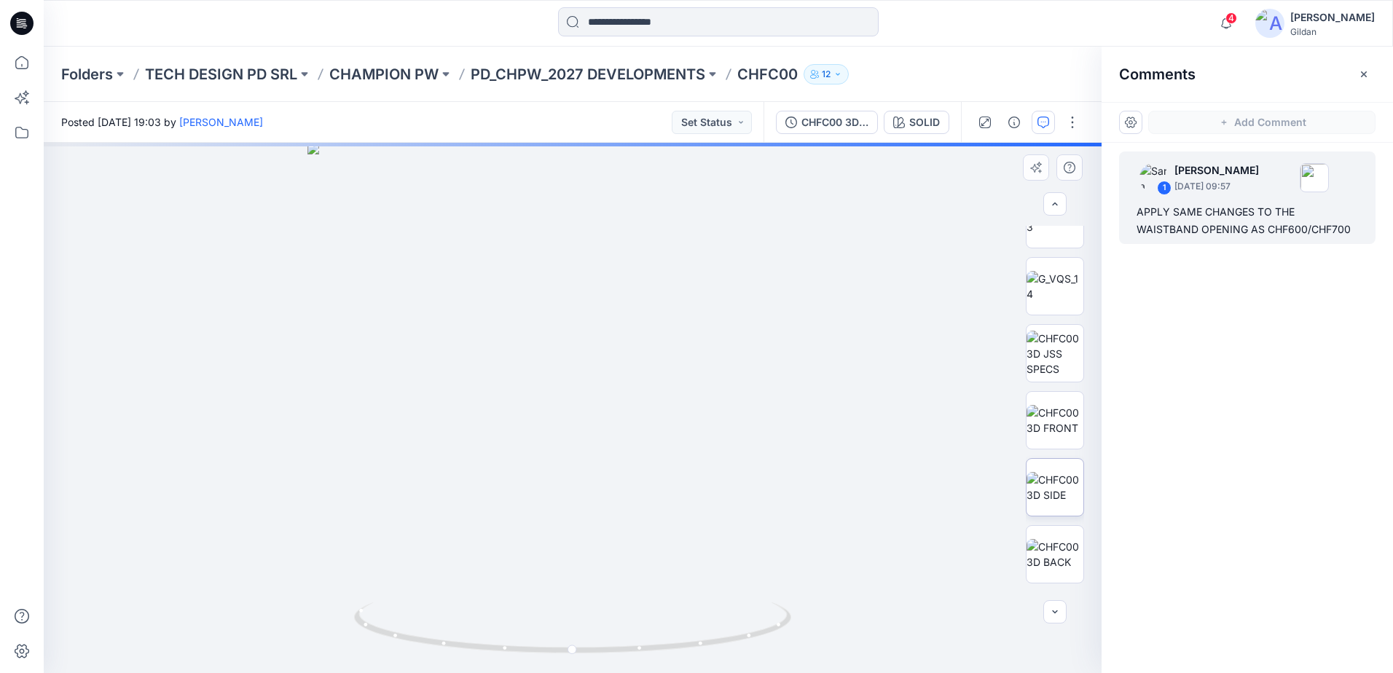
scroll to position [583, 0]
click at [1065, 407] on img at bounding box center [1055, 409] width 57 height 31
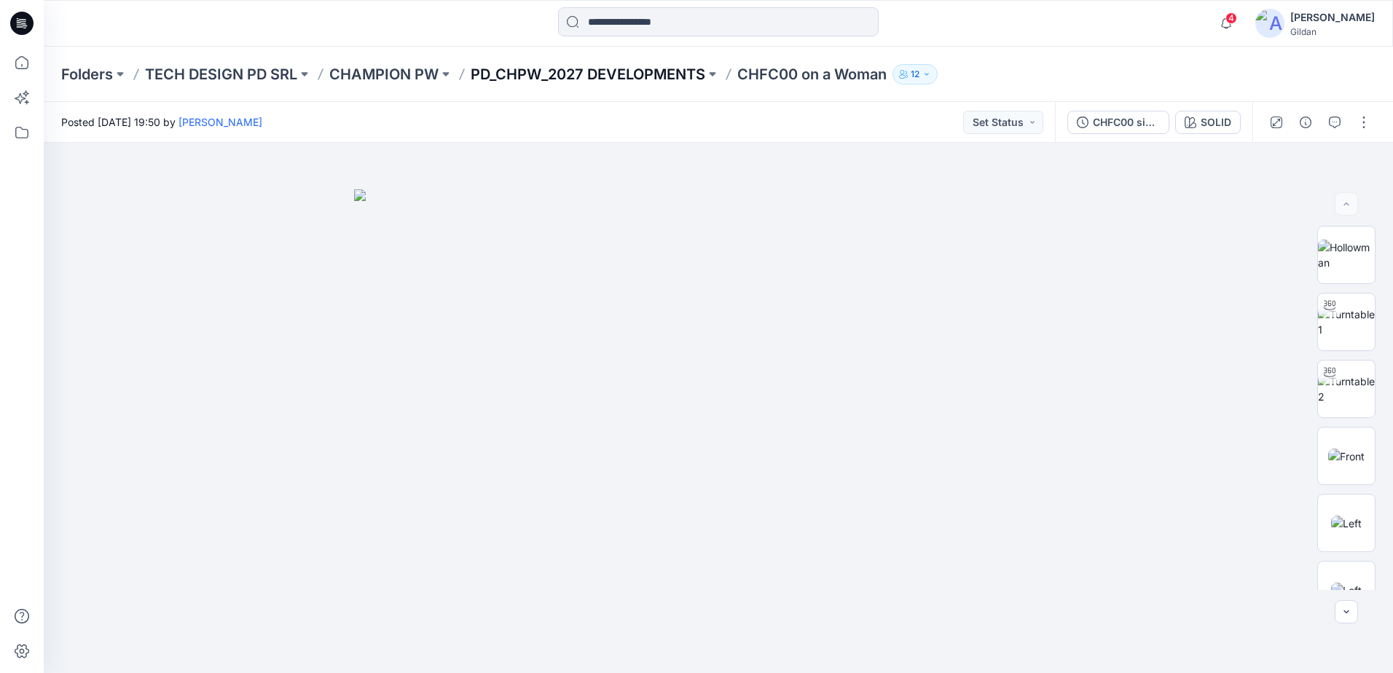
click at [652, 68] on p "PD_CHPW_2027 DEVELOPMENTS" at bounding box center [588, 74] width 235 height 20
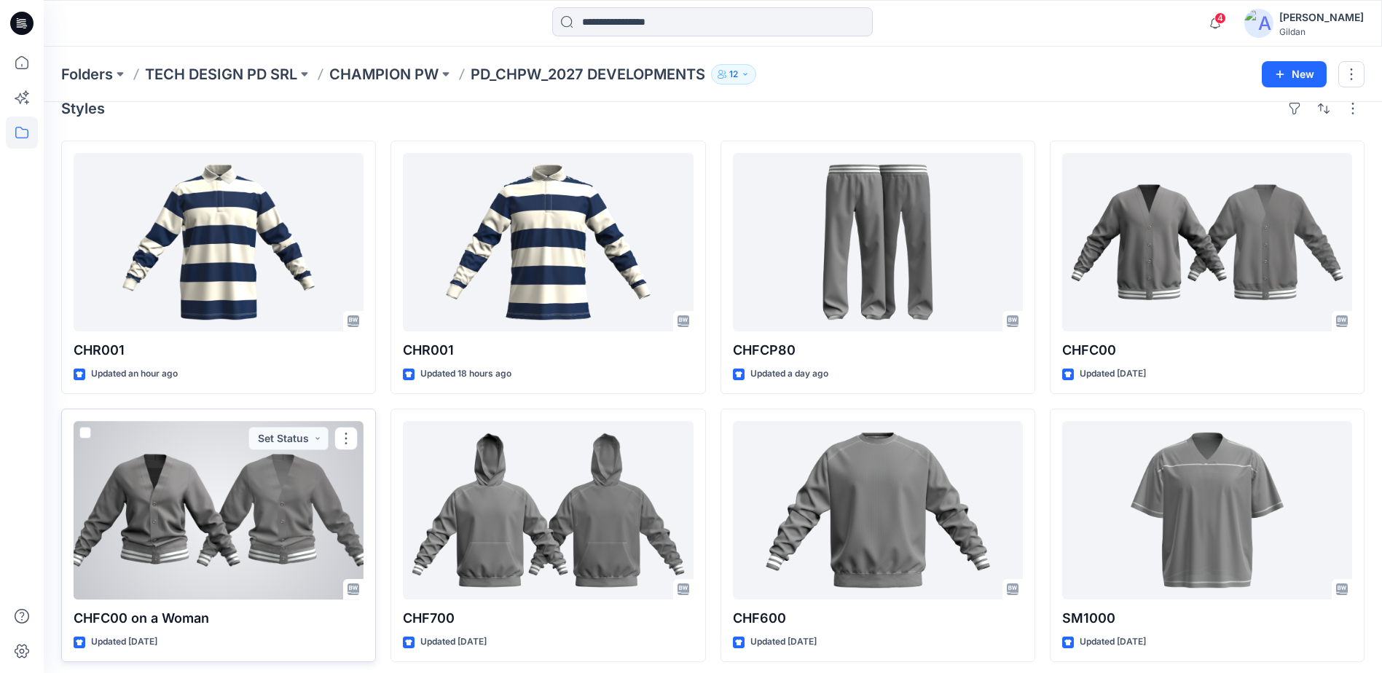
scroll to position [29, 0]
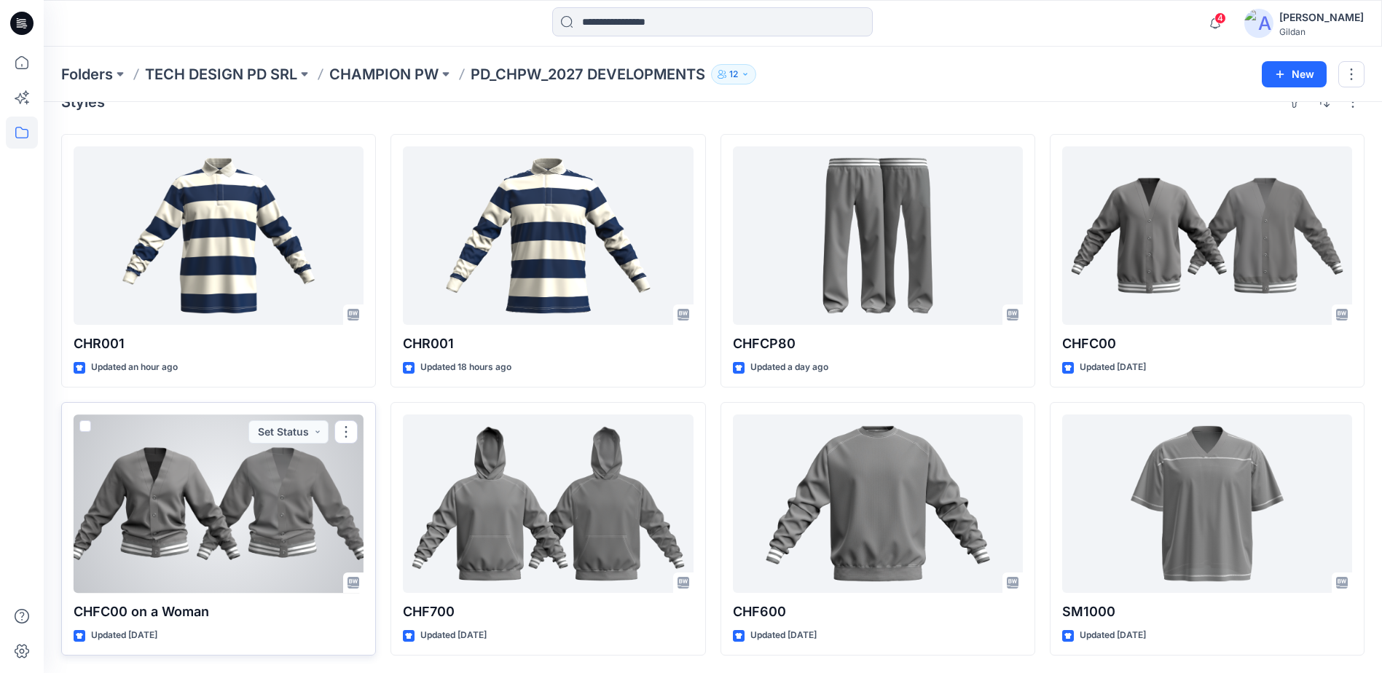
click at [255, 517] on div at bounding box center [219, 504] width 290 height 179
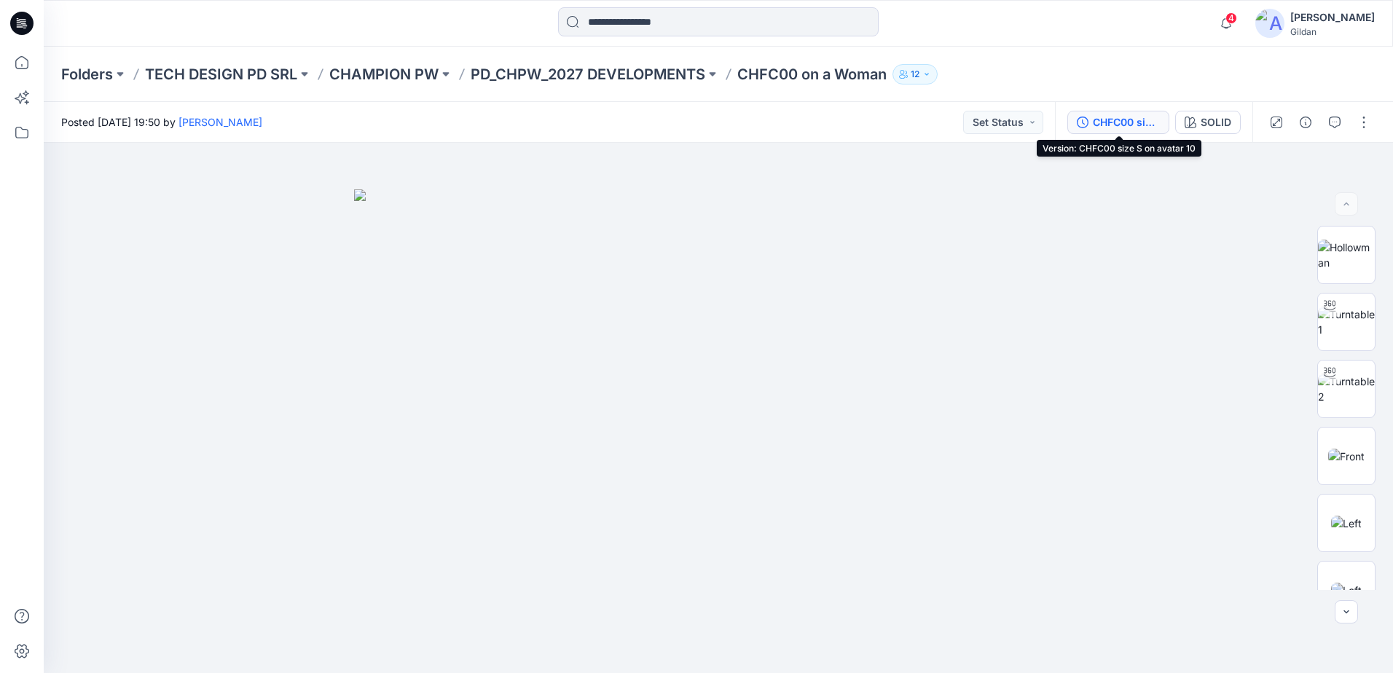
click at [1135, 125] on div "CHFC00 size S on avatar 10" at bounding box center [1126, 122] width 67 height 16
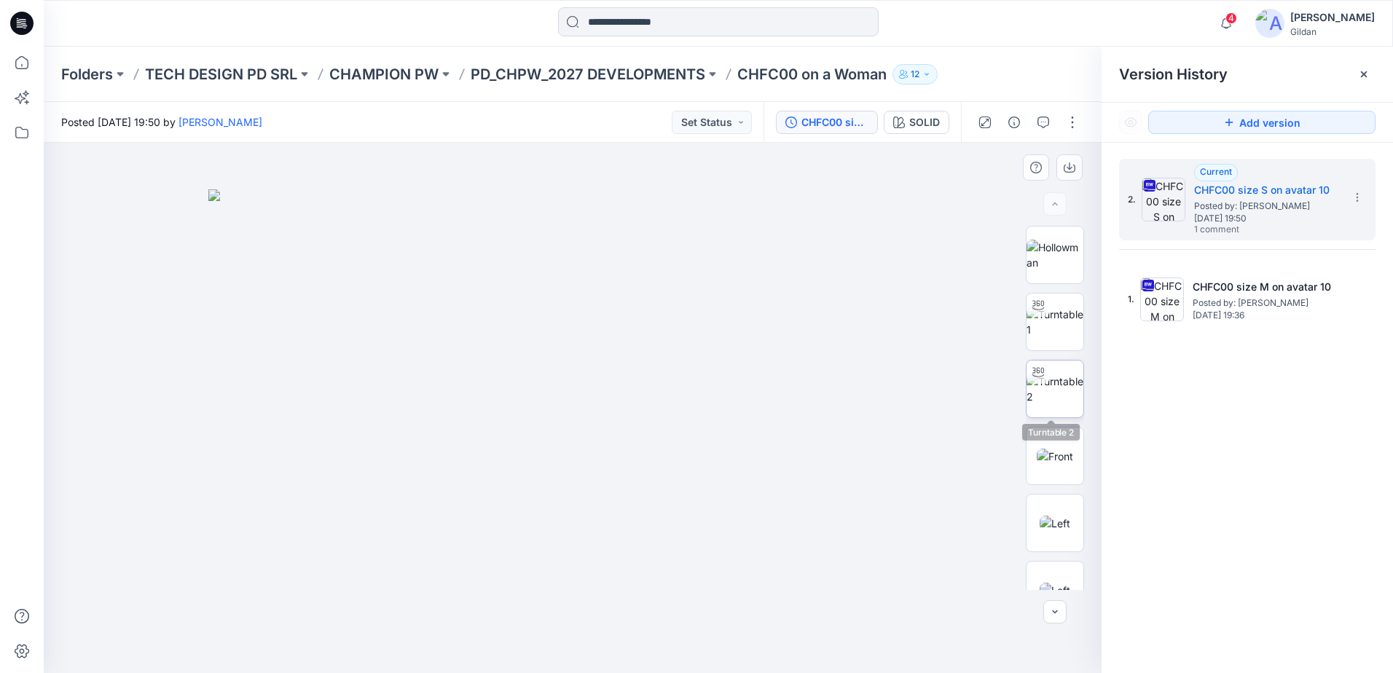
scroll to position [146, 0]
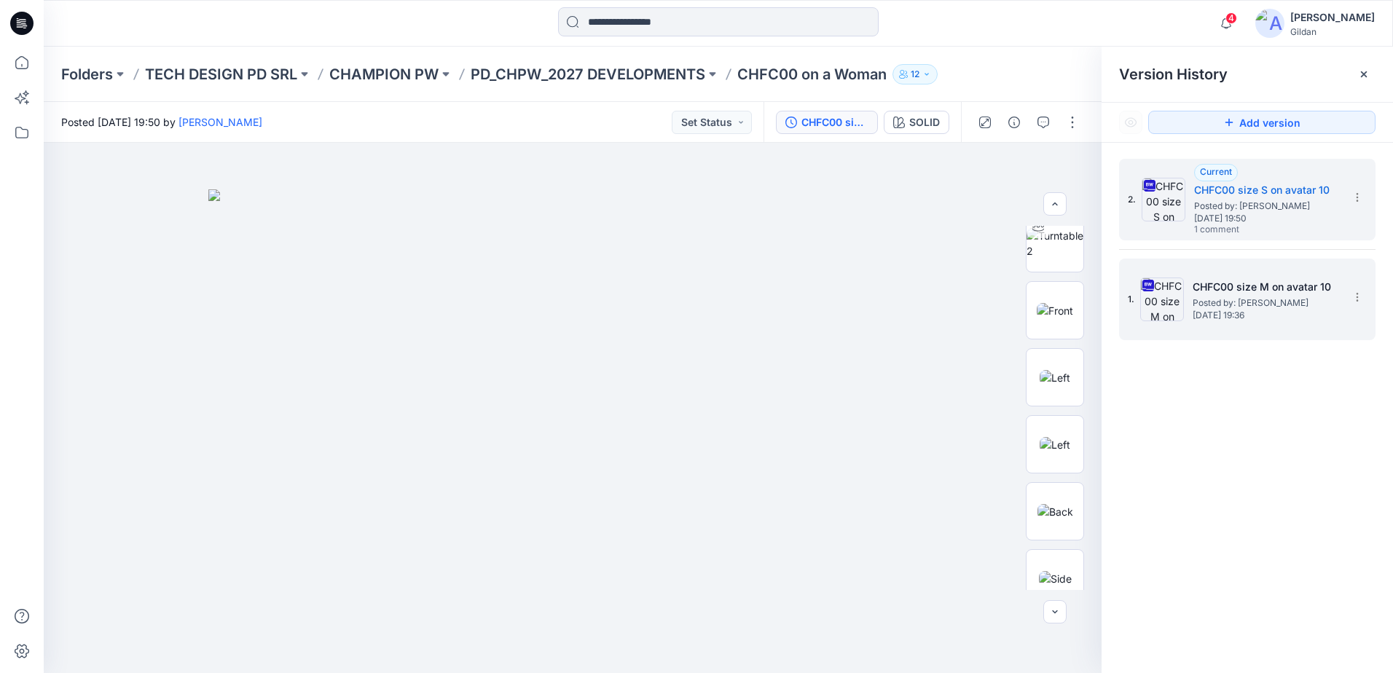
click at [1178, 292] on img at bounding box center [1162, 300] width 44 height 44
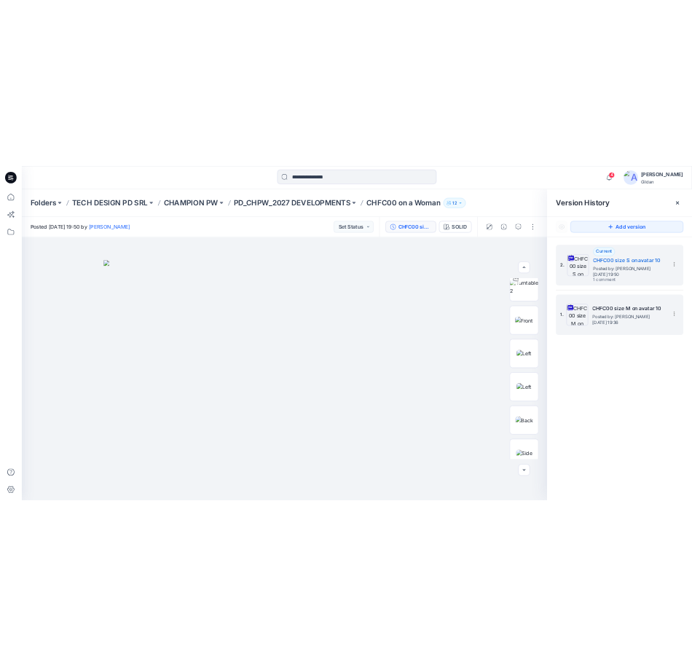
scroll to position [0, 0]
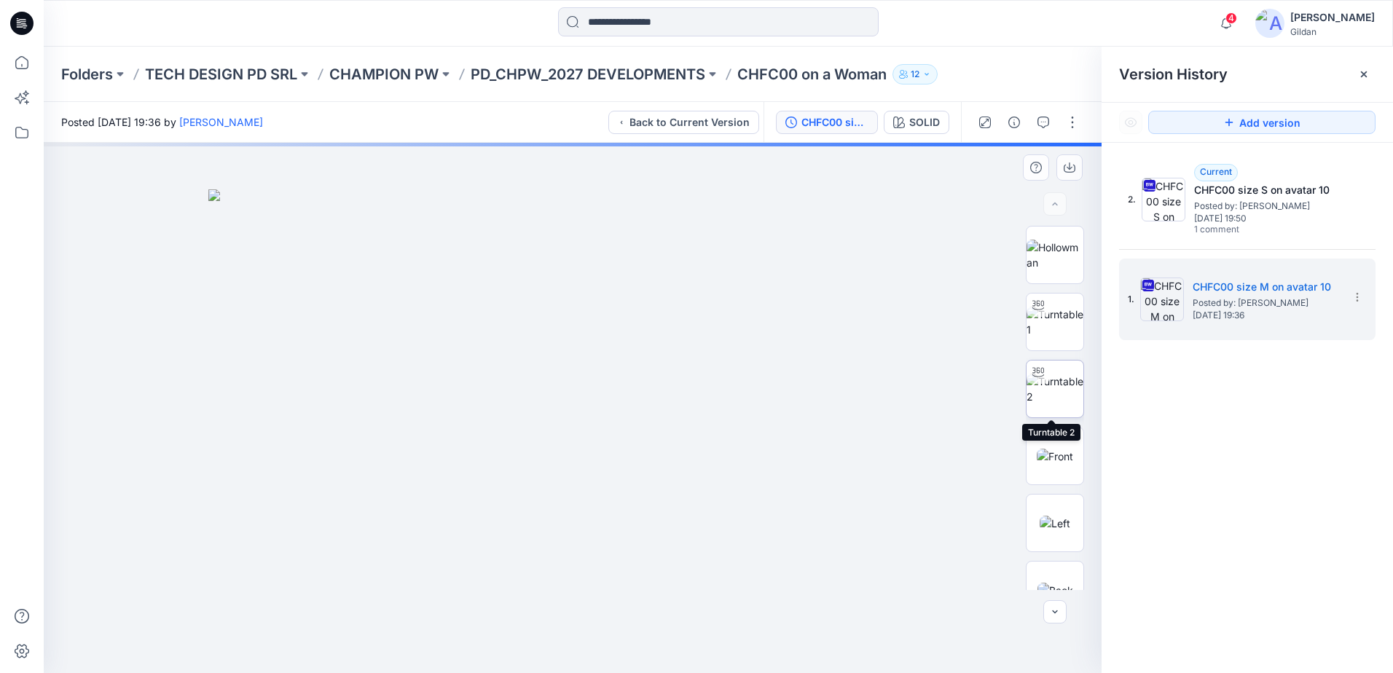
click at [1064, 393] on img at bounding box center [1055, 389] width 57 height 31
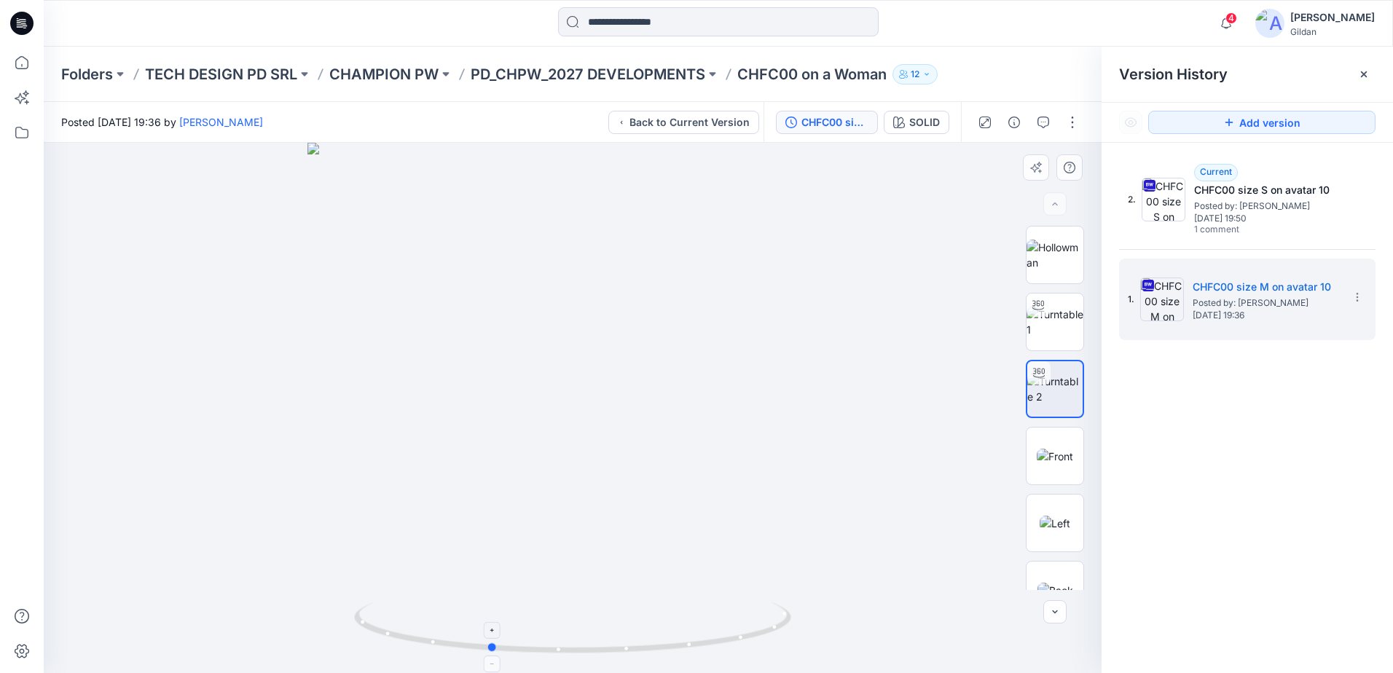
drag, startPoint x: 727, startPoint y: 638, endPoint x: 649, endPoint y: 654, distance: 79.8
click at [649, 654] on icon at bounding box center [574, 630] width 441 height 55
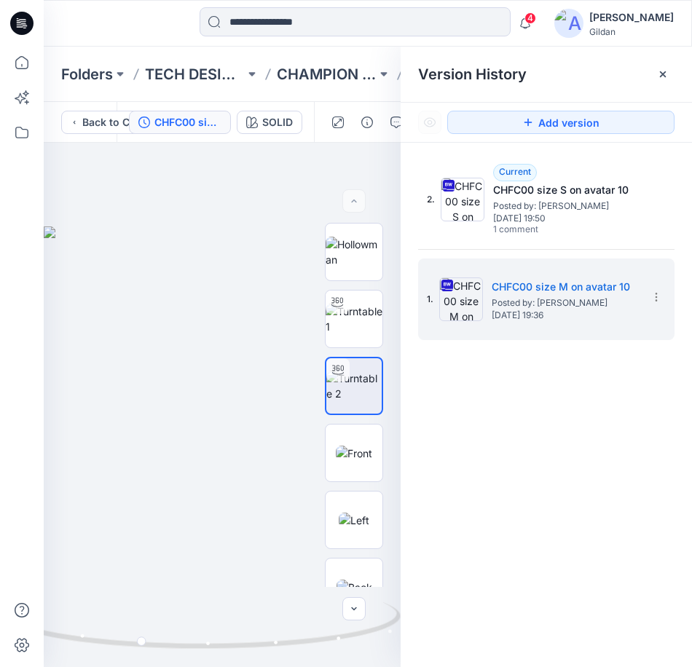
click at [665, 78] on icon at bounding box center [663, 74] width 12 height 12
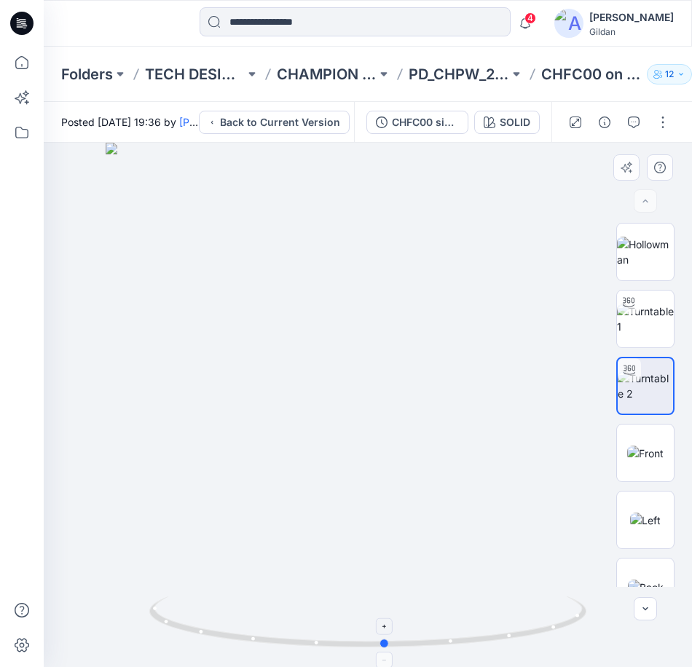
drag, startPoint x: 223, startPoint y: 639, endPoint x: 324, endPoint y: 647, distance: 100.9
click at [324, 647] on icon at bounding box center [369, 624] width 441 height 55
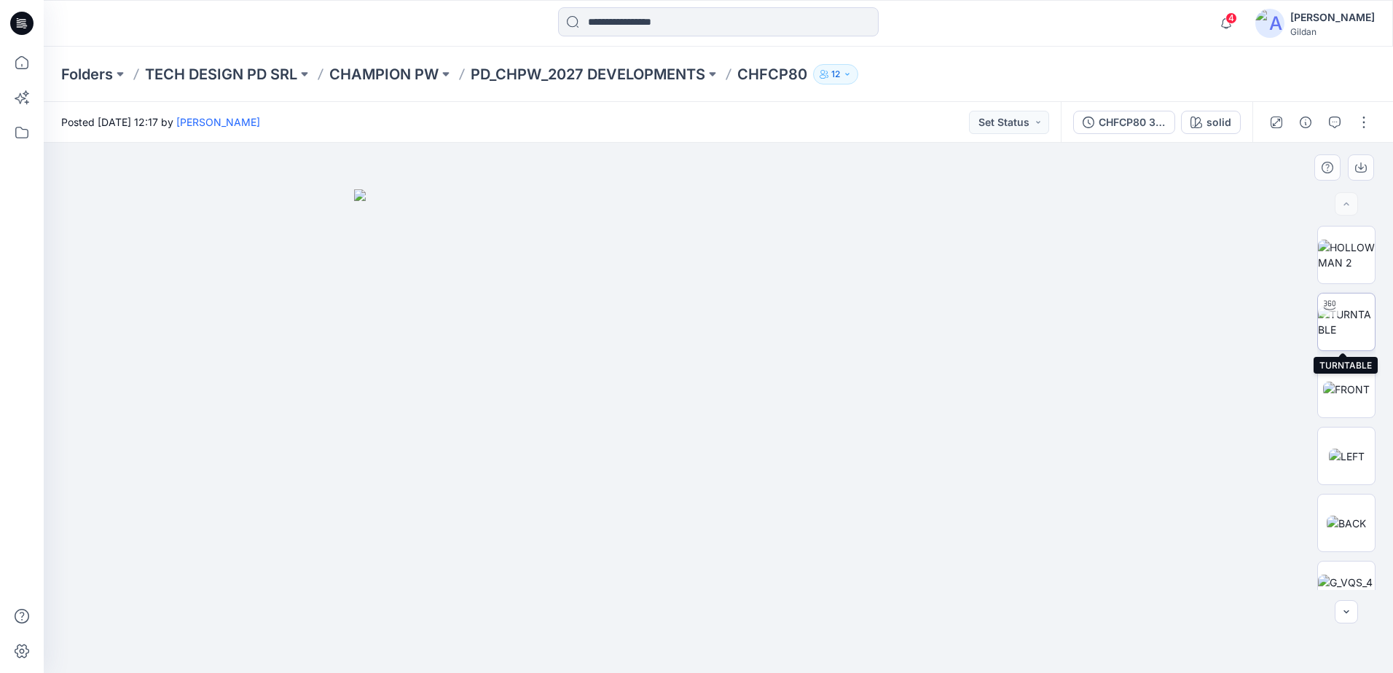
click at [1352, 324] on img at bounding box center [1346, 322] width 57 height 31
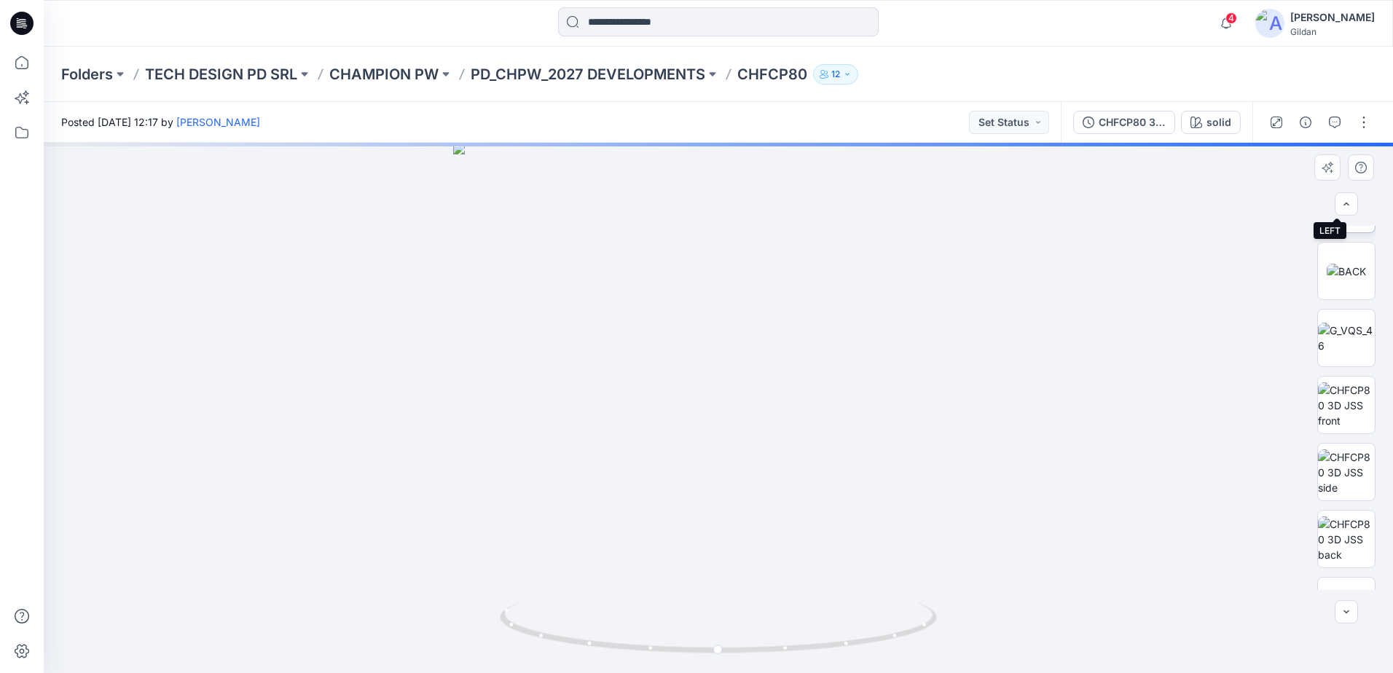
scroll to position [291, 0]
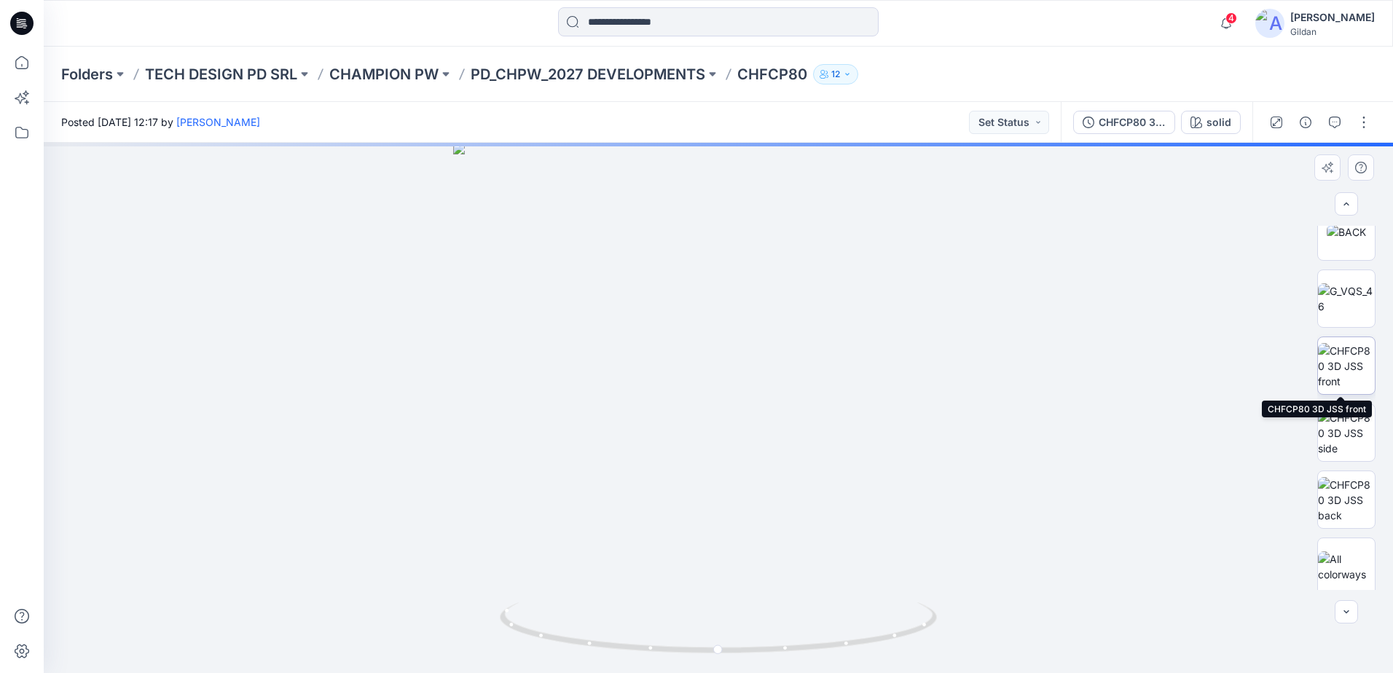
click at [1344, 364] on img at bounding box center [1346, 366] width 57 height 46
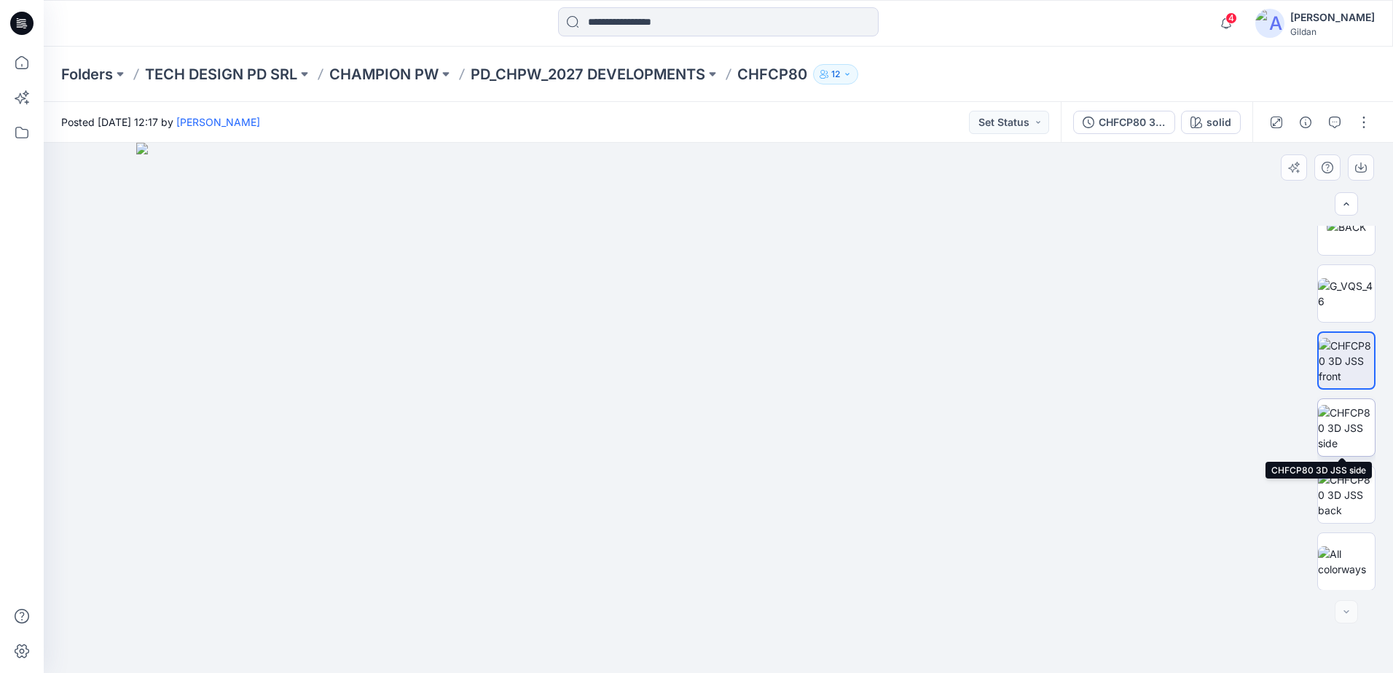
scroll to position [297, 0]
click at [1350, 494] on img at bounding box center [1346, 494] width 57 height 46
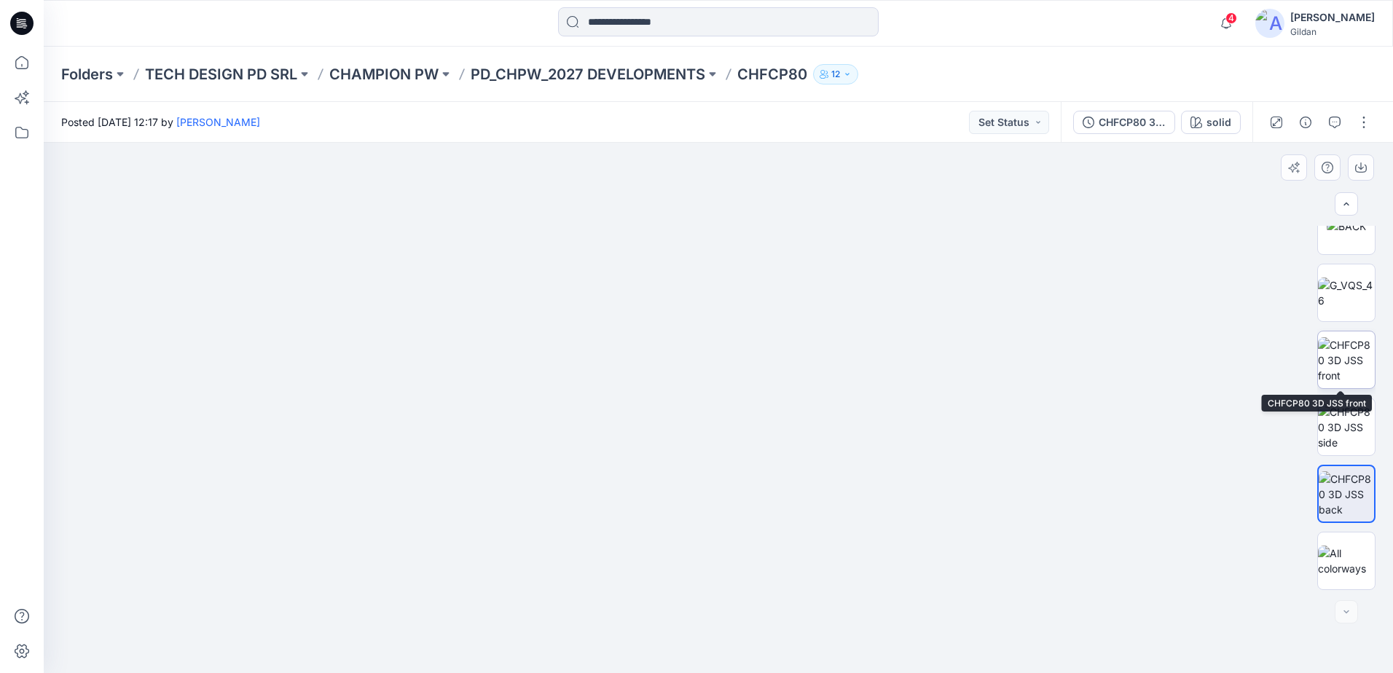
click at [1344, 369] on img at bounding box center [1346, 360] width 57 height 46
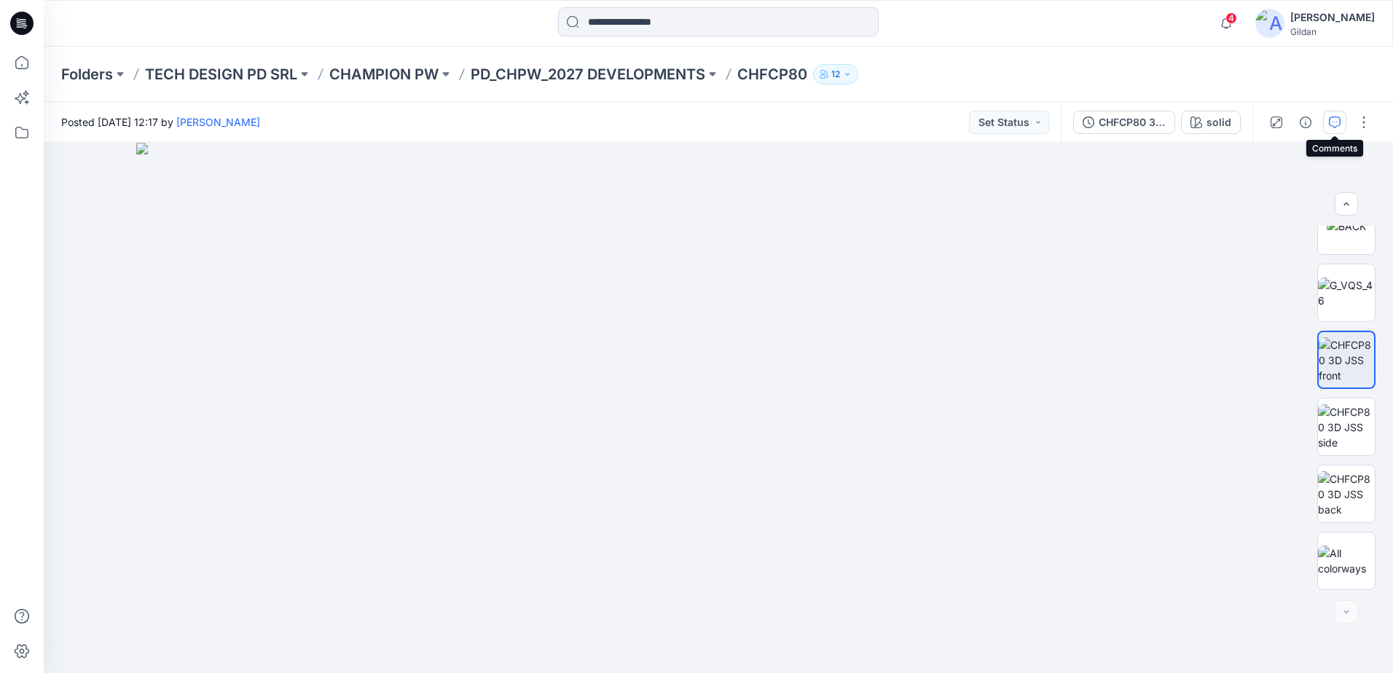
click at [1339, 118] on icon "button" at bounding box center [1335, 123] width 12 height 12
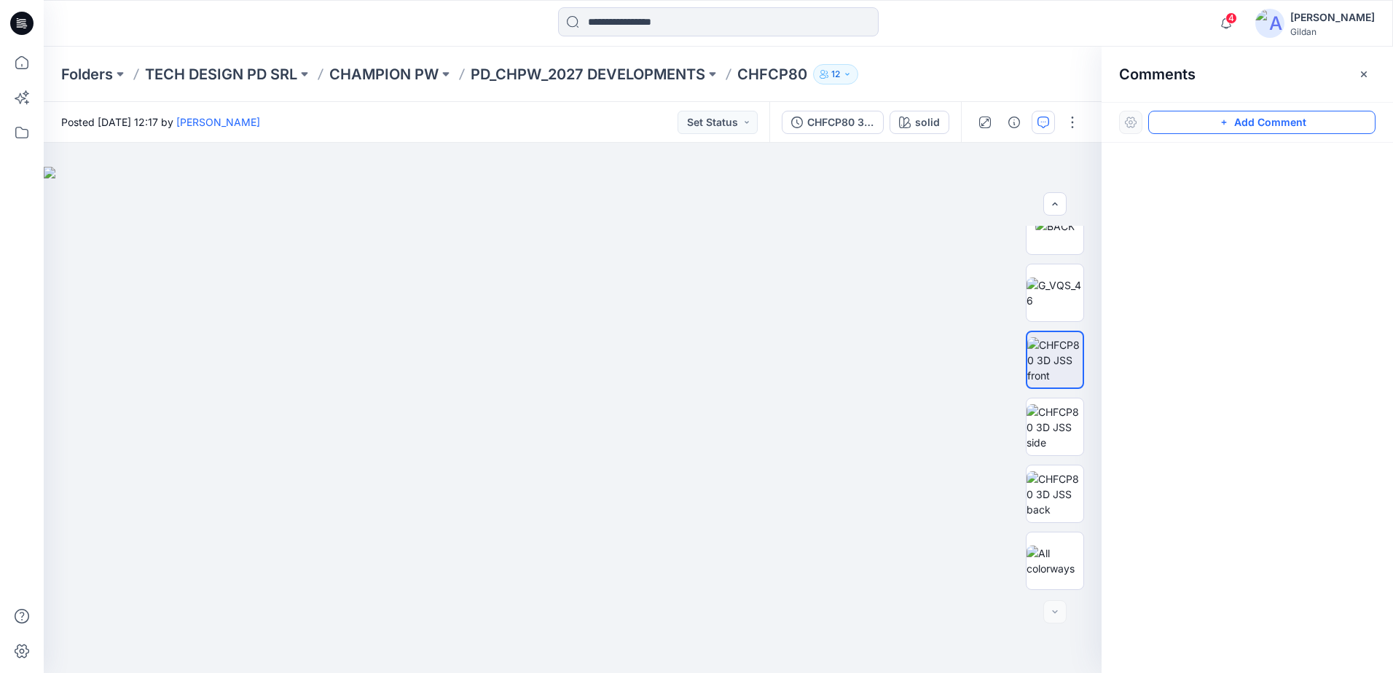
click at [1238, 124] on button "Add Comment" at bounding box center [1261, 122] width 227 height 23
click at [767, 273] on div "1" at bounding box center [573, 408] width 1058 height 530
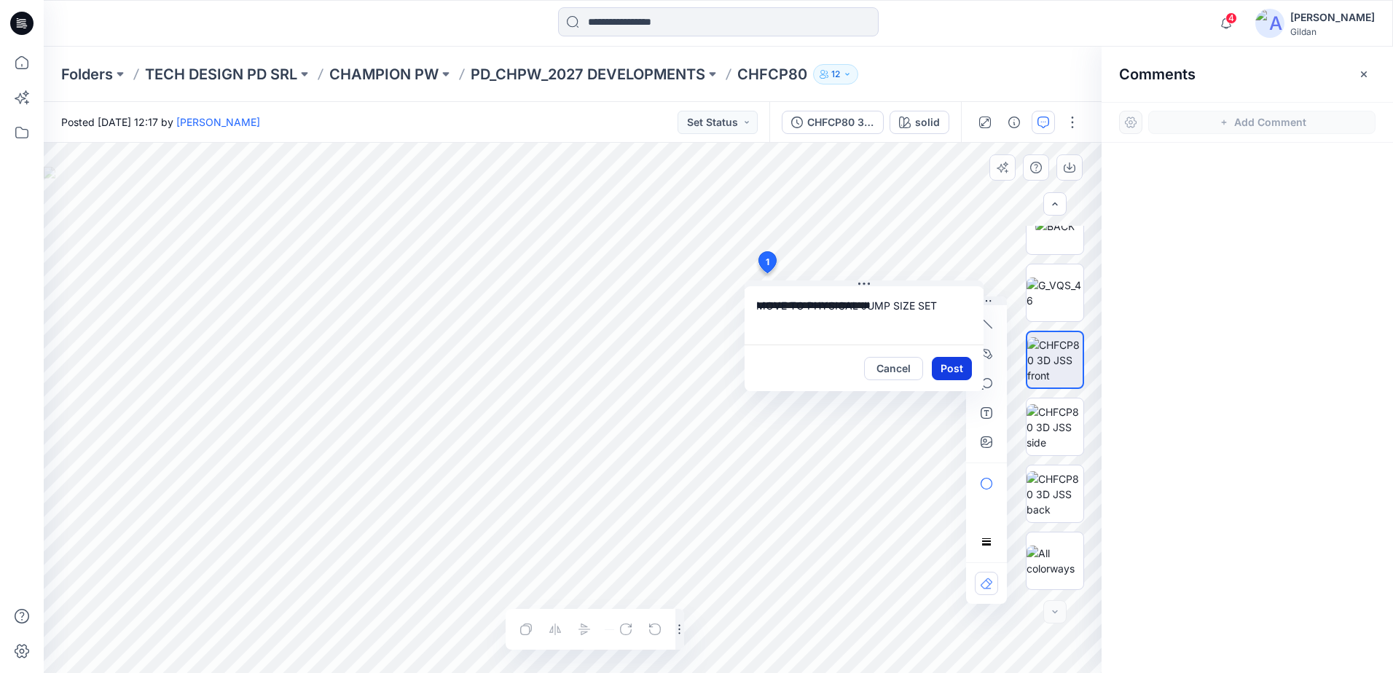
type textarea "**********"
click at [953, 362] on button "Post" at bounding box center [952, 368] width 40 height 23
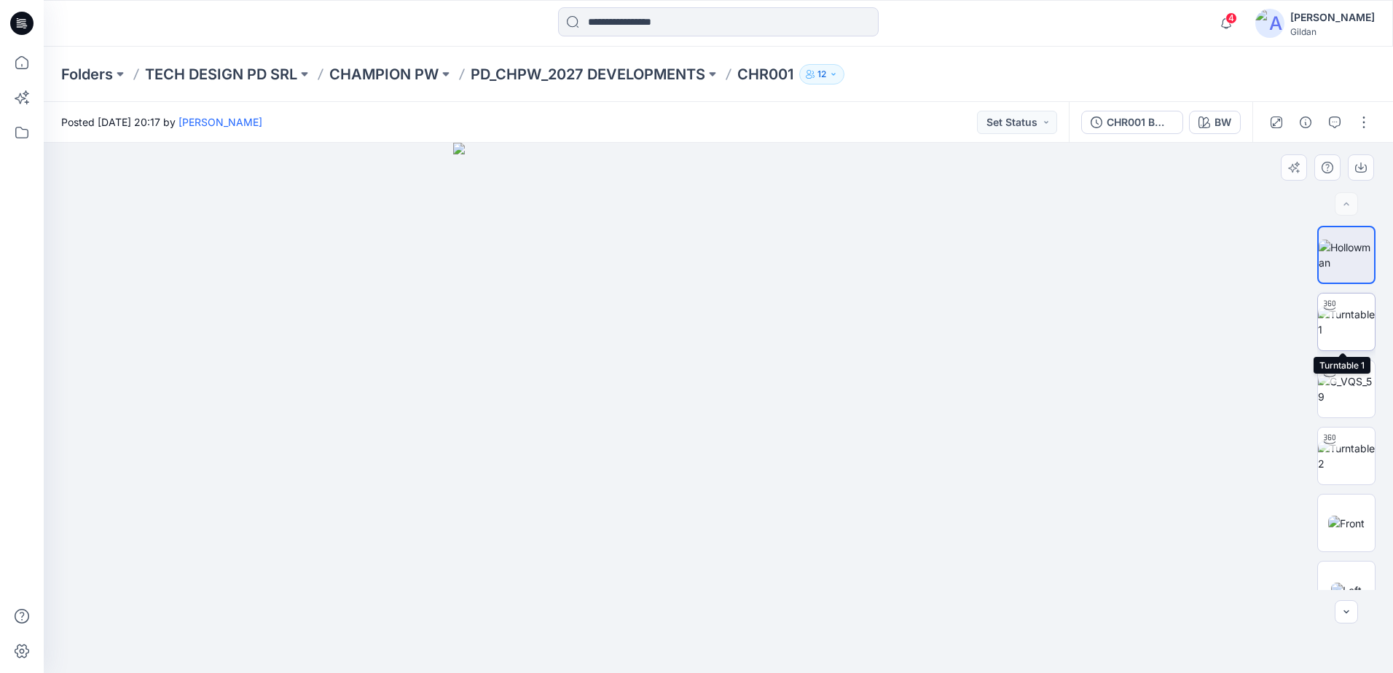
click at [1354, 312] on img at bounding box center [1346, 322] width 57 height 31
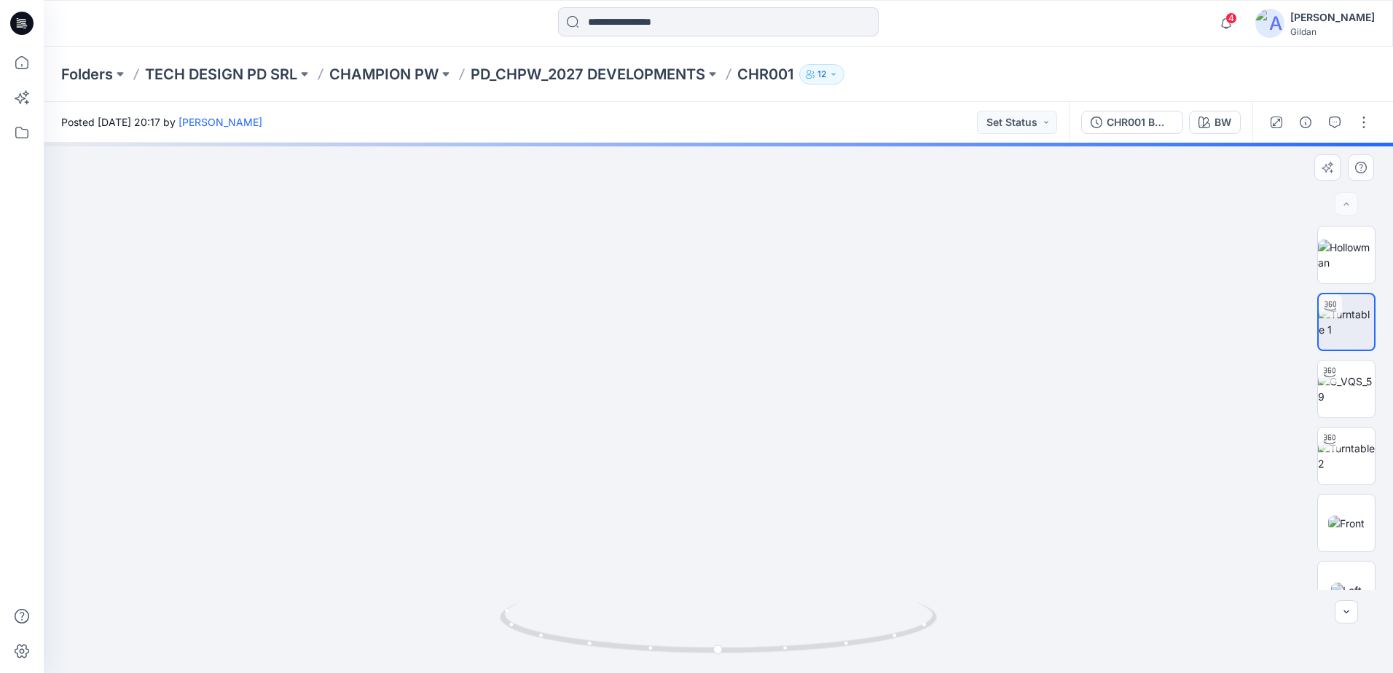
drag, startPoint x: 730, startPoint y: 229, endPoint x: 714, endPoint y: 365, distance: 137.2
click at [714, 365] on img at bounding box center [718, 372] width 967 height 602
drag, startPoint x: 877, startPoint y: 635, endPoint x: 763, endPoint y: 622, distance: 115.2
click at [767, 639] on icon at bounding box center [720, 630] width 441 height 55
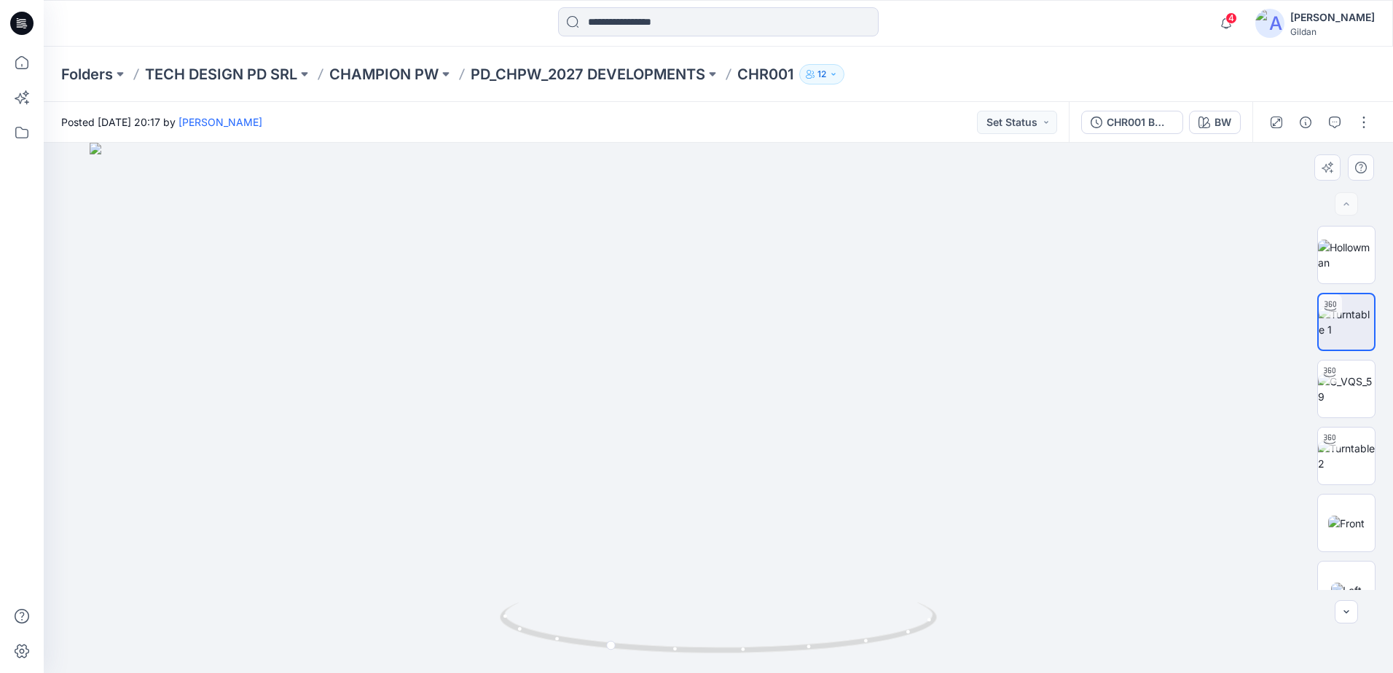
drag, startPoint x: 757, startPoint y: 266, endPoint x: 759, endPoint y: 372, distance: 106.4
click at [759, 372] on img at bounding box center [719, 408] width 1258 height 530
click at [656, 74] on p "PD_CHPW_2027 DEVELOPMENTS" at bounding box center [588, 74] width 235 height 20
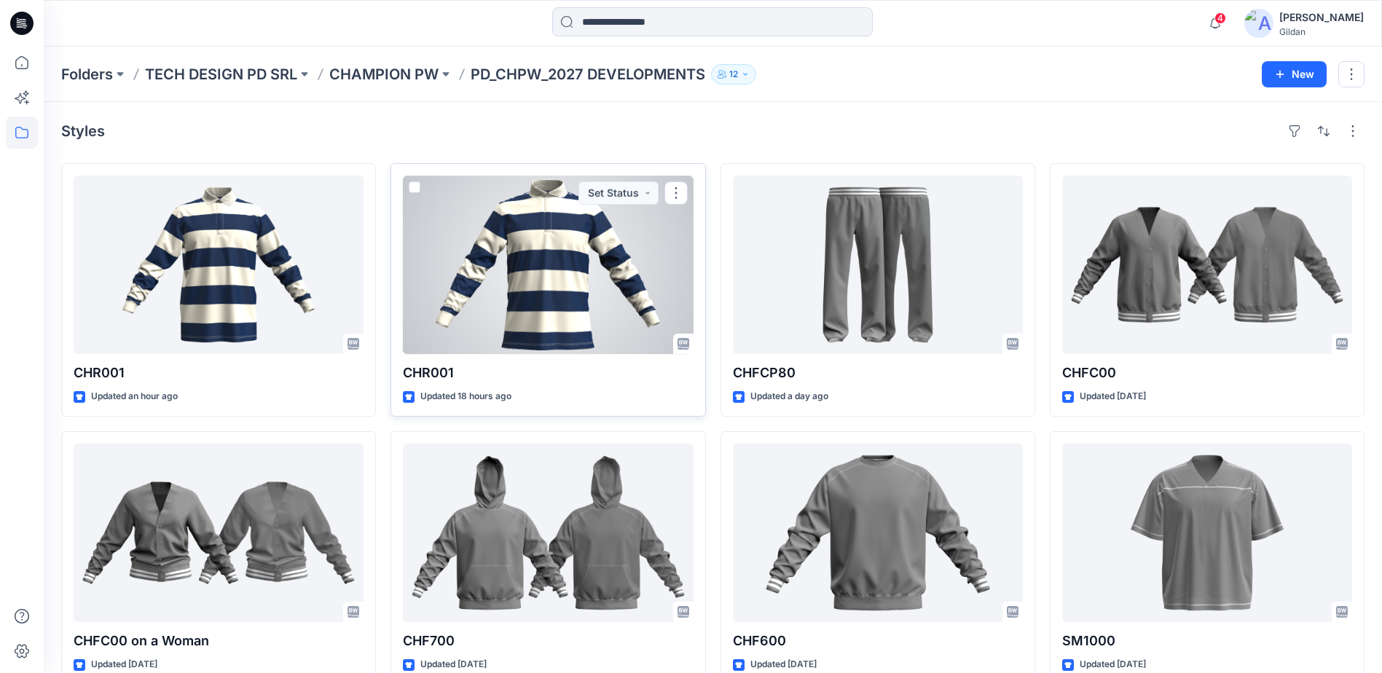
click at [551, 313] on div at bounding box center [548, 265] width 290 height 179
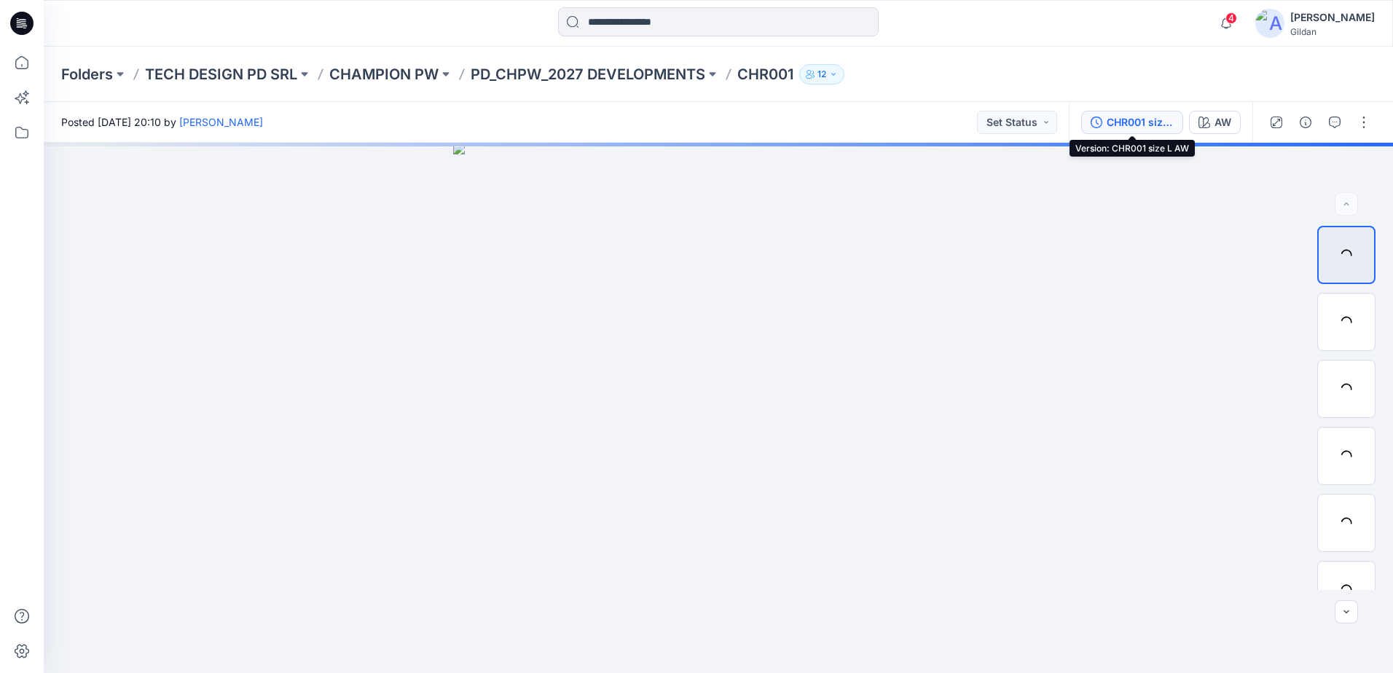
click at [1150, 125] on div "CHR001 size L AW" at bounding box center [1140, 122] width 67 height 16
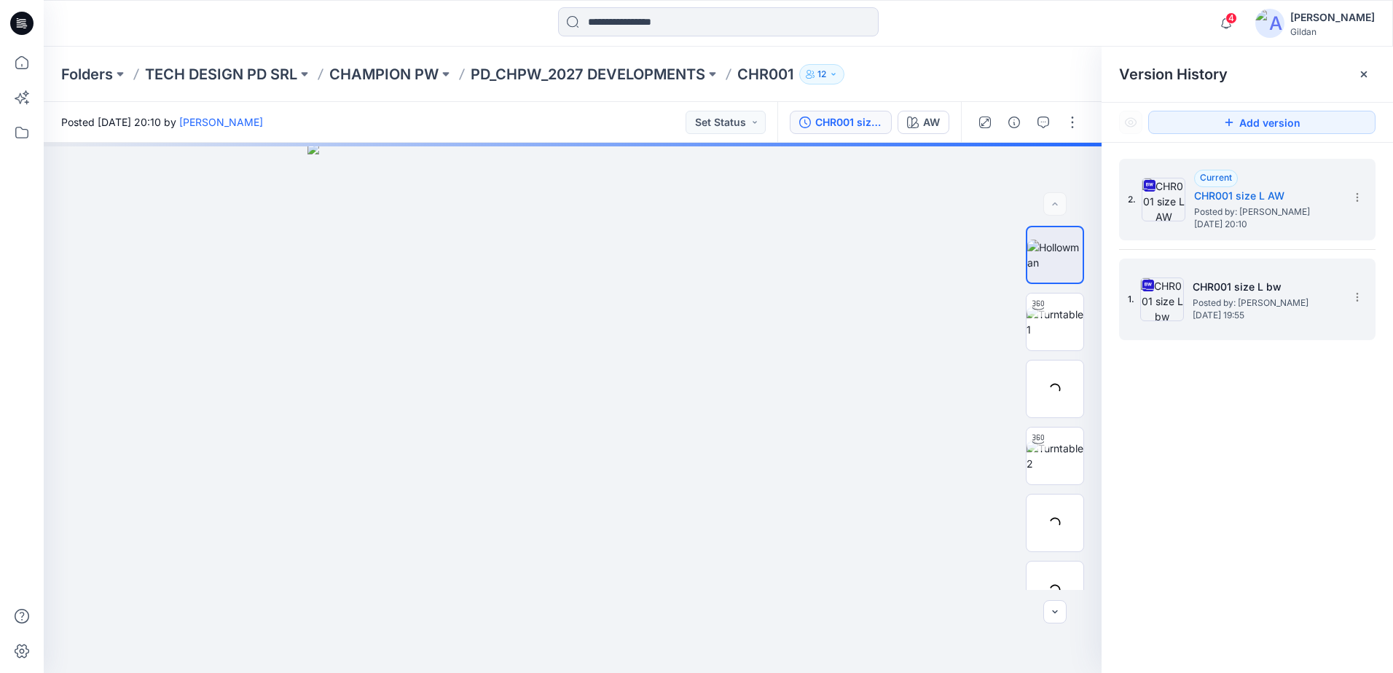
click at [1168, 302] on img at bounding box center [1162, 300] width 44 height 44
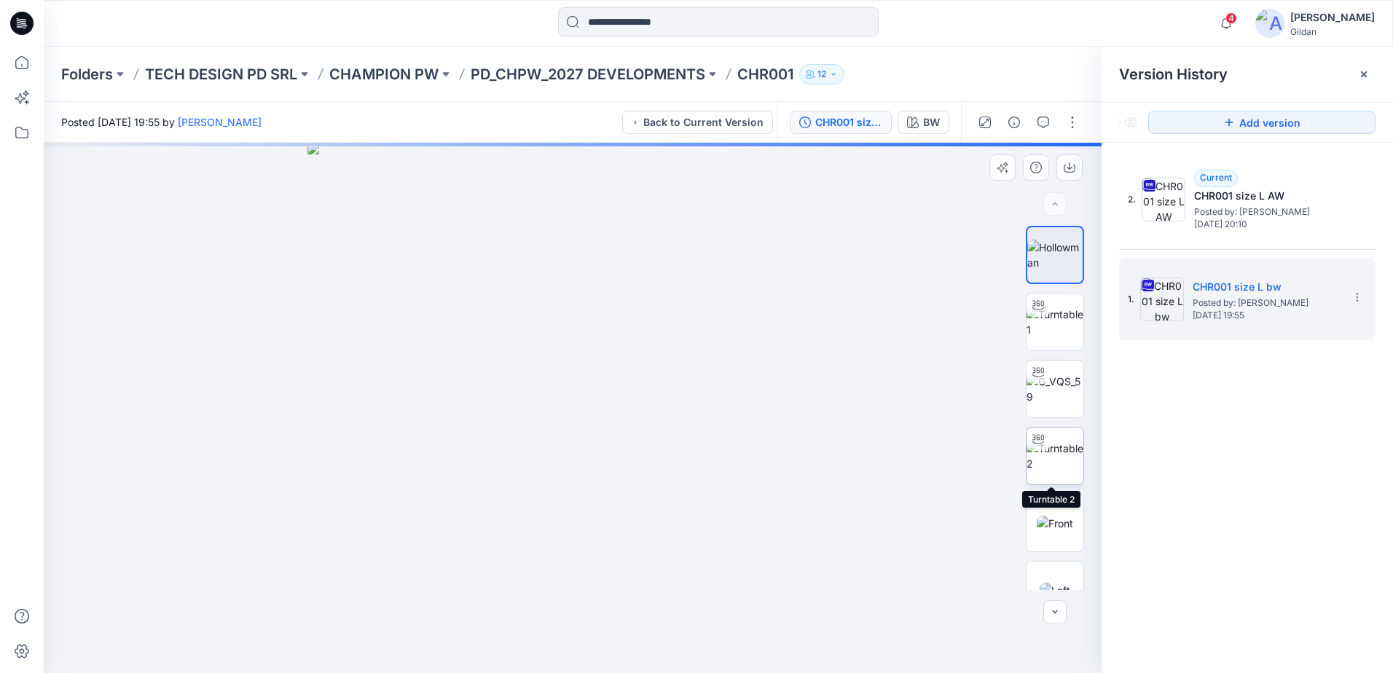
click at [1052, 447] on img at bounding box center [1055, 456] width 57 height 31
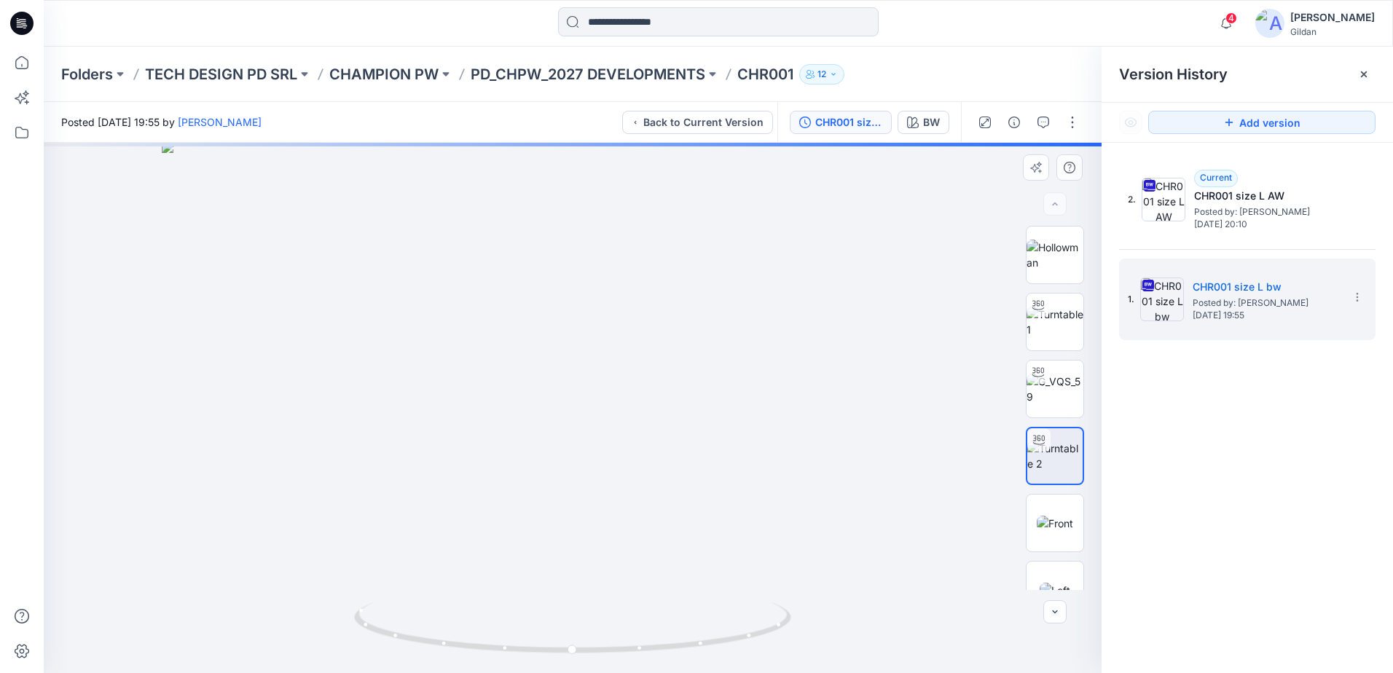
drag, startPoint x: 553, startPoint y: 232, endPoint x: 564, endPoint y: 386, distance: 154.1
click at [564, 386] on img at bounding box center [572, 407] width 821 height 533
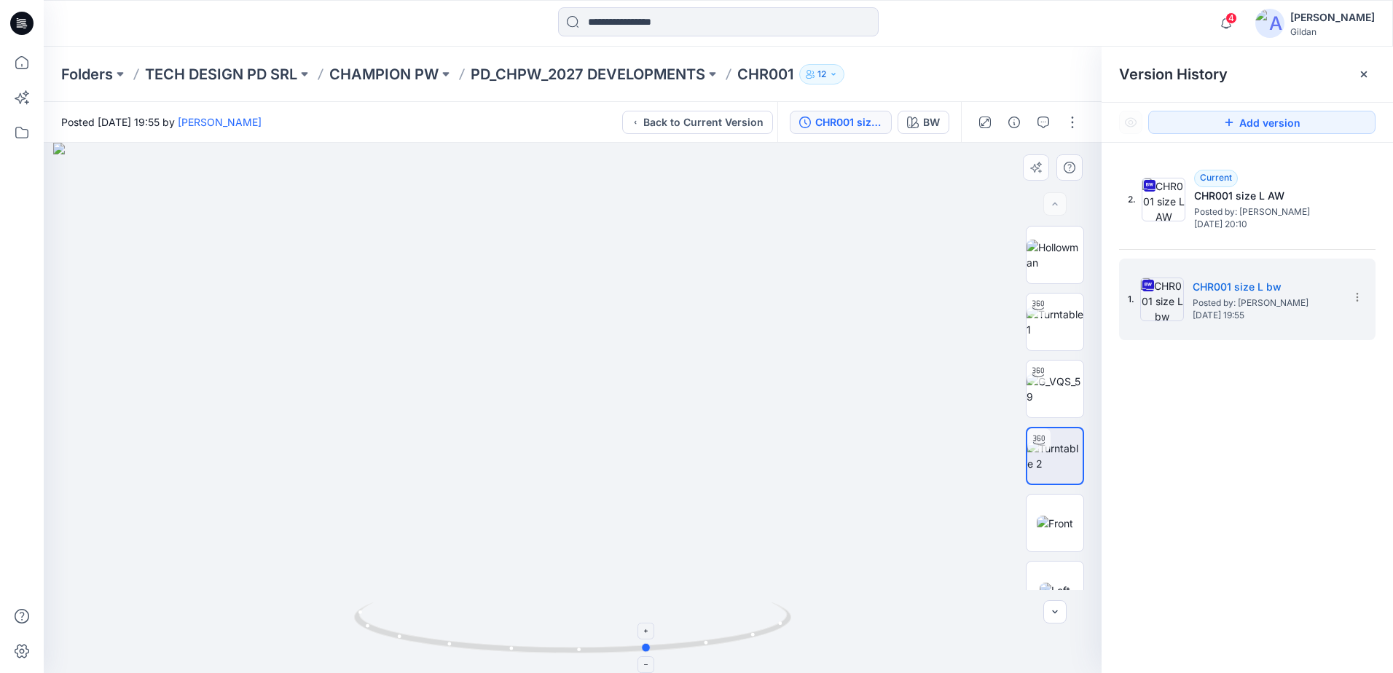
drag, startPoint x: 489, startPoint y: 651, endPoint x: 580, endPoint y: 656, distance: 91.2
click at [580, 656] on icon at bounding box center [574, 630] width 441 height 55
click at [662, 75] on p "PD_CHPW_2027 DEVELOPMENTS" at bounding box center [588, 74] width 235 height 20
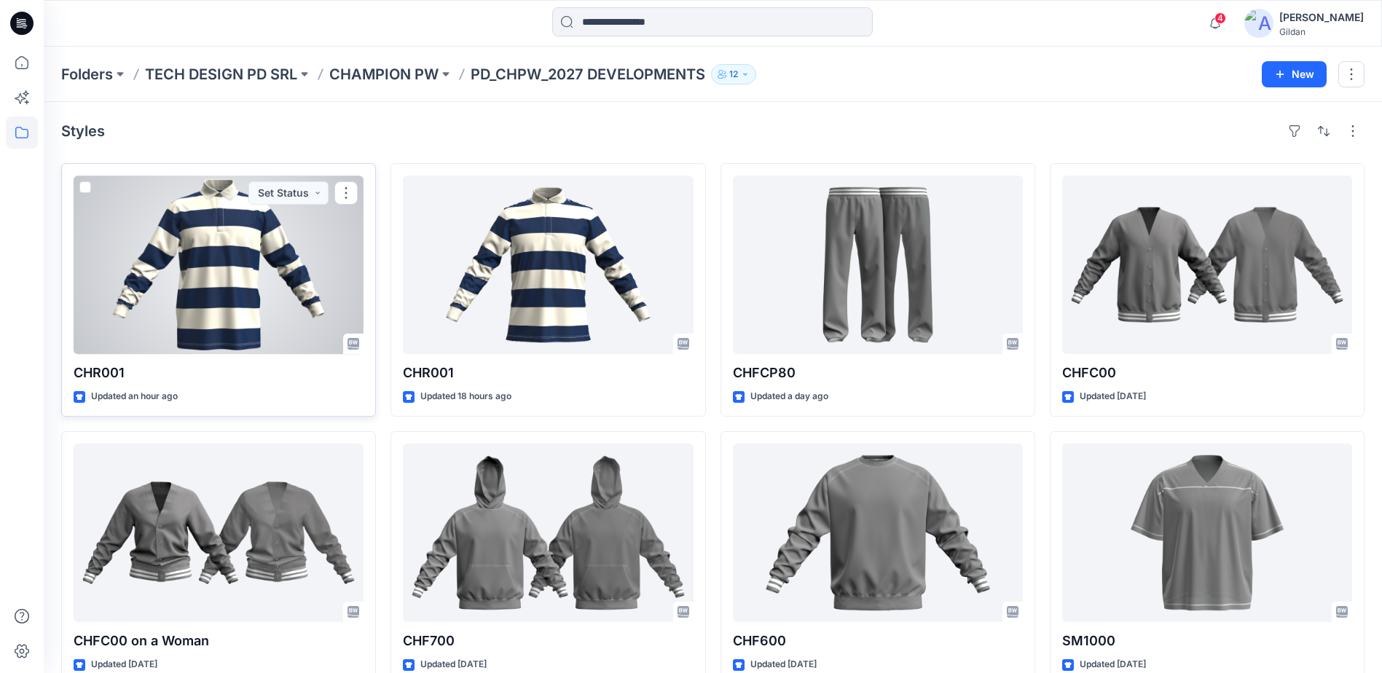
click at [260, 283] on div at bounding box center [219, 265] width 290 height 179
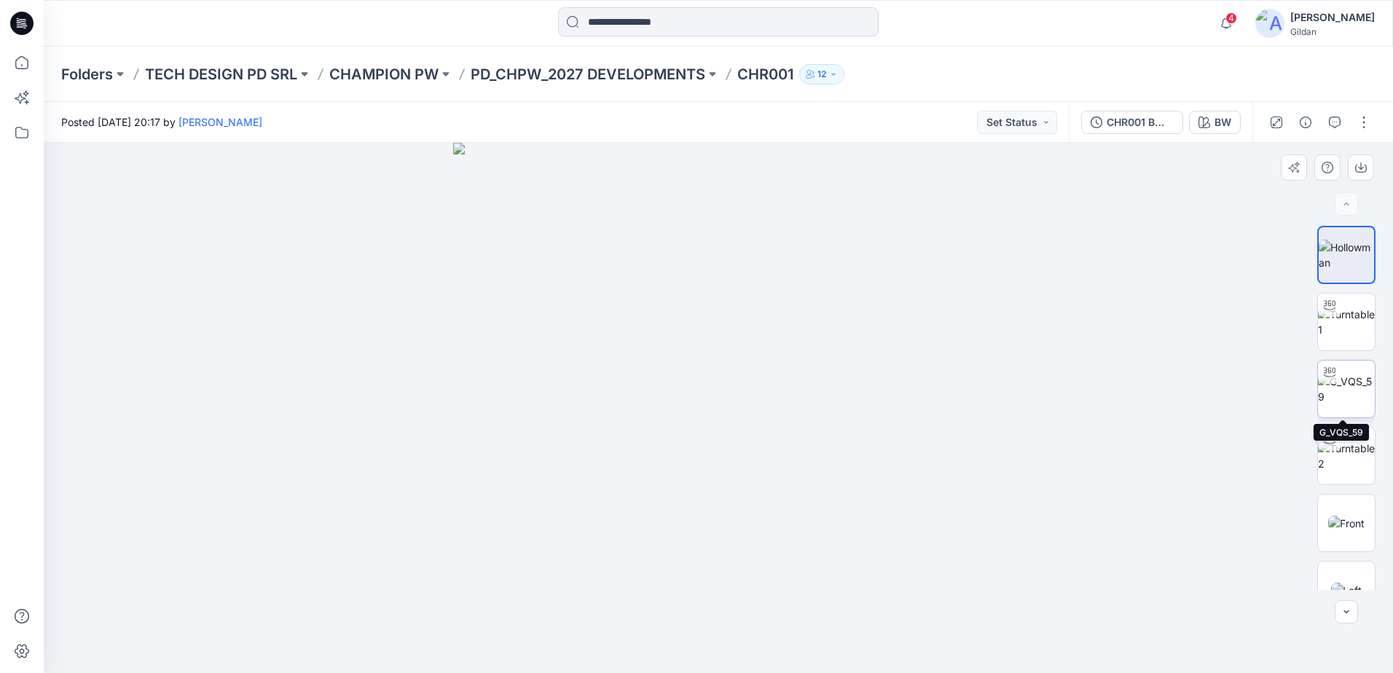
click at [1346, 393] on img at bounding box center [1346, 389] width 57 height 31
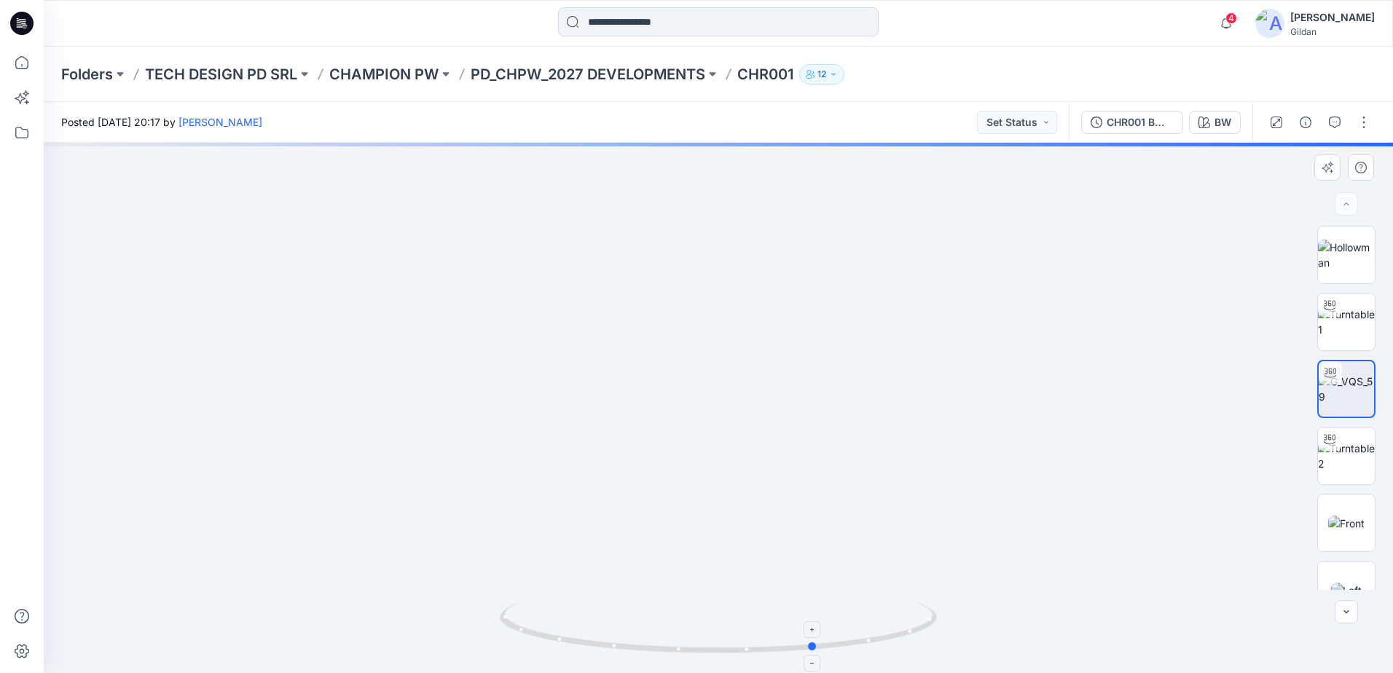
drag, startPoint x: 626, startPoint y: 641, endPoint x: 728, endPoint y: 648, distance: 102.2
click at [728, 648] on icon at bounding box center [720, 630] width 441 height 55
drag, startPoint x: 651, startPoint y: 286, endPoint x: 671, endPoint y: 399, distance: 114.8
click at [670, 400] on img at bounding box center [718, 336] width 1039 height 675
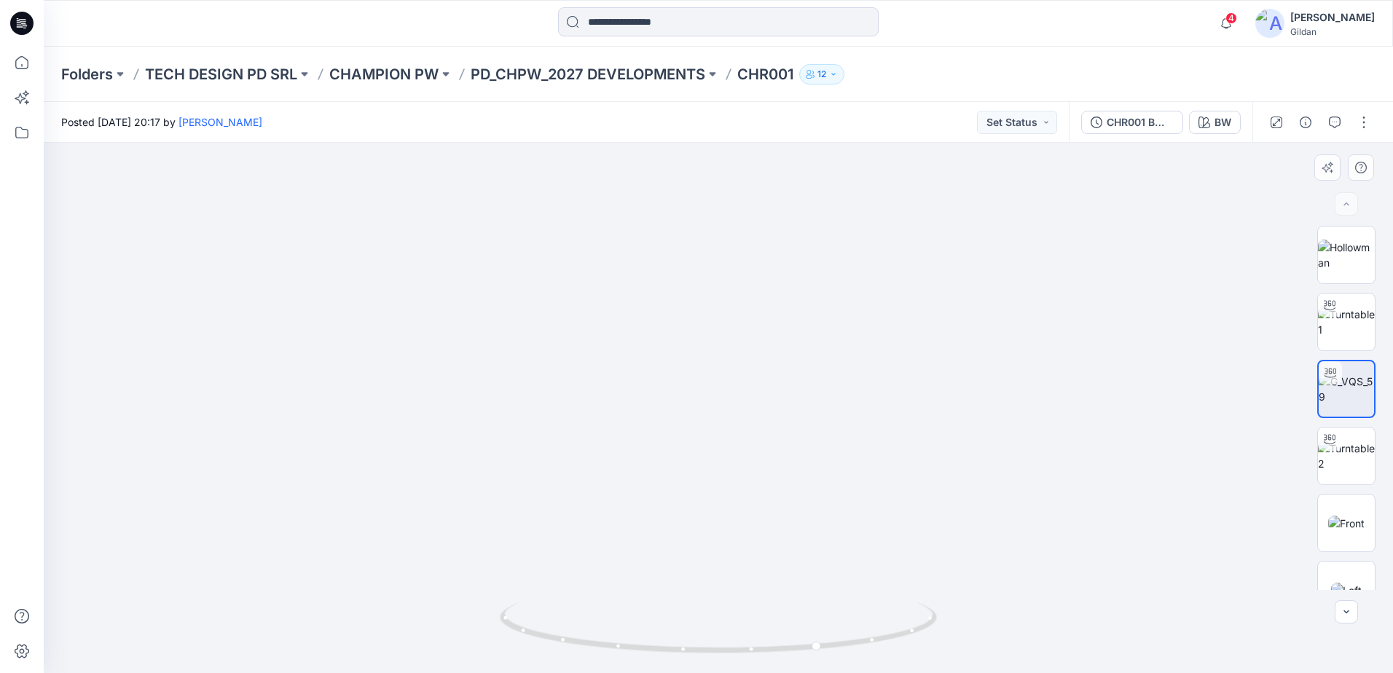
click at [671, 367] on img at bounding box center [718, 285] width 1421 height 777
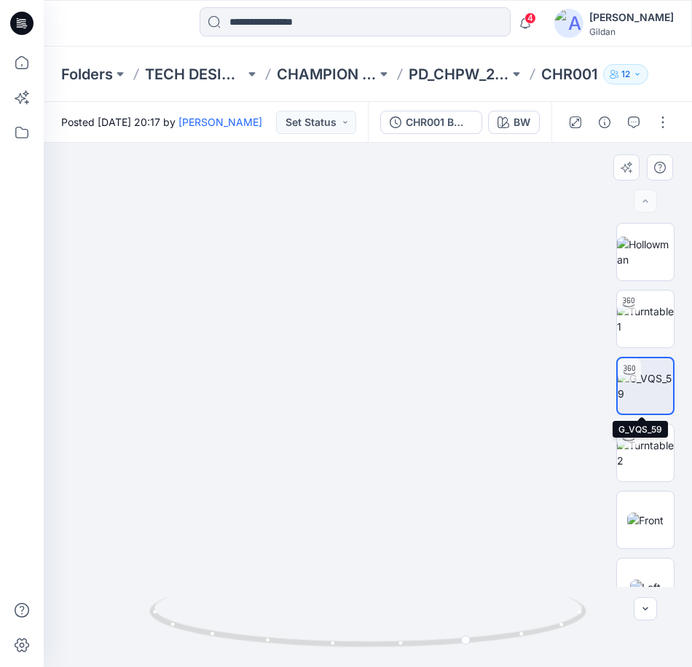
click at [643, 388] on img at bounding box center [645, 386] width 55 height 31
click at [650, 326] on img at bounding box center [645, 319] width 57 height 31
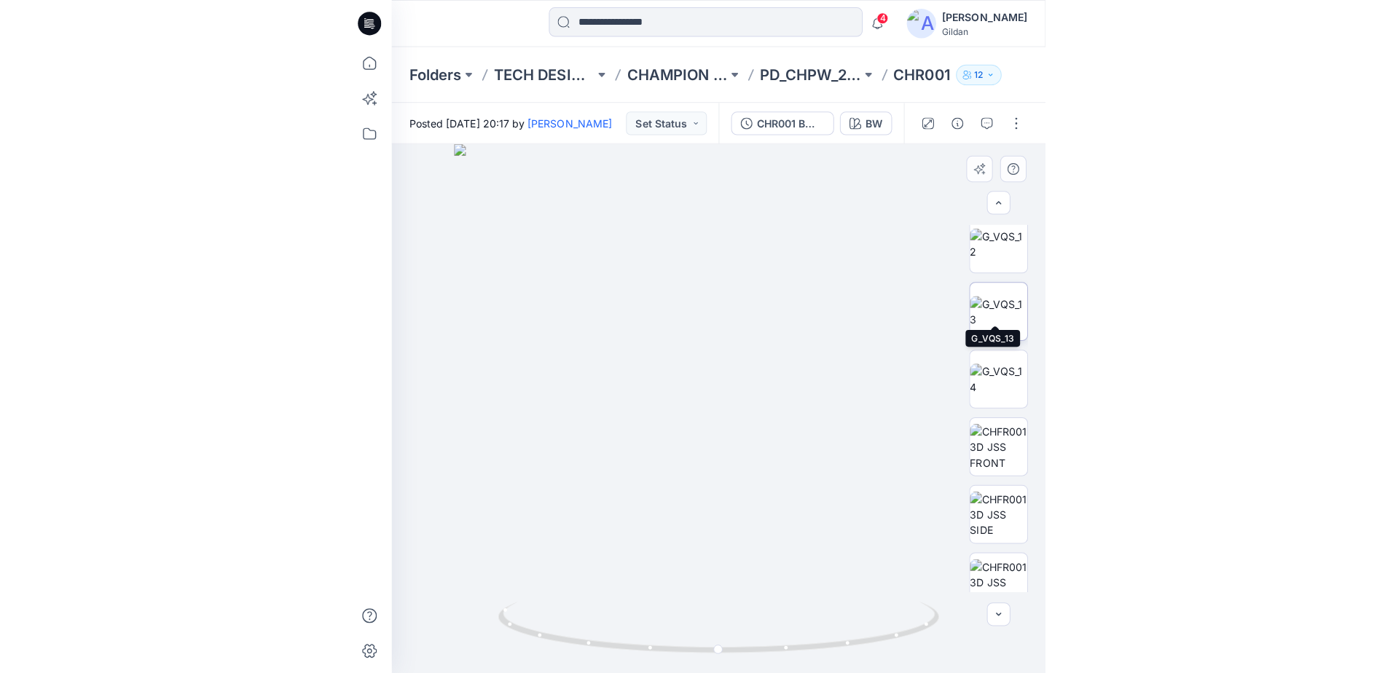
scroll to position [565, 0]
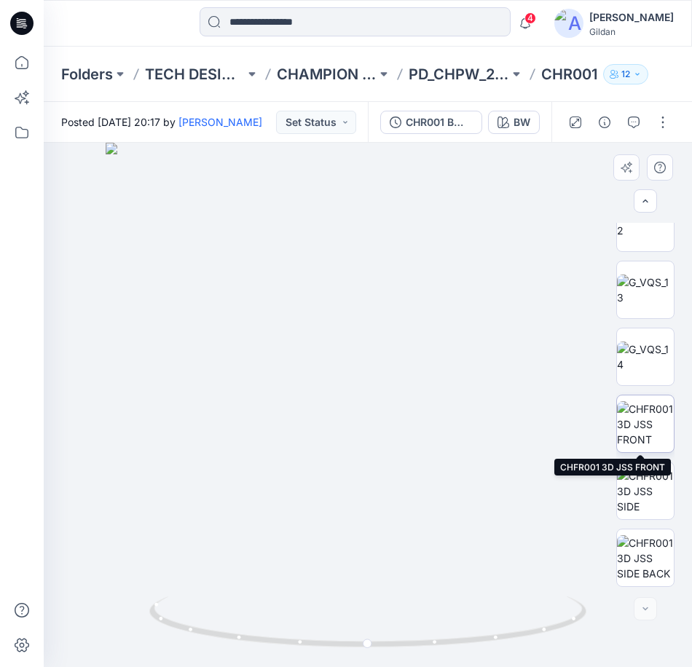
click at [650, 426] on img at bounding box center [645, 425] width 57 height 46
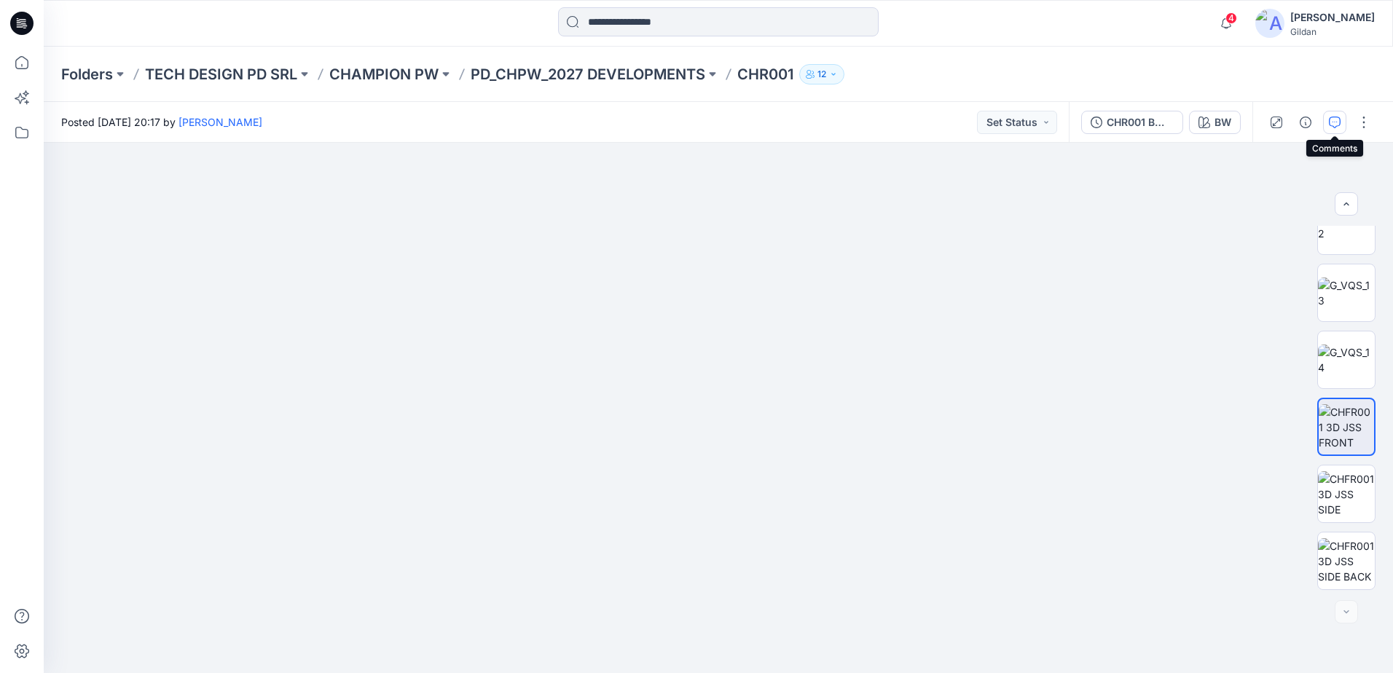
click at [1332, 122] on icon "button" at bounding box center [1335, 123] width 12 height 12
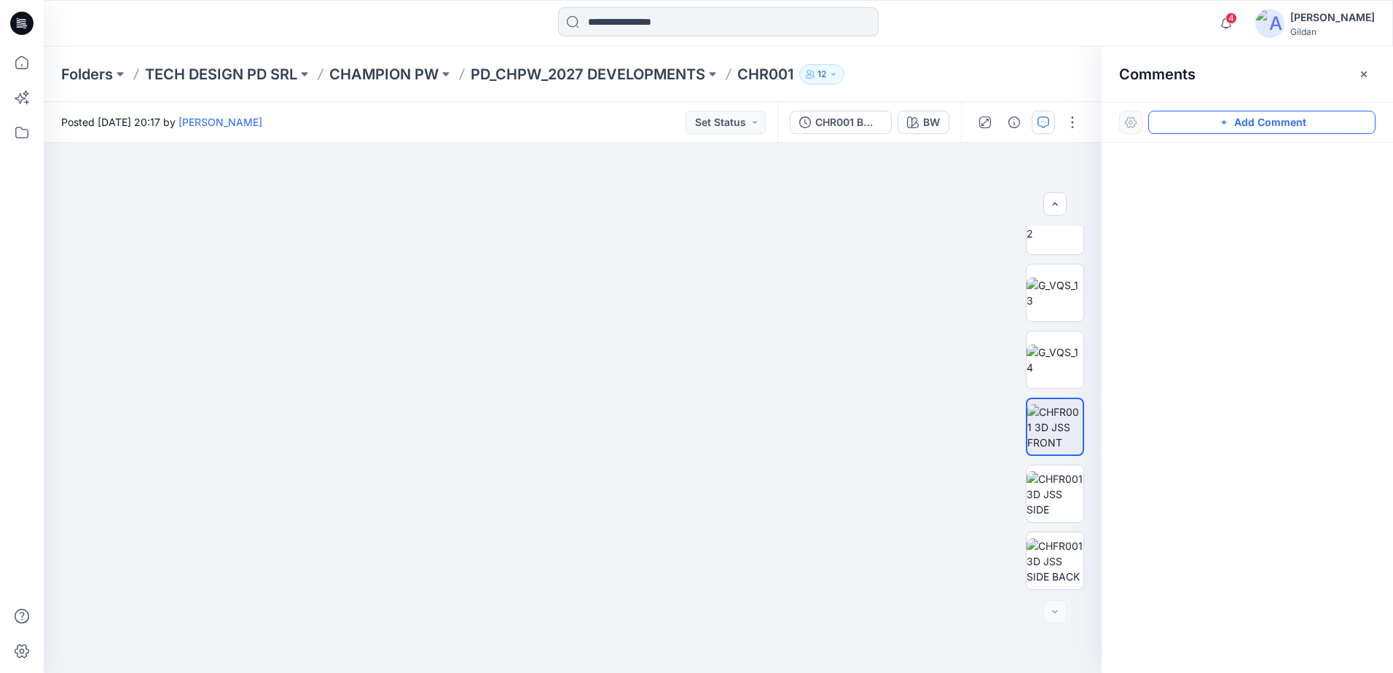
click at [1268, 122] on button "Add Comment" at bounding box center [1261, 122] width 227 height 23
click at [422, 209] on div "1" at bounding box center [573, 408] width 1058 height 530
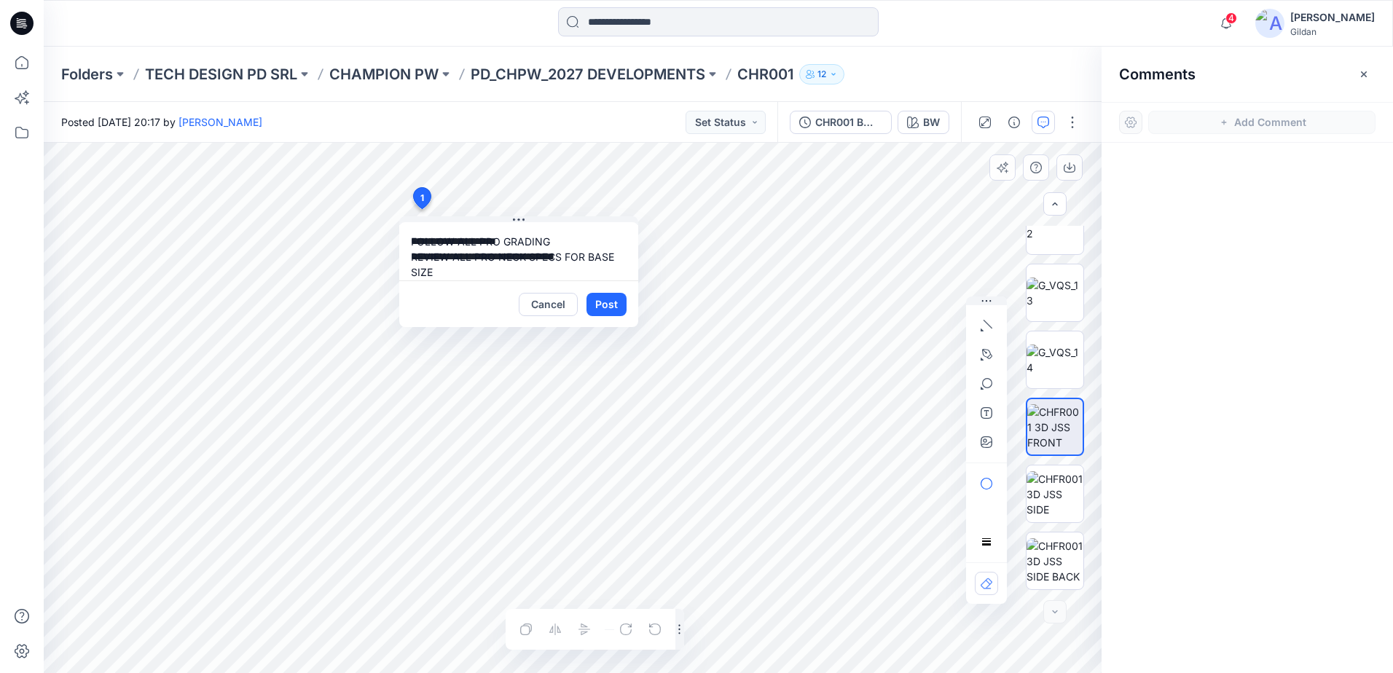
click at [495, 257] on textarea "**********" at bounding box center [518, 251] width 239 height 58
type textarea "**********"
click at [595, 297] on button "Post" at bounding box center [607, 304] width 40 height 23
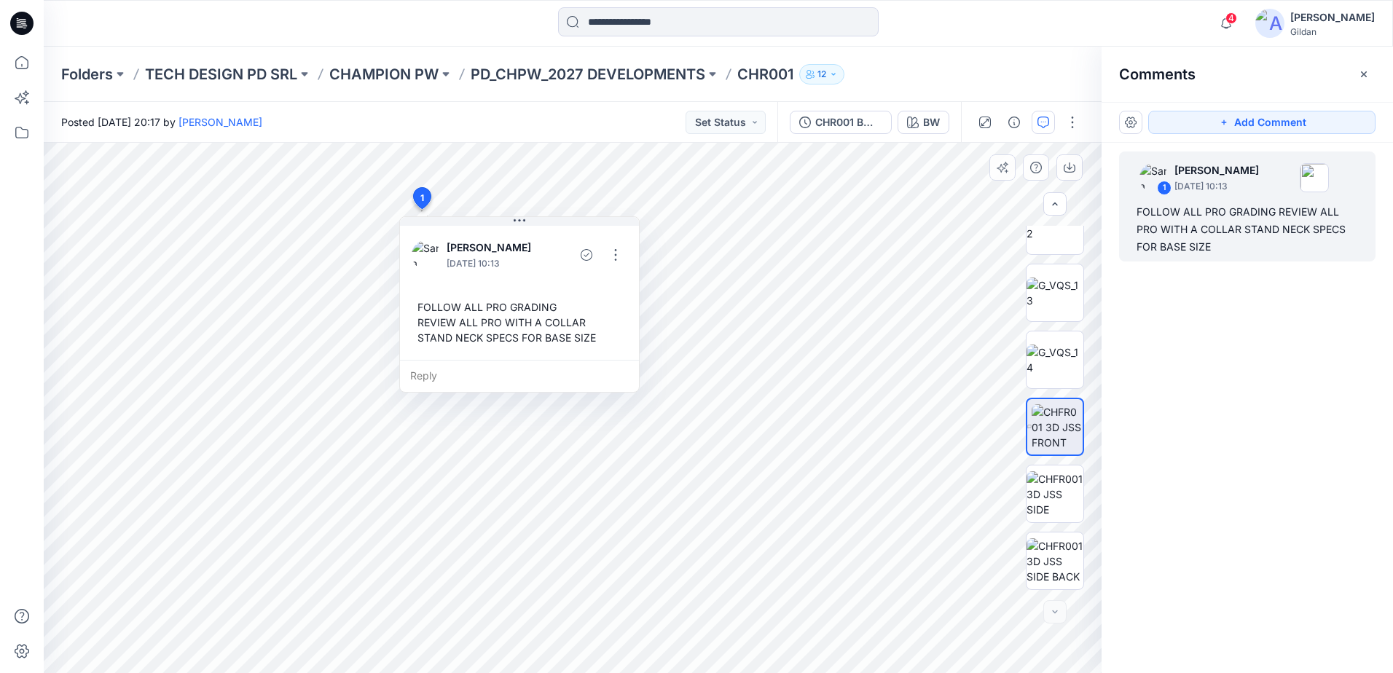
drag, startPoint x: 528, startPoint y: 116, endPoint x: 545, endPoint y: 118, distance: 16.9
click at [528, 114] on div "Posted Wednesday, September 17, 2025 20:17 by Sara Hernandez Set Status" at bounding box center [411, 122] width 734 height 40
click at [1369, 72] on icon "button" at bounding box center [1364, 74] width 12 height 12
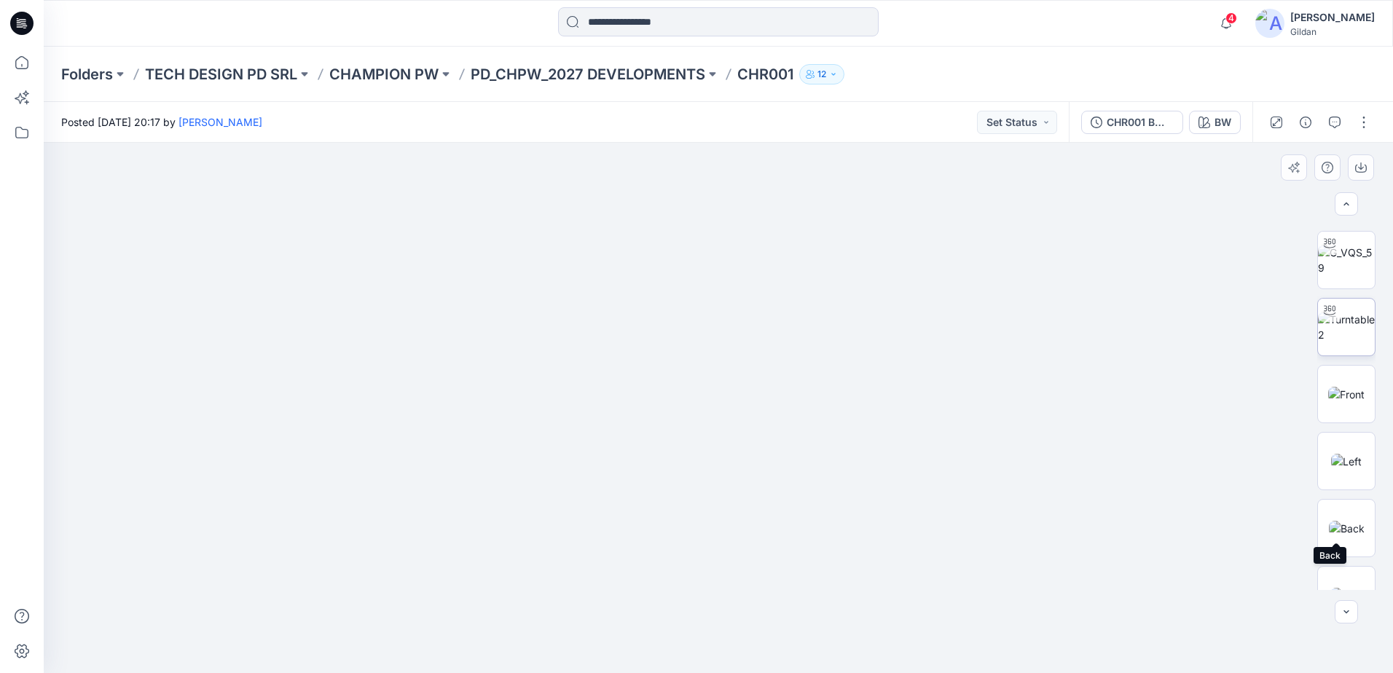
scroll to position [128, 0]
click at [1339, 328] on img at bounding box center [1346, 328] width 57 height 31
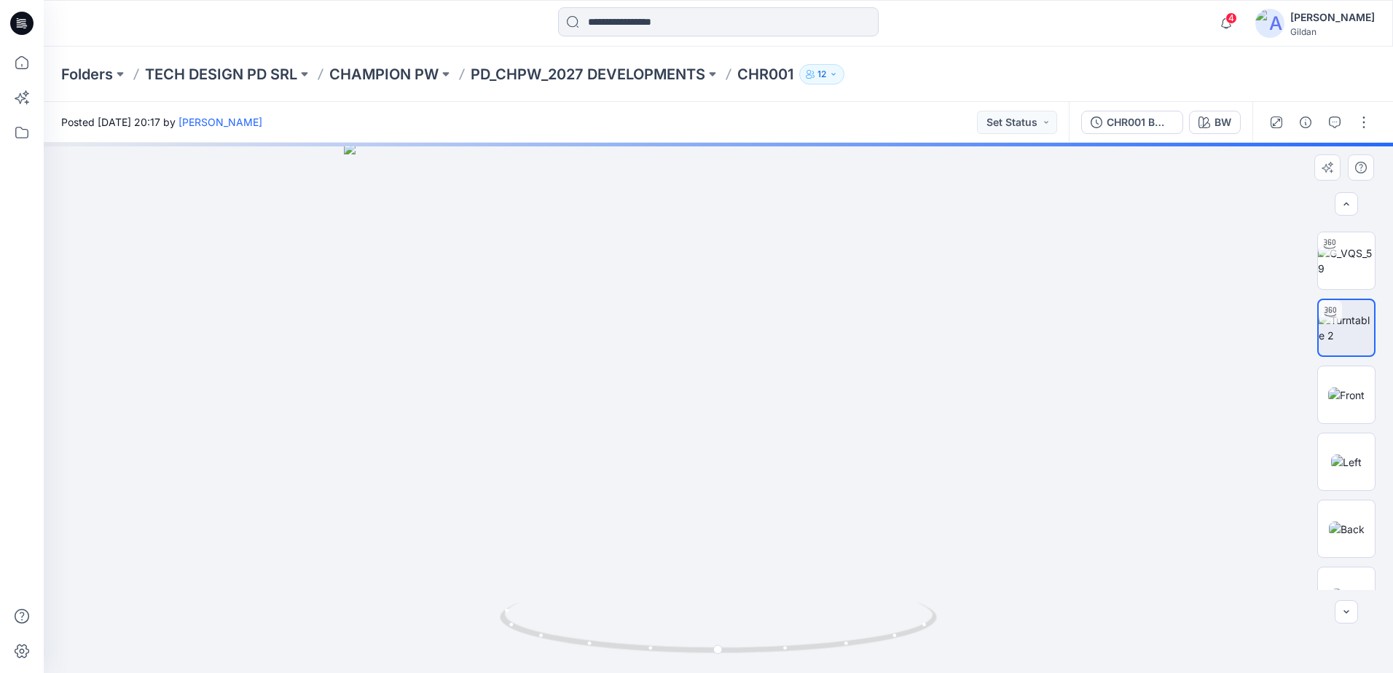
drag, startPoint x: 712, startPoint y: 242, endPoint x: 729, endPoint y: 420, distance: 178.7
click at [708, 420] on img at bounding box center [718, 408] width 748 height 530
drag, startPoint x: 864, startPoint y: 639, endPoint x: 936, endPoint y: 617, distance: 75.4
click at [925, 626] on icon at bounding box center [720, 630] width 441 height 55
click at [1344, 398] on img at bounding box center [1346, 395] width 36 height 15
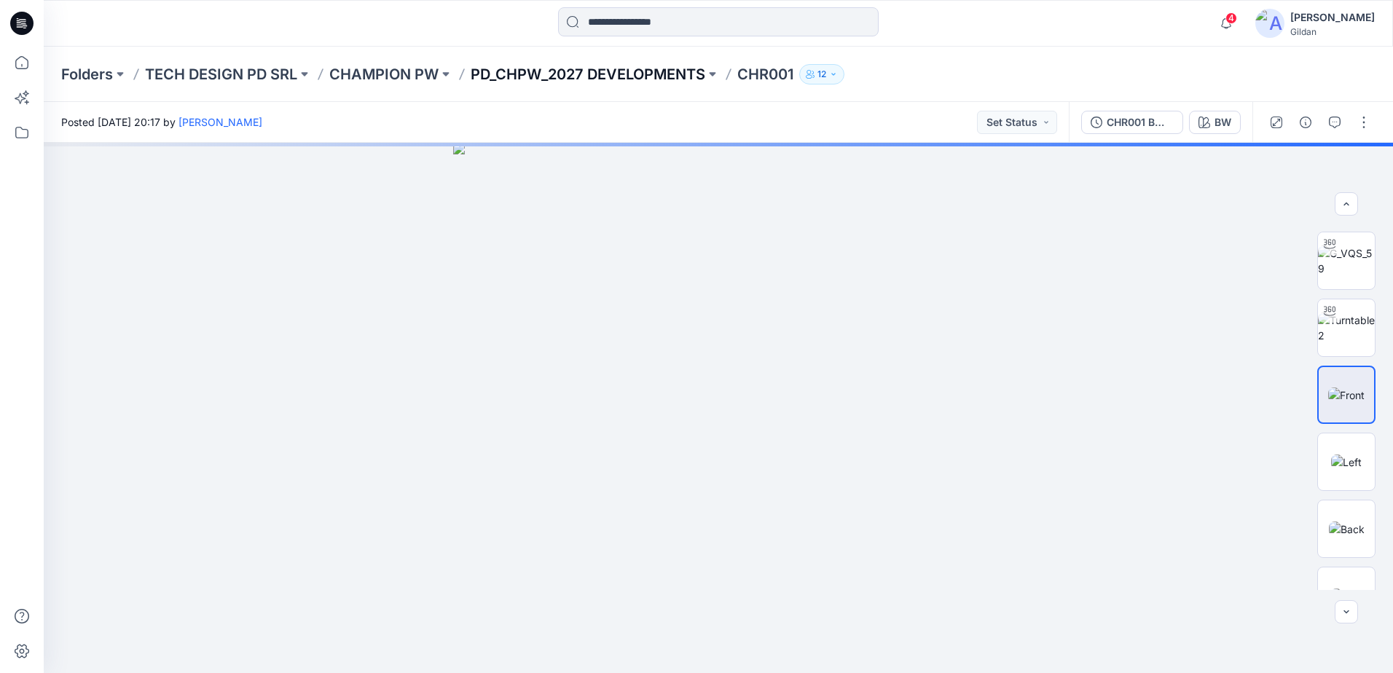
click at [652, 66] on p "PD_CHPW_2027 DEVELOPMENTS" at bounding box center [588, 74] width 235 height 20
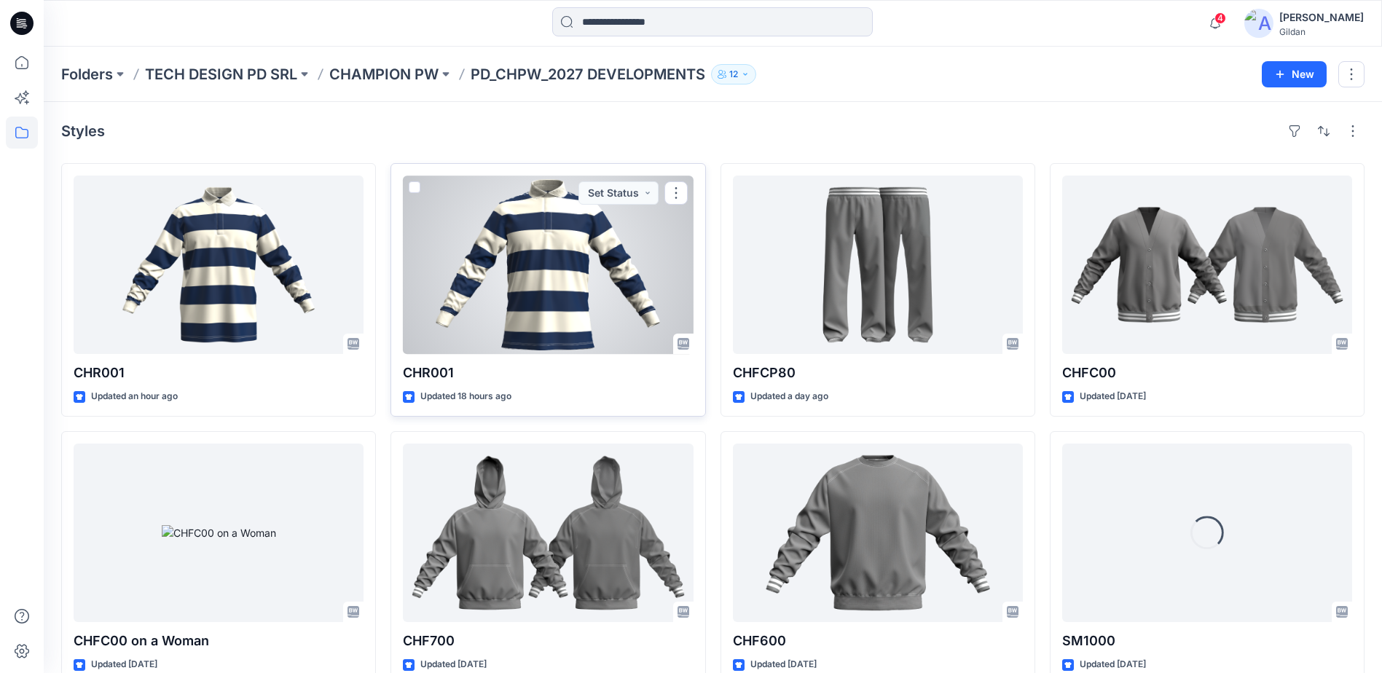
click at [536, 286] on div at bounding box center [548, 265] width 290 height 179
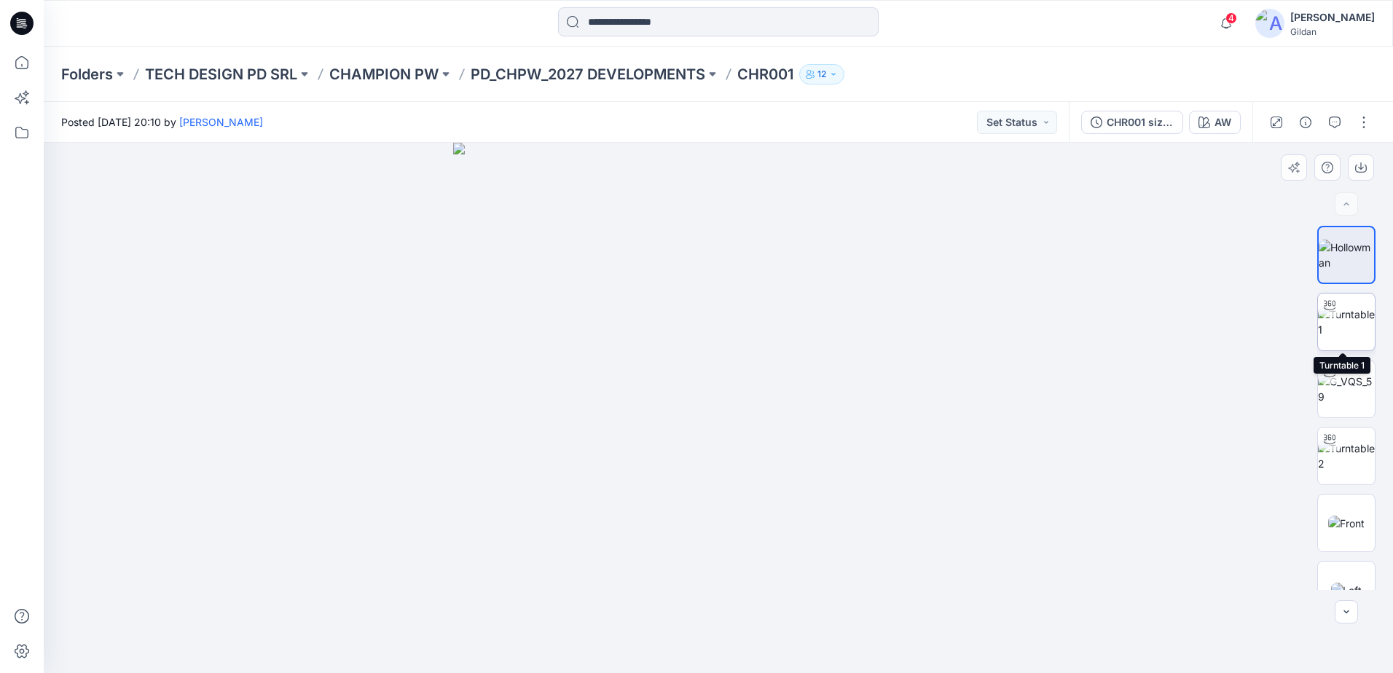
click at [1355, 332] on img at bounding box center [1346, 322] width 57 height 31
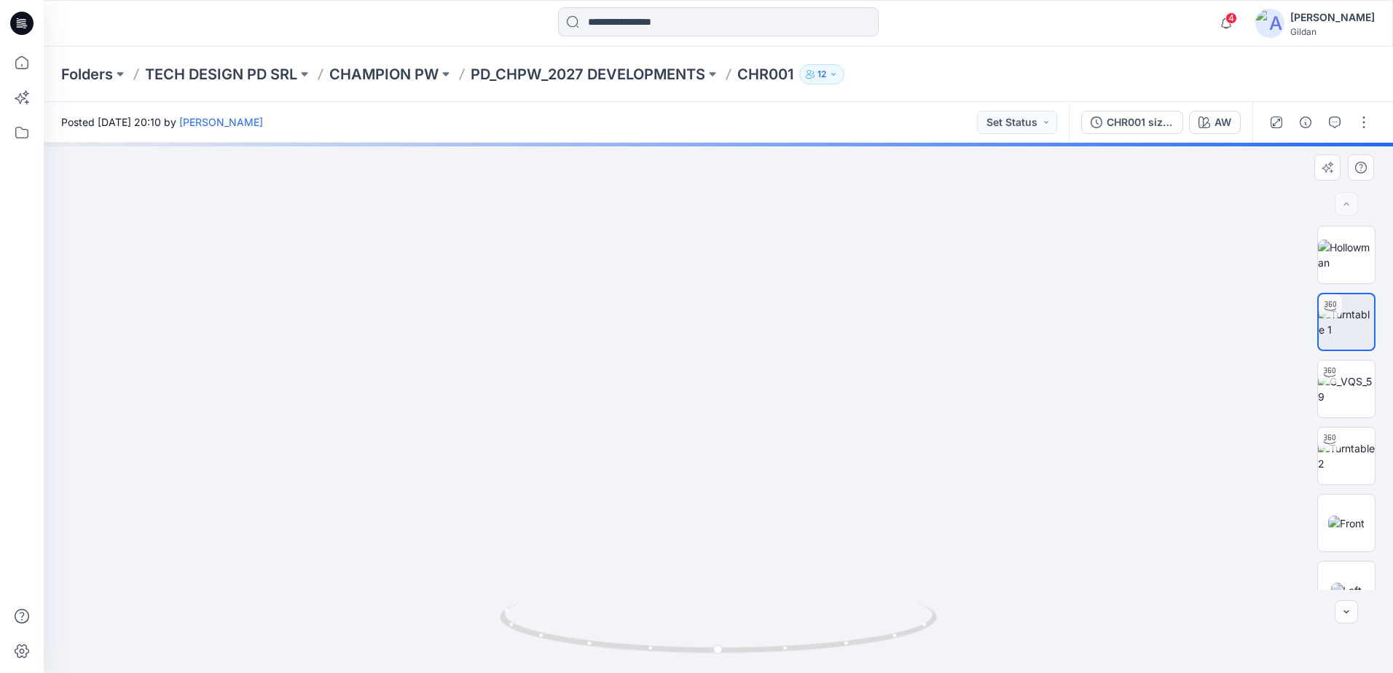
drag, startPoint x: 723, startPoint y: 214, endPoint x: 720, endPoint y: 406, distance: 191.7
click at [720, 406] on img at bounding box center [719, 403] width 894 height 539
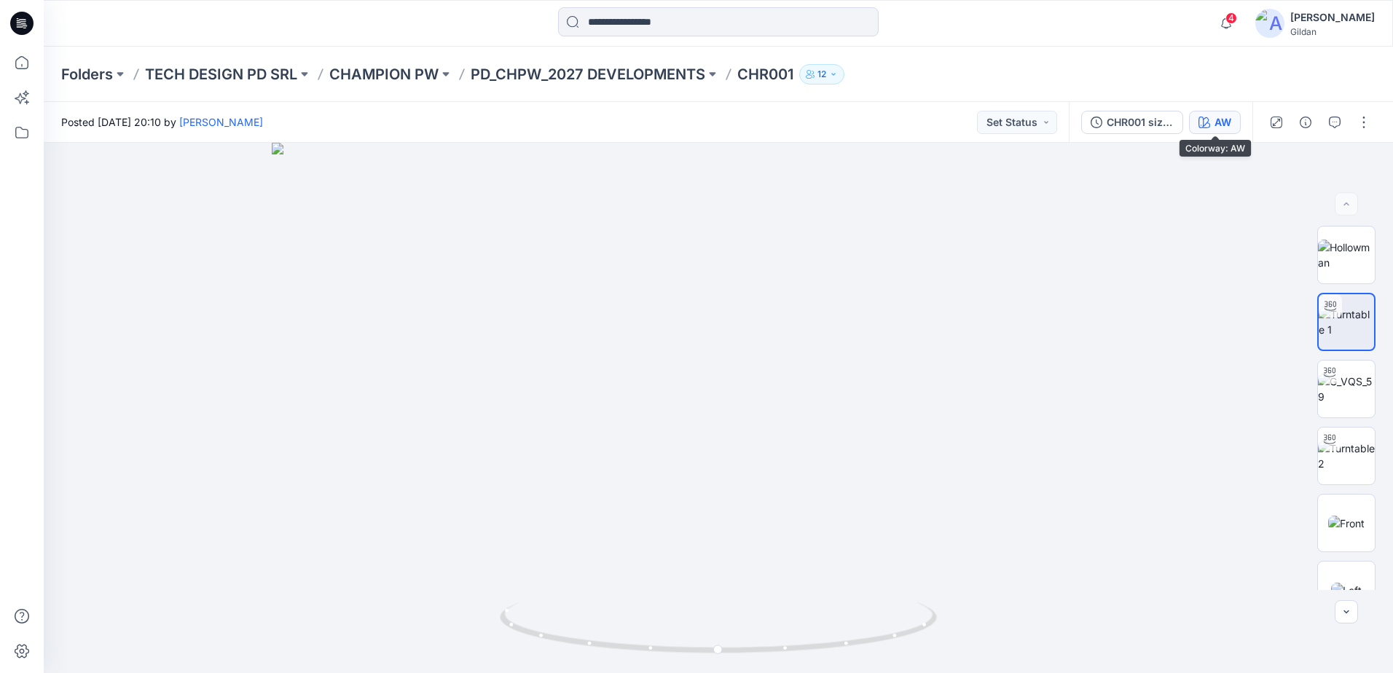
click at [1213, 122] on button "AW" at bounding box center [1215, 122] width 52 height 23
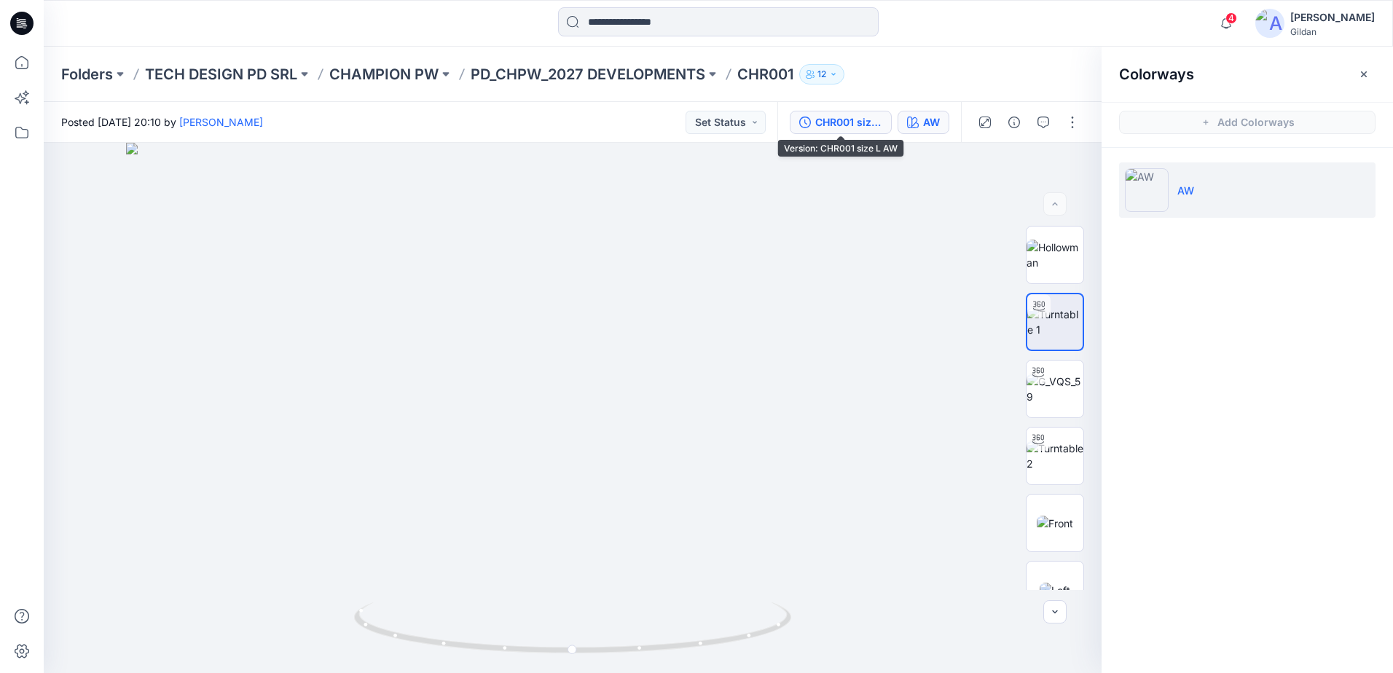
click at [872, 125] on div "CHR001 size L AW" at bounding box center [848, 122] width 67 height 16
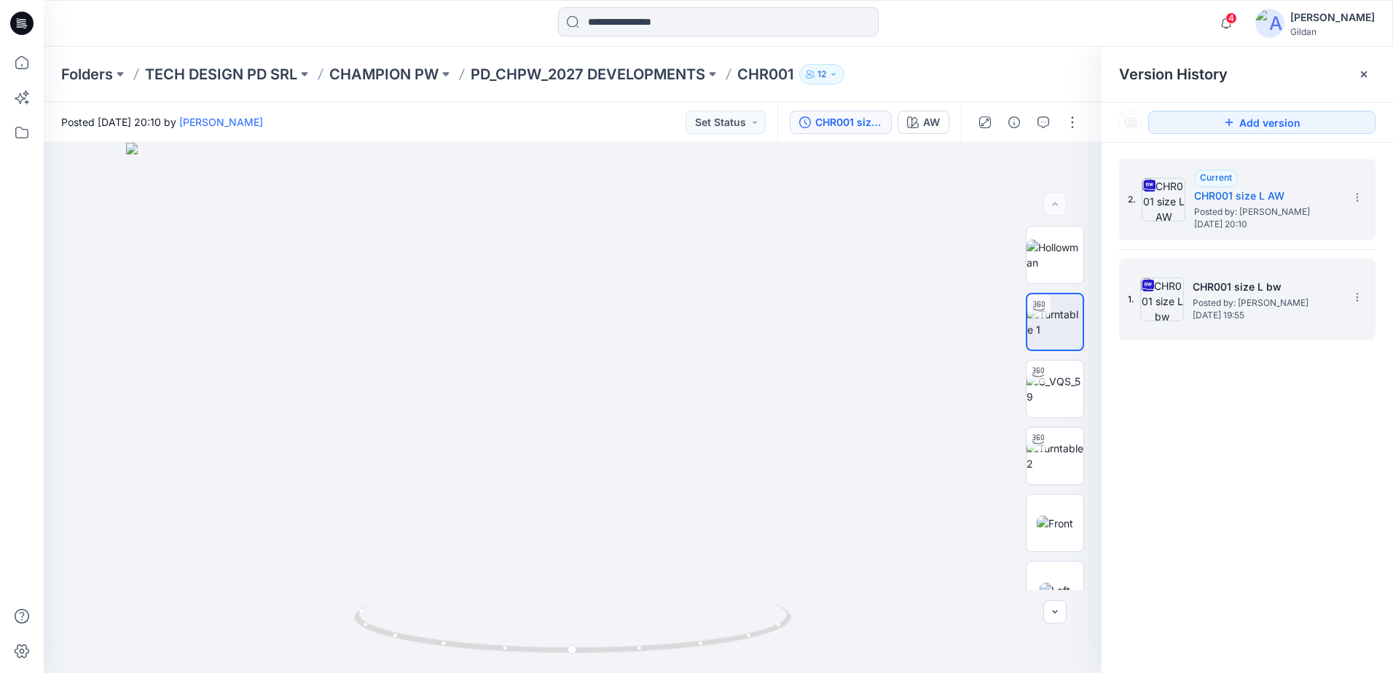
click at [1175, 302] on img at bounding box center [1162, 300] width 44 height 44
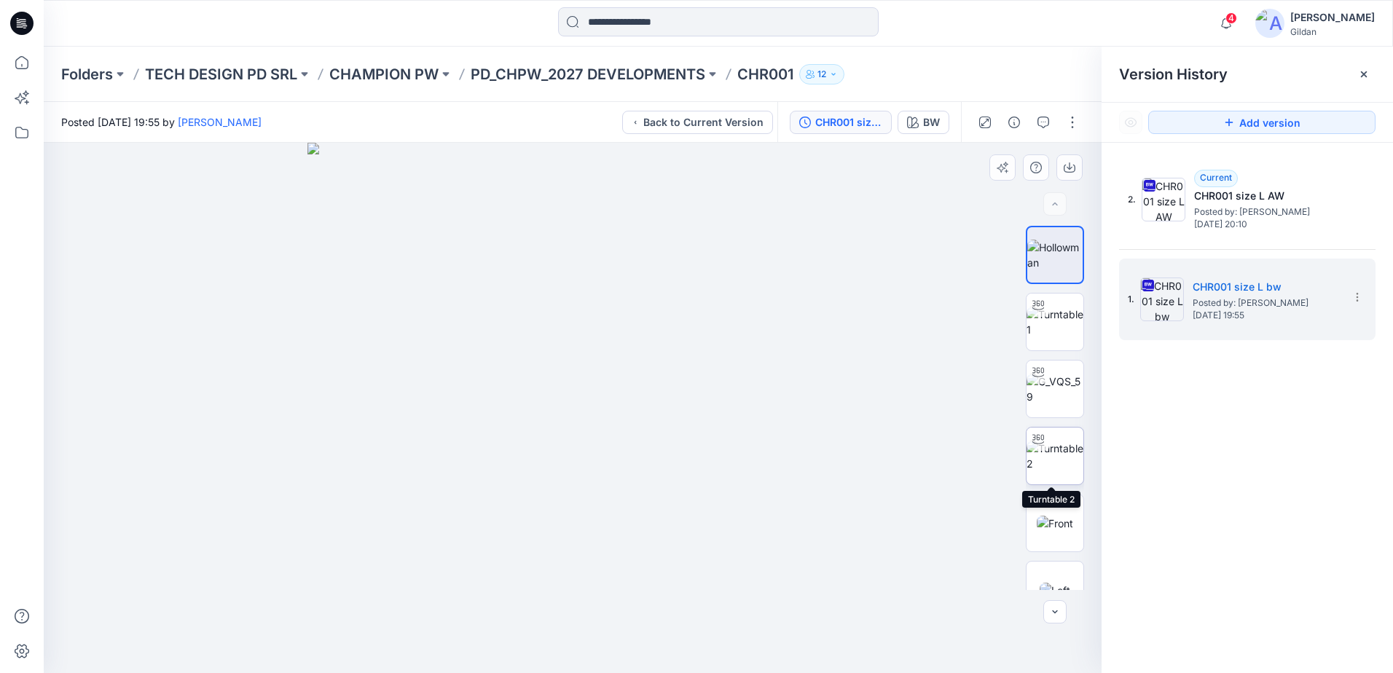
click at [1055, 447] on img at bounding box center [1055, 456] width 57 height 31
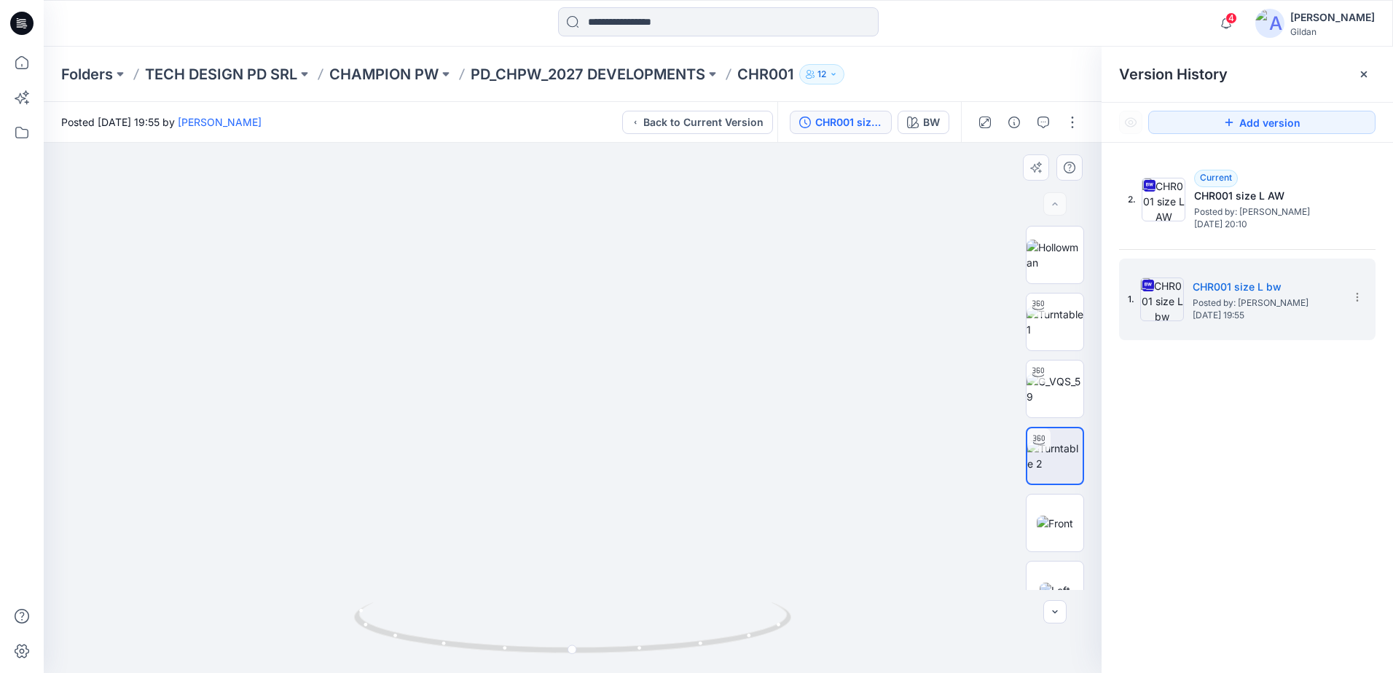
drag, startPoint x: 602, startPoint y: 269, endPoint x: 643, endPoint y: 460, distance: 195.4
click at [643, 460] on img at bounding box center [600, 340] width 1112 height 666
drag, startPoint x: 633, startPoint y: 386, endPoint x: 633, endPoint y: 439, distance: 52.5
click at [633, 438] on img at bounding box center [600, 362] width 1112 height 622
drag, startPoint x: 482, startPoint y: 646, endPoint x: 616, endPoint y: 649, distance: 133.4
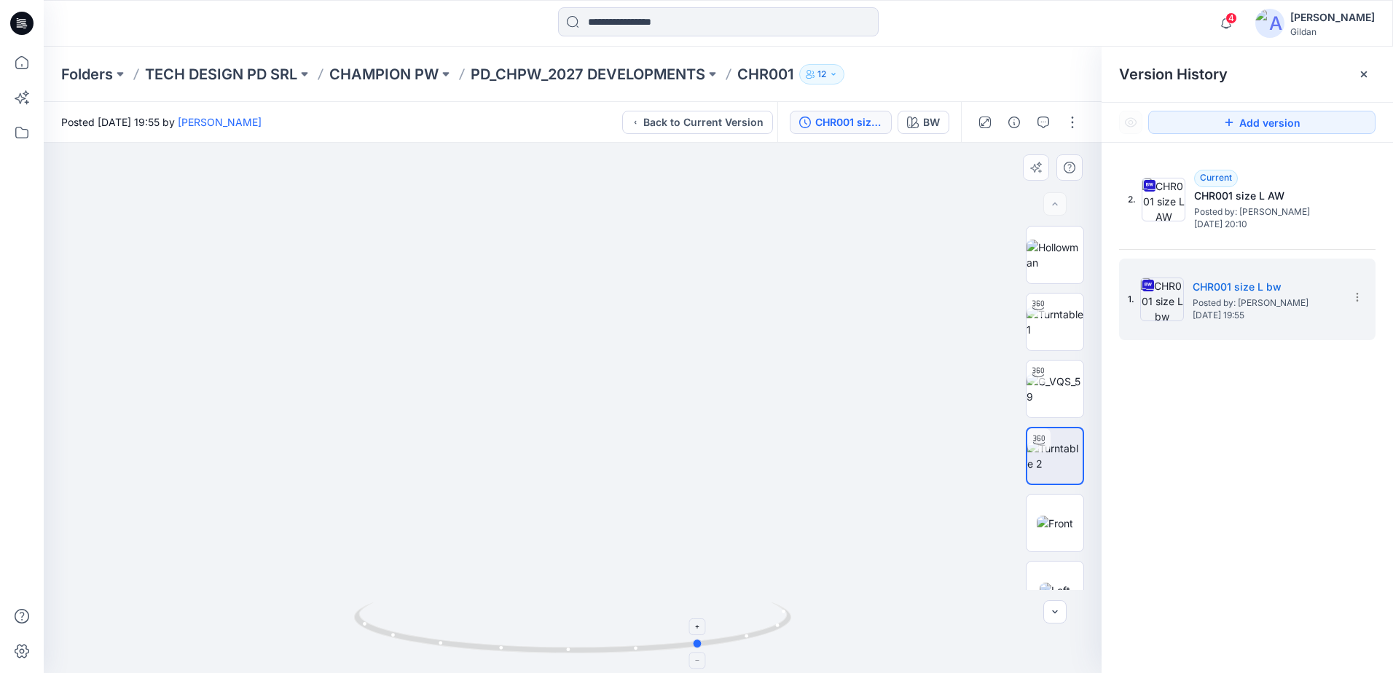
click at [616, 649] on icon at bounding box center [574, 630] width 441 height 55
drag, startPoint x: 616, startPoint y: 311, endPoint x: 590, endPoint y: 446, distance: 137.2
click at [590, 446] on img at bounding box center [570, 408] width 1112 height 530
drag, startPoint x: 658, startPoint y: 646, endPoint x: 625, endPoint y: 645, distance: 32.8
click at [625, 645] on icon at bounding box center [574, 630] width 441 height 55
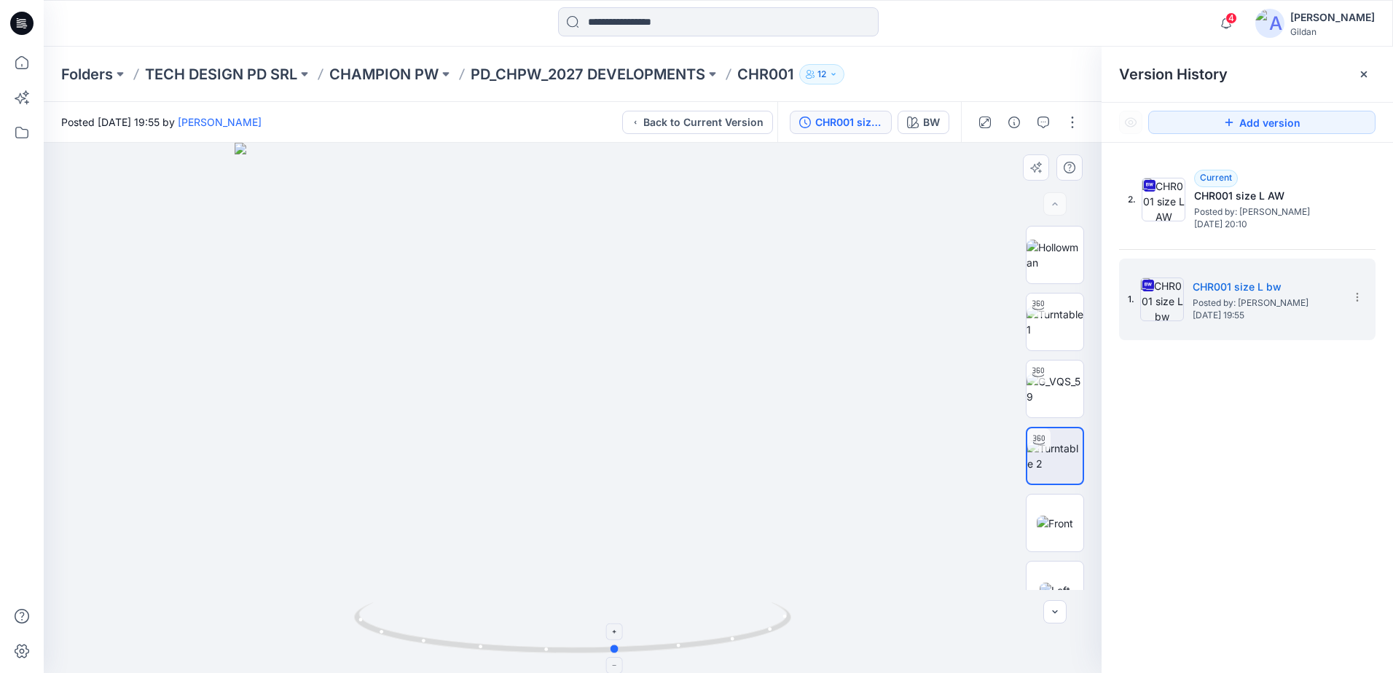
drag, startPoint x: 625, startPoint y: 650, endPoint x: 569, endPoint y: 652, distance: 56.2
click at [569, 652] on icon at bounding box center [574, 630] width 441 height 55
drag, startPoint x: 492, startPoint y: 649, endPoint x: 528, endPoint y: 654, distance: 36.0
click at [528, 654] on icon at bounding box center [574, 630] width 441 height 55
drag, startPoint x: 716, startPoint y: 640, endPoint x: 678, endPoint y: 640, distance: 37.2
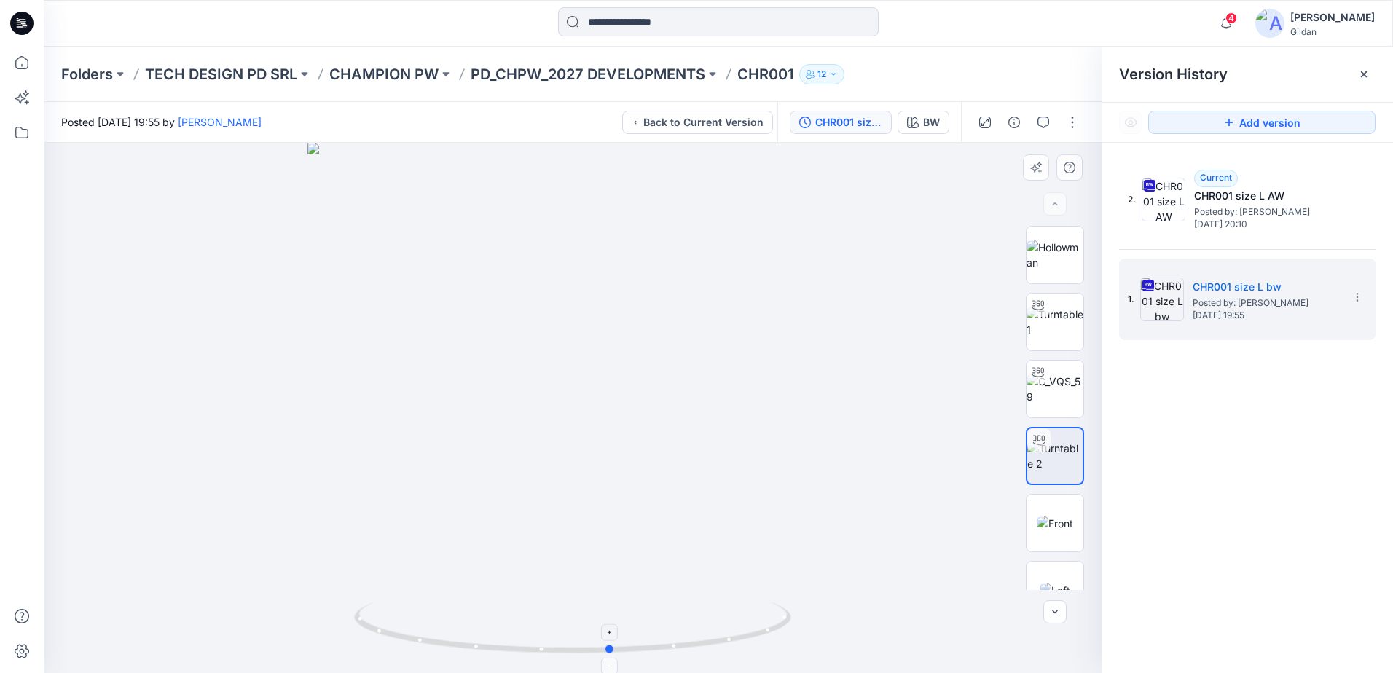
click at [678, 640] on icon at bounding box center [574, 630] width 441 height 55
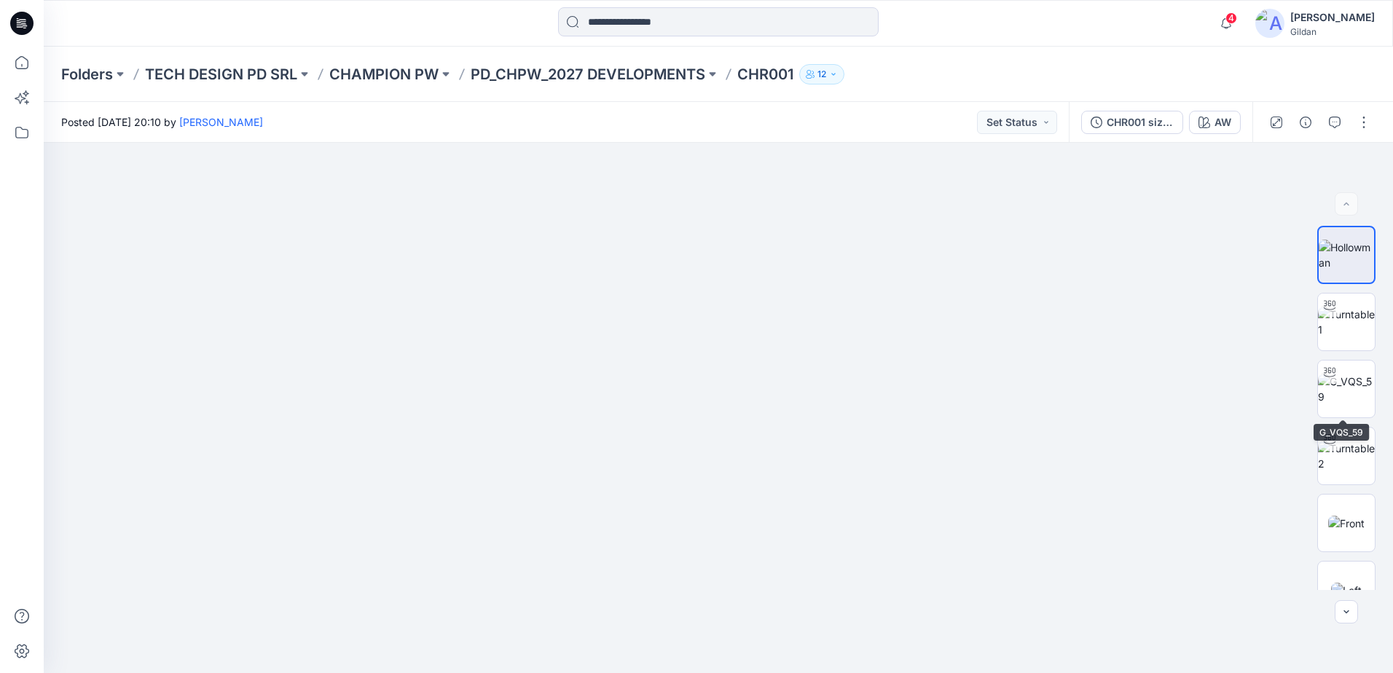
click at [1350, 381] on img at bounding box center [1346, 389] width 57 height 31
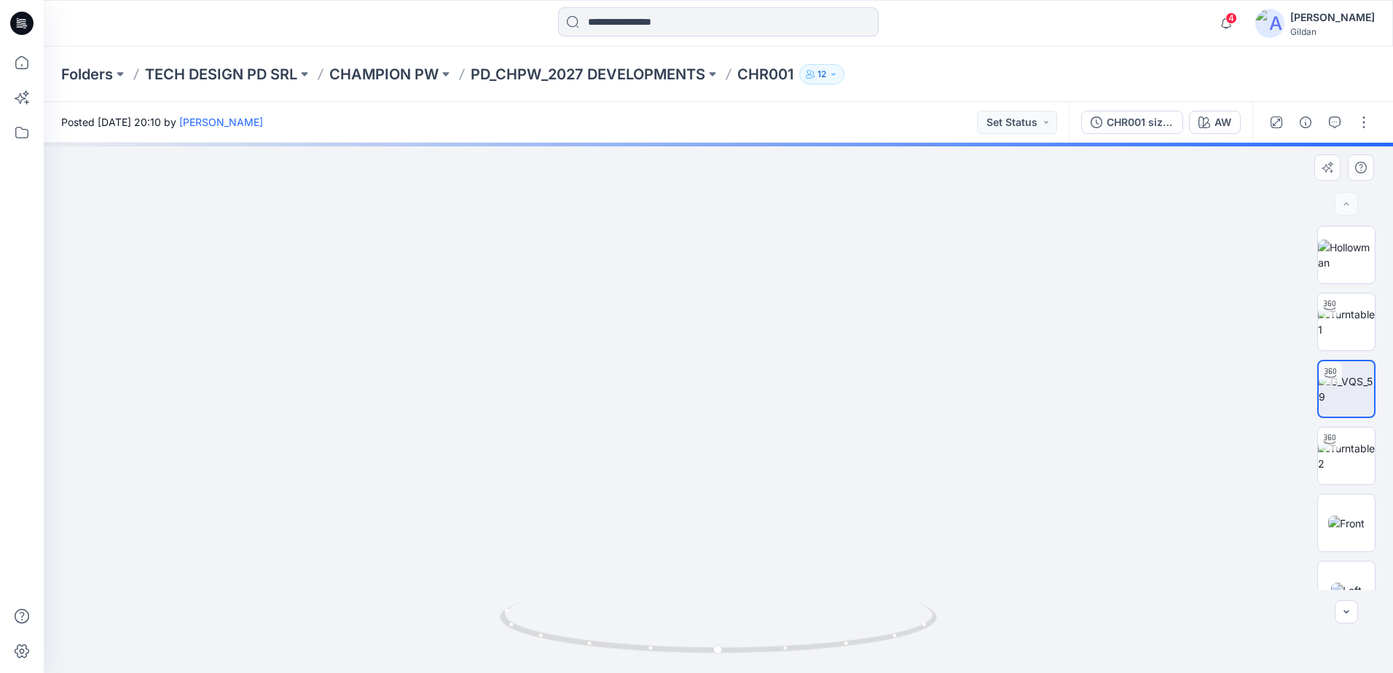
drag, startPoint x: 696, startPoint y: 244, endPoint x: 707, endPoint y: 312, distance: 68.6
click at [716, 369] on img at bounding box center [718, 325] width 1112 height 695
drag, startPoint x: 617, startPoint y: 648, endPoint x: 687, endPoint y: 651, distance: 70.0
click at [684, 651] on icon at bounding box center [720, 630] width 441 height 55
drag, startPoint x: 811, startPoint y: 653, endPoint x: 759, endPoint y: 655, distance: 52.5
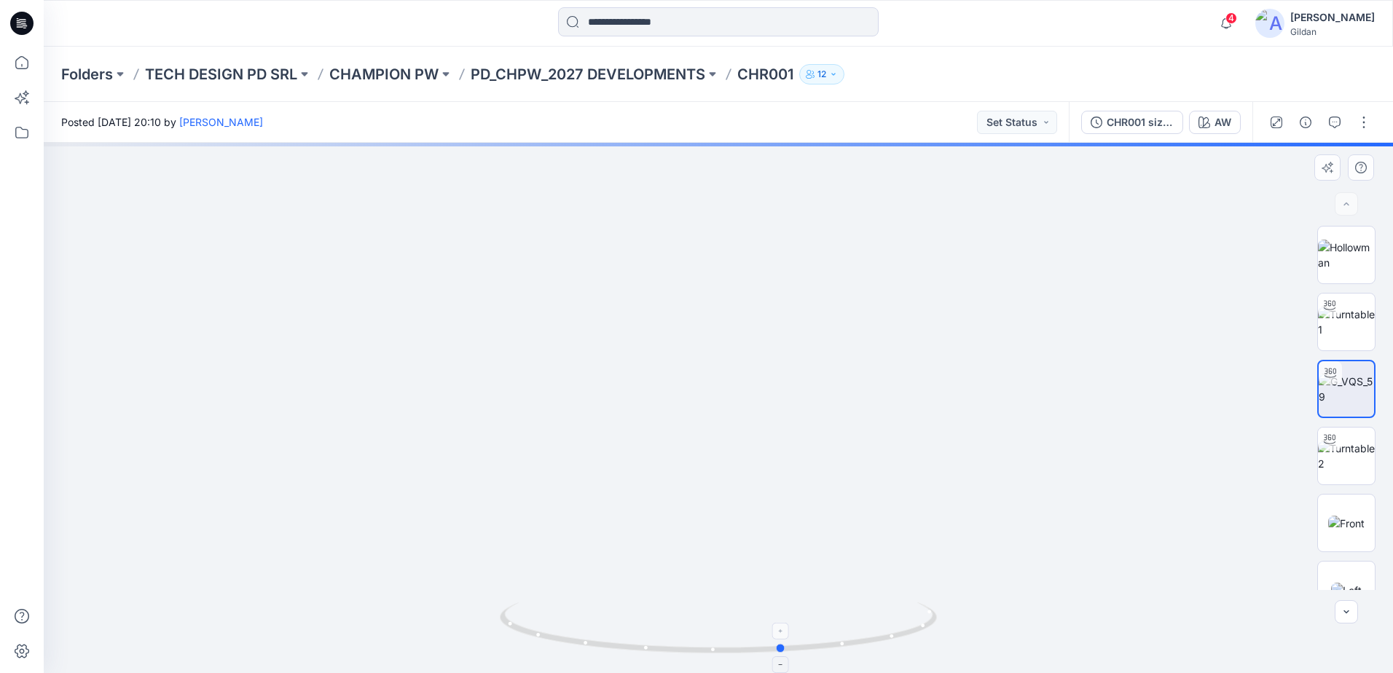
click at [759, 655] on icon at bounding box center [720, 630] width 441 height 55
click at [1146, 130] on div "CHR001 size L AW" at bounding box center [1140, 122] width 67 height 16
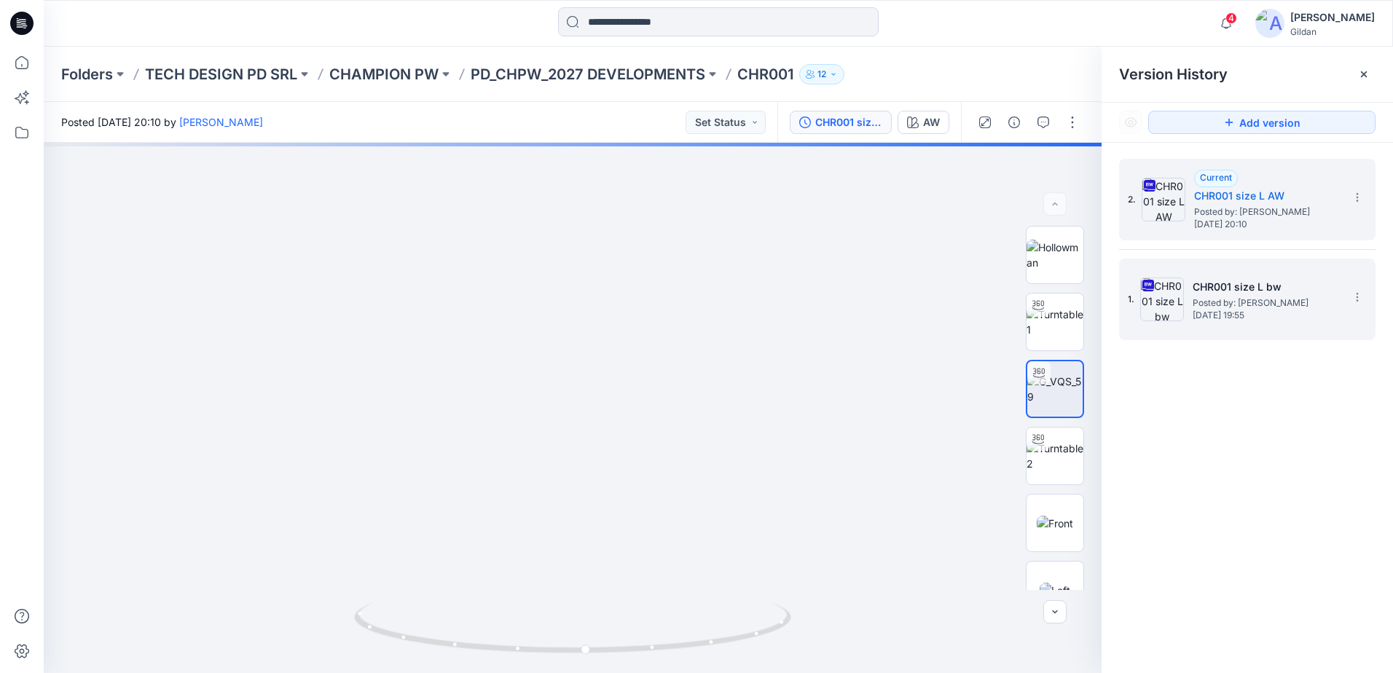
click at [1156, 303] on img at bounding box center [1162, 300] width 44 height 44
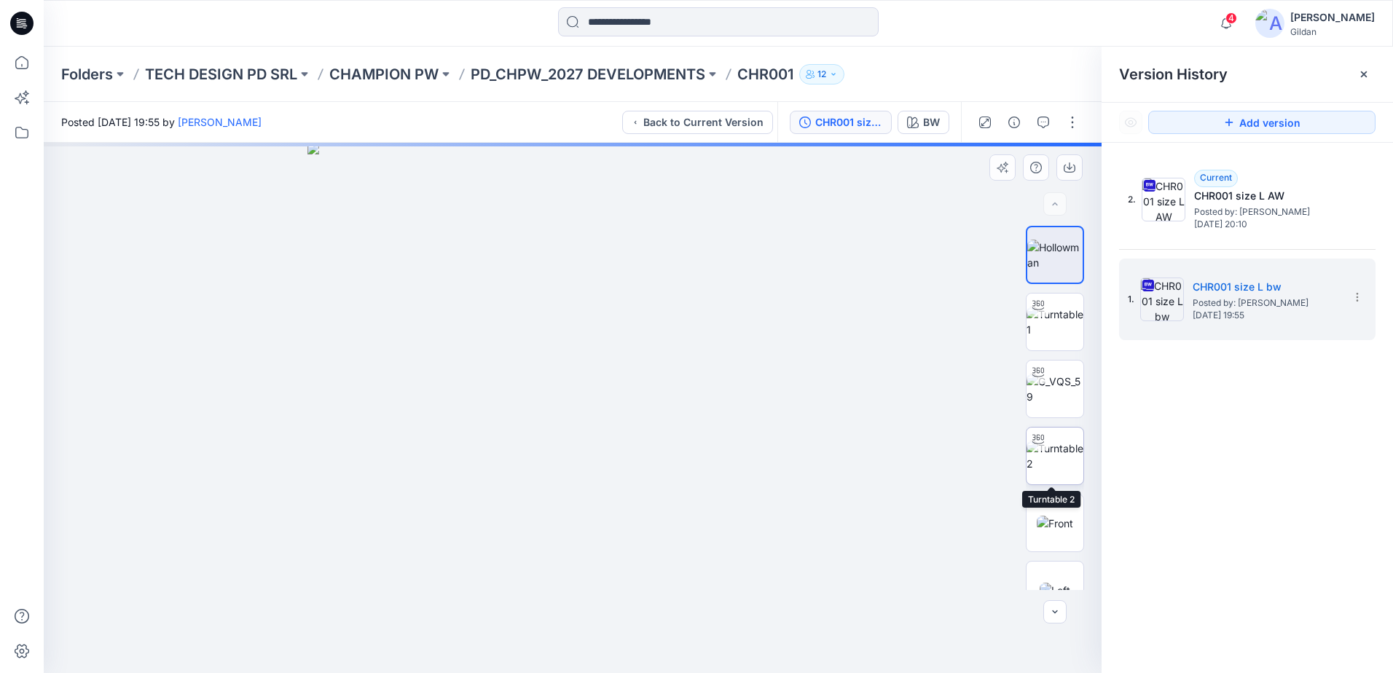
click at [1060, 445] on img at bounding box center [1055, 456] width 57 height 31
drag, startPoint x: 461, startPoint y: 645, endPoint x: 550, endPoint y: 645, distance: 89.6
click at [550, 645] on icon at bounding box center [574, 630] width 441 height 55
drag, startPoint x: 533, startPoint y: 219, endPoint x: 578, endPoint y: 439, distance: 224.7
click at [576, 442] on img at bounding box center [572, 281] width 1039 height 785
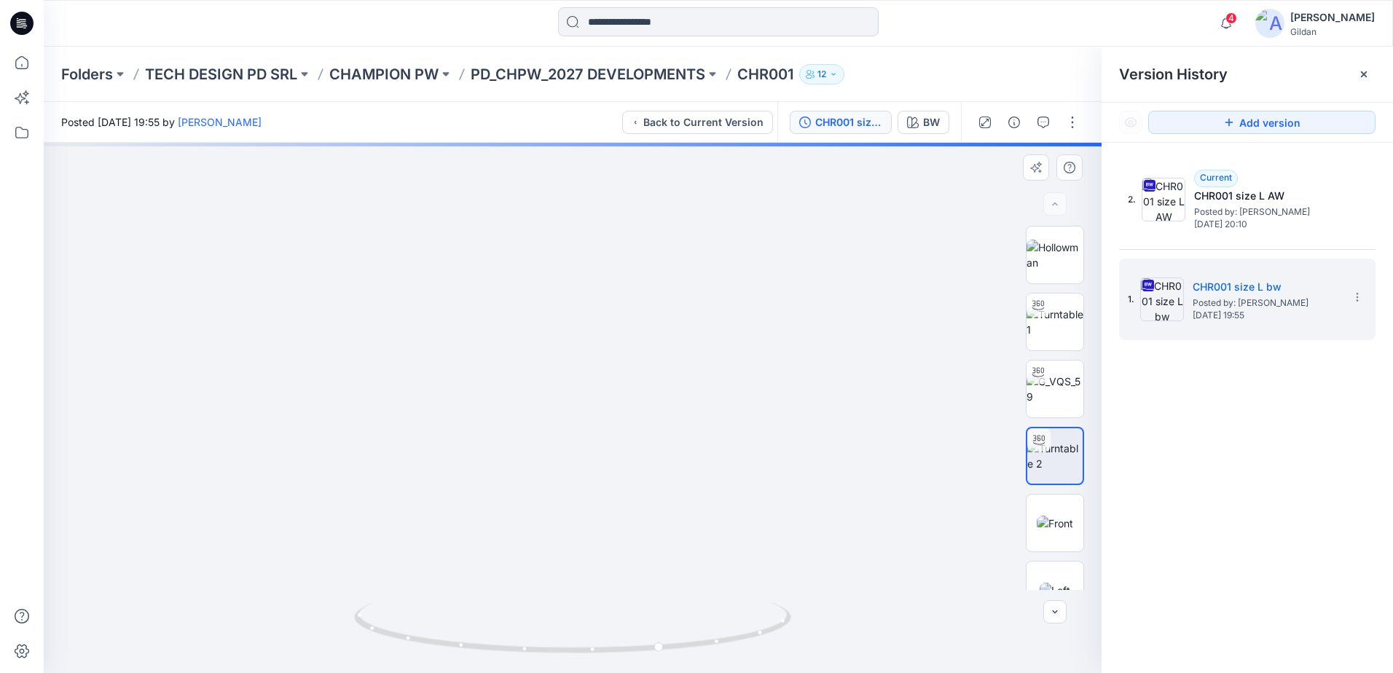
drag, startPoint x: 560, startPoint y: 342, endPoint x: 570, endPoint y: 410, distance: 69.1
click at [570, 410] on img at bounding box center [572, 392] width 1039 height 563
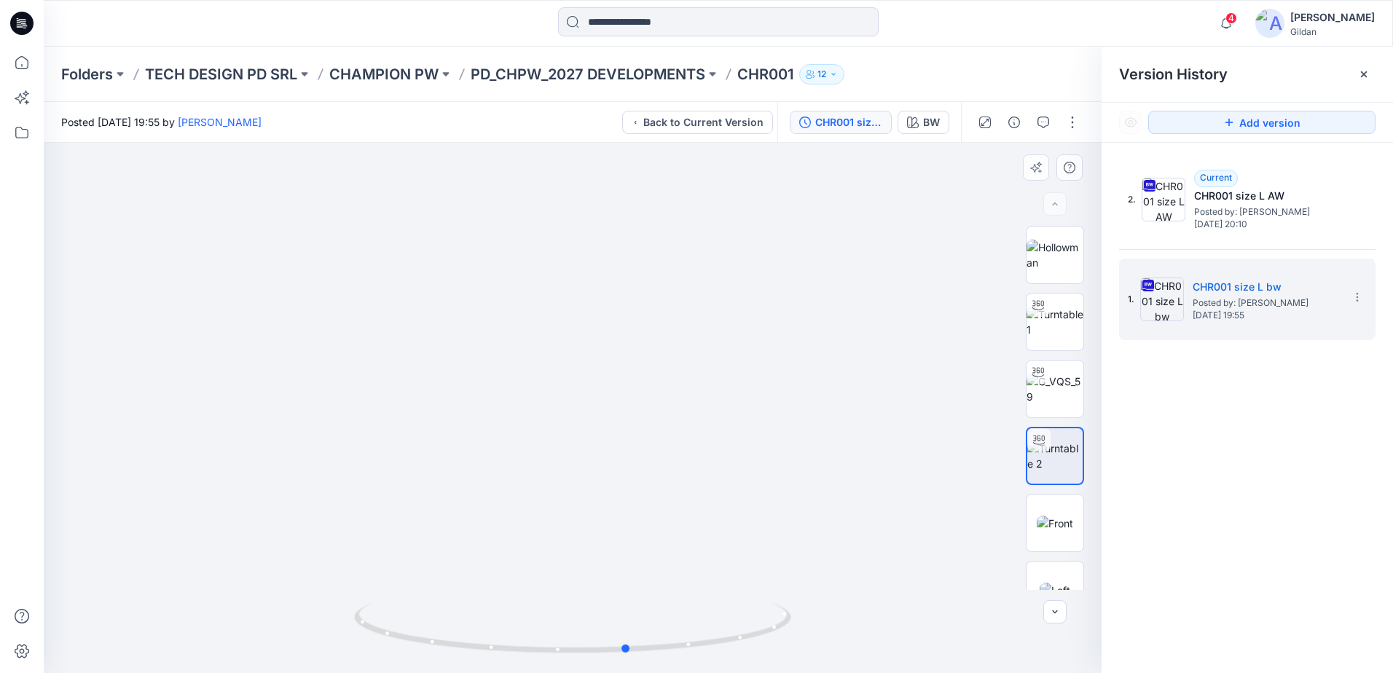
drag, startPoint x: 759, startPoint y: 640, endPoint x: 724, endPoint y: 665, distance: 42.7
click at [724, 665] on div at bounding box center [572, 636] width 437 height 73
click at [689, 72] on p "PD_CHPW_2027 DEVELOPMENTS" at bounding box center [588, 74] width 235 height 20
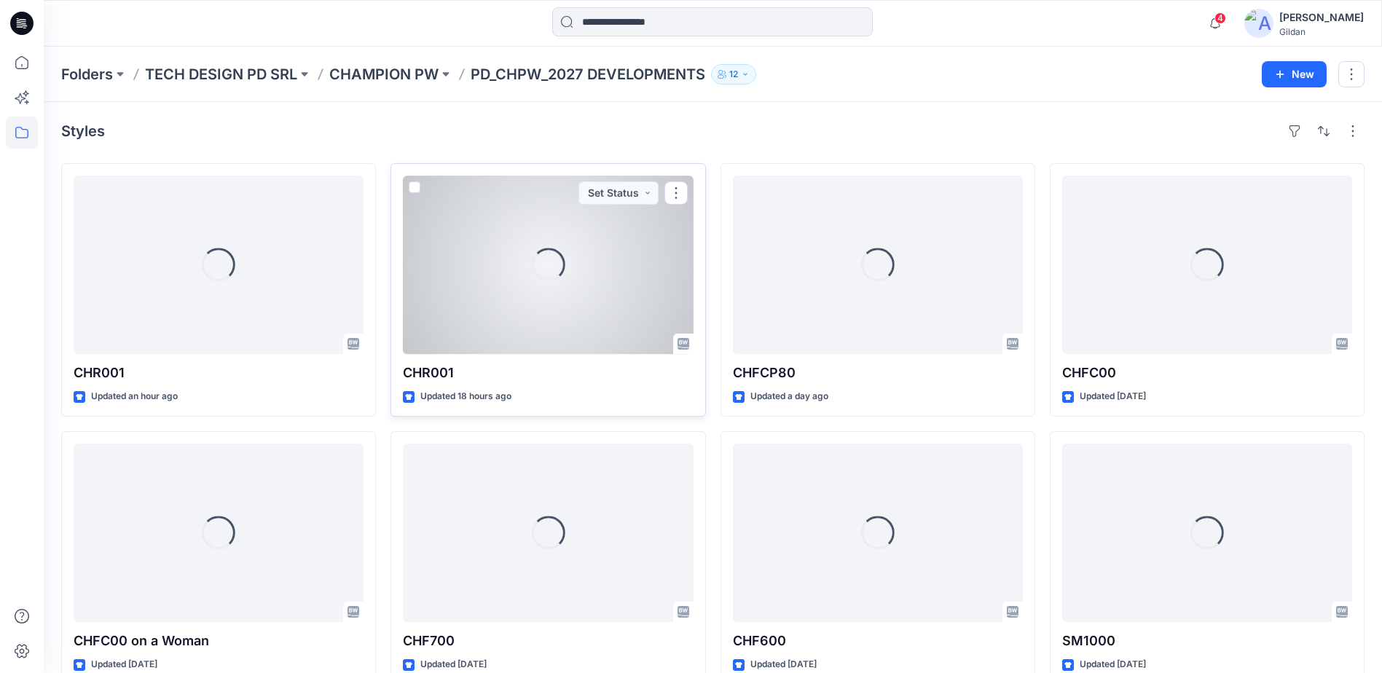
click at [568, 290] on div "Loading..." at bounding box center [548, 265] width 290 height 179
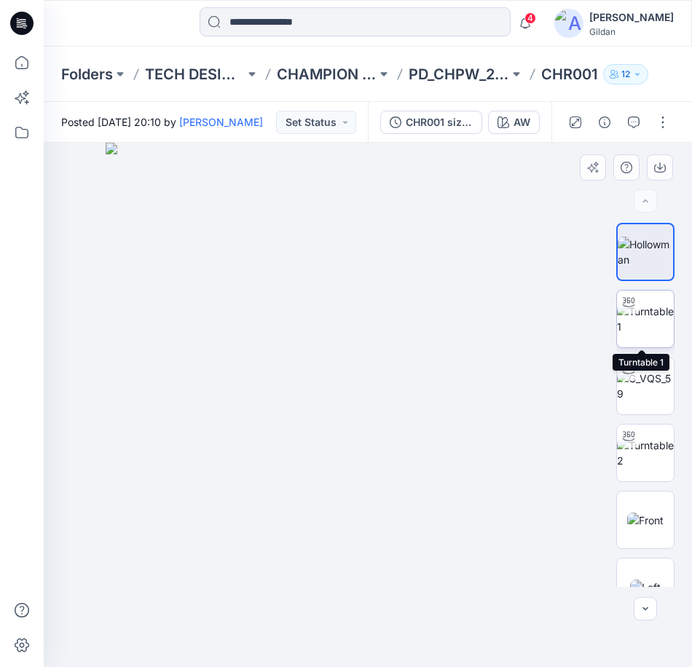
click at [643, 326] on img at bounding box center [645, 319] width 57 height 31
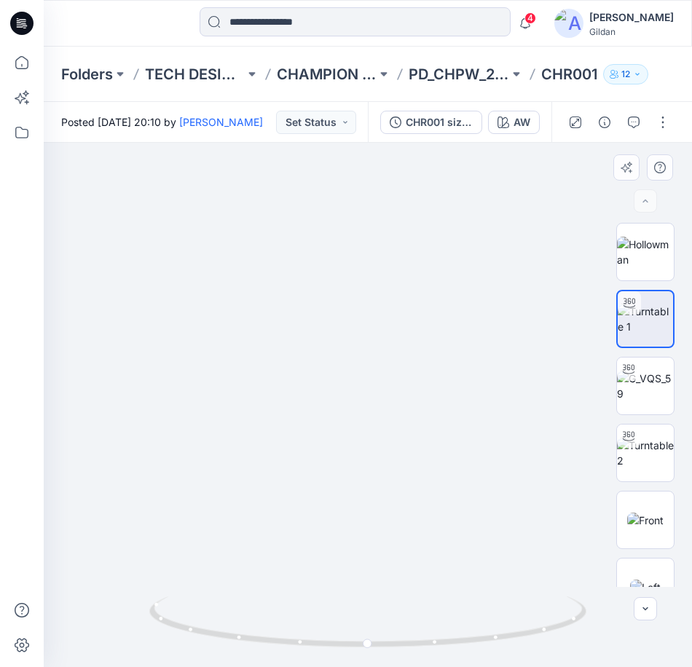
drag, startPoint x: 407, startPoint y: 389, endPoint x: 404, endPoint y: 410, distance: 21.3
click at [404, 410] on img at bounding box center [361, 390] width 818 height 555
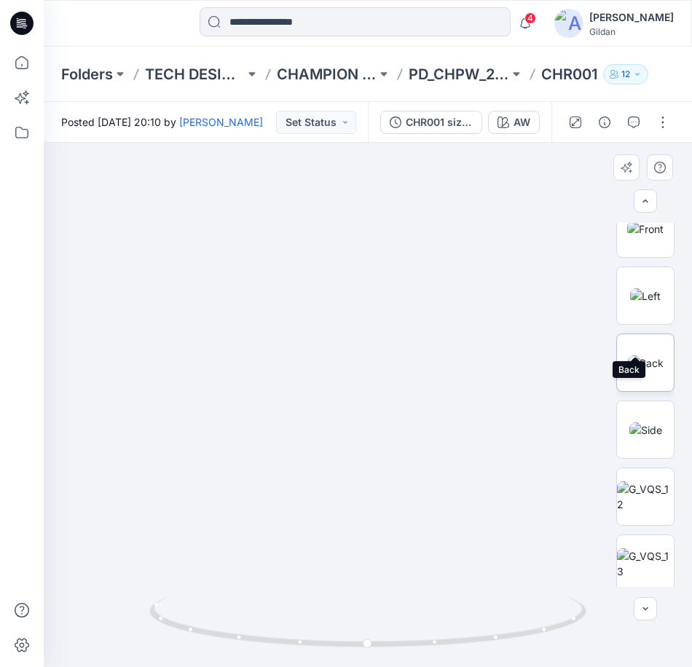
scroll to position [364, 0]
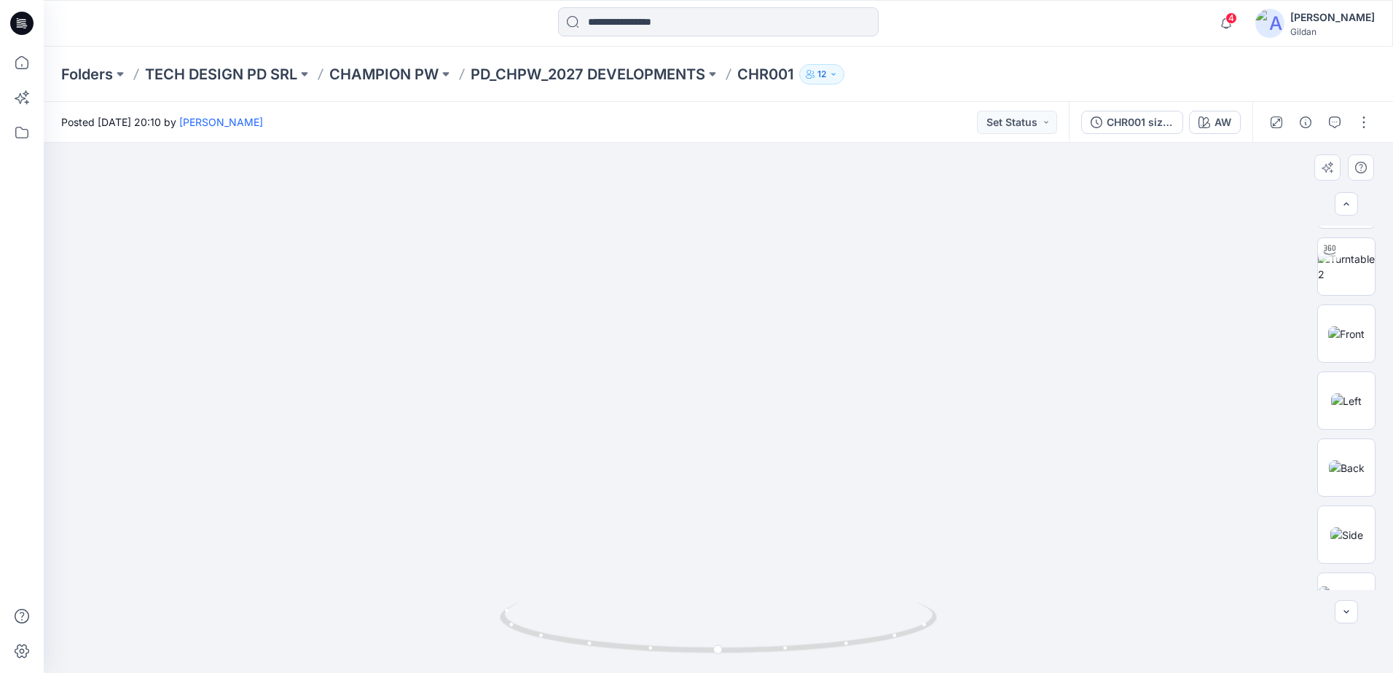
scroll to position [186, 0]
click at [692, 533] on img at bounding box center [1347, 538] width 33 height 15
click at [692, 340] on img at bounding box center [1346, 337] width 36 height 15
click at [692, 275] on img at bounding box center [1346, 270] width 57 height 31
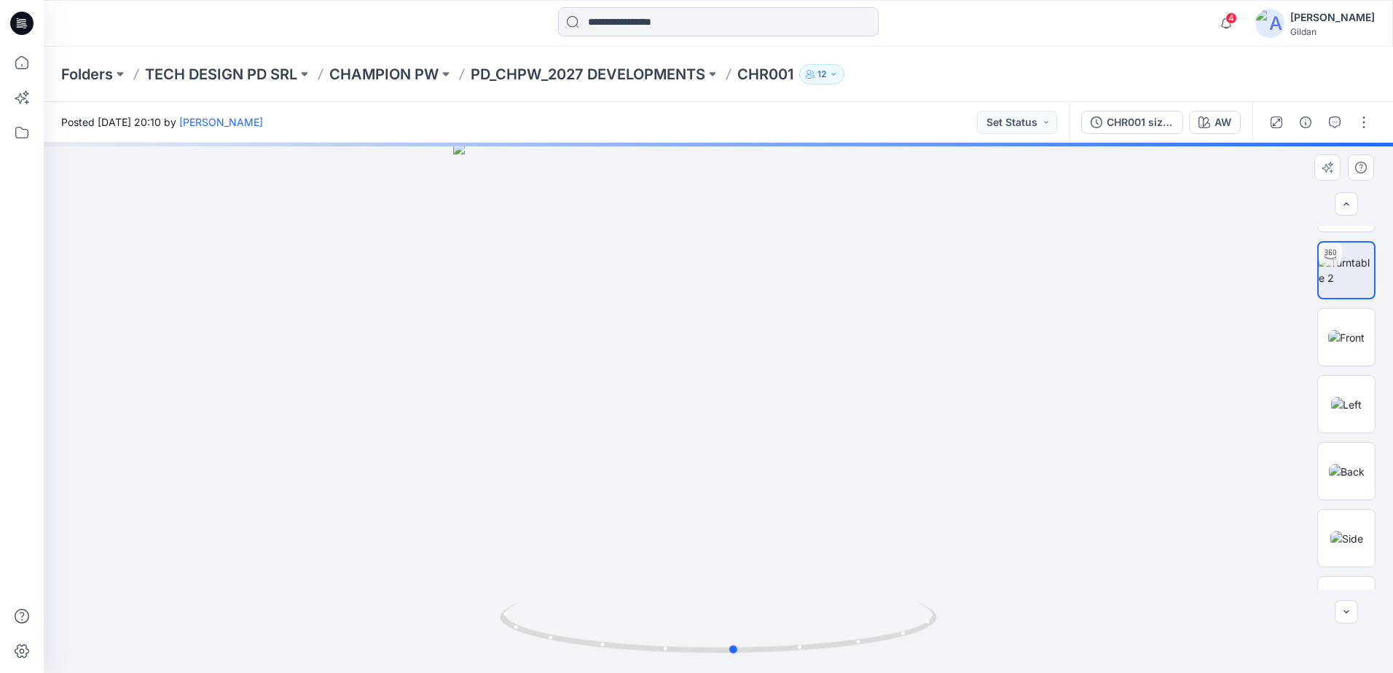
drag, startPoint x: 631, startPoint y: 648, endPoint x: 647, endPoint y: 663, distance: 22.2
click at [647, 663] on div at bounding box center [719, 408] width 1350 height 530
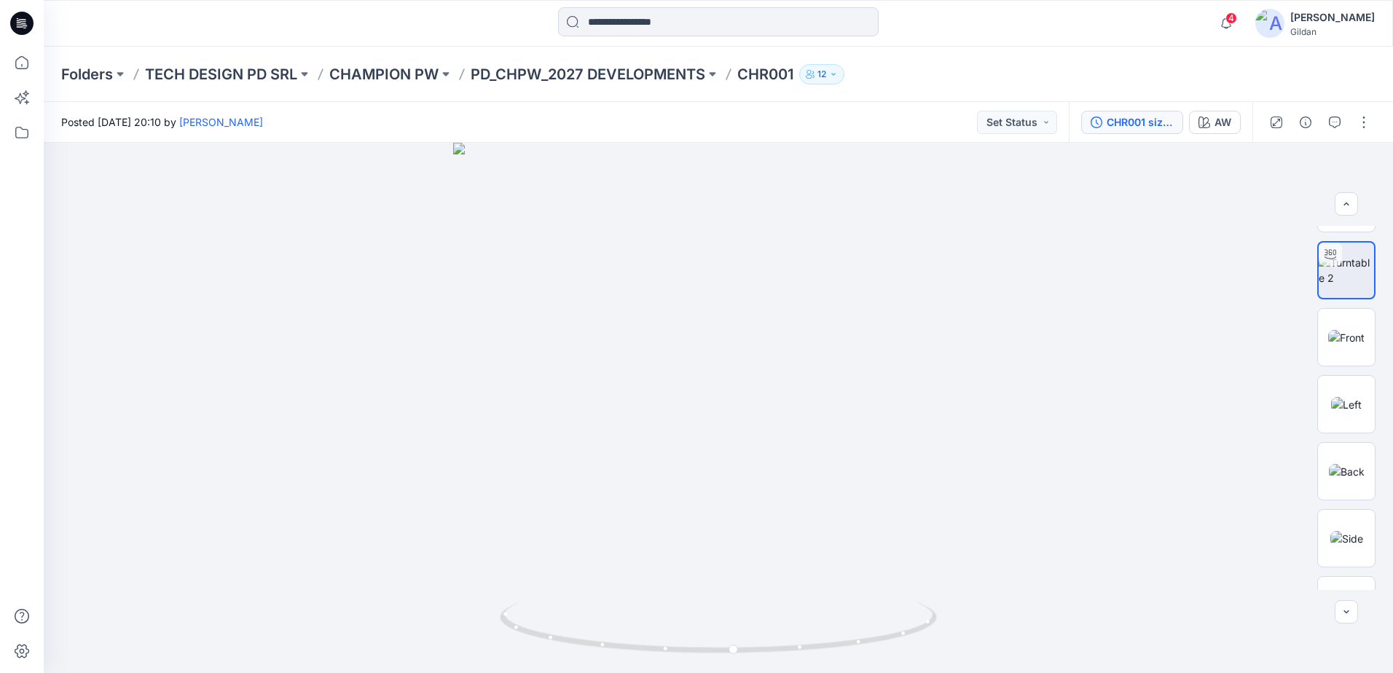
click at [692, 130] on div "CHR001 size L AW" at bounding box center [1140, 122] width 67 height 16
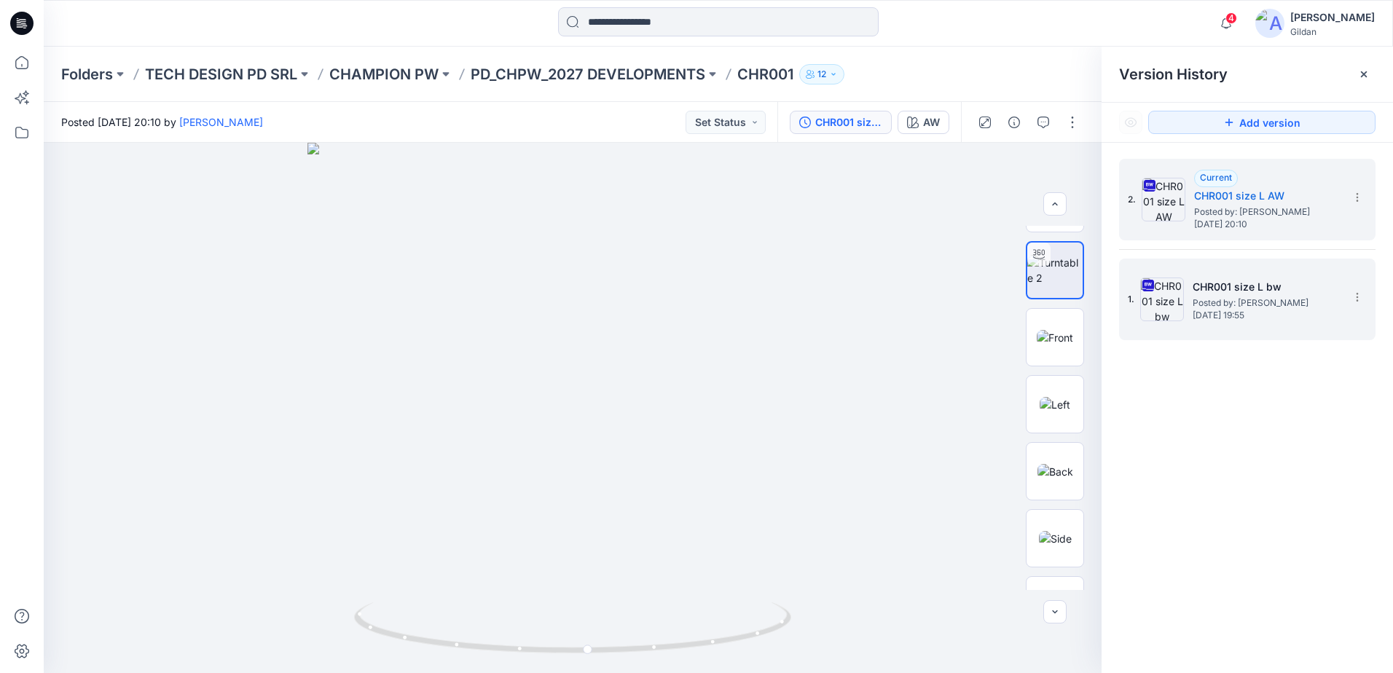
click at [692, 295] on img at bounding box center [1162, 300] width 44 height 44
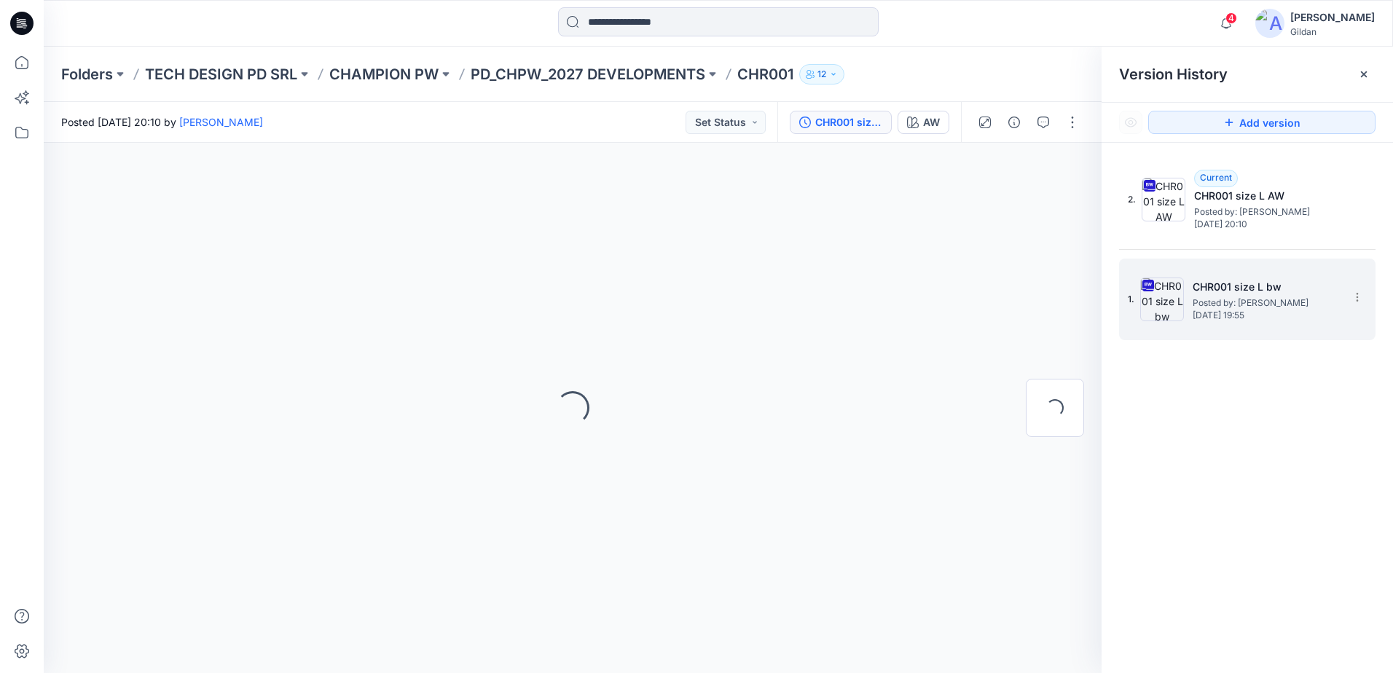
scroll to position [0, 0]
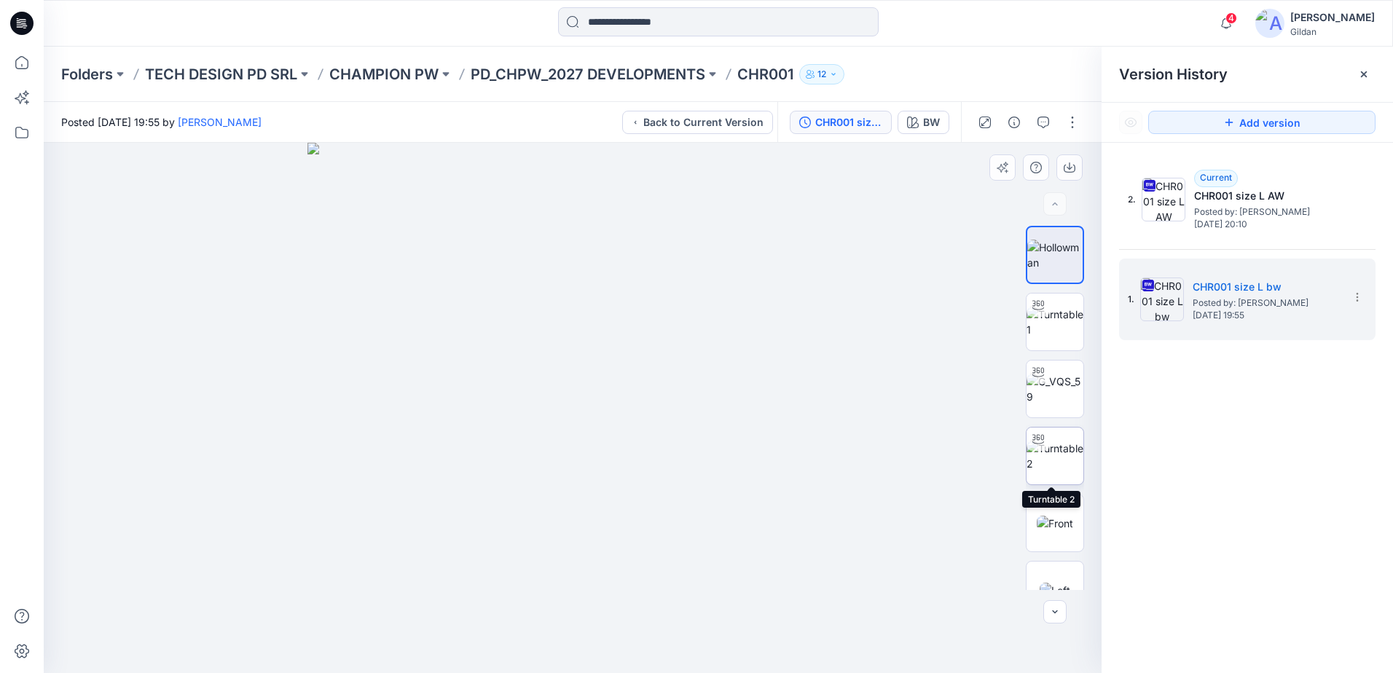
click at [692, 458] on img at bounding box center [1055, 456] width 57 height 31
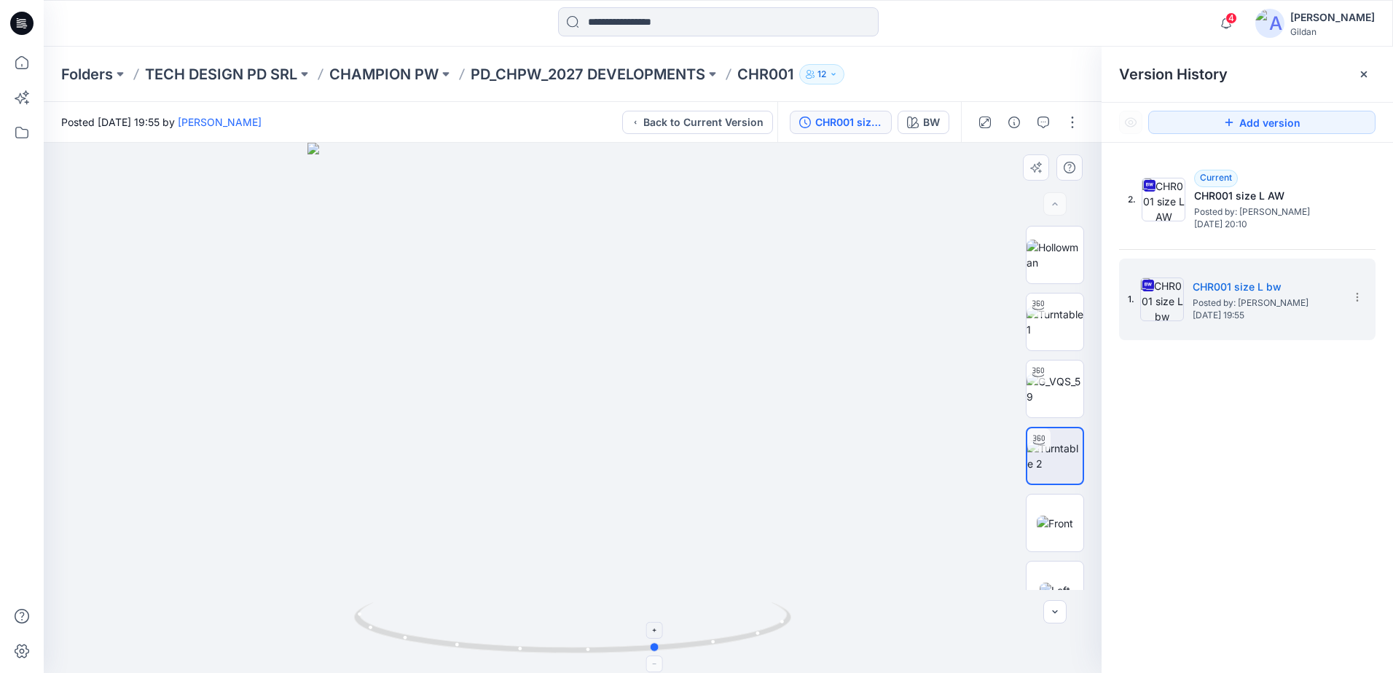
drag, startPoint x: 632, startPoint y: 648, endPoint x: 717, endPoint y: 652, distance: 85.4
click at [692, 652] on icon at bounding box center [574, 630] width 441 height 55
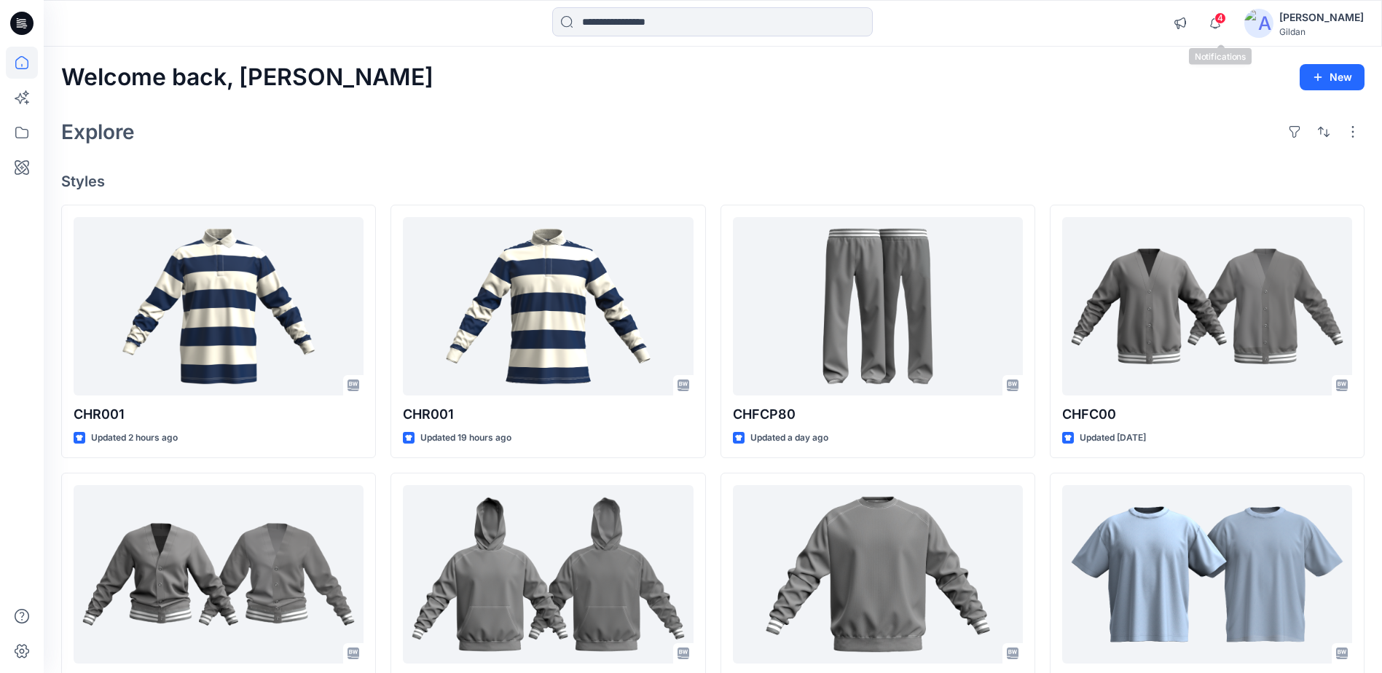
click at [1230, 6] on div "4 Notifications Your style CHR001 is ready 19 hours ago Your style CHR001 has b…" at bounding box center [713, 23] width 1339 height 47
click at [1223, 17] on span "4" at bounding box center [1221, 18] width 12 height 12
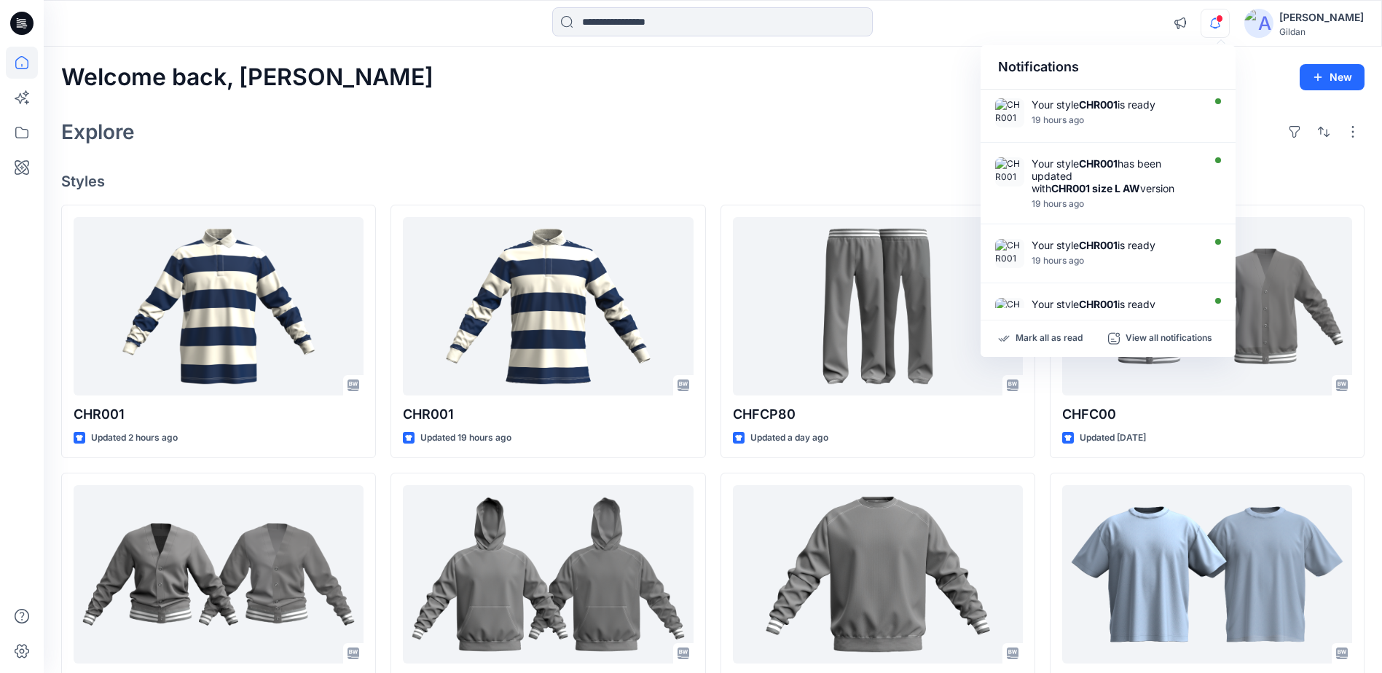
click at [1227, 23] on icon "button" at bounding box center [1216, 23] width 28 height 29
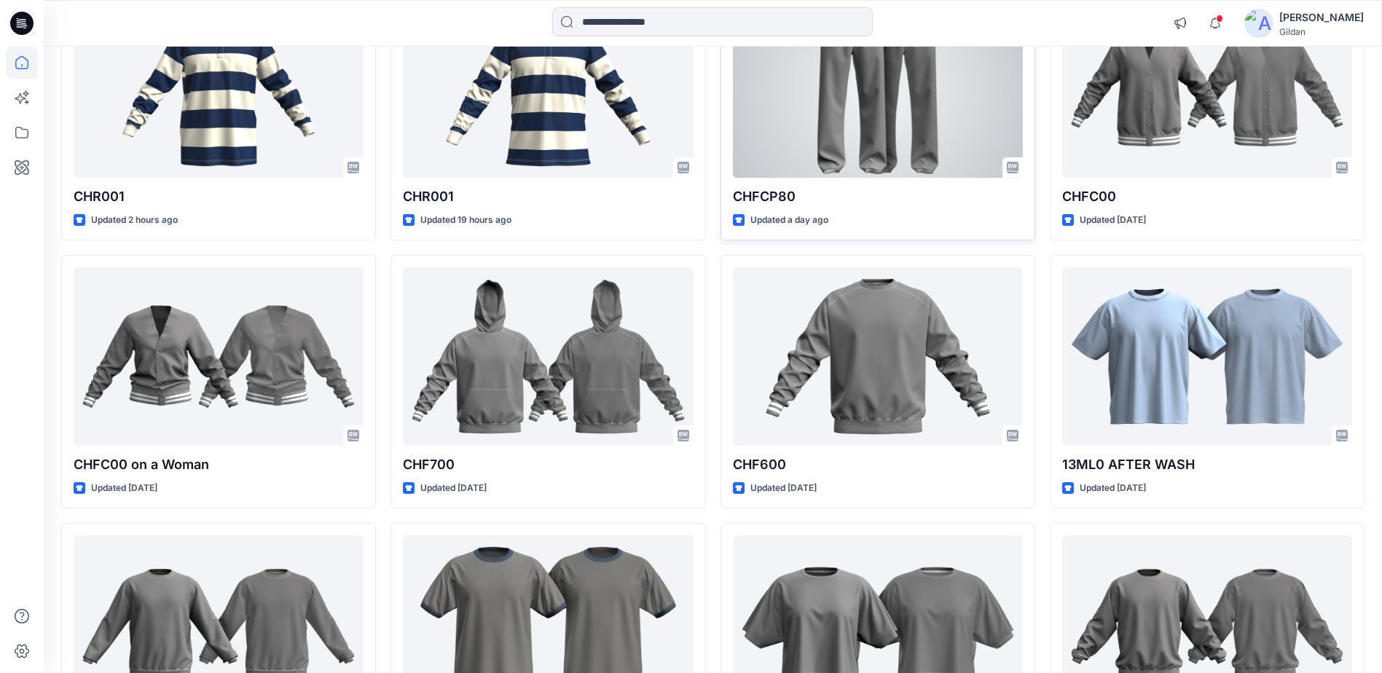
scroll to position [219, 0]
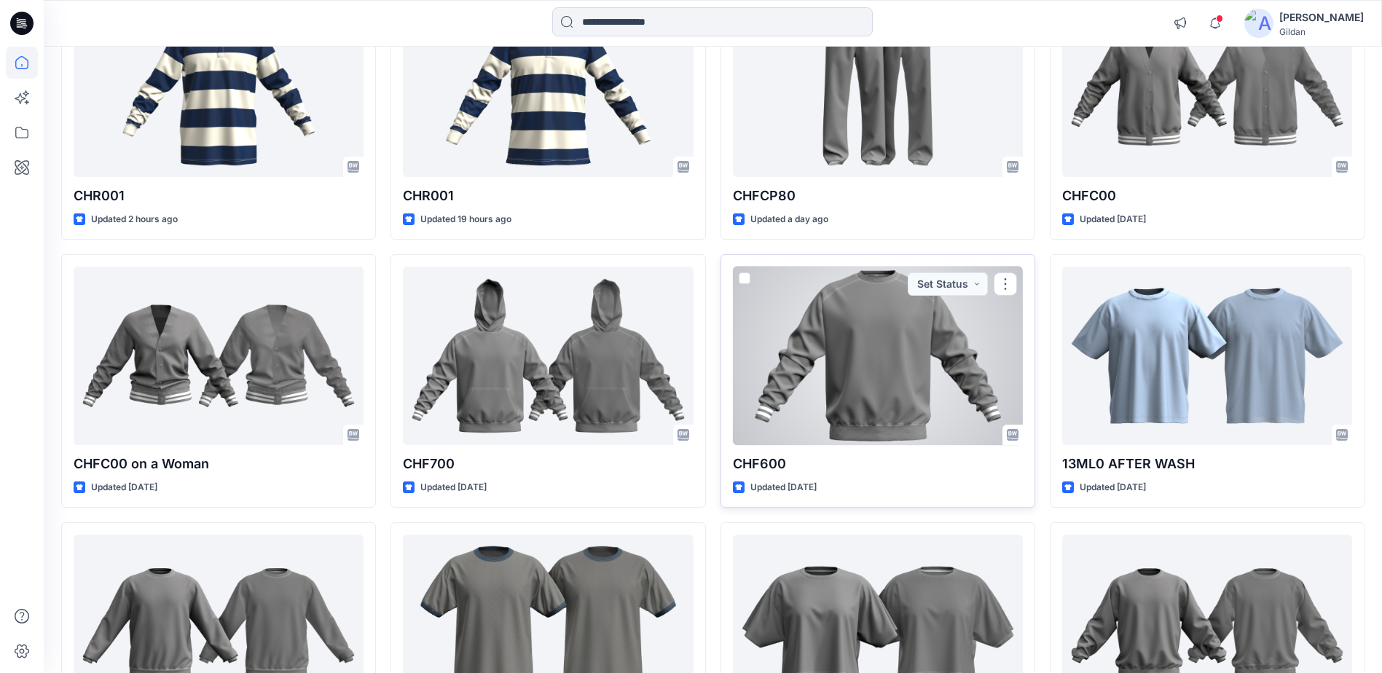
click at [885, 359] on div at bounding box center [878, 356] width 290 height 179
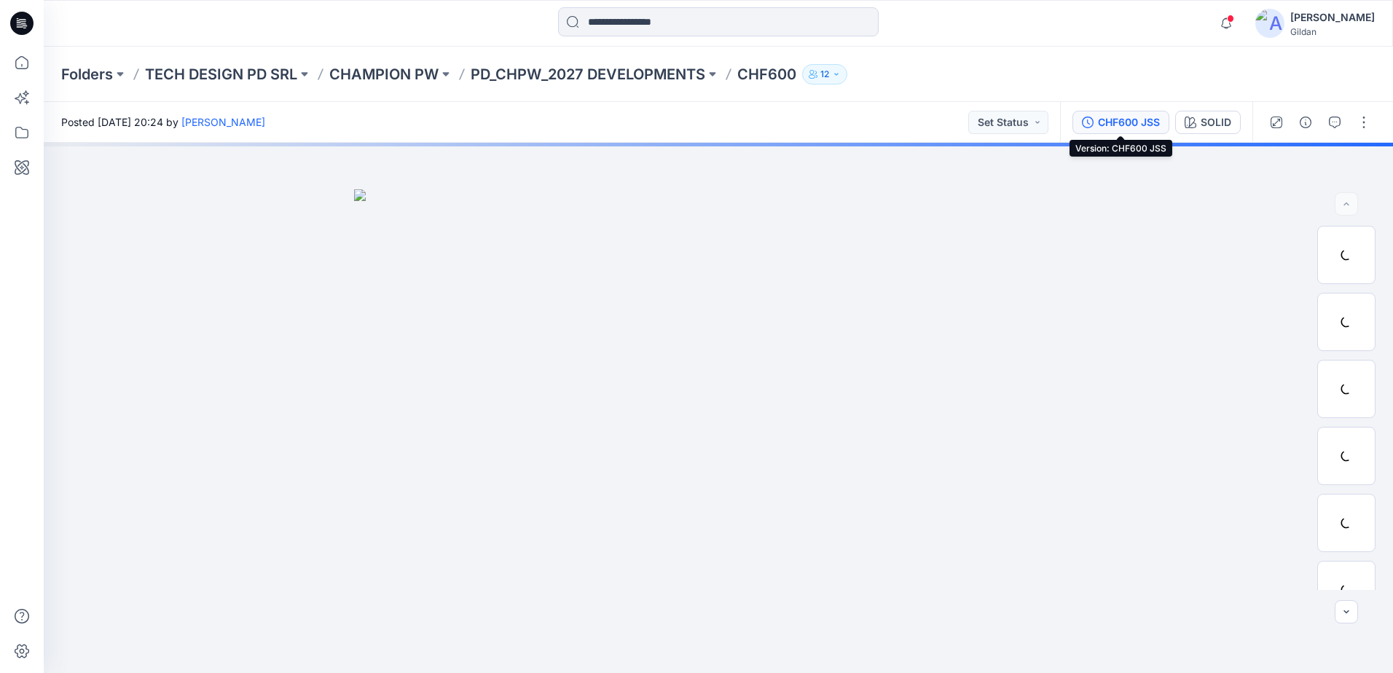
click at [1109, 126] on div "CHF600 JSS" at bounding box center [1129, 122] width 62 height 16
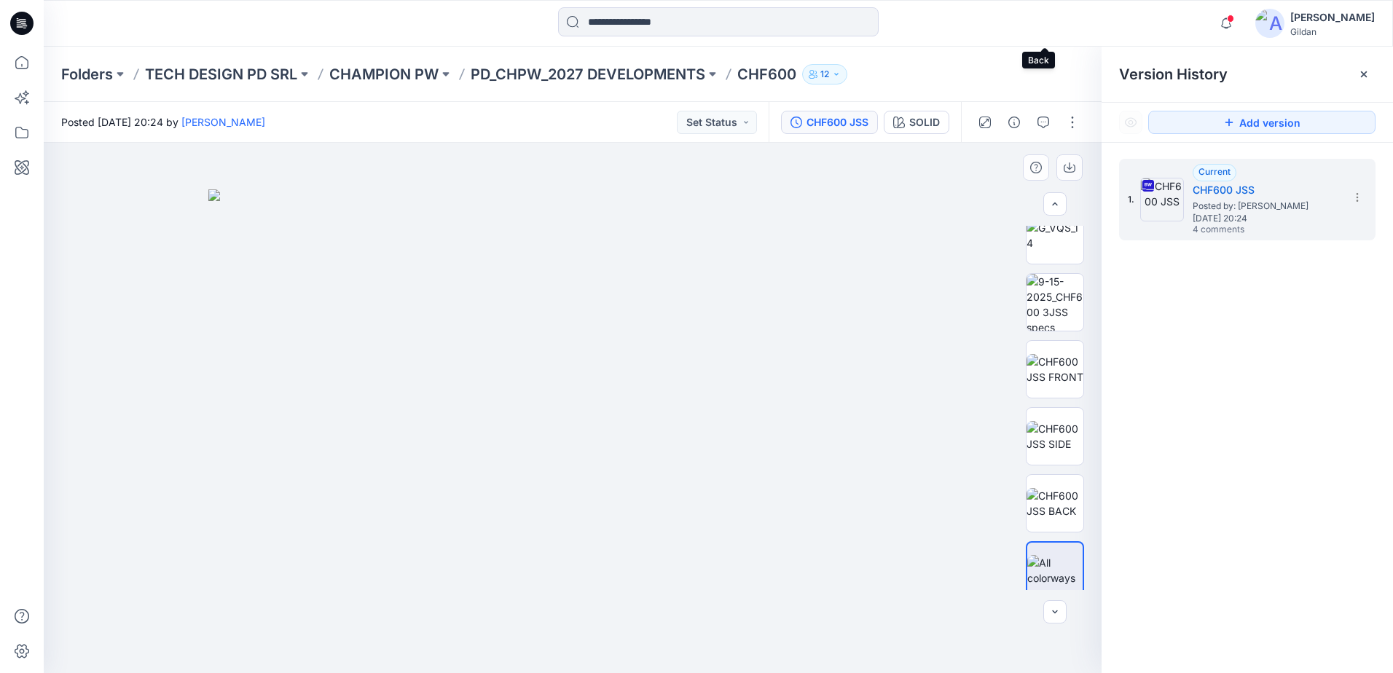
scroll to position [700, 0]
click at [1043, 129] on button "button" at bounding box center [1043, 122] width 23 height 23
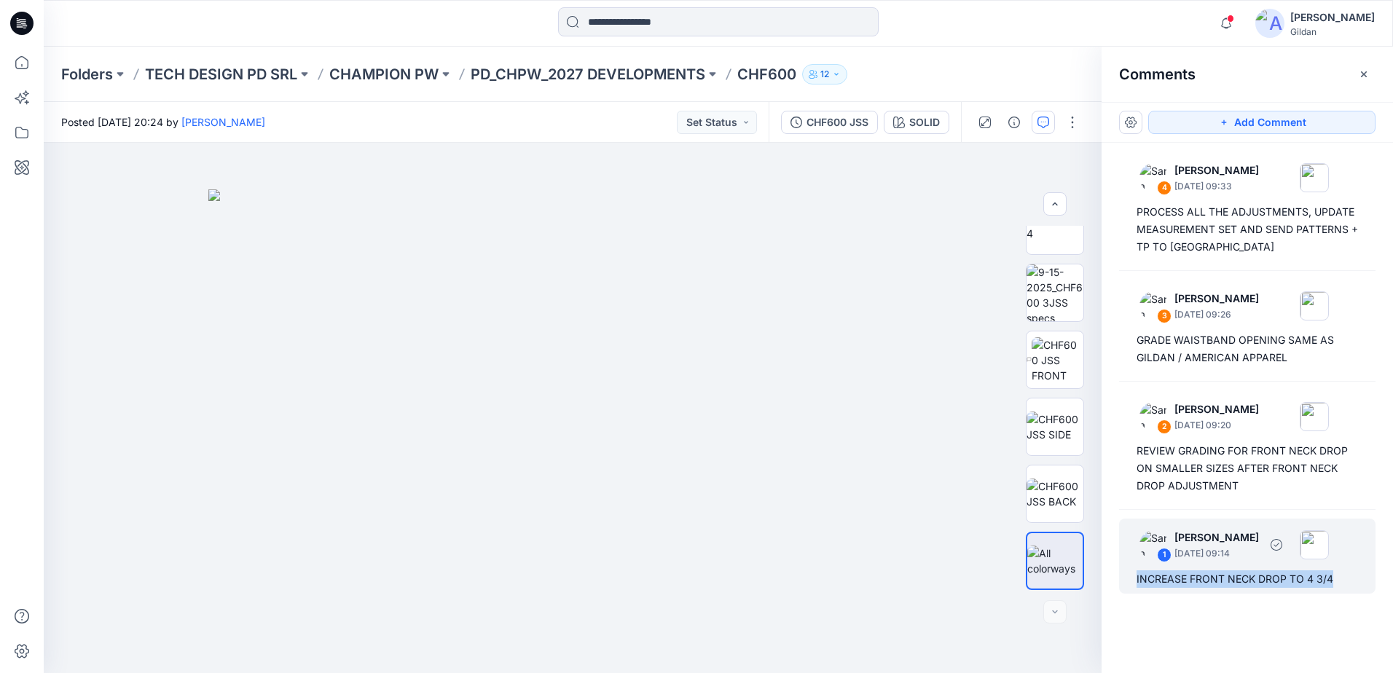
drag, startPoint x: 1131, startPoint y: 579, endPoint x: 1342, endPoint y: 586, distance: 211.4
click at [1342, 586] on div "1 [PERSON_NAME] [DATE] 09:14 INCREASE FRONT NECK DROP TO 4 3/4" at bounding box center [1247, 556] width 257 height 75
copy div "INCREASE FRONT NECK DROP TO 4 3/4"
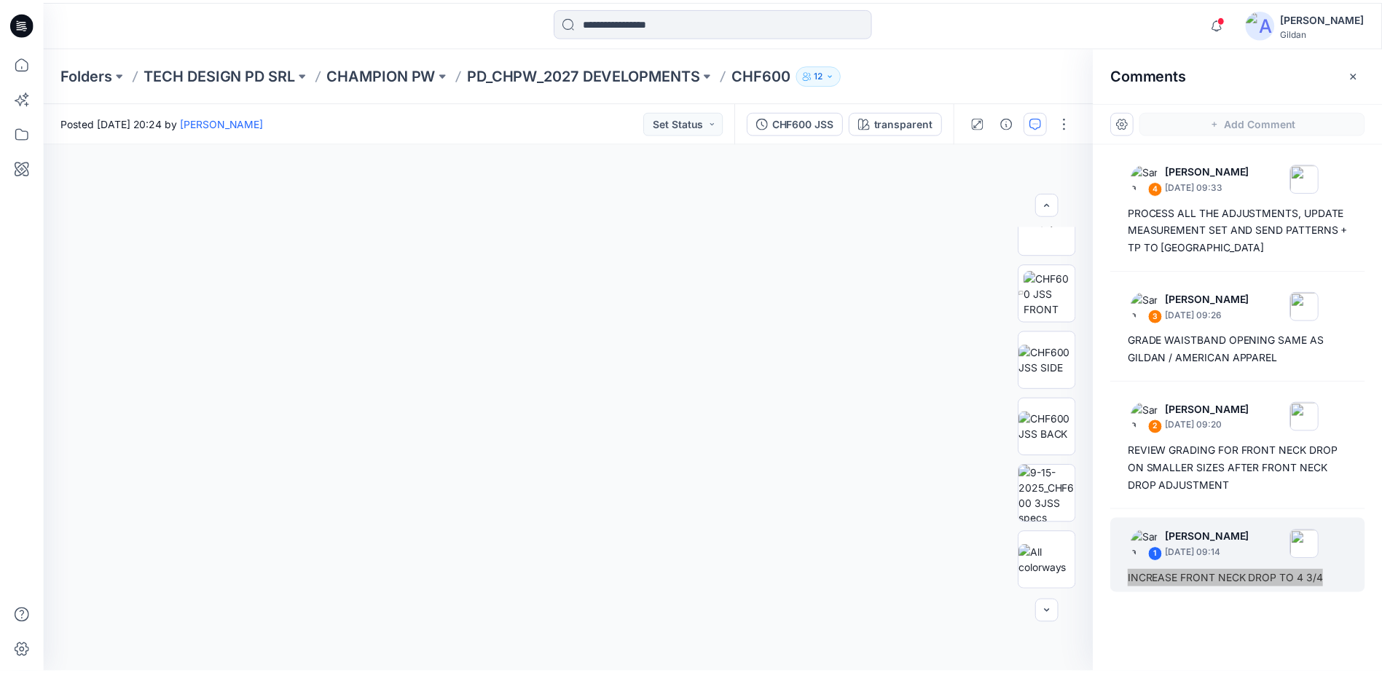
scroll to position [633, 0]
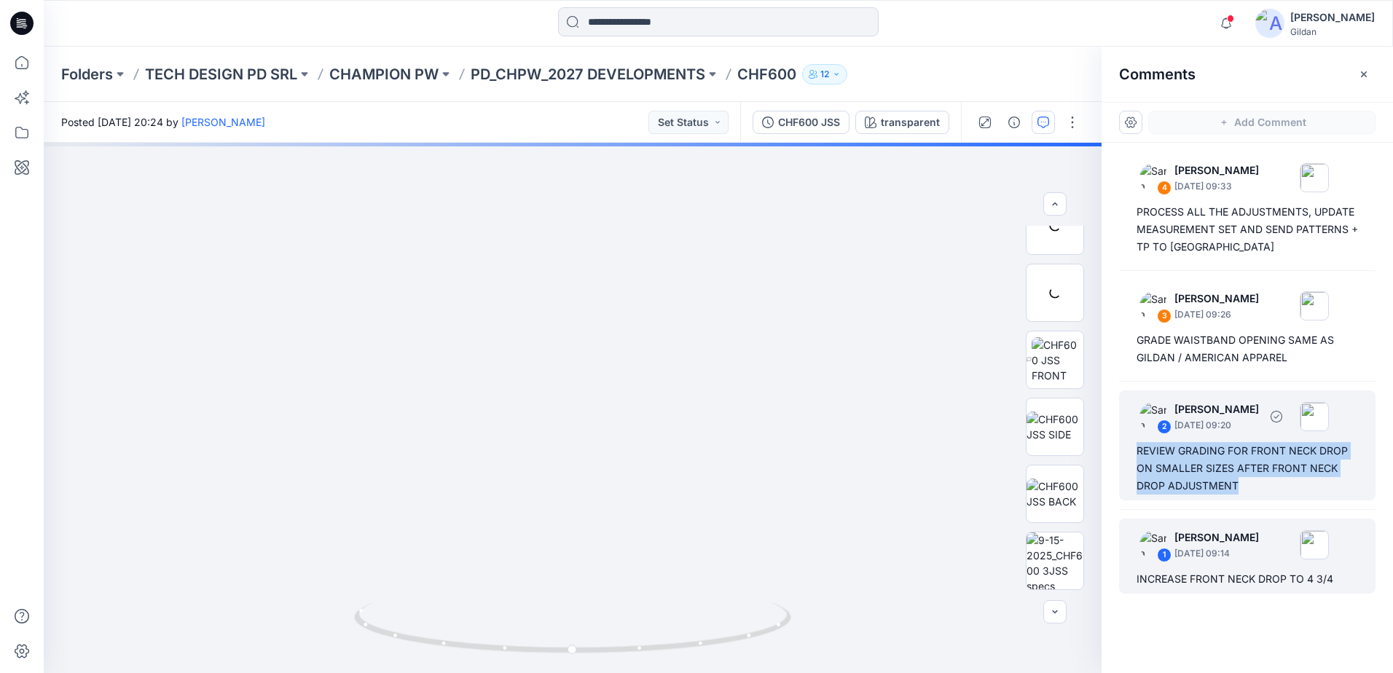
drag, startPoint x: 1137, startPoint y: 451, endPoint x: 1253, endPoint y: 491, distance: 121.9
click at [1253, 491] on div "REVIEW GRADING FOR FRONT NECK DROP ON SMALLER SIZES AFTER FRONT NECK DROP ADJUS…" at bounding box center [1248, 468] width 222 height 52
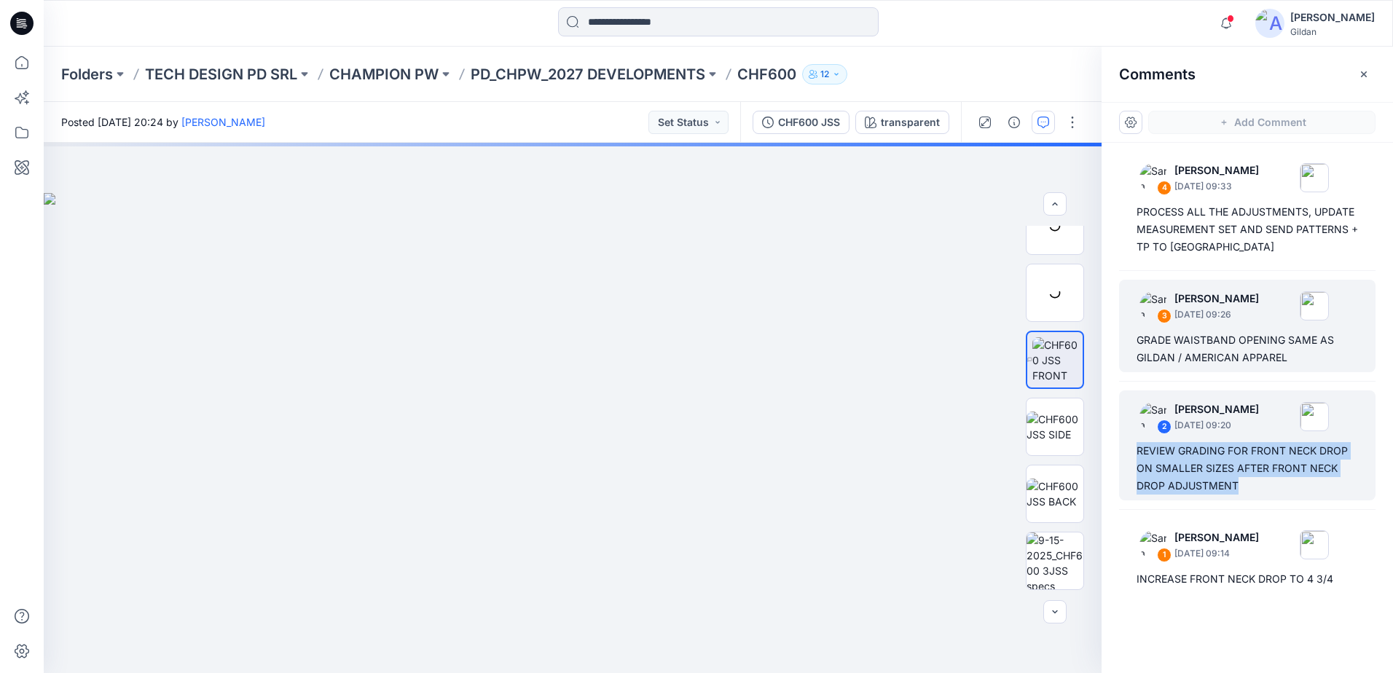
copy div "REVIEW GRADING FOR FRONT NECK DROP ON SMALLER SIZES AFTER FRONT NECK DROP ADJUS…"
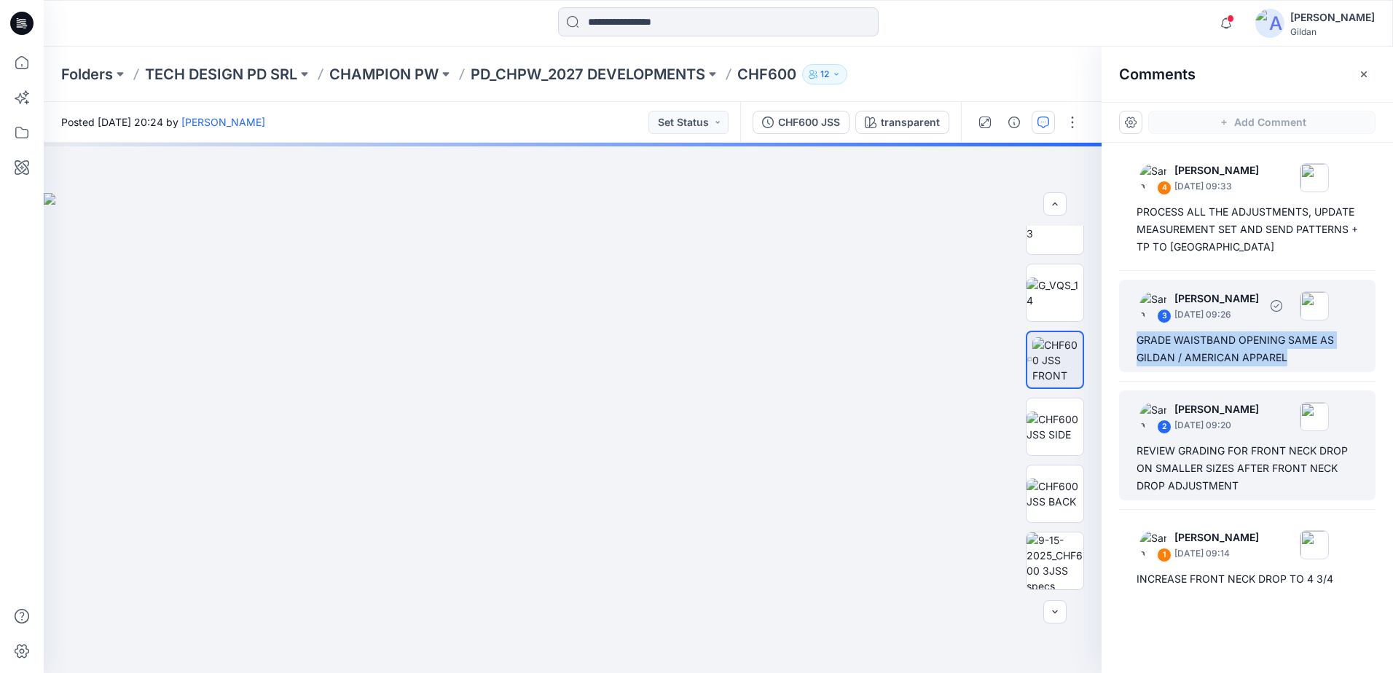
drag, startPoint x: 1133, startPoint y: 335, endPoint x: 1294, endPoint y: 364, distance: 163.5
click at [1294, 364] on div "3 Sara Hernandez September 18, 2025 09:26 GRADE WAISTBAND OPENING SAME AS GILDA…" at bounding box center [1247, 326] width 257 height 93
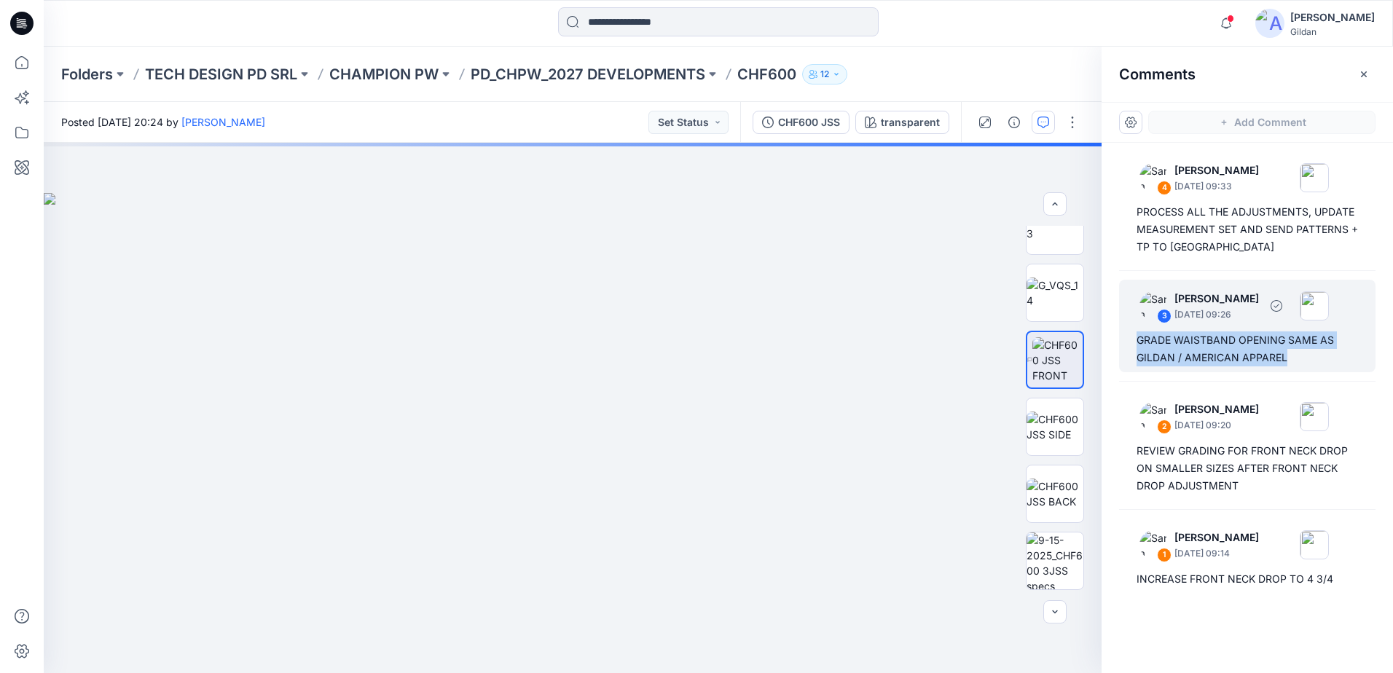
copy div "GRADE WAISTBAND OPENING SAME AS GILDAN / AMERICAN APPAREL"
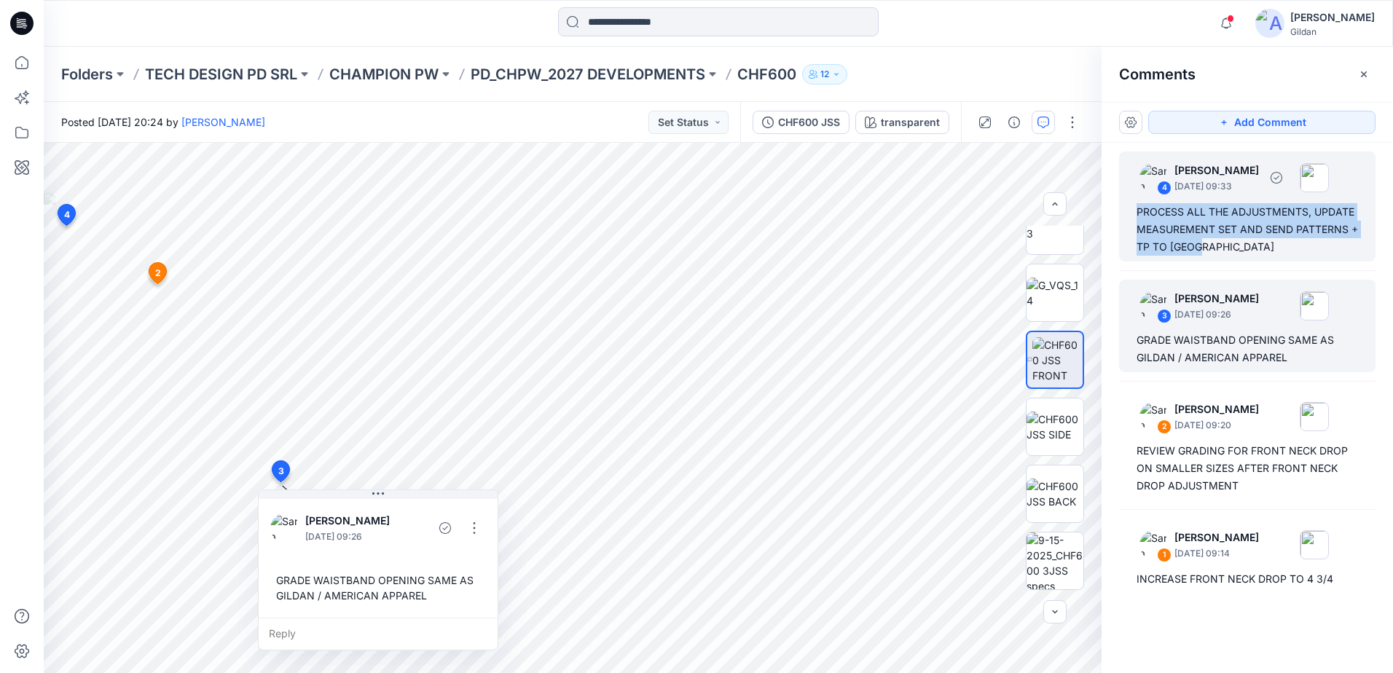
drag, startPoint x: 1133, startPoint y: 211, endPoint x: 1214, endPoint y: 247, distance: 88.4
click at [1214, 247] on div "4 Sara Hernandez September 18, 2025 09:33 PROCESS ALL THE ADJUSTMENTS, UPDATE M…" at bounding box center [1247, 207] width 257 height 110
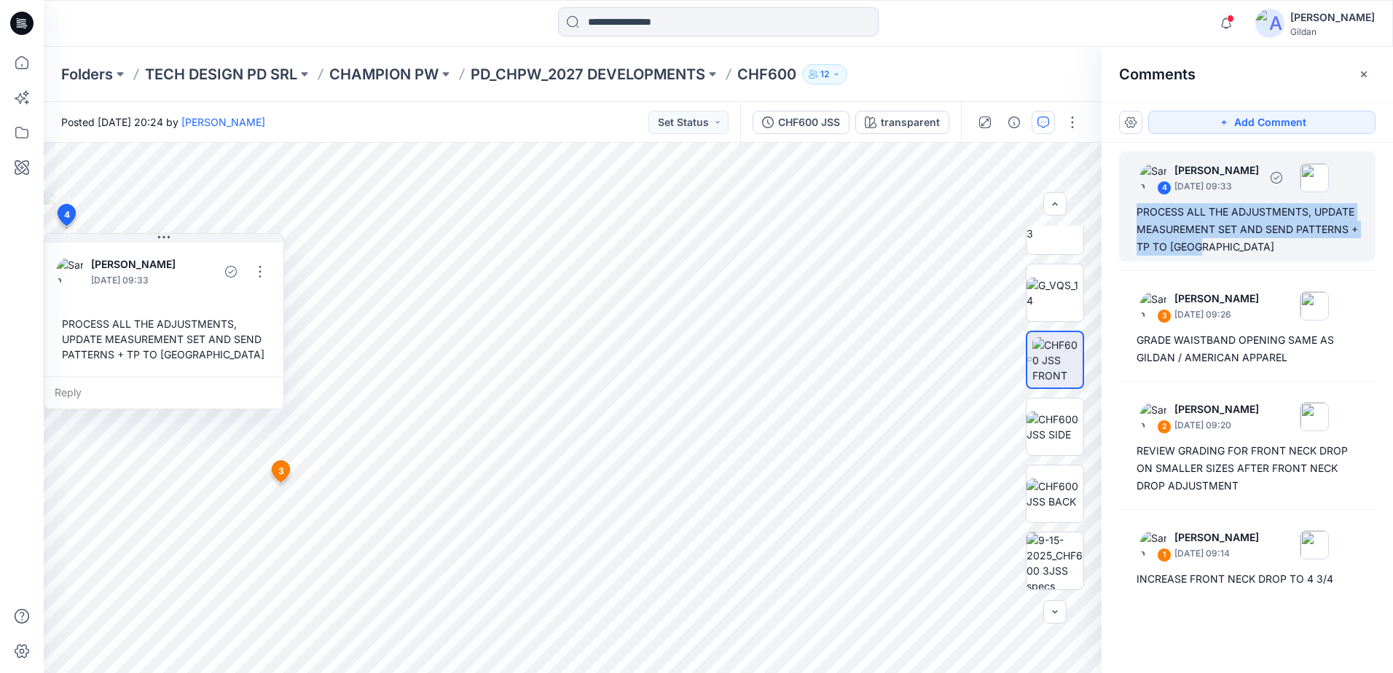
copy div "PROCESS ALL THE ADJUSTMENTS, UPDATE MEASUREMENT SET AND SEND PATTERNS + TP TO L…"
click at [632, 74] on p "PD_CHPW_2027 DEVELOPMENTS" at bounding box center [588, 74] width 235 height 20
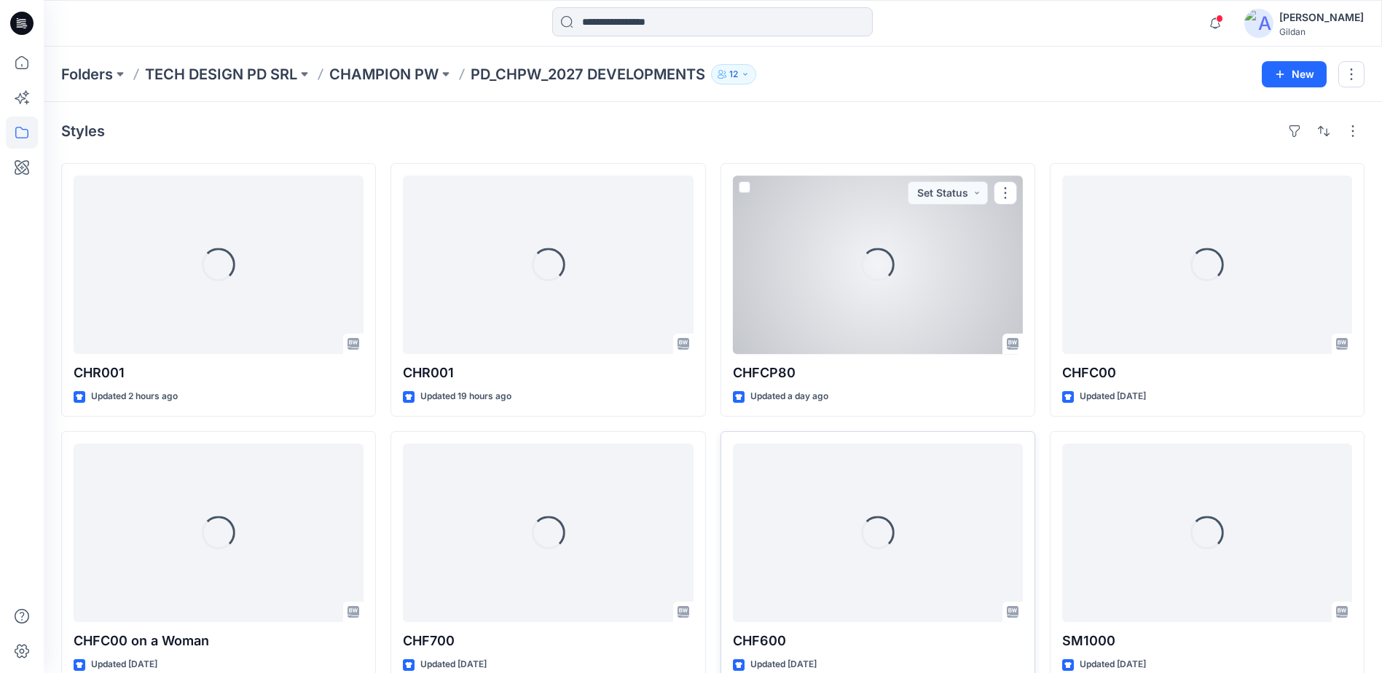
scroll to position [29, 0]
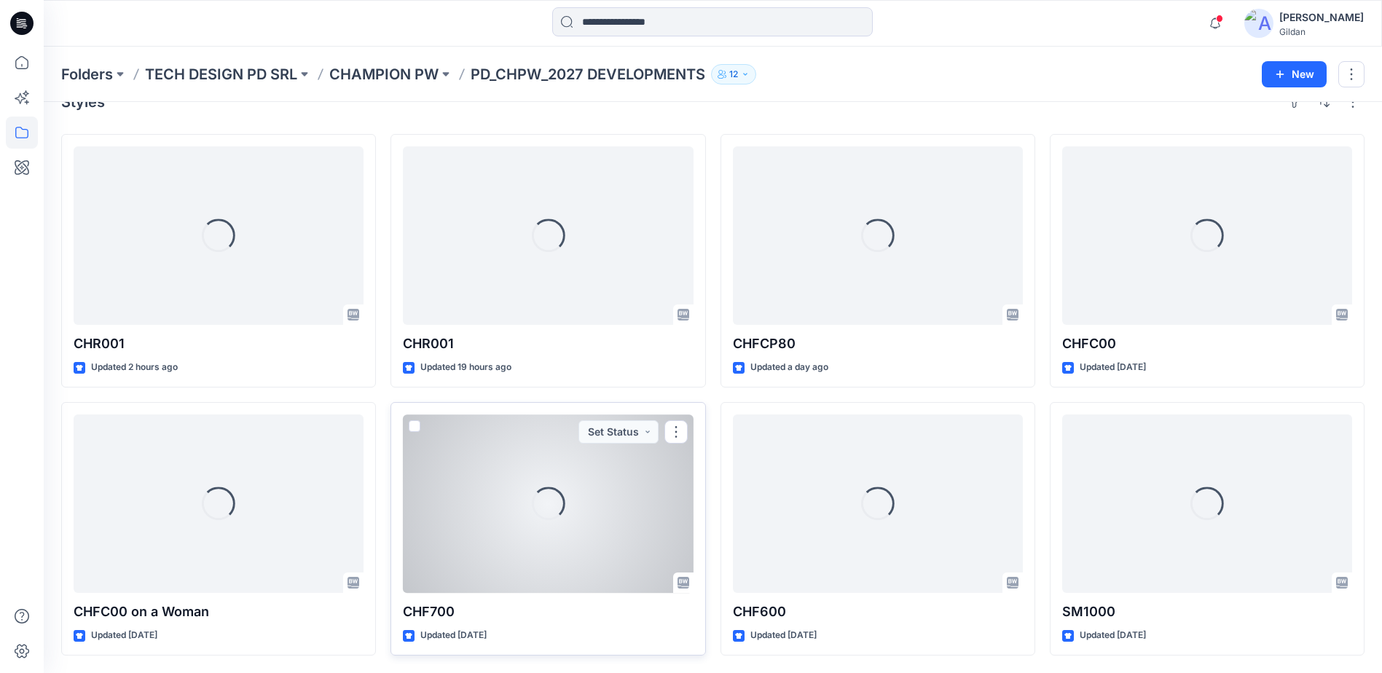
click at [577, 499] on div "Loading..." at bounding box center [548, 504] width 290 height 179
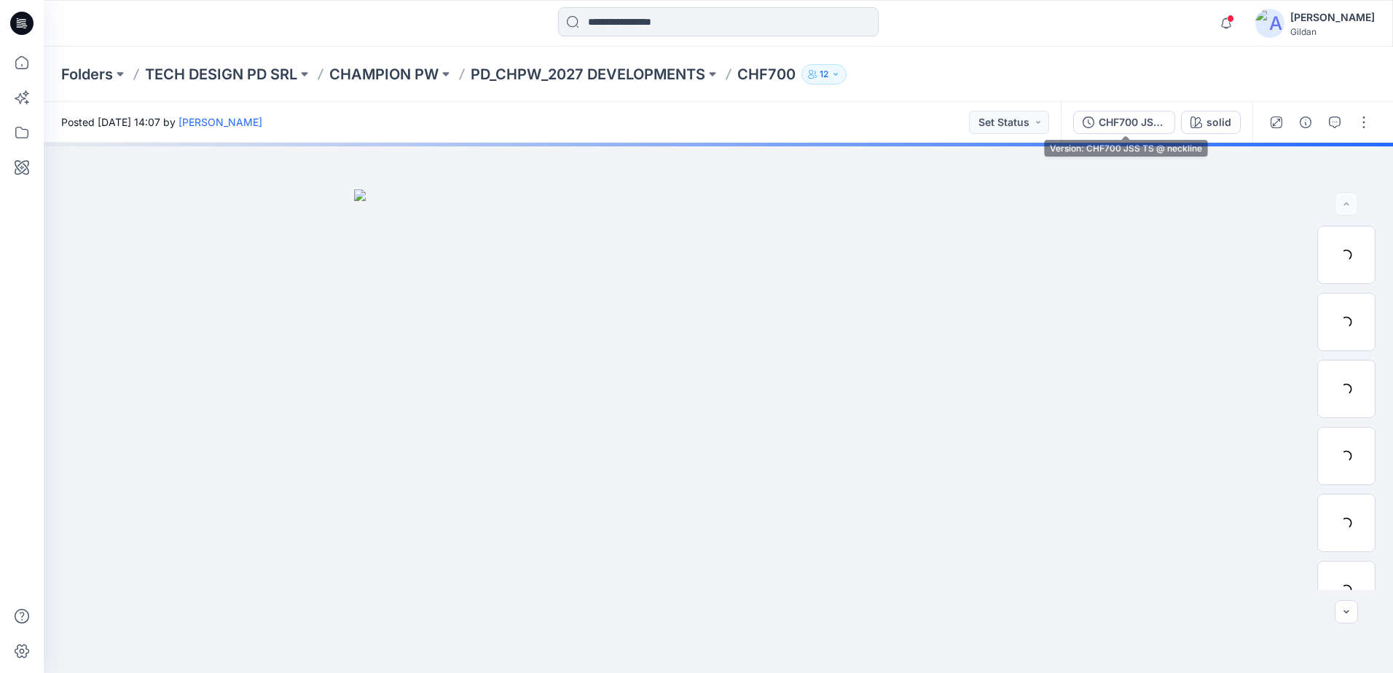
click at [1115, 120] on div "CHF700 JSS TS @ neckline" at bounding box center [1132, 122] width 67 height 16
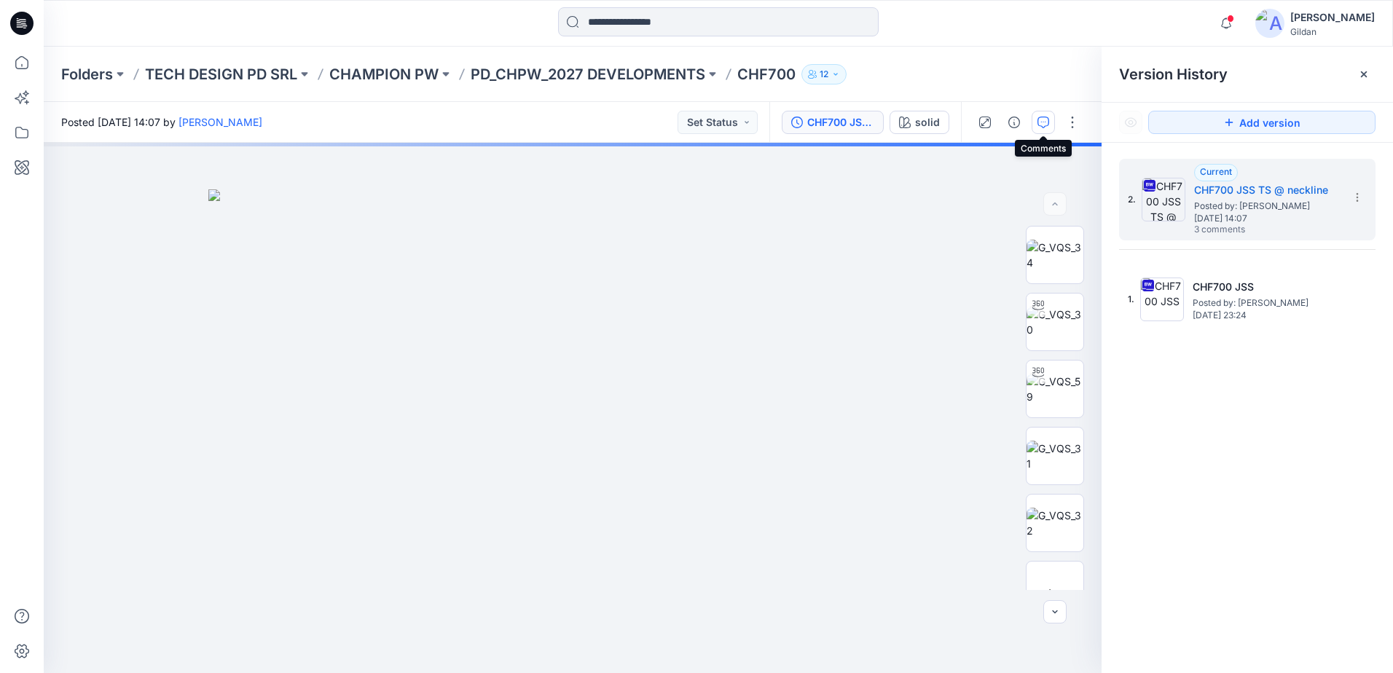
click at [1046, 120] on icon "button" at bounding box center [1044, 123] width 12 height 12
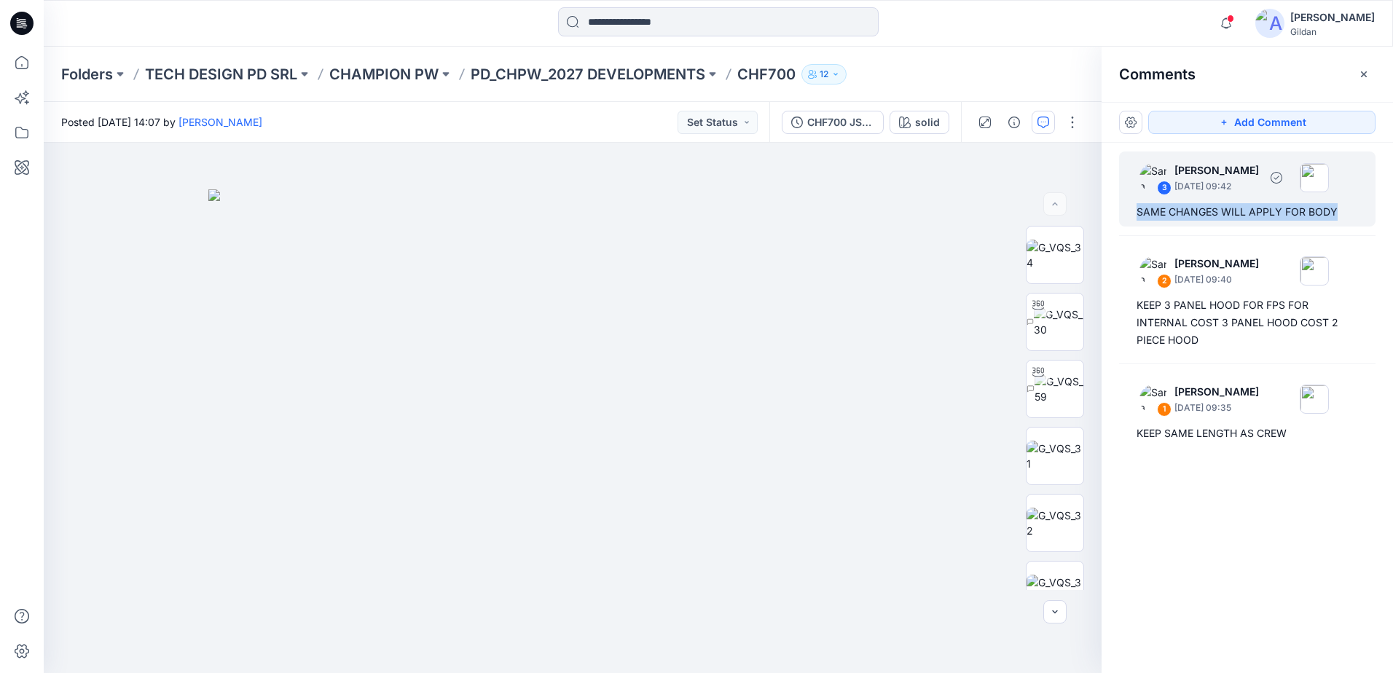
drag, startPoint x: 1345, startPoint y: 211, endPoint x: 1124, endPoint y: 213, distance: 220.8
click at [1124, 213] on div "3 Sara Hernandez September 18, 2025 09:42 SAME CHANGES WILL APPLY FOR BODY" at bounding box center [1247, 189] width 257 height 75
copy div "SAME CHANGES WILL APPLY FOR BODY"
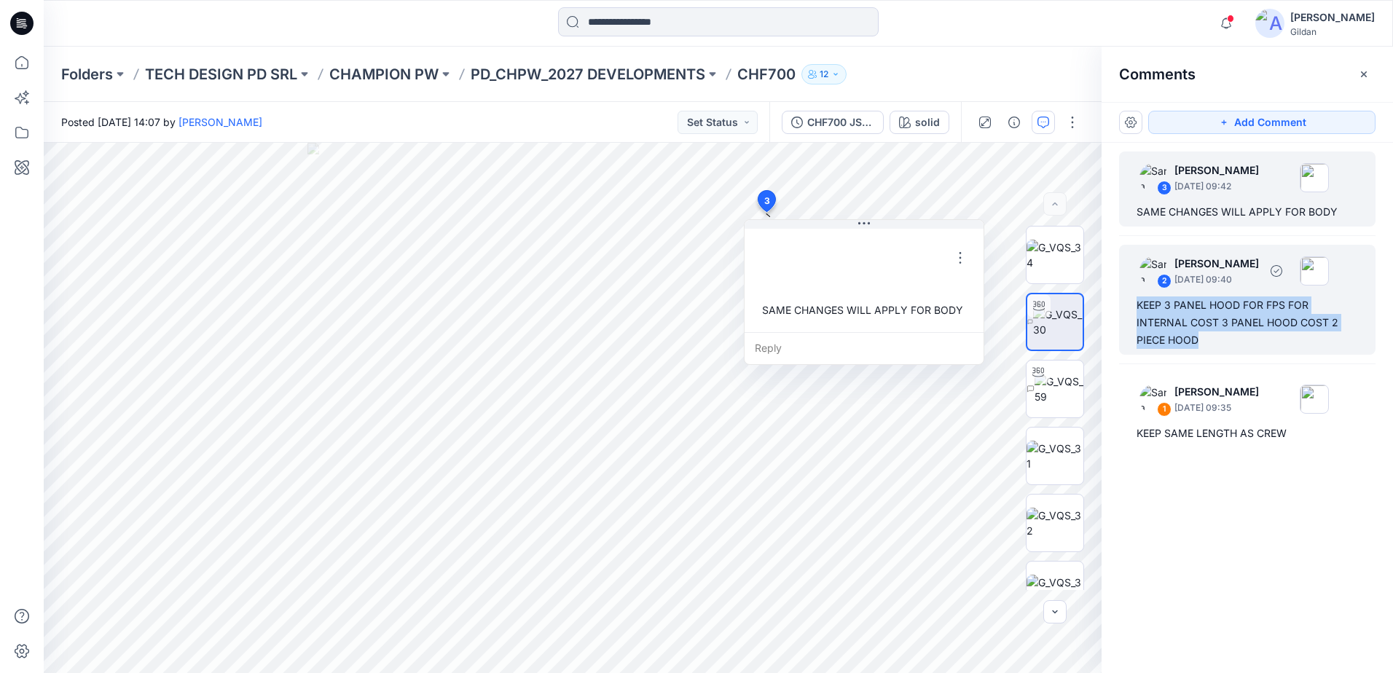
drag, startPoint x: 1203, startPoint y: 341, endPoint x: 1131, endPoint y: 305, distance: 80.8
click at [1131, 305] on div "2 Sara Hernandez September 18, 2025 09:40 KEEP 3 PANEL HOOD FOR FPS FOR INTERNA…" at bounding box center [1247, 300] width 257 height 110
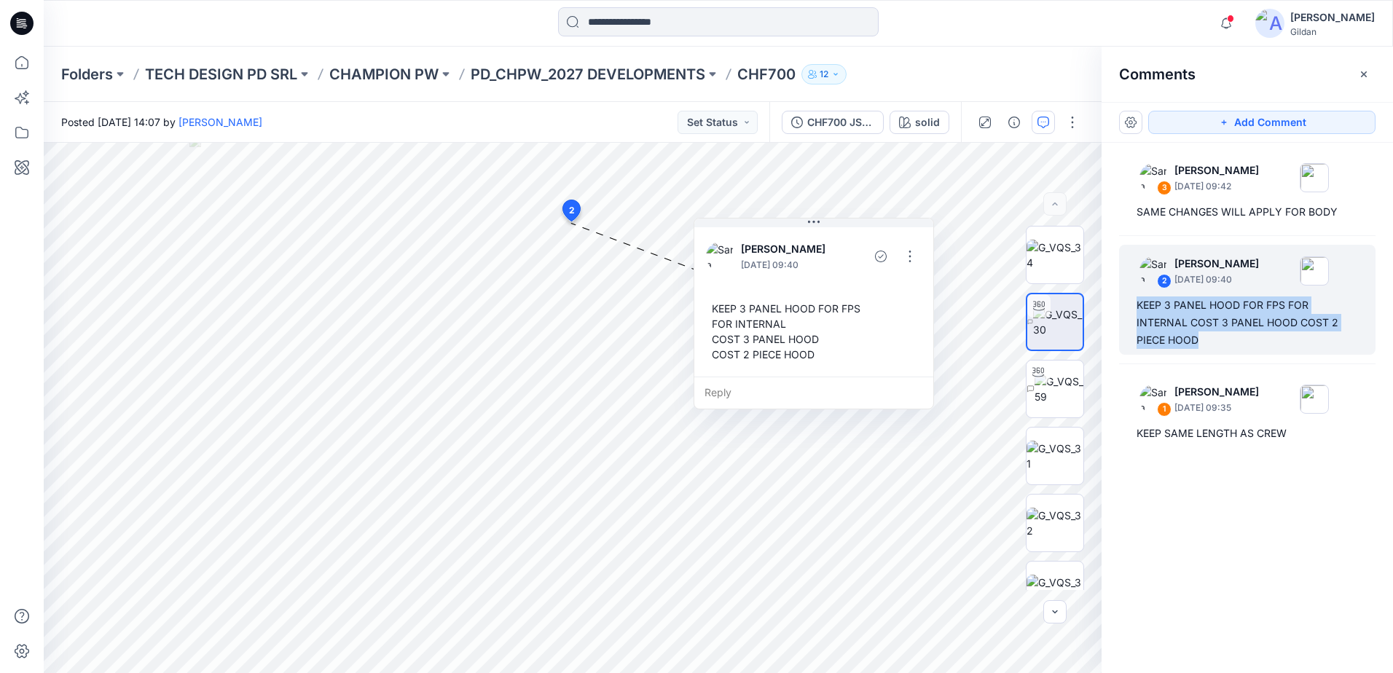
copy div "KEEP 3 PANEL HOOD FOR FPS FOR INTERNAL COST 3 PANEL HOOD COST 2 PIECE HOOD"
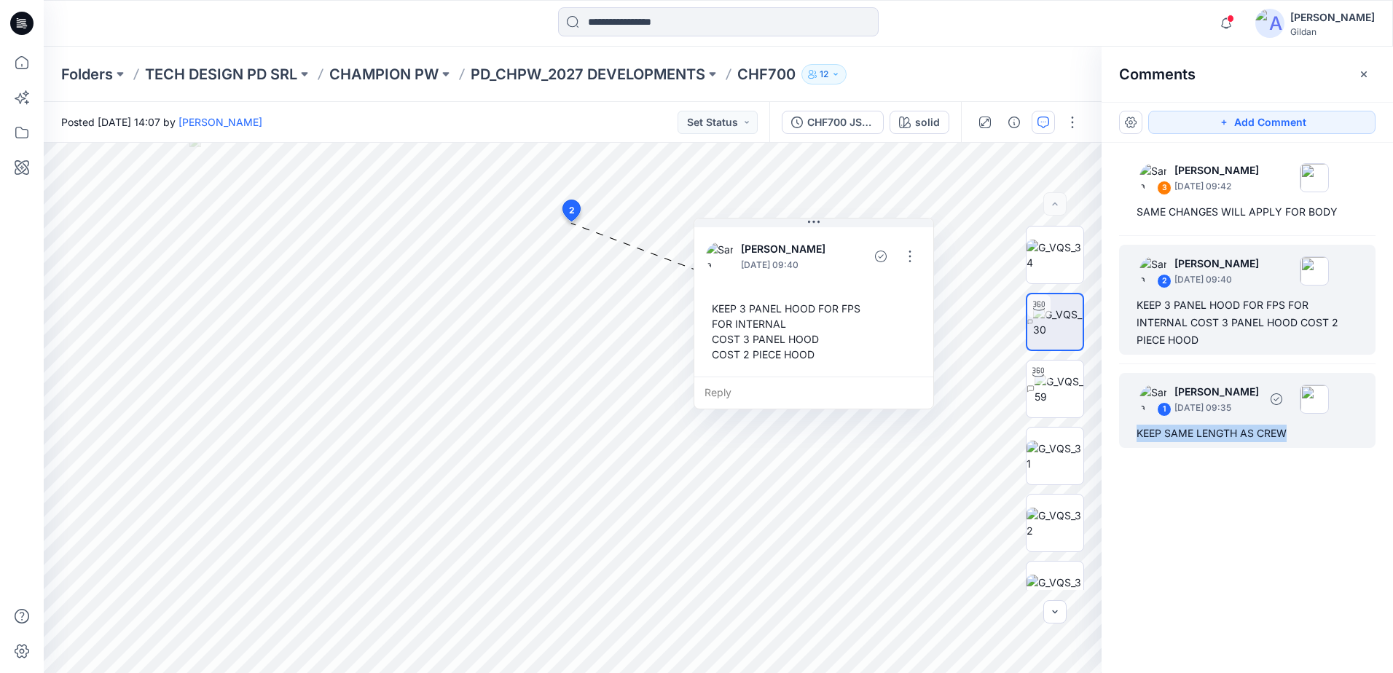
drag, startPoint x: 1291, startPoint y: 432, endPoint x: 1136, endPoint y: 436, distance: 155.3
click at [1136, 436] on div "1 Sara Hernandez September 18, 2025 09:35 KEEP SAME LENGTH AS CREW" at bounding box center [1247, 410] width 257 height 75
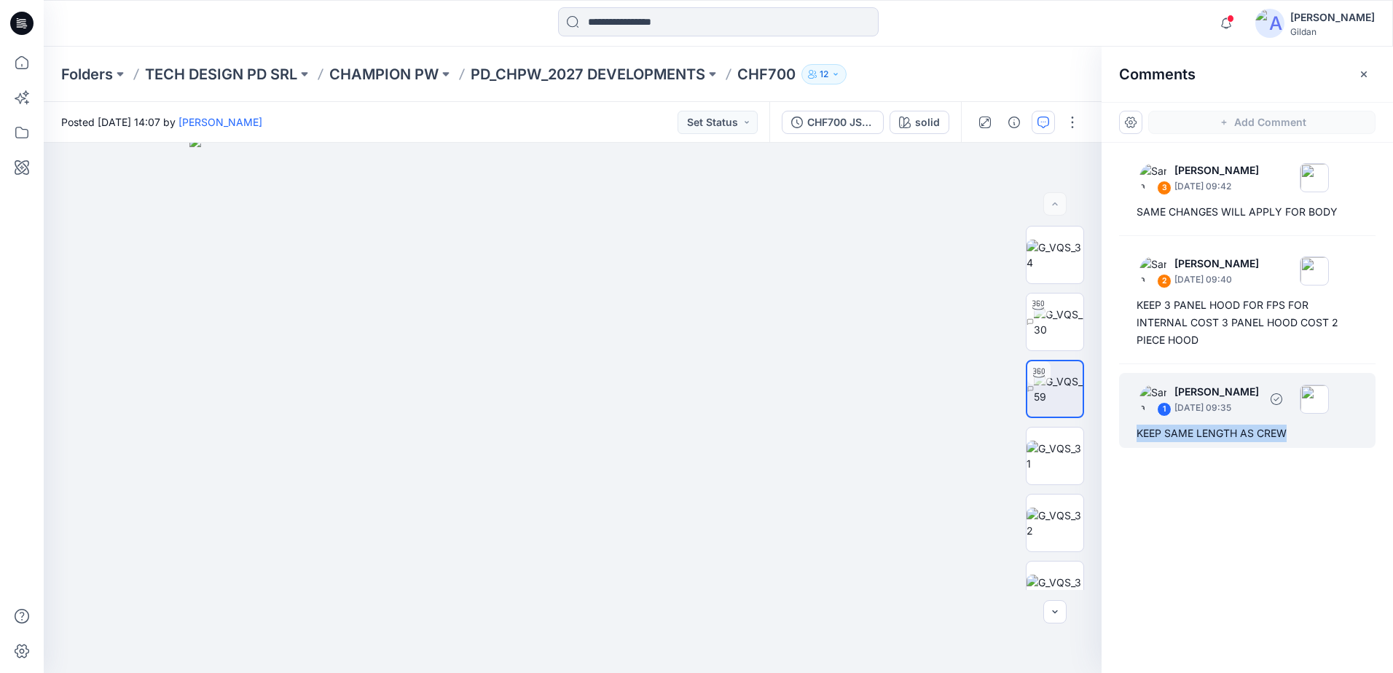
copy div "KEEP SAME LENGTH AS CREW"
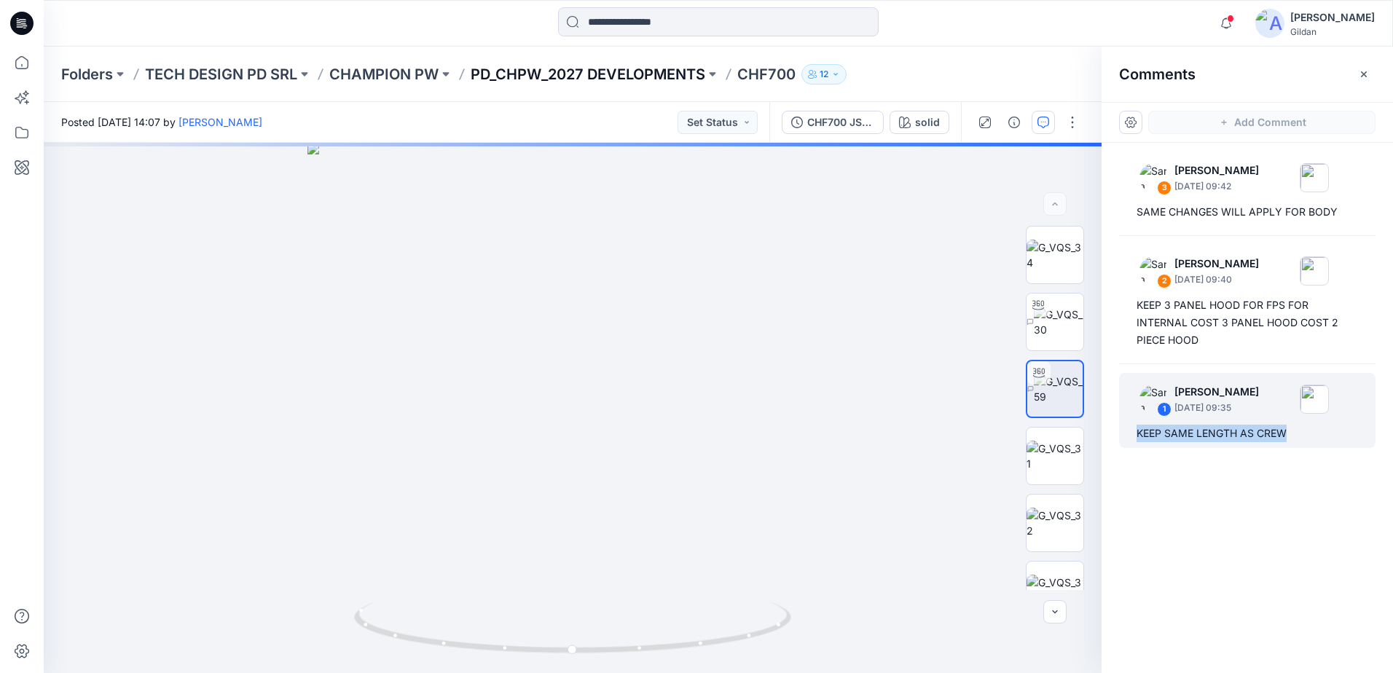
click at [646, 79] on p "PD_CHPW_2027 DEVELOPMENTS" at bounding box center [588, 74] width 235 height 20
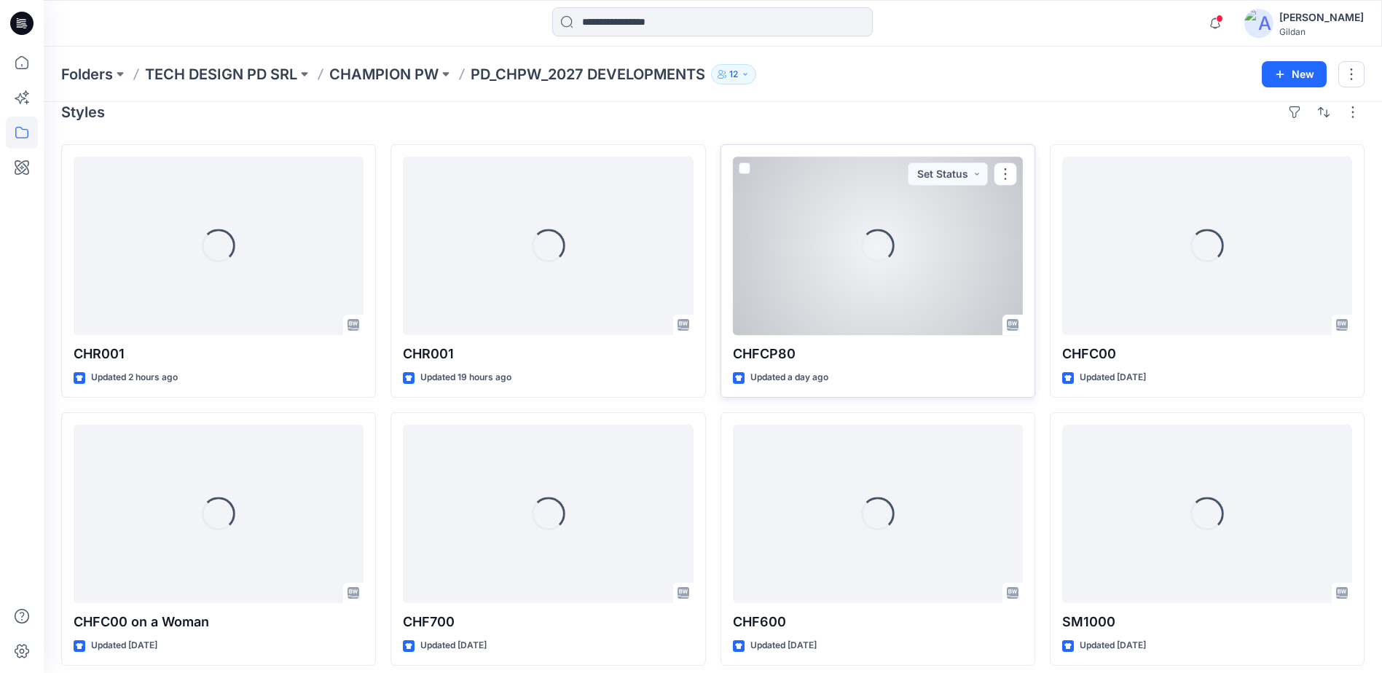
scroll to position [29, 0]
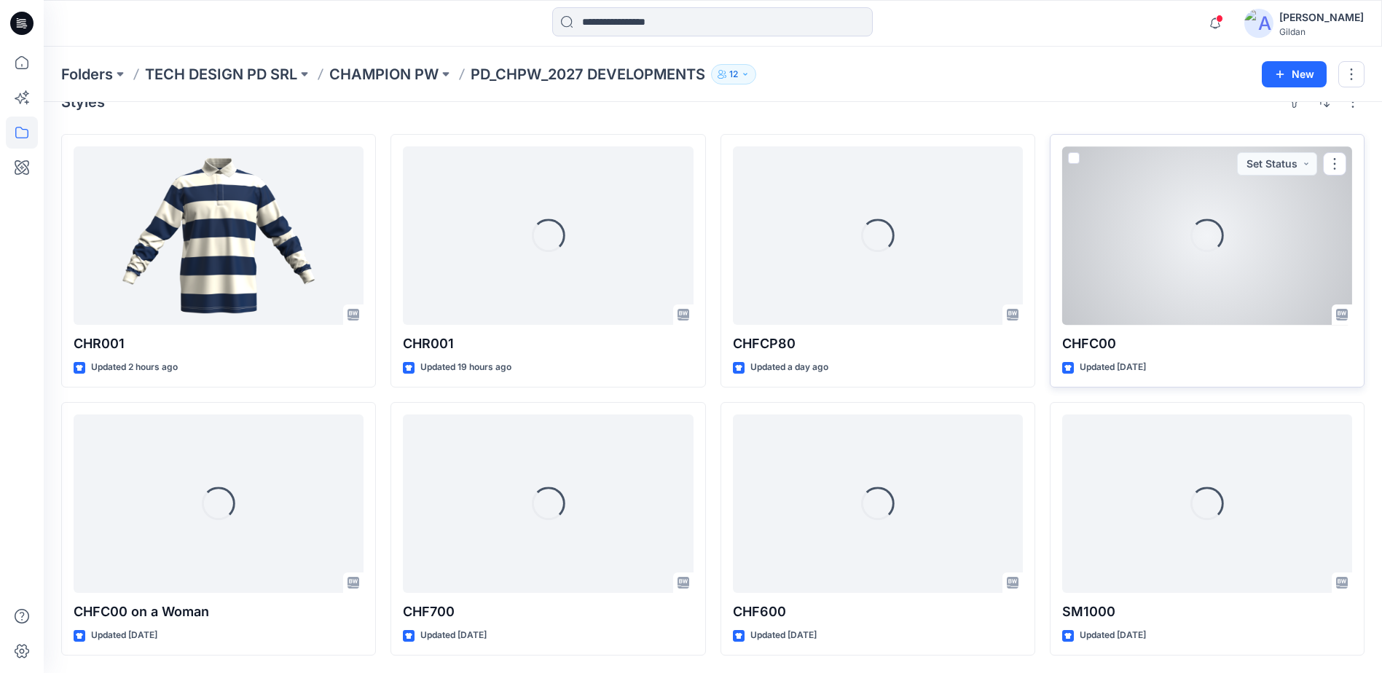
click at [1132, 304] on div "Loading..." at bounding box center [1207, 235] width 290 height 179
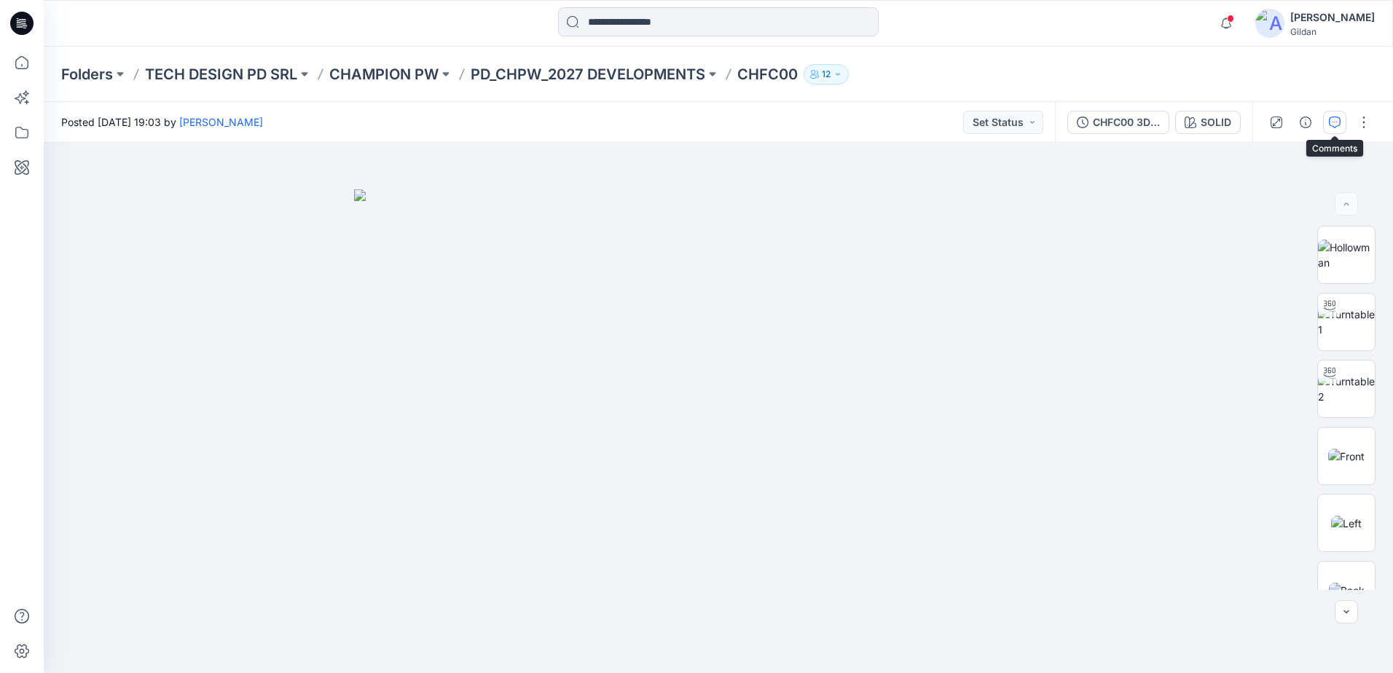
click at [1333, 128] on icon "button" at bounding box center [1335, 123] width 12 height 12
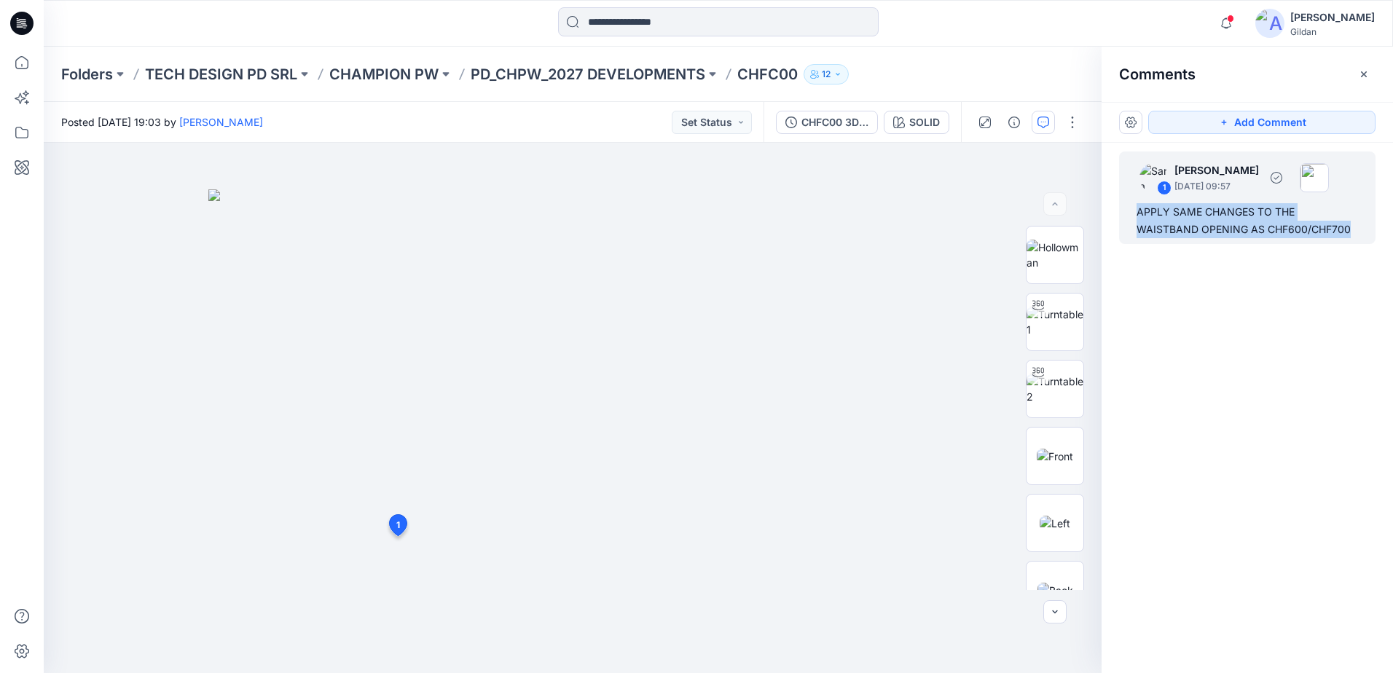
drag, startPoint x: 1299, startPoint y: 230, endPoint x: 1137, endPoint y: 212, distance: 162.8
click at [1137, 212] on div "APPLY SAME CHANGES TO THE WAISTBAND OPENING AS CHF600/CHF700" at bounding box center [1248, 220] width 222 height 35
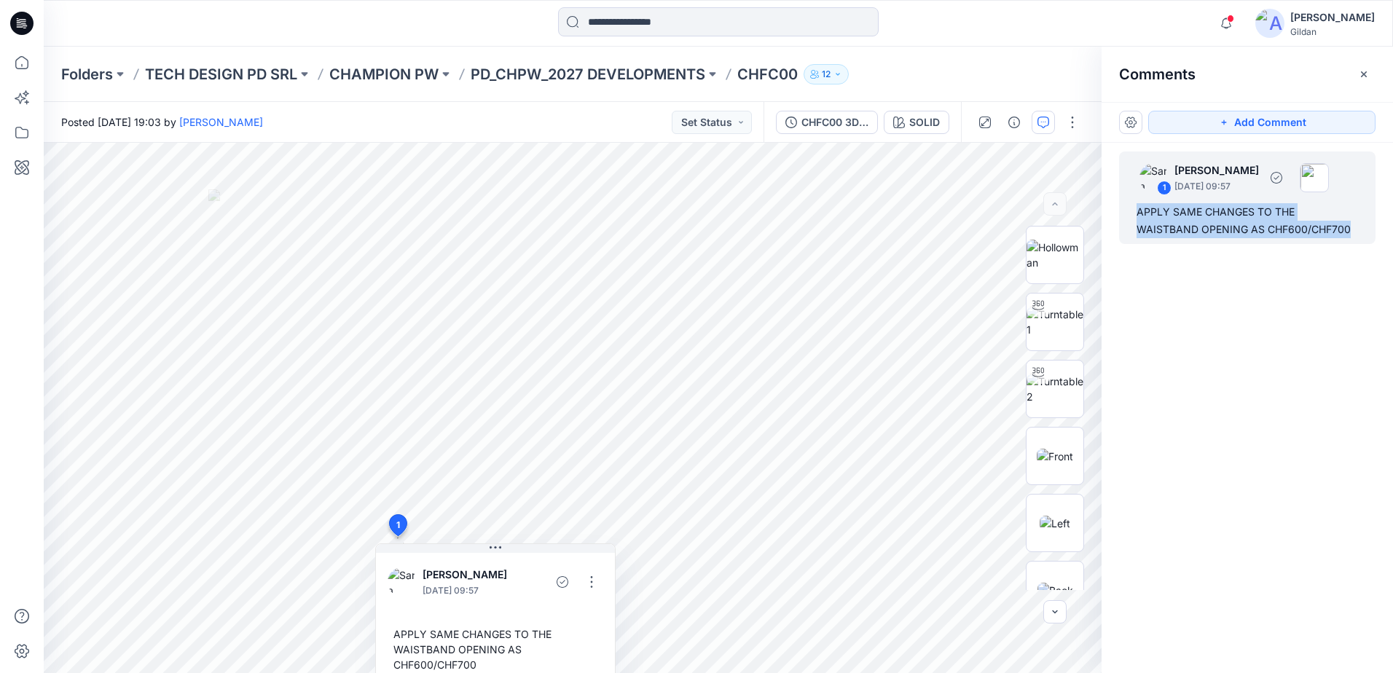
copy div "APPLY SAME CHANGES TO THE WAISTBAND OPENING AS CHF600/CHF700"
click at [1241, 125] on button "Add Comment" at bounding box center [1261, 122] width 227 height 23
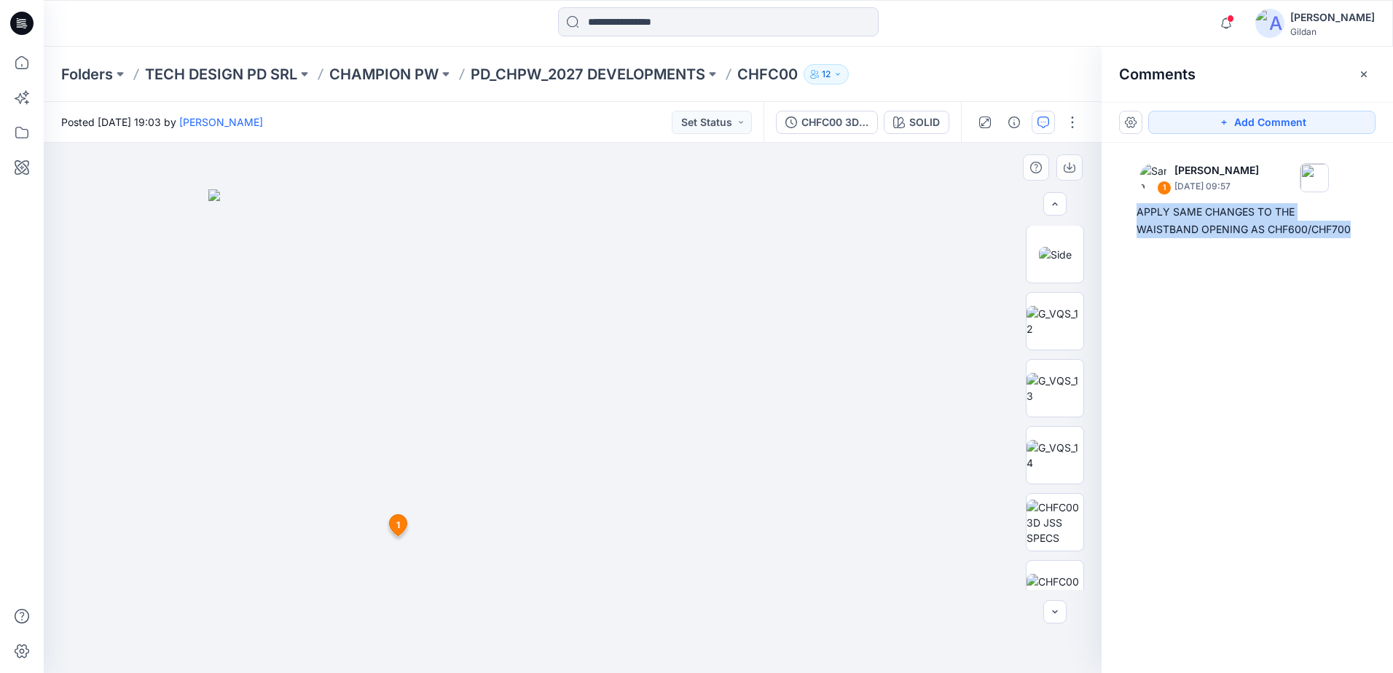
scroll to position [498, 0]
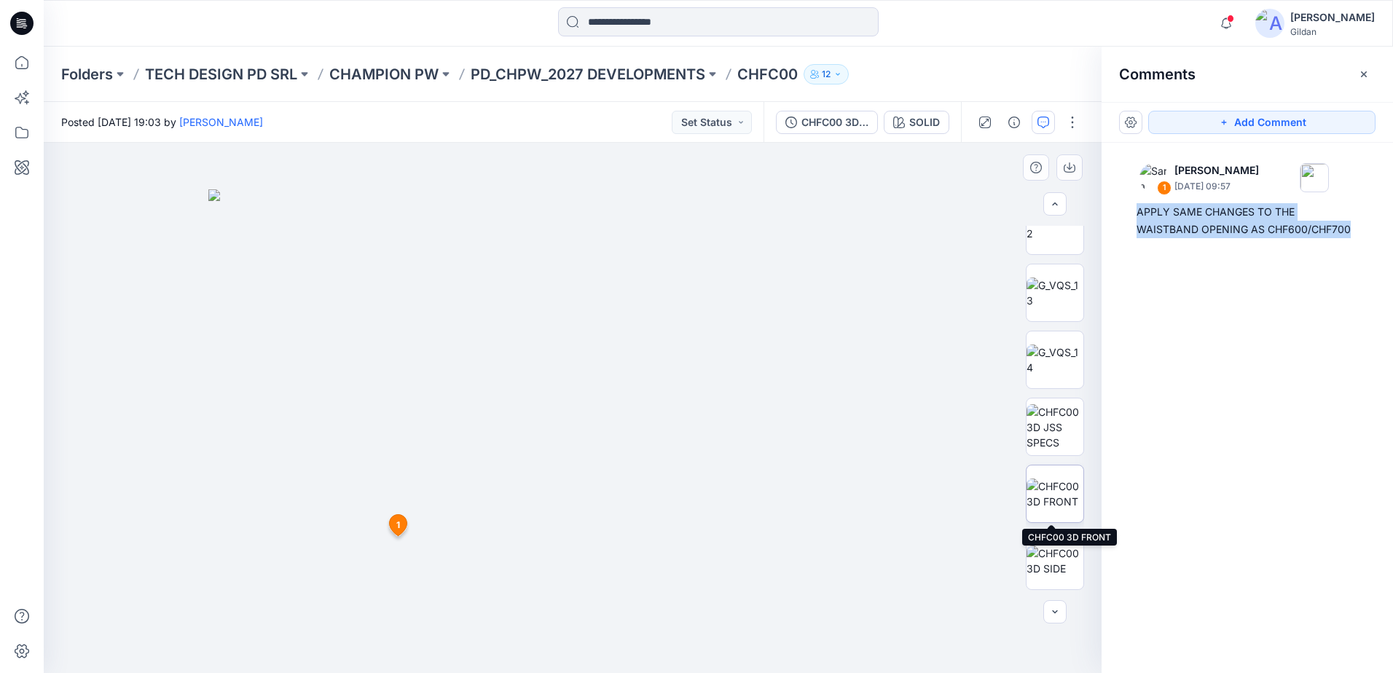
click at [1051, 498] on img at bounding box center [1055, 494] width 57 height 31
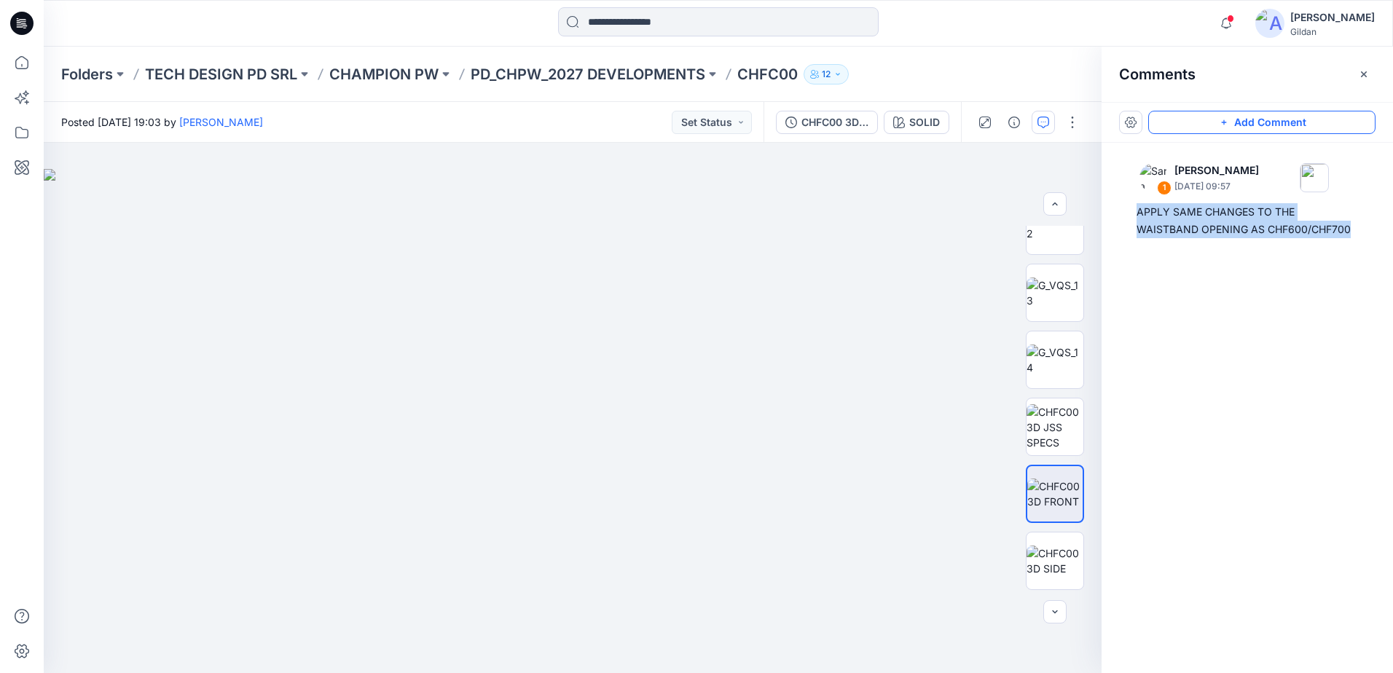
click at [1264, 123] on button "Add Comment" at bounding box center [1261, 122] width 227 height 23
click at [214, 407] on div "2" at bounding box center [573, 408] width 1058 height 530
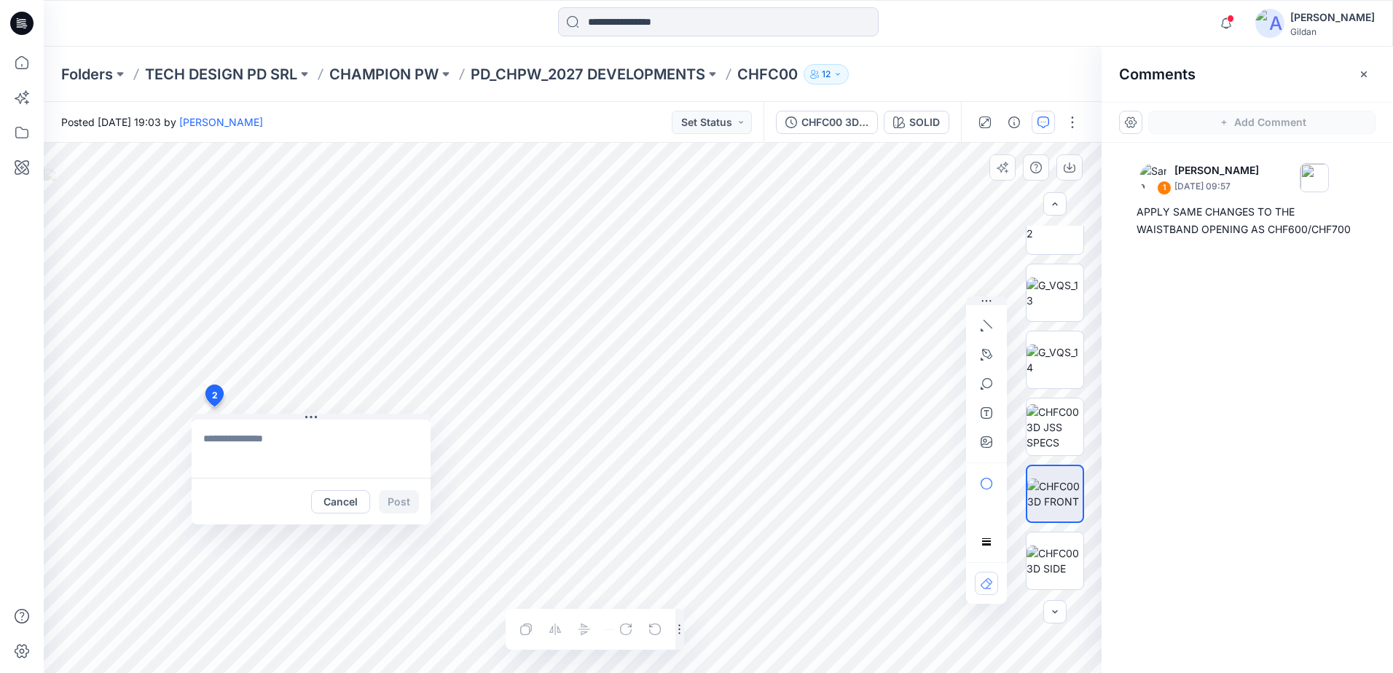
type textarea "**********"
click at [401, 505] on button "Post" at bounding box center [399, 501] width 40 height 23
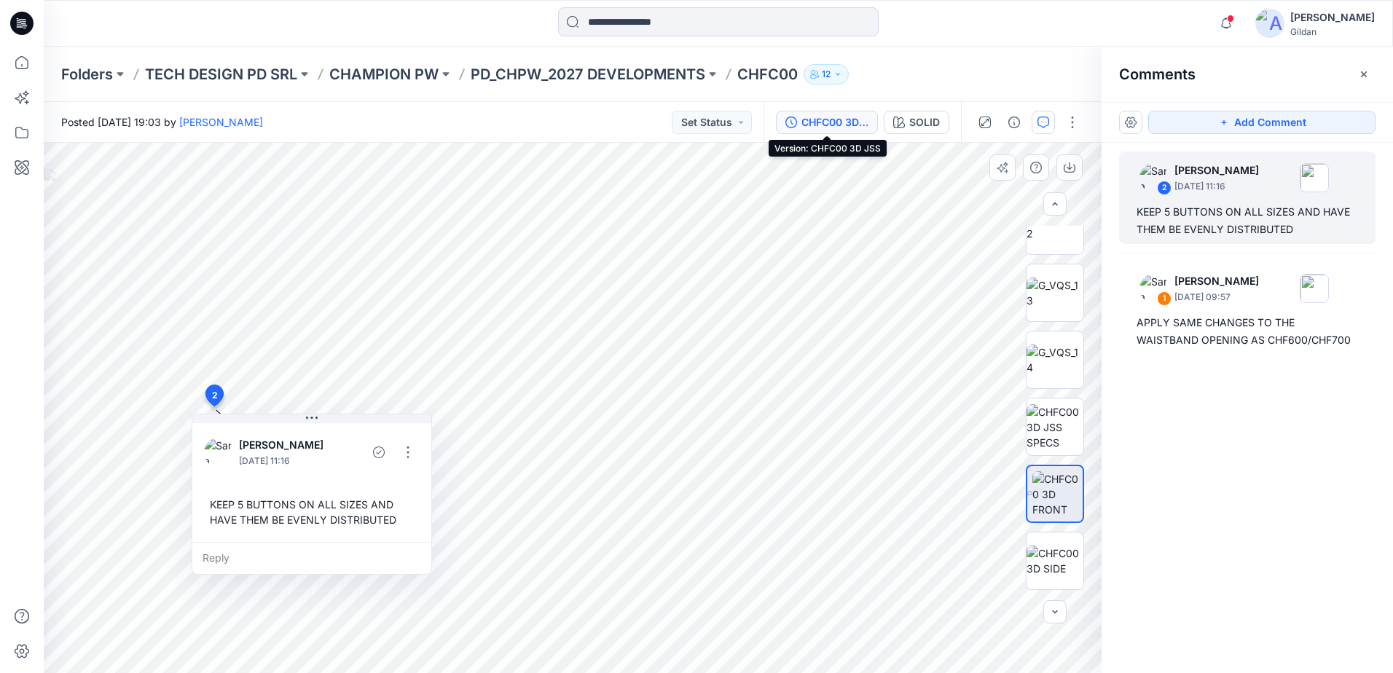
click at [824, 128] on div "CHFC00 3D JSS" at bounding box center [835, 122] width 67 height 16
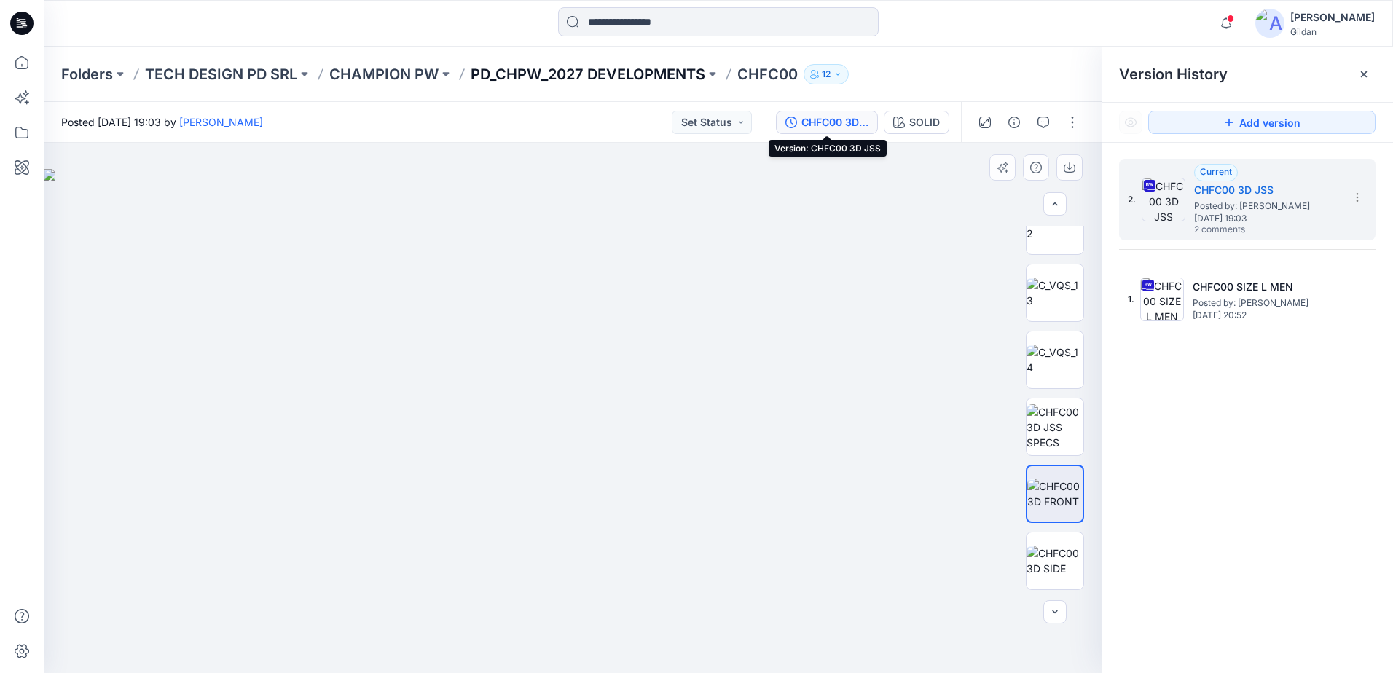
click at [670, 72] on p "PD_CHPW_2027 DEVELOPMENTS" at bounding box center [588, 74] width 235 height 20
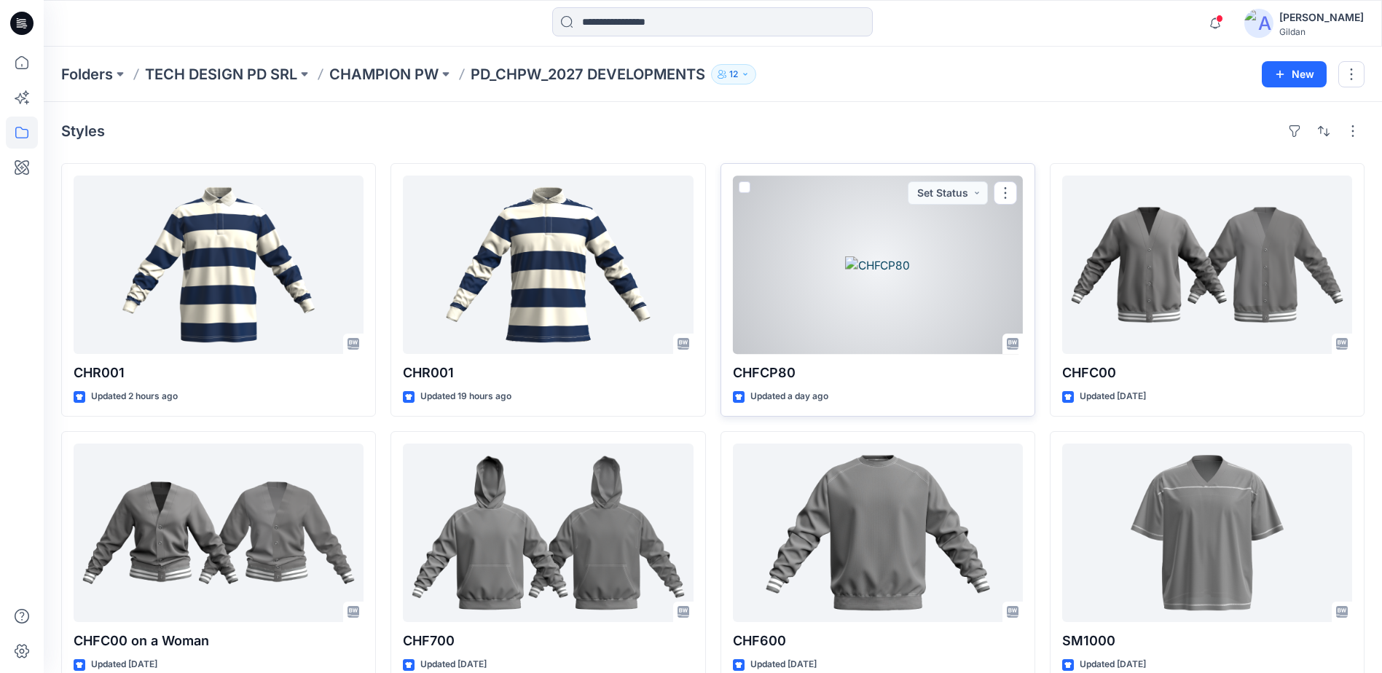
click at [863, 297] on div at bounding box center [878, 265] width 290 height 179
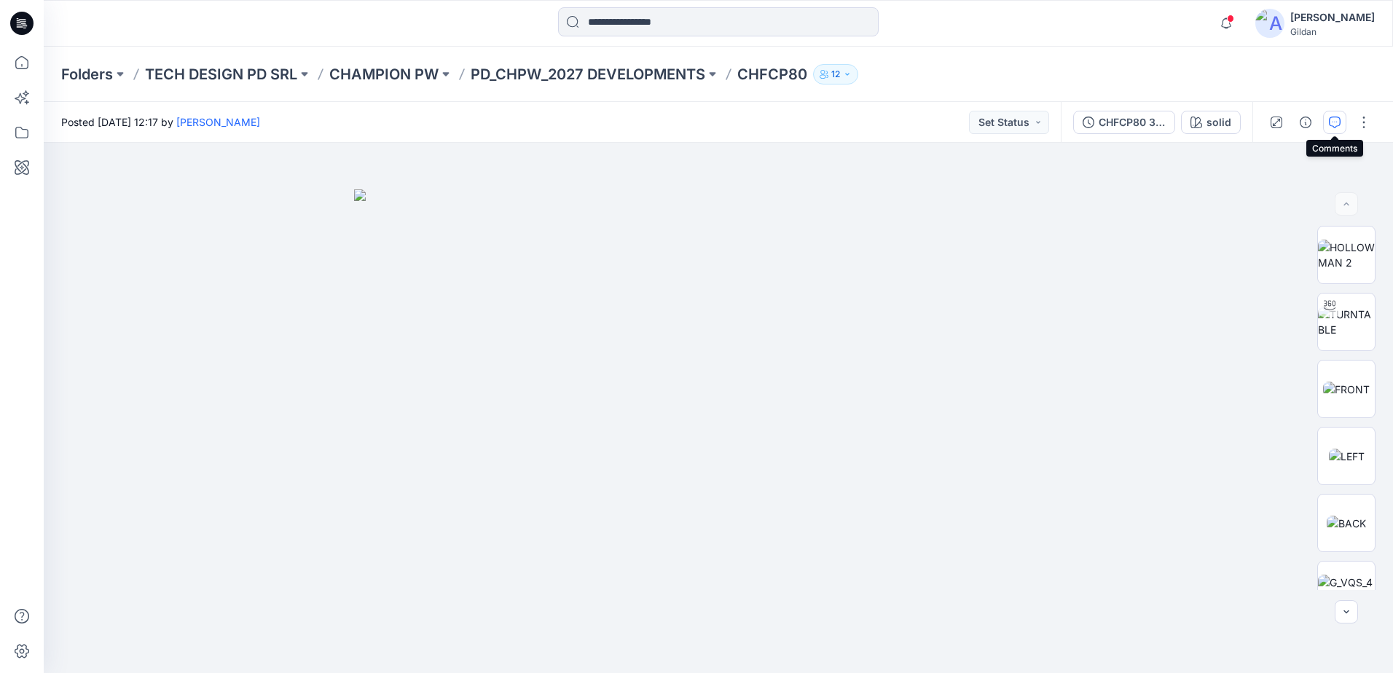
click at [1330, 120] on icon "button" at bounding box center [1335, 123] width 12 height 12
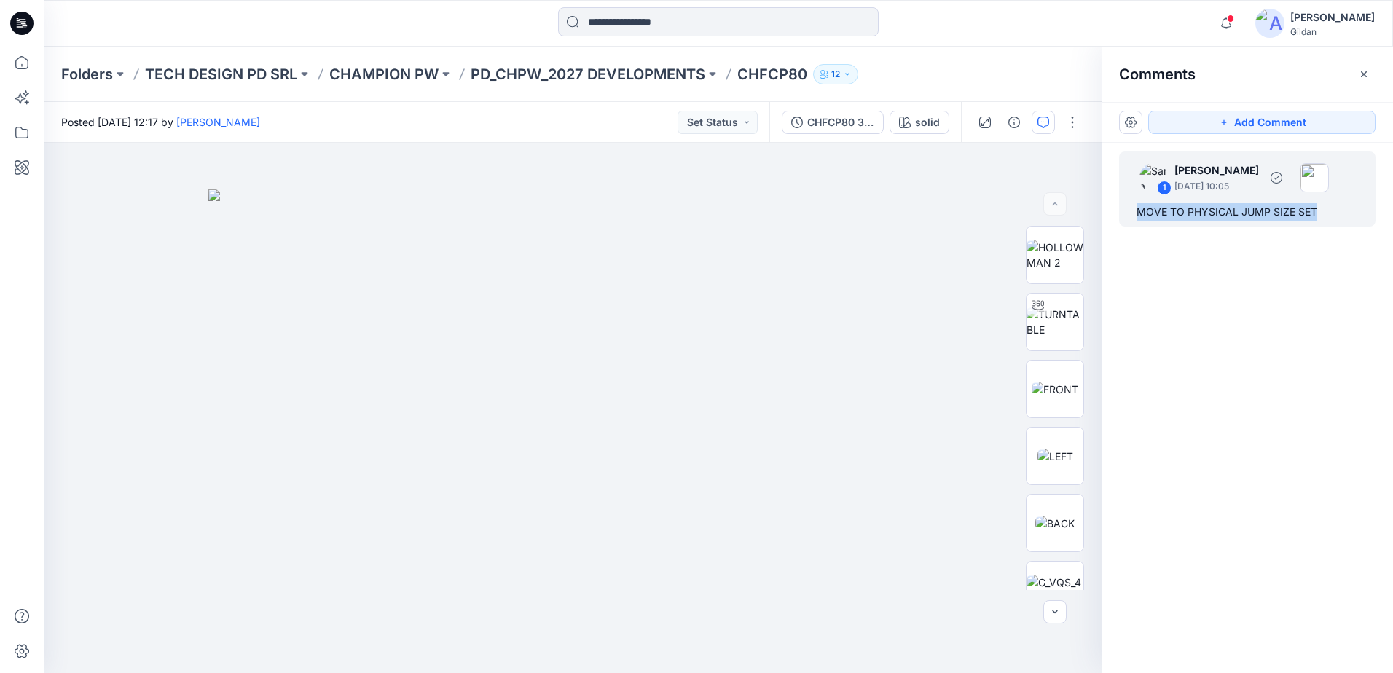
drag, startPoint x: 1318, startPoint y: 211, endPoint x: 1133, endPoint y: 205, distance: 185.2
click at [1133, 205] on div "1 Sara Hernandez September 18, 2025 10:05 MOVE TO PHYSICAL JUMP SIZE SET" at bounding box center [1247, 189] width 257 height 75
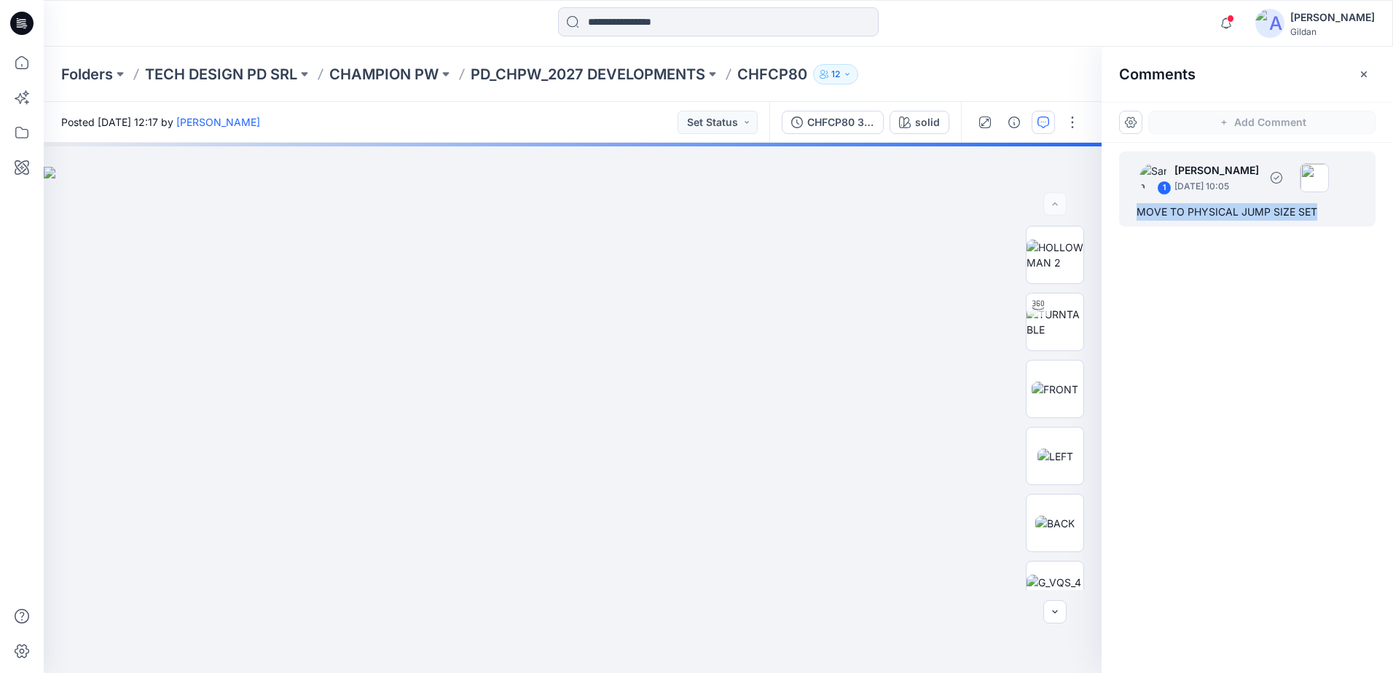
copy div "MOVE TO PHYSICAL JUMP SIZE SET"
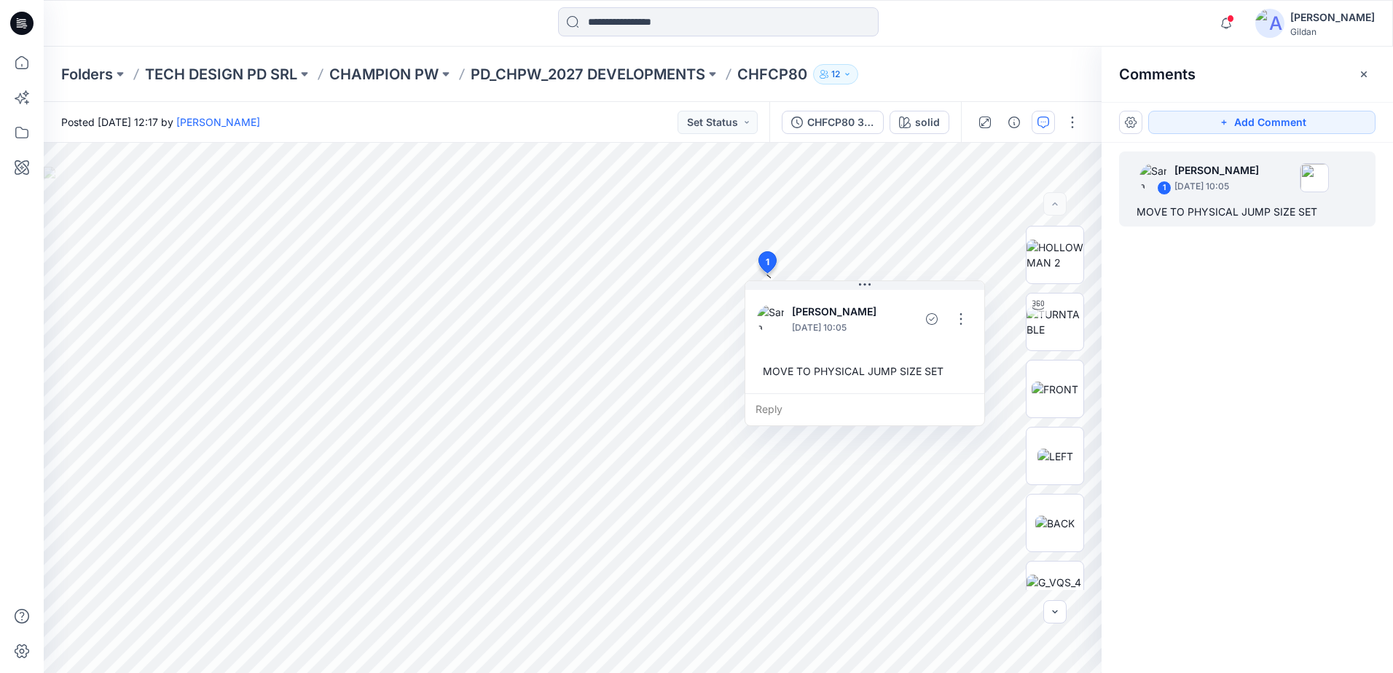
click at [655, 113] on div "Posted Wednesday, September 17, 2025 12:17 by Sara Hernandez Set Status" at bounding box center [407, 122] width 726 height 40
click at [615, 71] on p "PD_CHPW_2027 DEVELOPMENTS" at bounding box center [588, 74] width 235 height 20
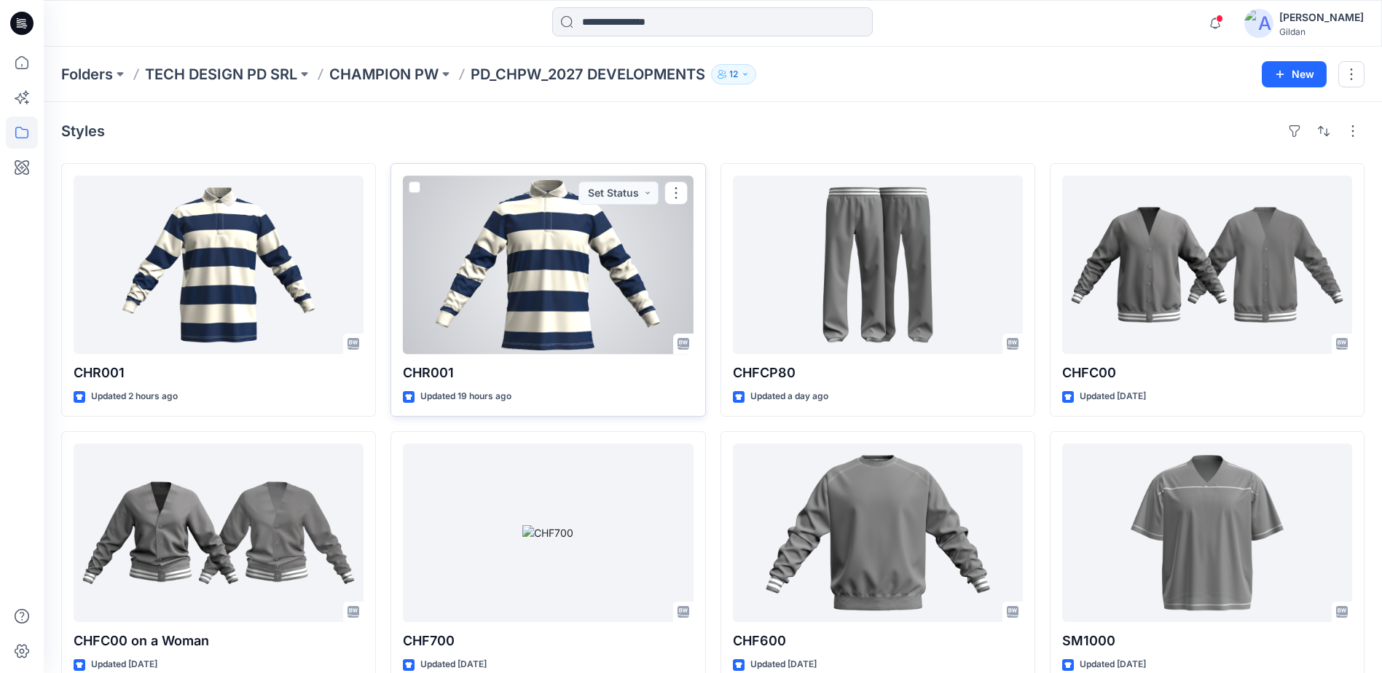
click at [541, 270] on div at bounding box center [548, 265] width 290 height 179
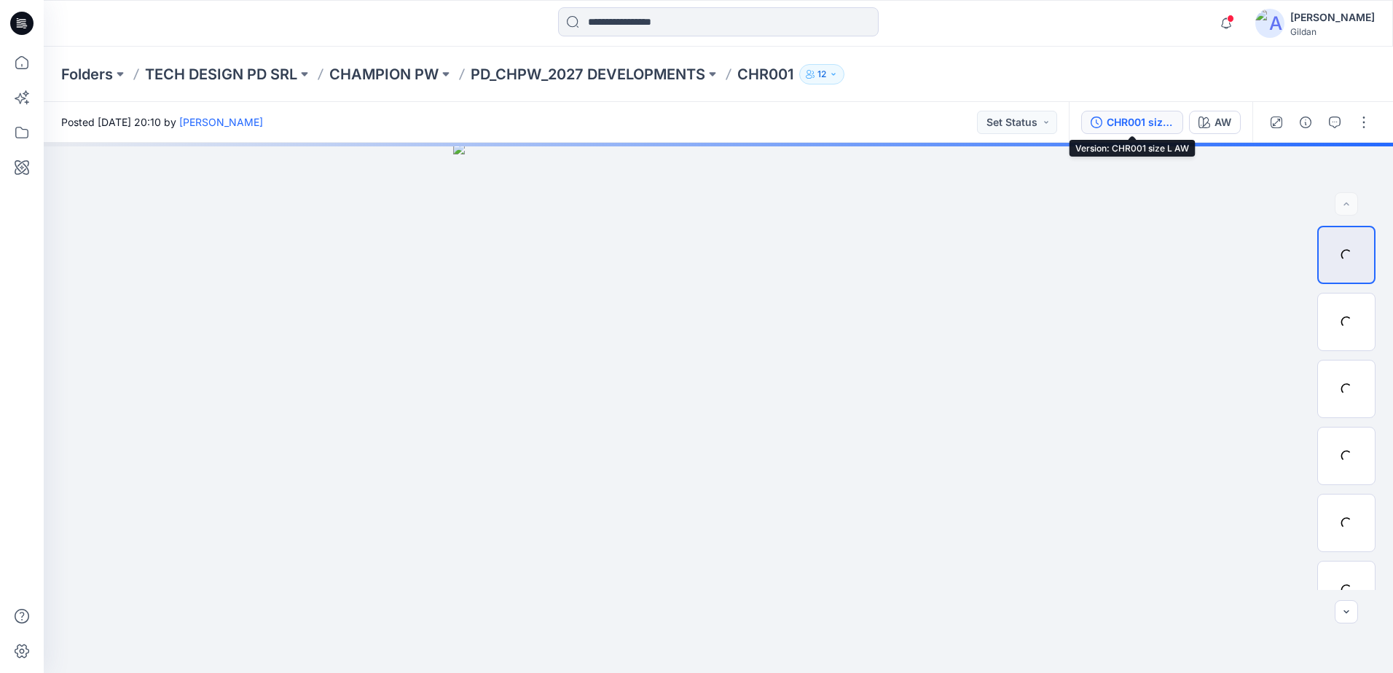
click at [1132, 123] on div "CHR001 size L AW" at bounding box center [1140, 122] width 67 height 16
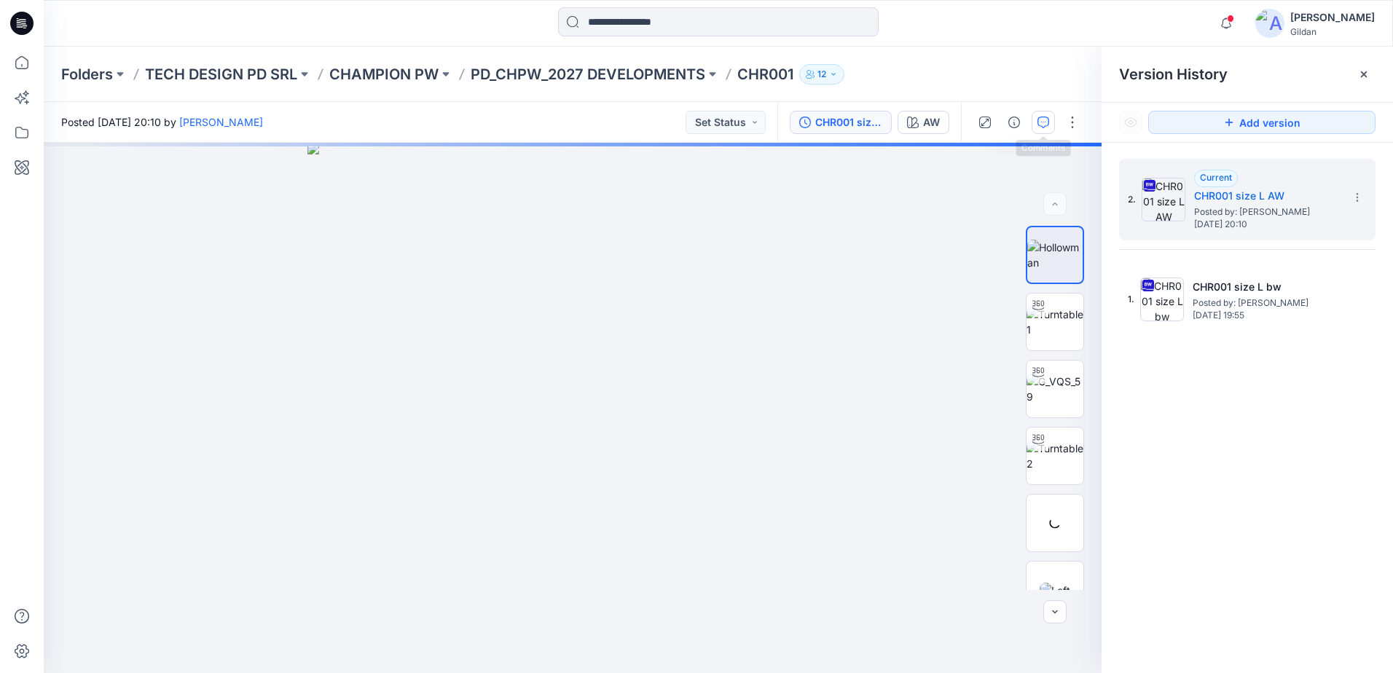
click at [1044, 122] on icon "button" at bounding box center [1044, 123] width 12 height 12
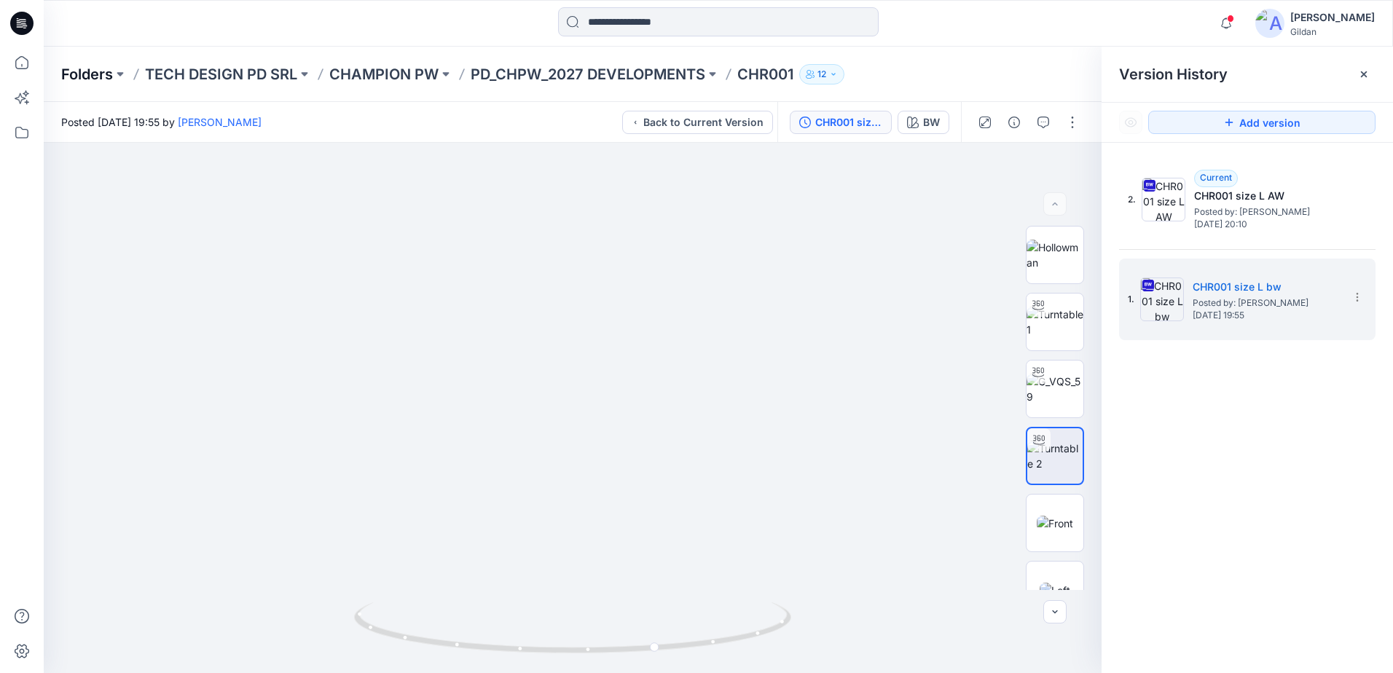
click at [82, 74] on p "Folders" at bounding box center [87, 74] width 52 height 20
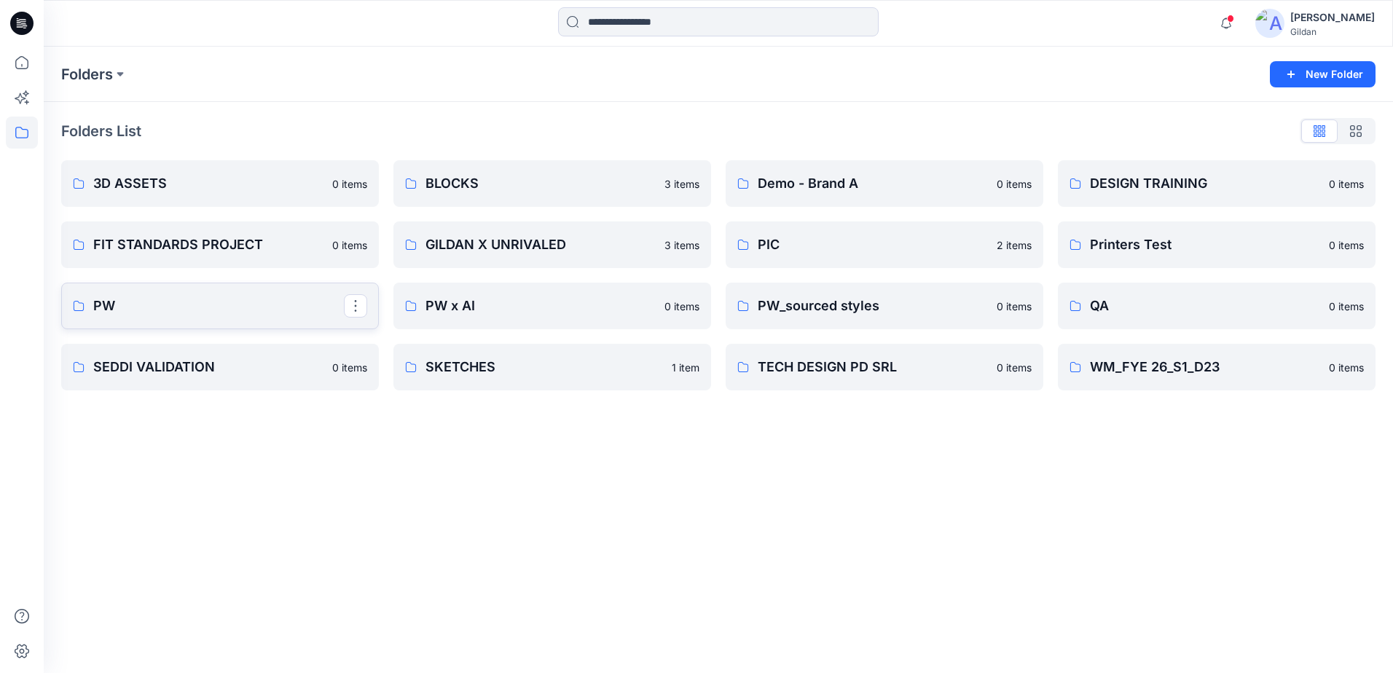
click at [223, 305] on p "PW" at bounding box center [218, 306] width 251 height 20
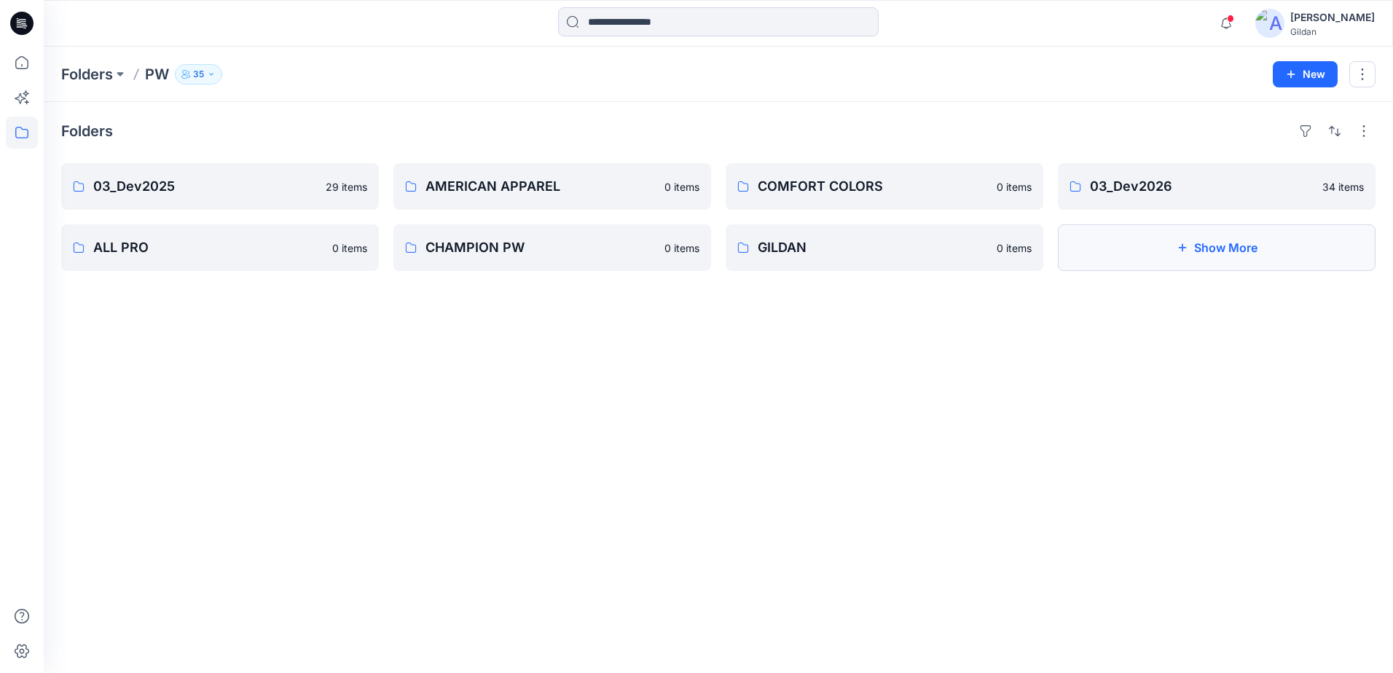
click at [1222, 251] on button "Show More" at bounding box center [1217, 247] width 318 height 47
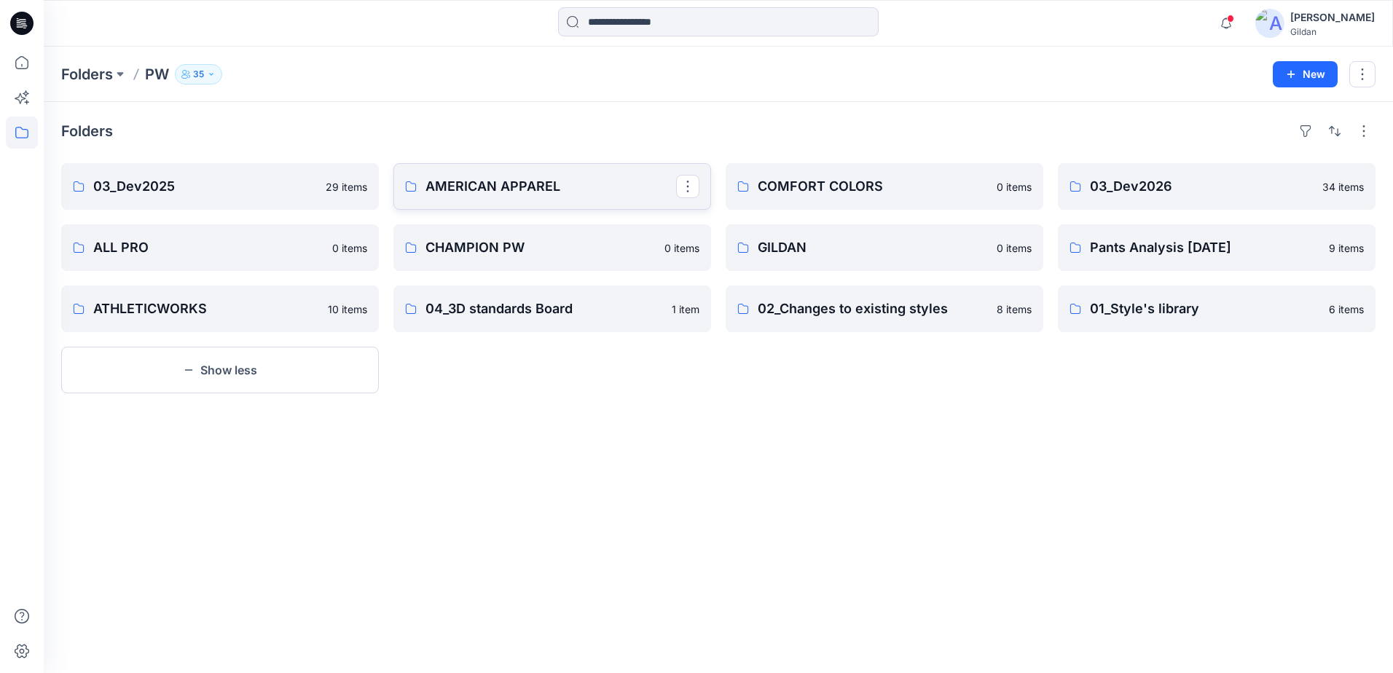
click at [559, 180] on p "AMERICAN APPAREL" at bounding box center [551, 186] width 251 height 20
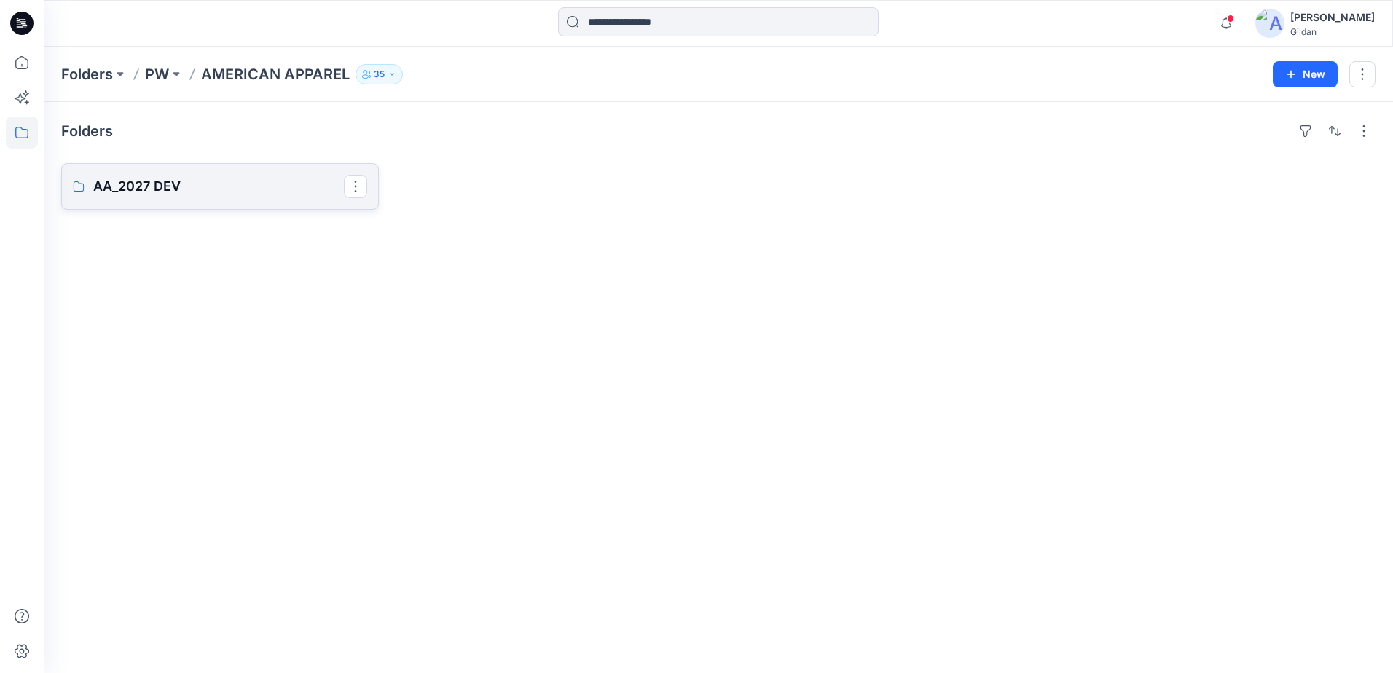
click at [238, 190] on p "AA_2027 DEV" at bounding box center [218, 186] width 251 height 20
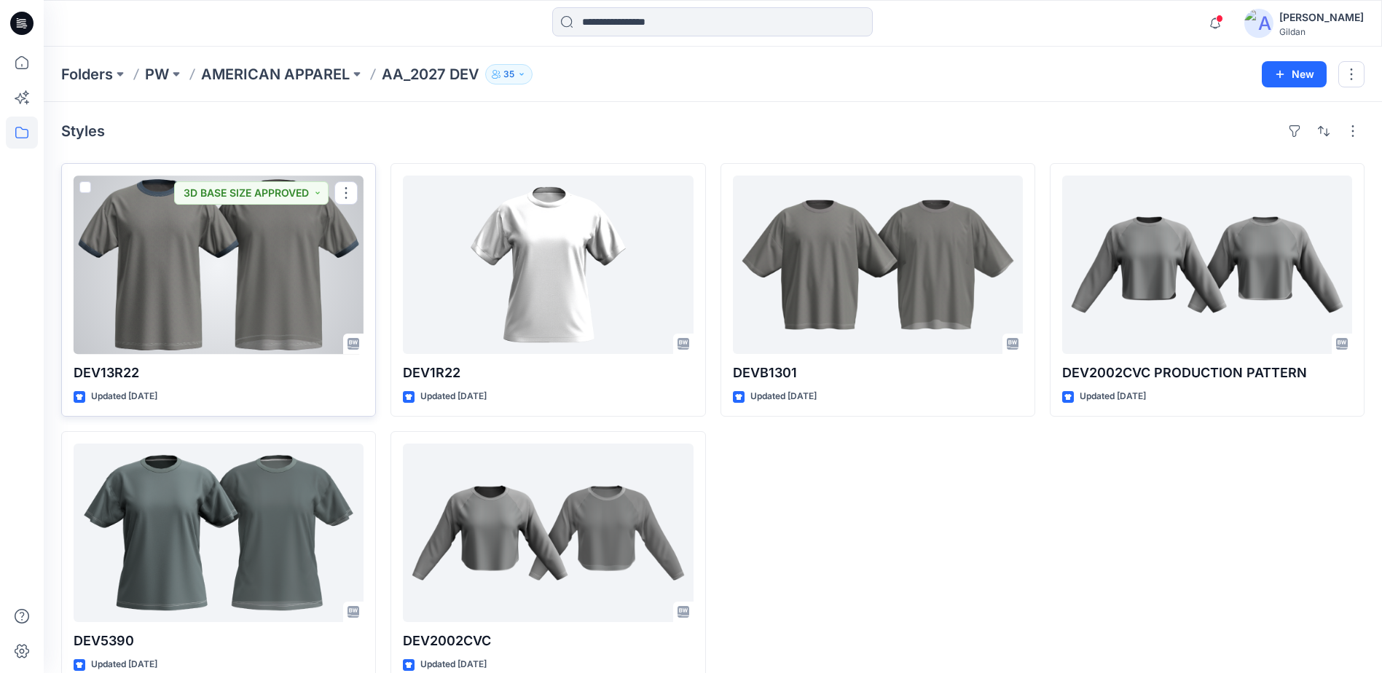
click at [159, 299] on div at bounding box center [219, 265] width 290 height 179
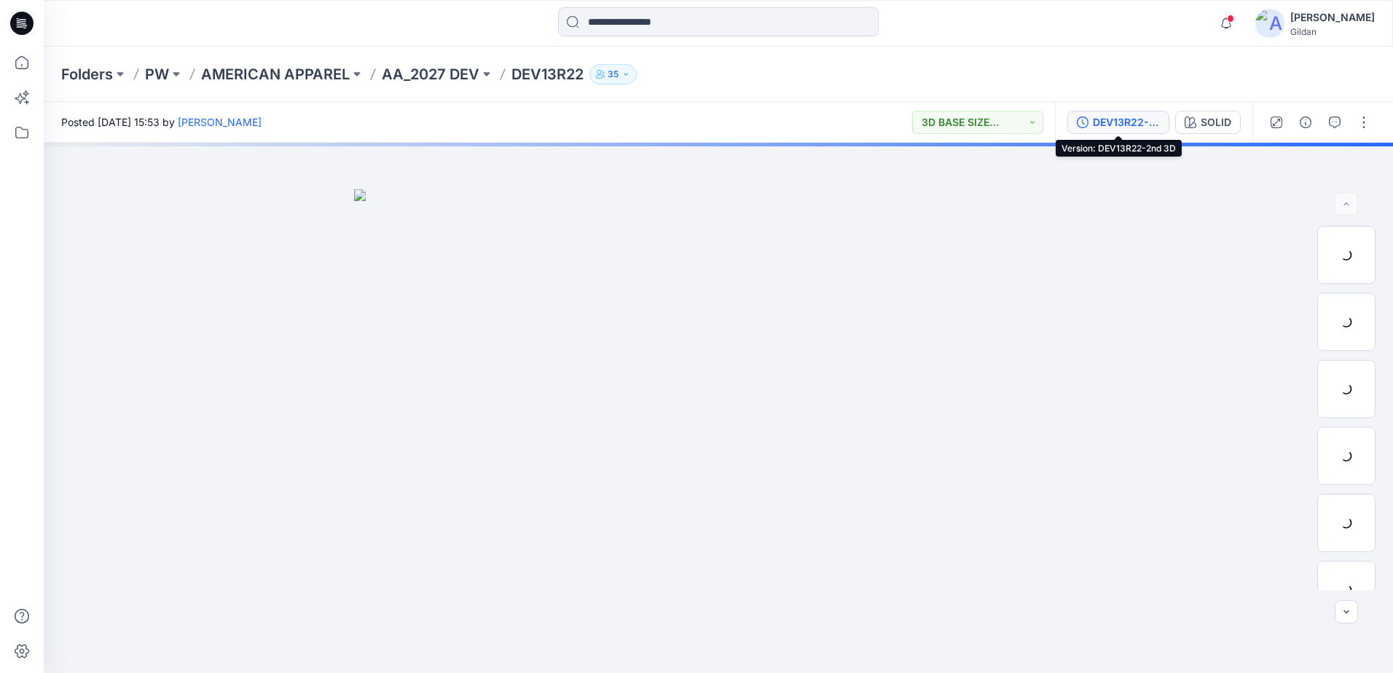
click at [1131, 127] on div "DEV13R22-2nd 3D" at bounding box center [1126, 122] width 67 height 16
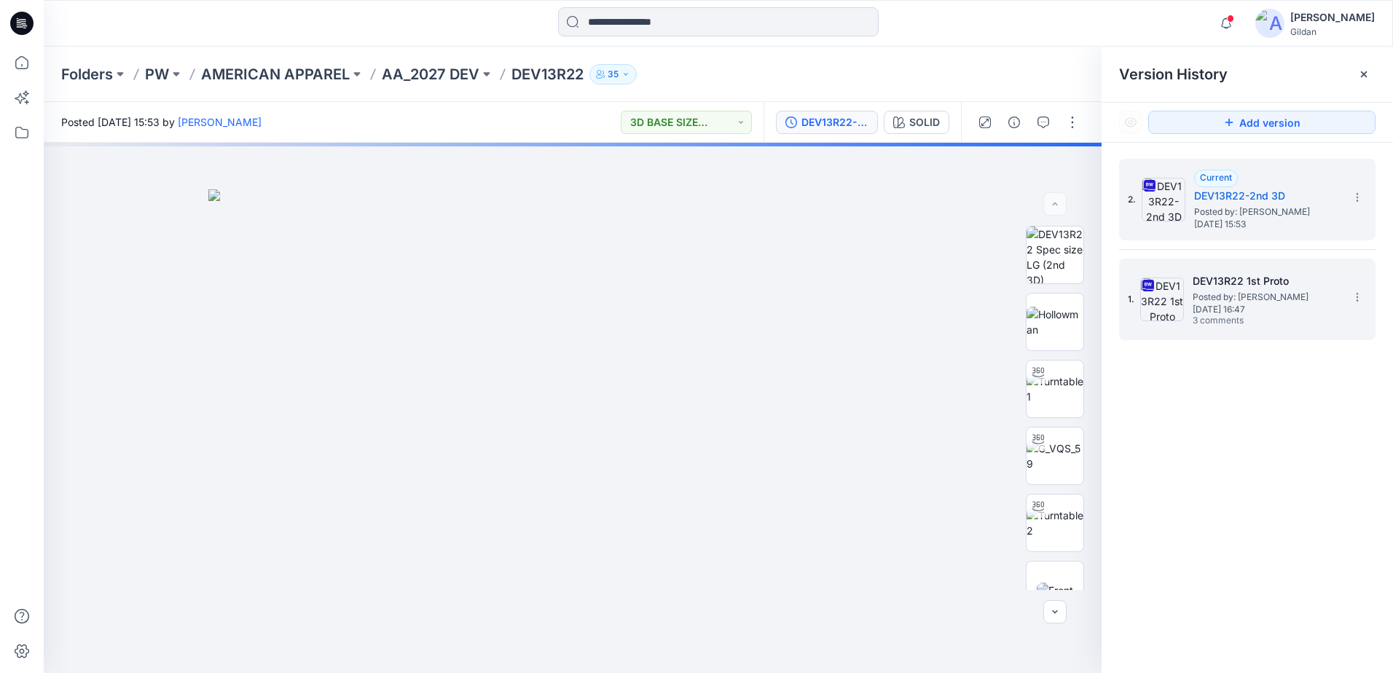
click at [1162, 308] on img at bounding box center [1162, 300] width 44 height 44
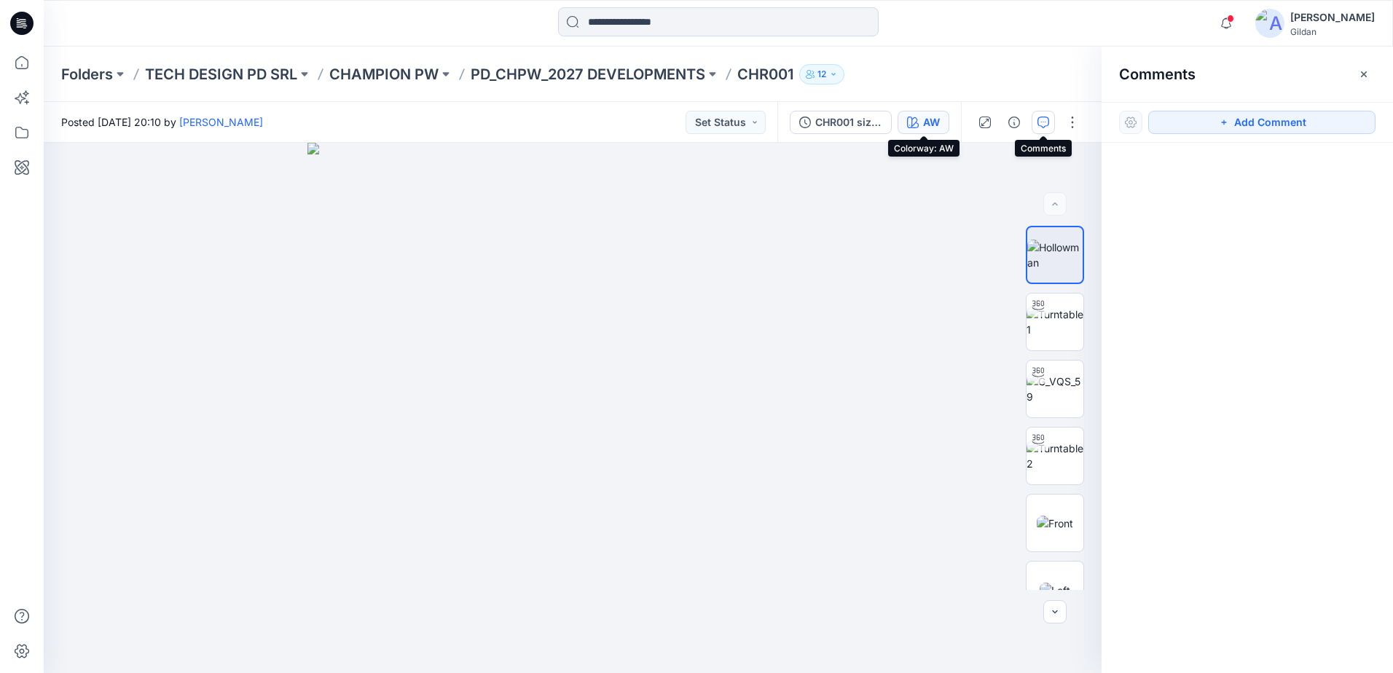
click at [931, 123] on div "AW" at bounding box center [931, 122] width 17 height 16
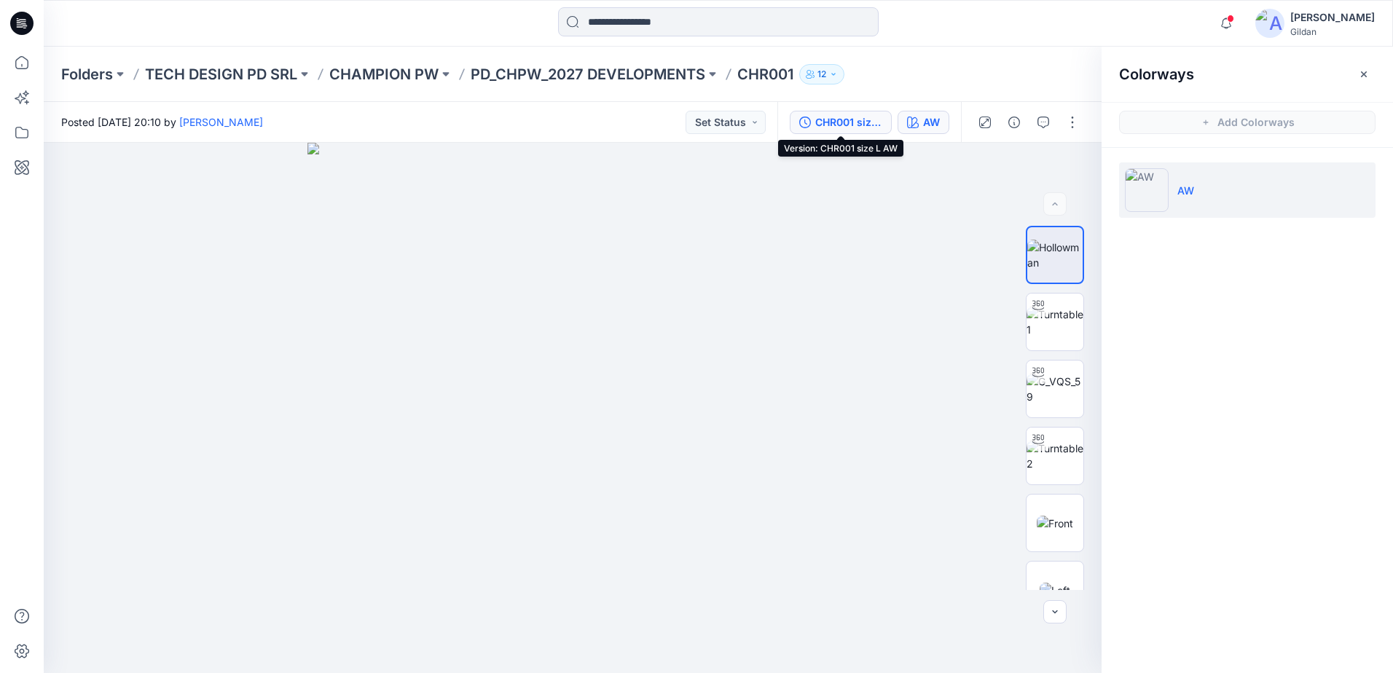
click at [839, 119] on div "CHR001 size L AW" at bounding box center [848, 122] width 67 height 16
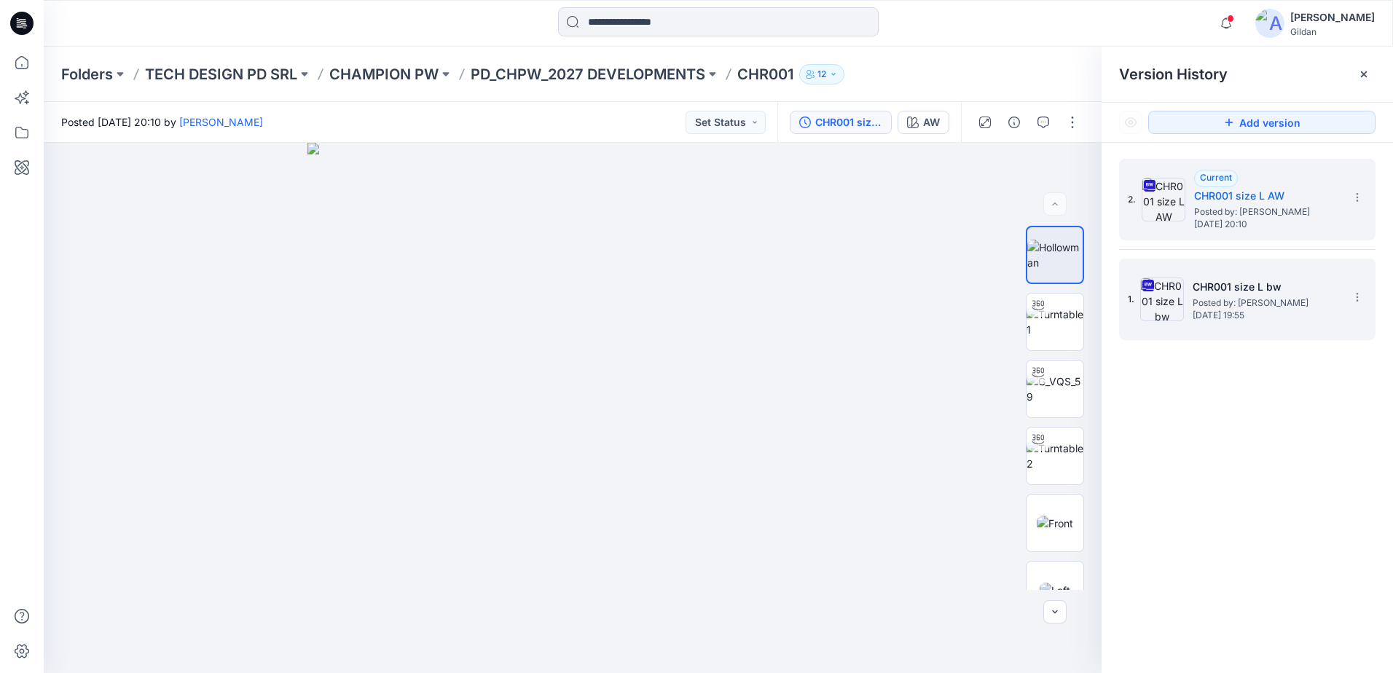
click at [1159, 310] on img at bounding box center [1162, 300] width 44 height 44
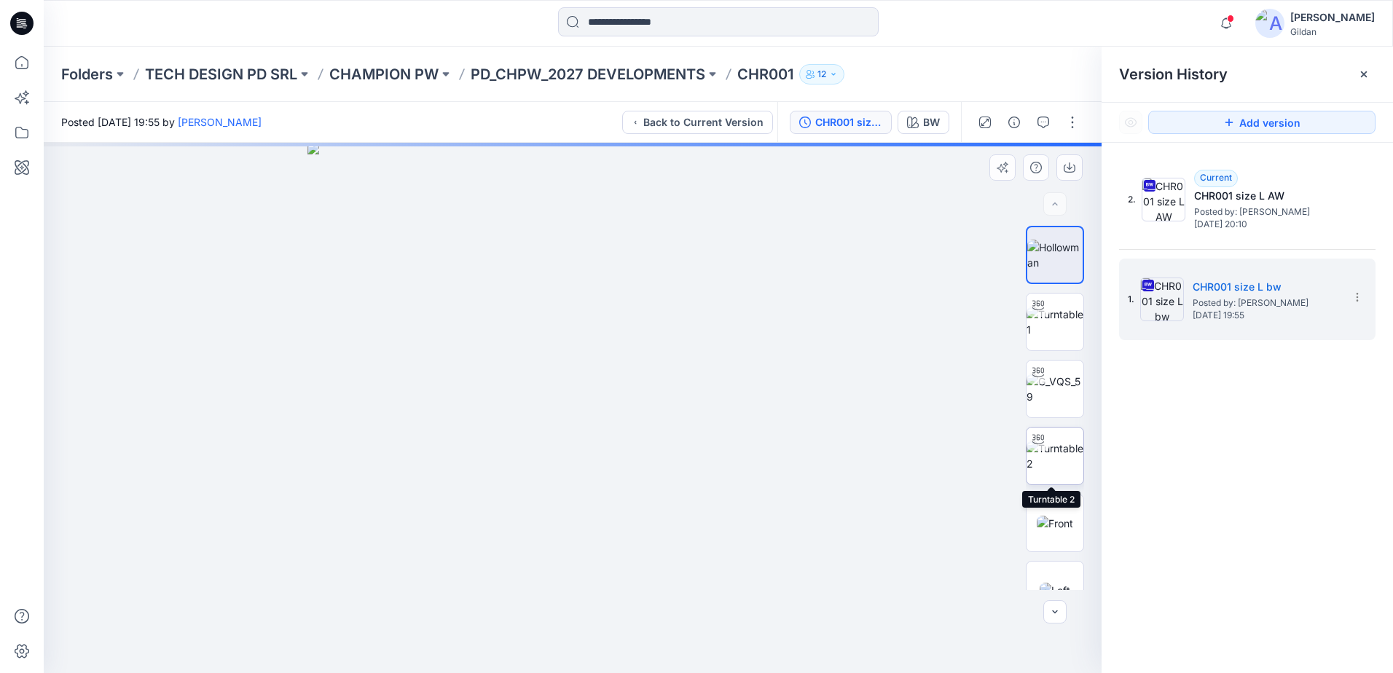
click at [1053, 467] on img at bounding box center [1055, 456] width 57 height 31
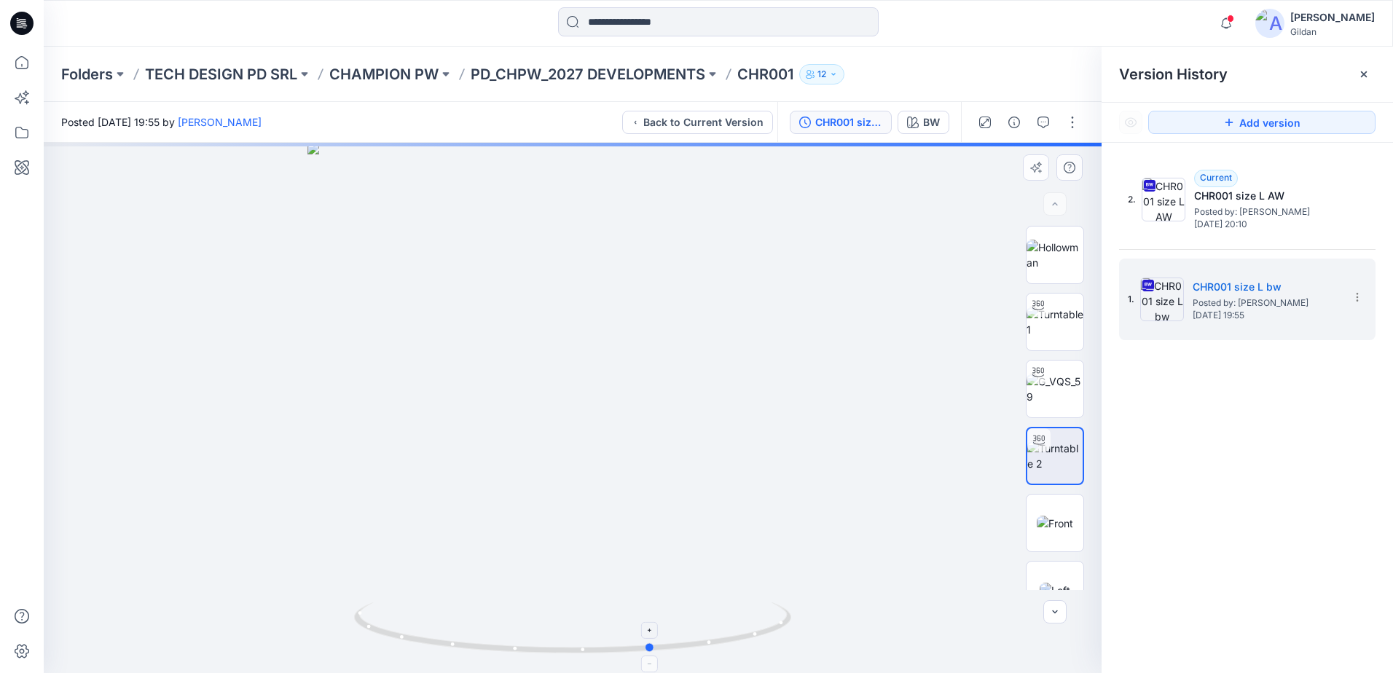
drag, startPoint x: 649, startPoint y: 646, endPoint x: 729, endPoint y: 632, distance: 81.3
click at [729, 632] on icon at bounding box center [574, 630] width 441 height 55
